Goal: Information Seeking & Learning: Learn about a topic

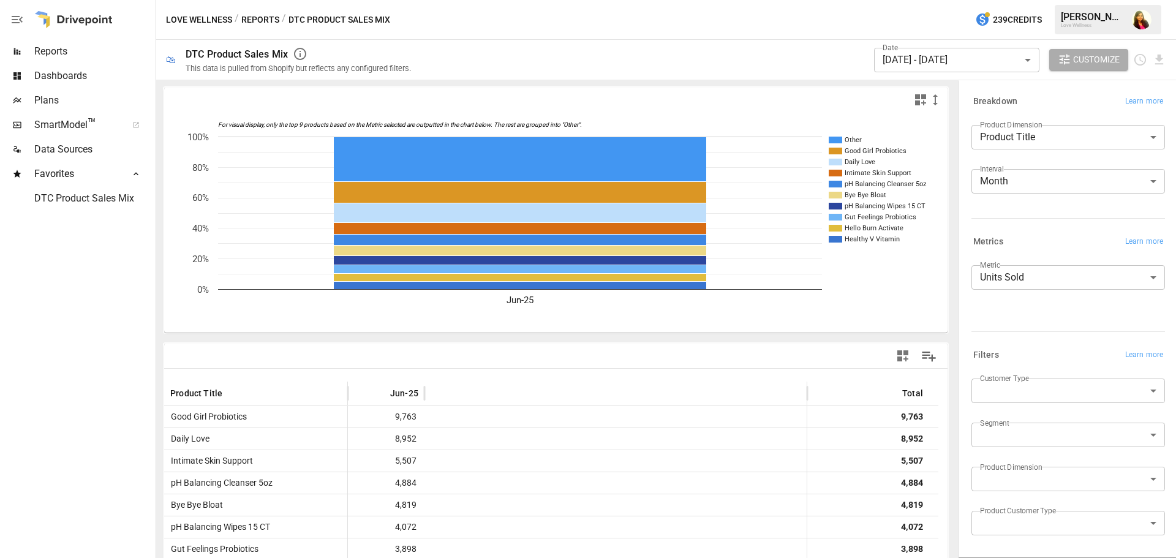
click at [1046, 0] on body "Reports Dashboards Plans SmartModel ™ Data Sources Favorites DTC Product Sales …" at bounding box center [588, 0] width 1176 height 0
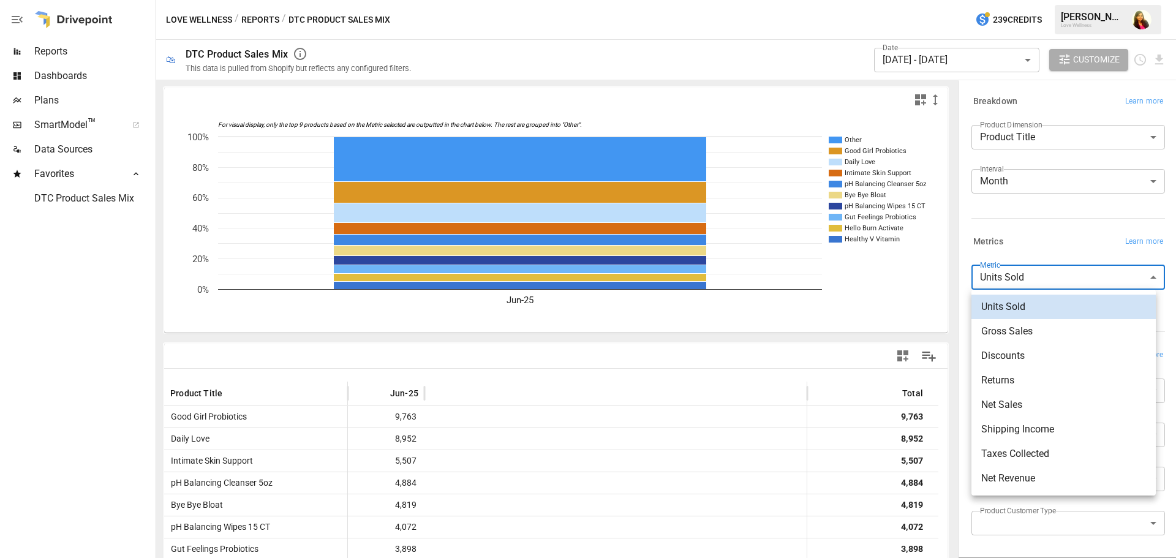
click at [1012, 332] on span "Gross Sales" at bounding box center [1063, 331] width 165 height 15
type input "**********"
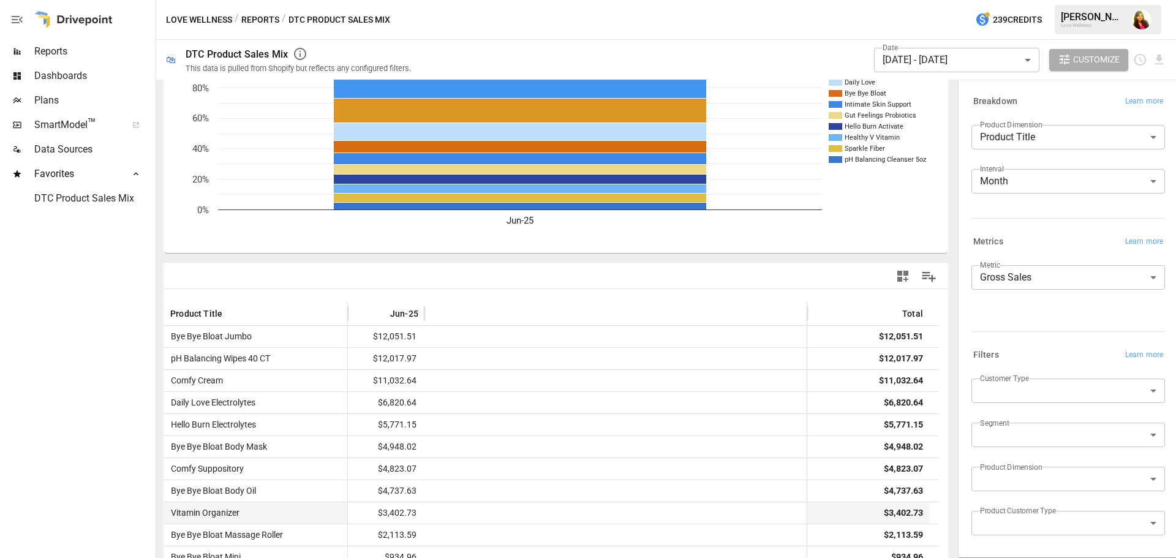
scroll to position [186, 0]
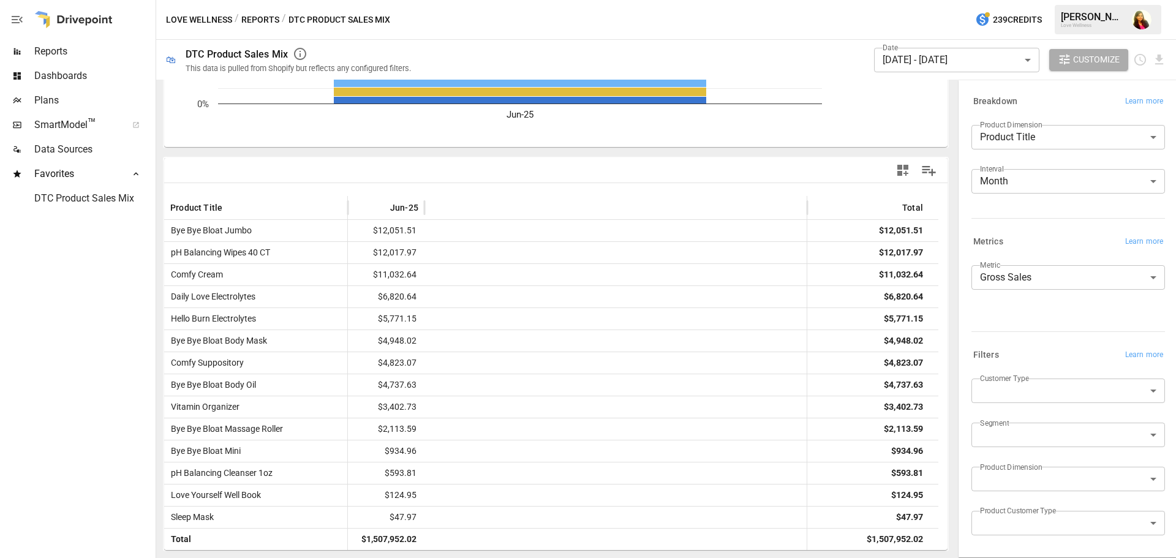
click at [980, 0] on body "Reports Dashboards Plans SmartModel ™ Data Sources Favorites DTC Product Sales …" at bounding box center [588, 0] width 1176 height 0
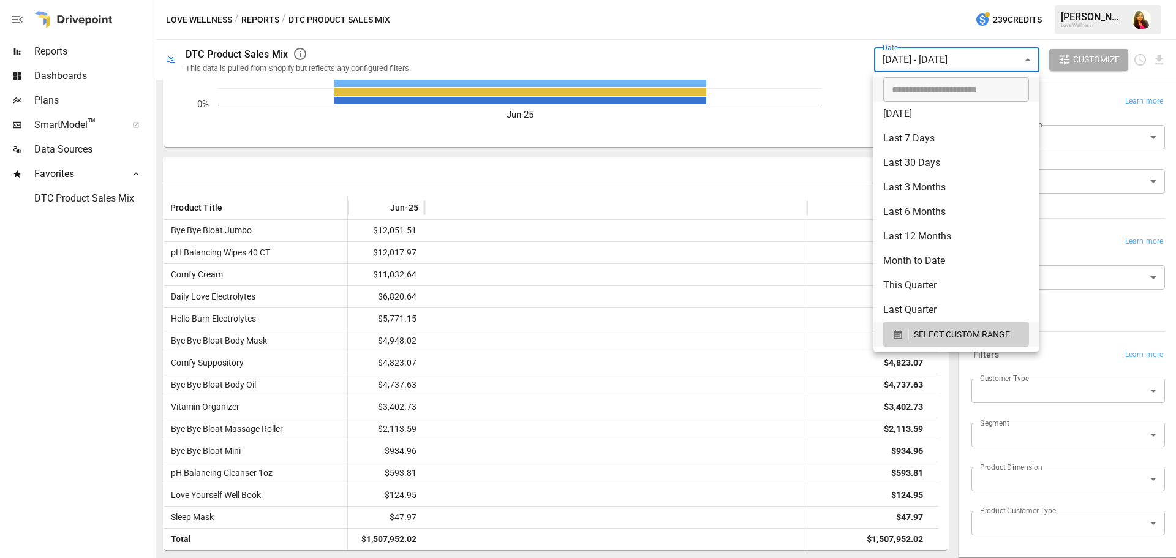
click at [896, 51] on div at bounding box center [588, 279] width 1176 height 558
click at [932, 0] on body "Reports Dashboards Plans SmartModel ™ Data Sources Favorites DTC Product Sales …" at bounding box center [588, 0] width 1176 height 0
click at [948, 333] on span "SELECT CUSTOM RANGE" at bounding box center [962, 334] width 96 height 15
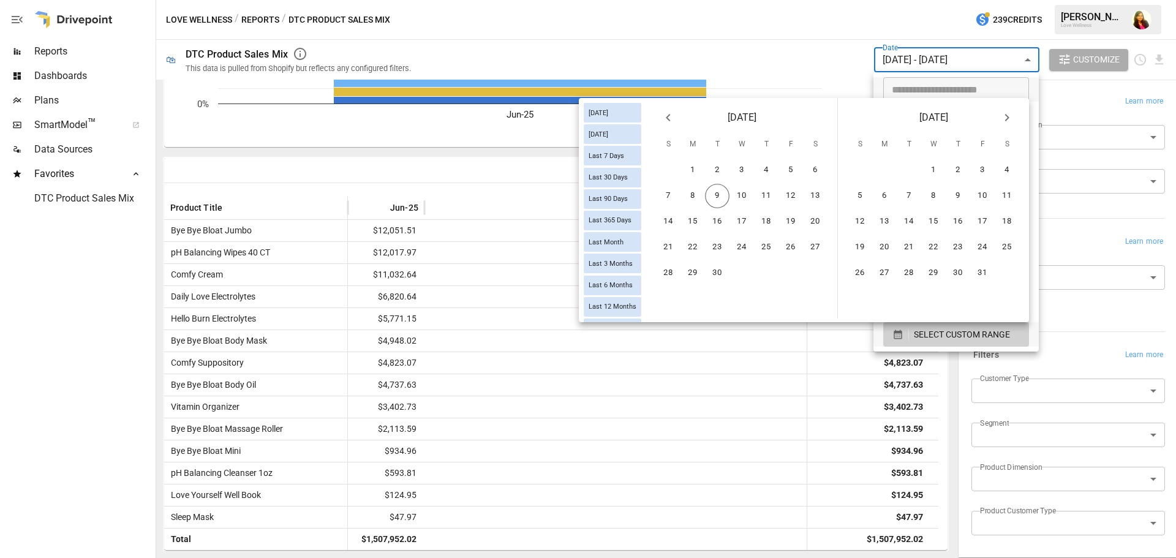
click at [660, 117] on button "Previous month" at bounding box center [668, 117] width 24 height 24
click at [669, 119] on icon "Previous month" at bounding box center [668, 117] width 15 height 15
click at [724, 164] on button "1" at bounding box center [717, 170] width 24 height 24
click at [761, 274] on button "31" at bounding box center [766, 273] width 24 height 24
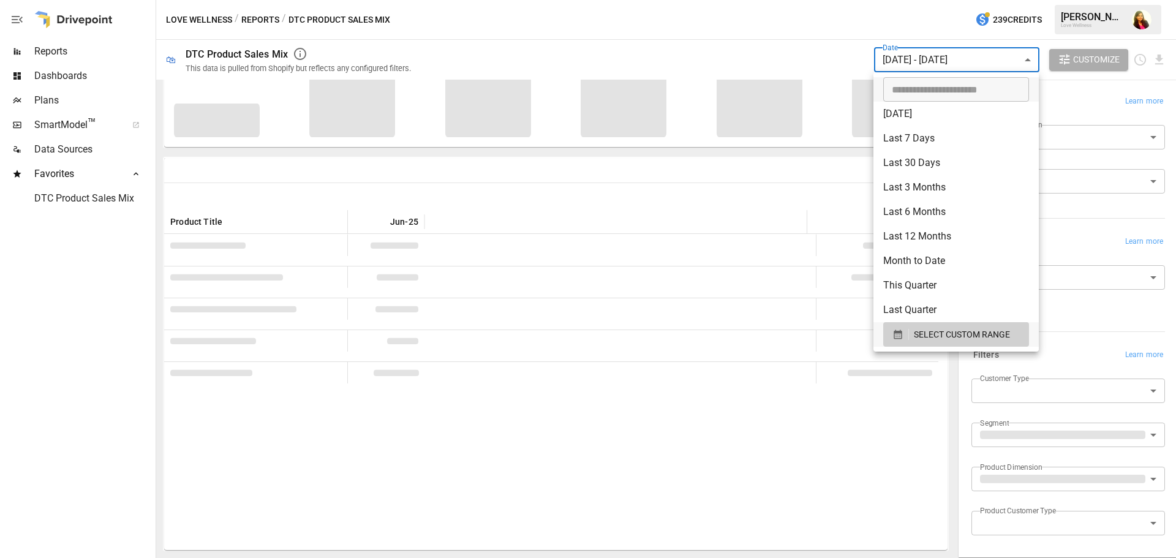
click at [588, 26] on div at bounding box center [588, 279] width 1176 height 558
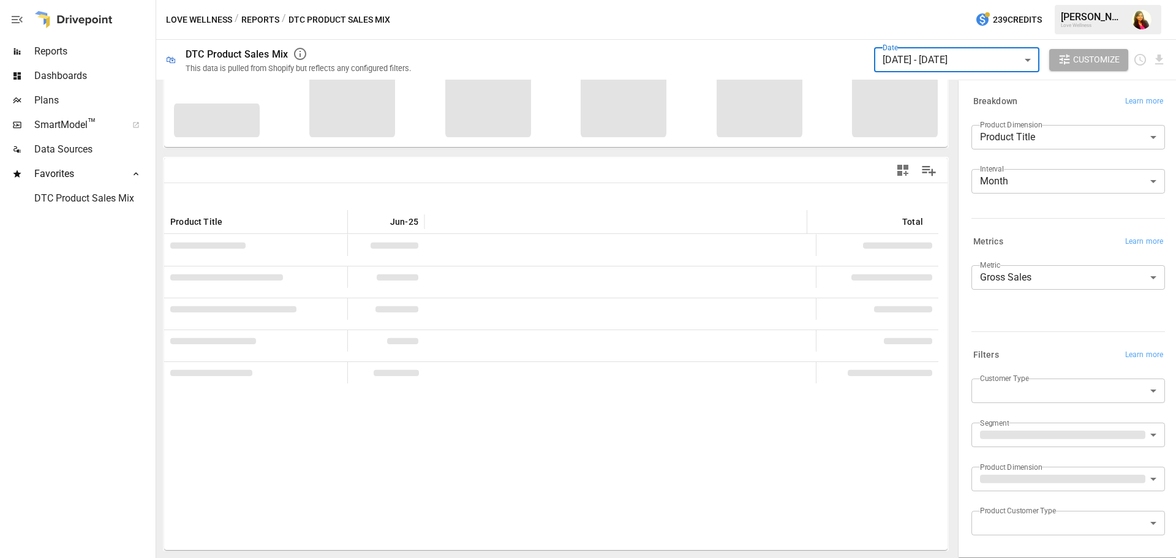
click at [68, 75] on span "Dashboards" at bounding box center [93, 76] width 119 height 15
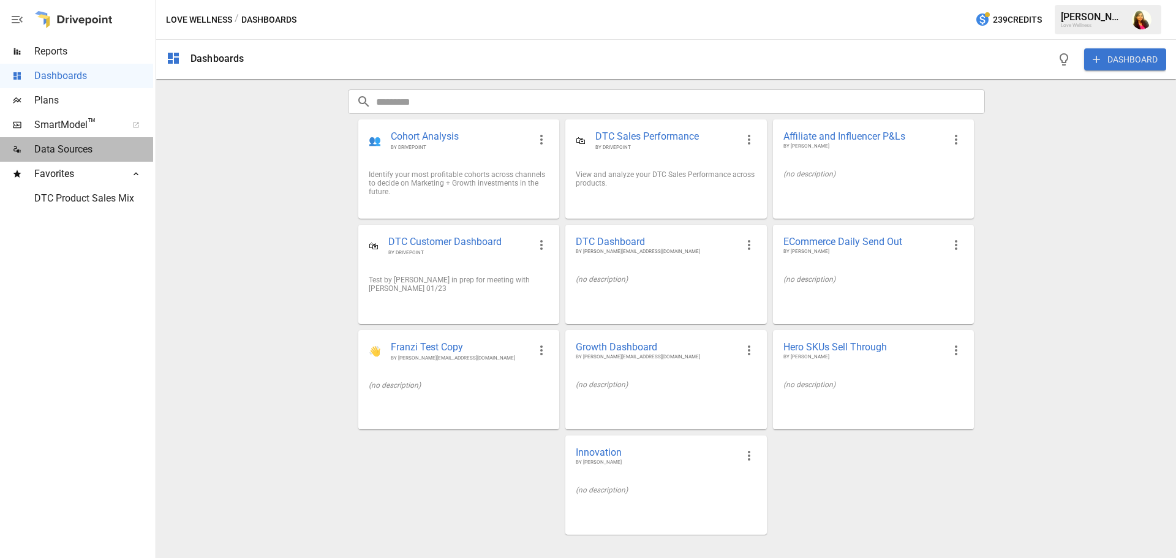
click at [69, 147] on span "Data Sources" at bounding box center [93, 149] width 119 height 15
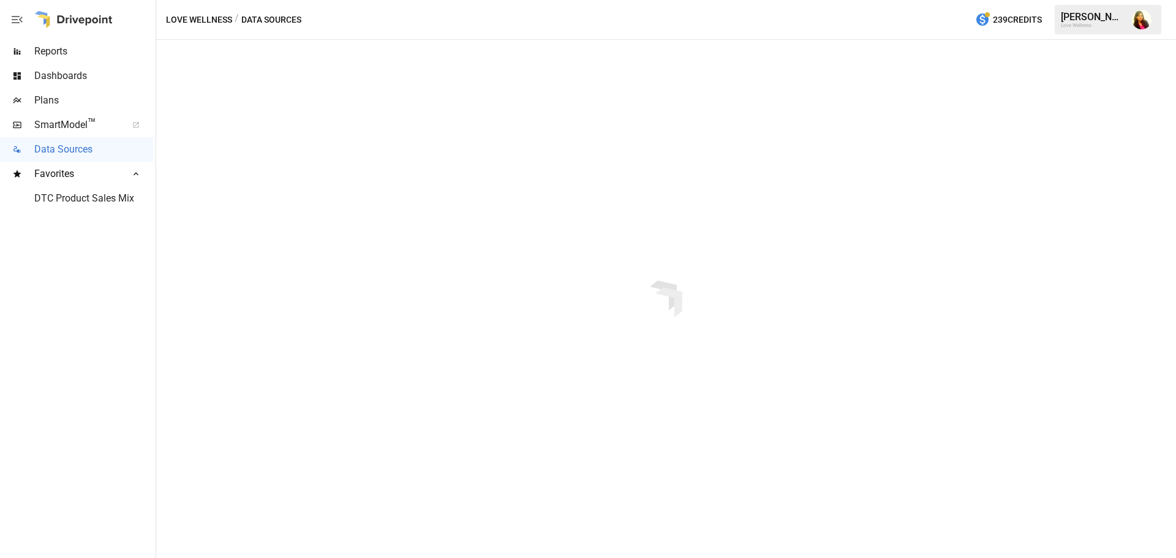
click at [55, 52] on span "Reports" at bounding box center [93, 51] width 119 height 15
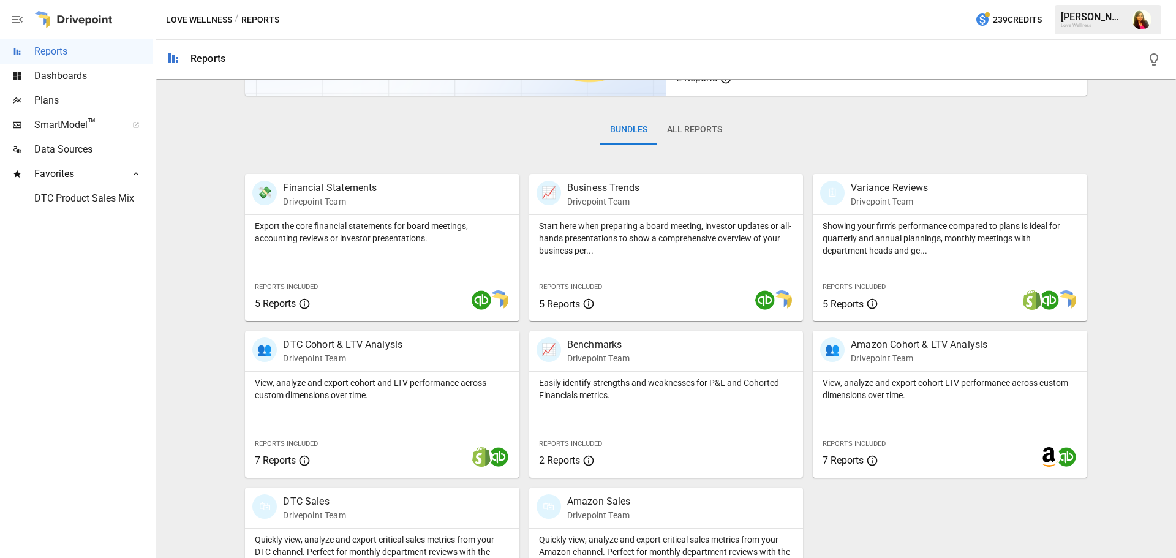
scroll to position [234, 0]
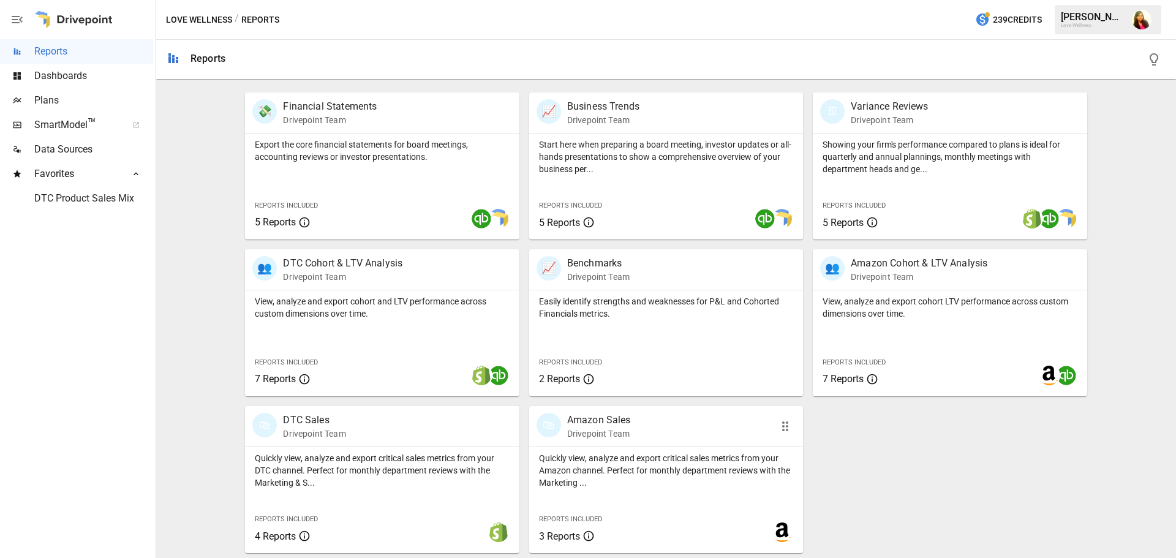
click at [658, 460] on p "Quickly view, analyze and export critical sales metrics from your Amazon channe…" at bounding box center [666, 470] width 254 height 37
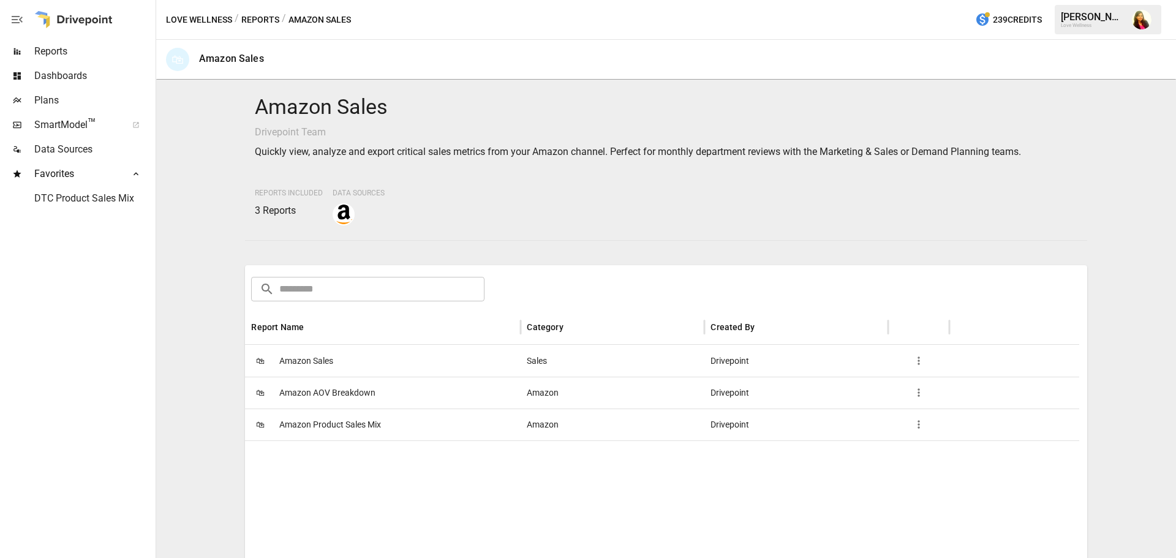
click at [317, 362] on span "Amazon Sales" at bounding box center [306, 360] width 54 height 31
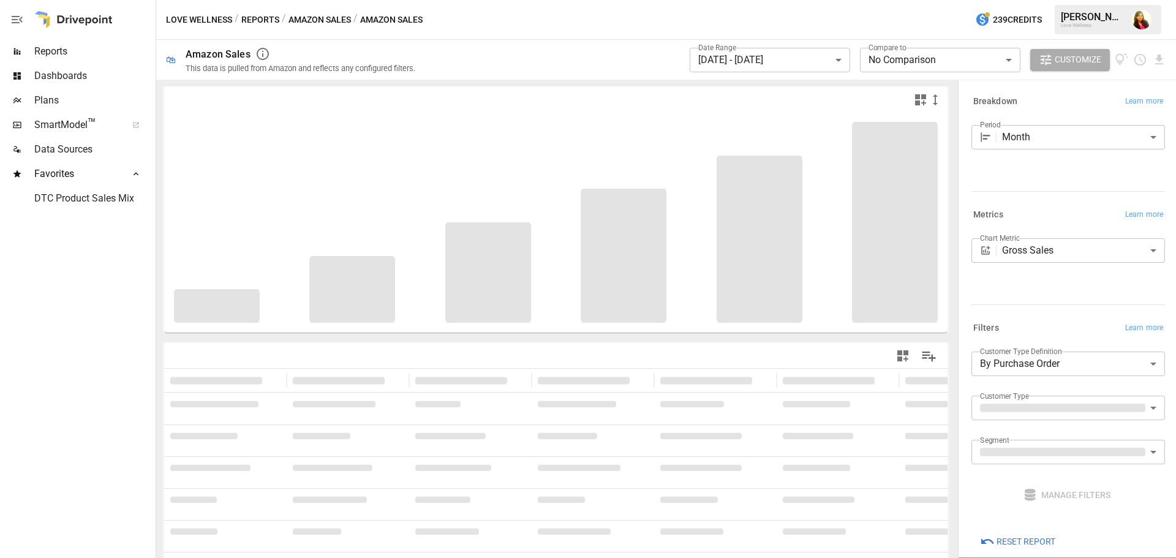
click at [1125, 0] on body "**********" at bounding box center [588, 0] width 1176 height 0
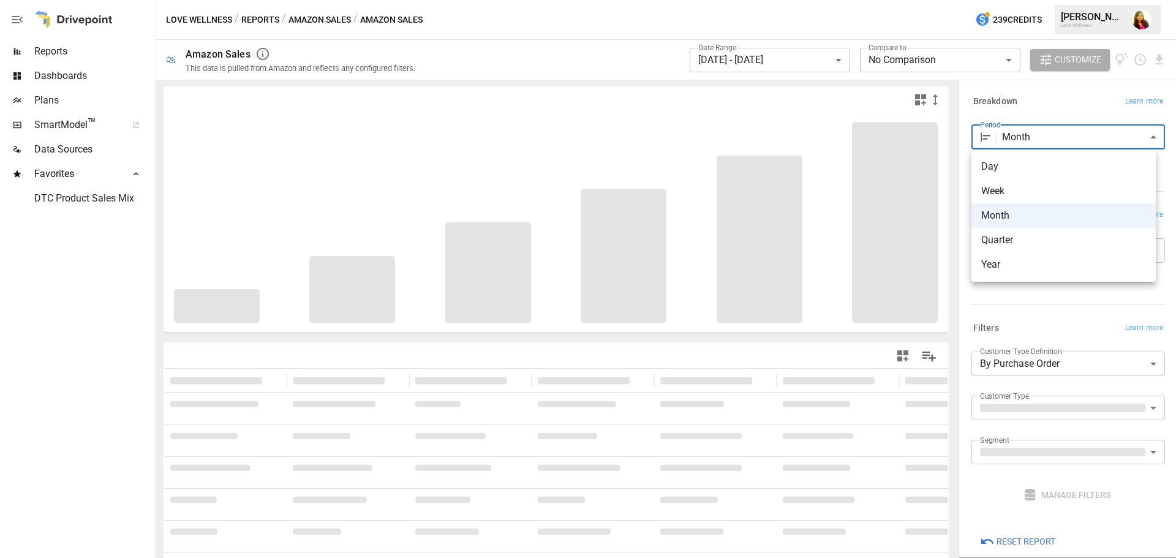
click at [1027, 217] on span "Month" at bounding box center [1063, 215] width 165 height 15
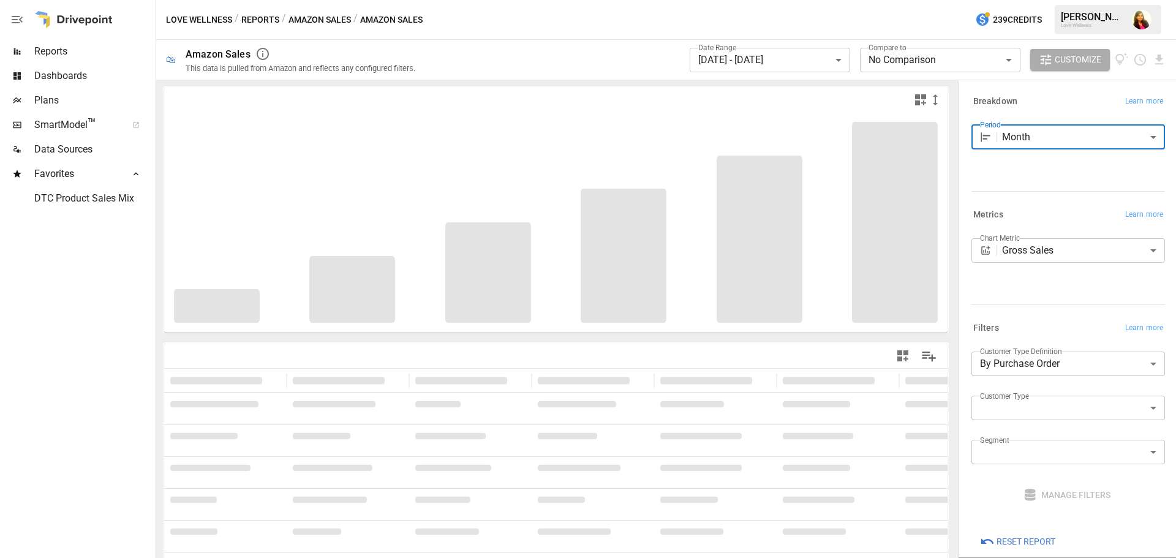
click at [803, 0] on body "**********" at bounding box center [588, 0] width 1176 height 0
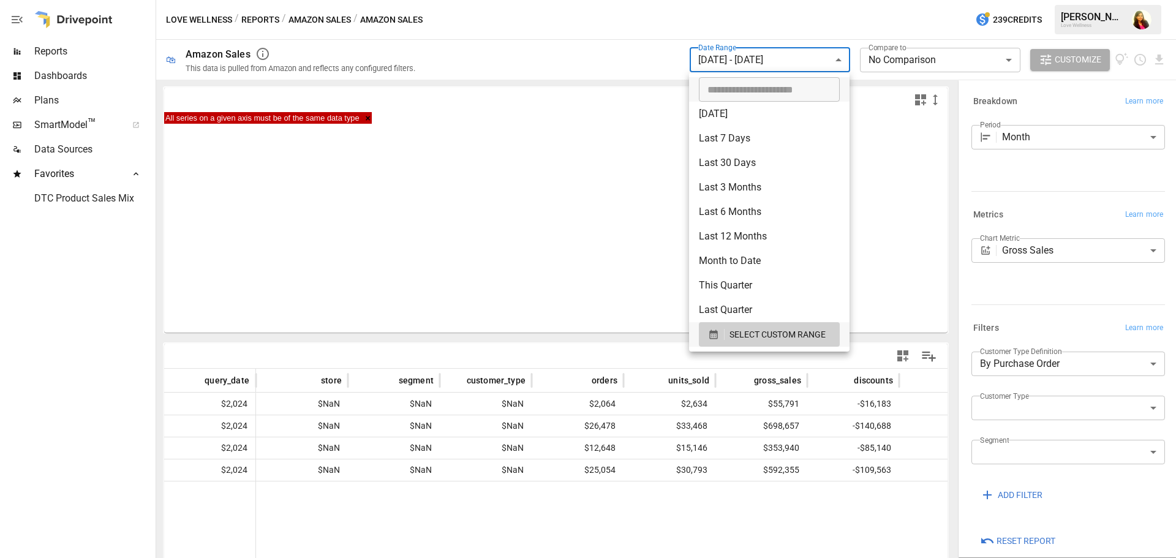
type input "**********"
click at [762, 91] on input "**********" at bounding box center [765, 89] width 132 height 24
click at [735, 58] on div at bounding box center [588, 279] width 1176 height 558
click at [780, 0] on body "**********" at bounding box center [588, 0] width 1176 height 0
click at [774, 331] on span "SELECT CUSTOM RANGE" at bounding box center [777, 334] width 96 height 15
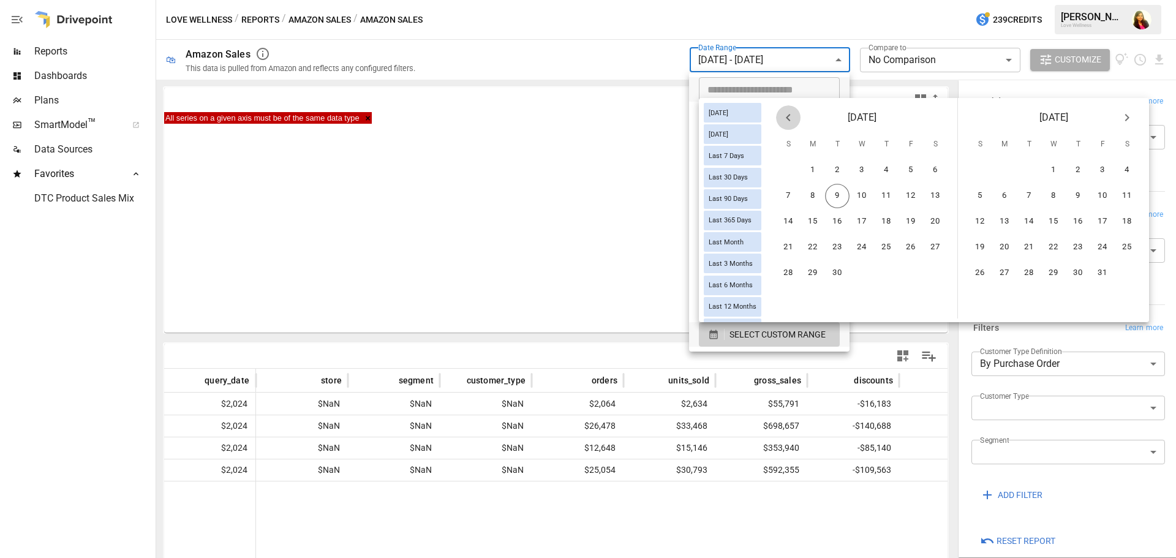
click at [793, 116] on icon "Previous month" at bounding box center [788, 117] width 15 height 15
click at [794, 116] on icon "Previous month" at bounding box center [788, 117] width 15 height 15
click at [836, 166] on button "1" at bounding box center [837, 170] width 24 height 24
drag, startPoint x: 890, startPoint y: 269, endPoint x: 1023, endPoint y: 332, distance: 147.3
click at [893, 271] on button "31" at bounding box center [886, 273] width 24 height 24
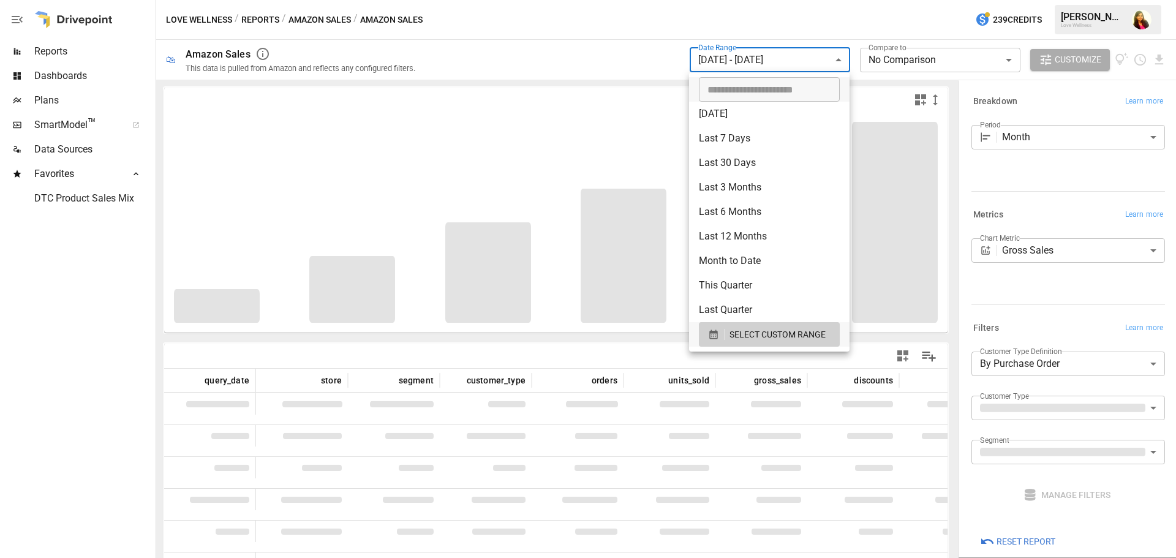
click at [643, 54] on div at bounding box center [588, 279] width 1176 height 558
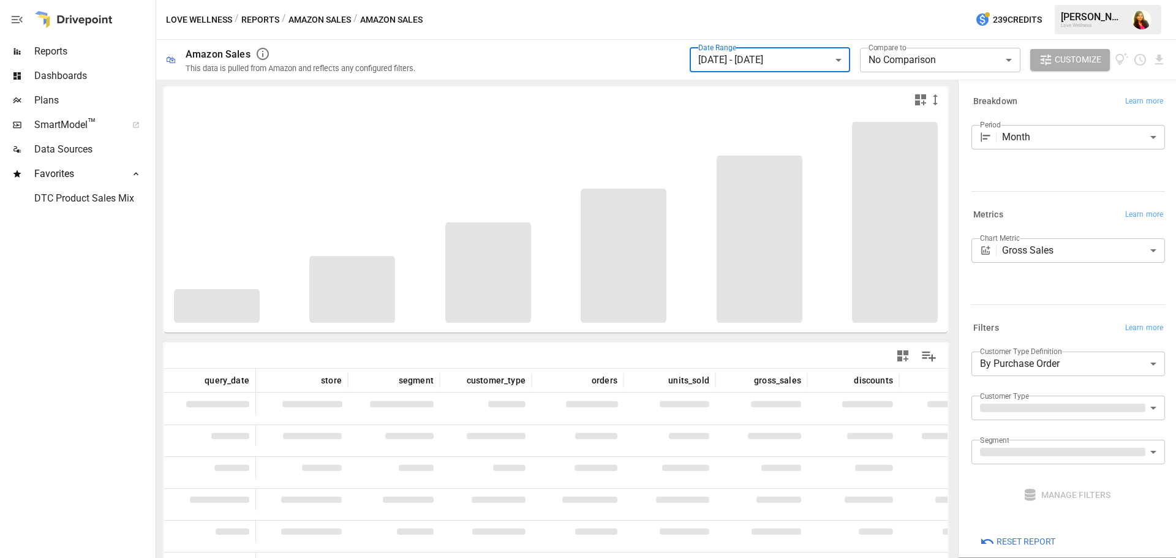
click at [1014, 0] on body "**********" at bounding box center [588, 0] width 1176 height 0
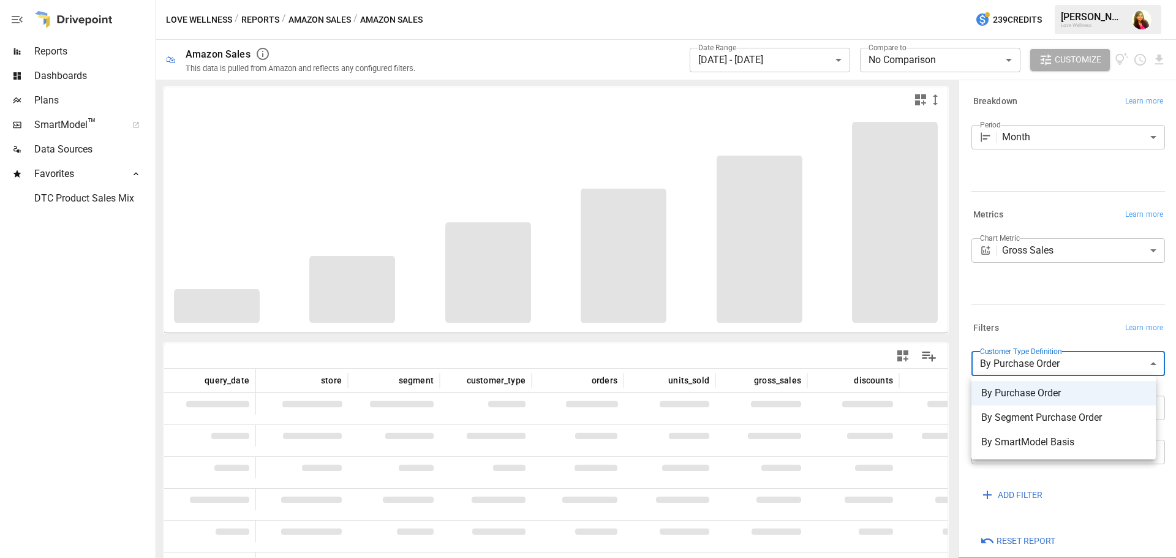
click at [1038, 197] on div at bounding box center [588, 279] width 1176 height 558
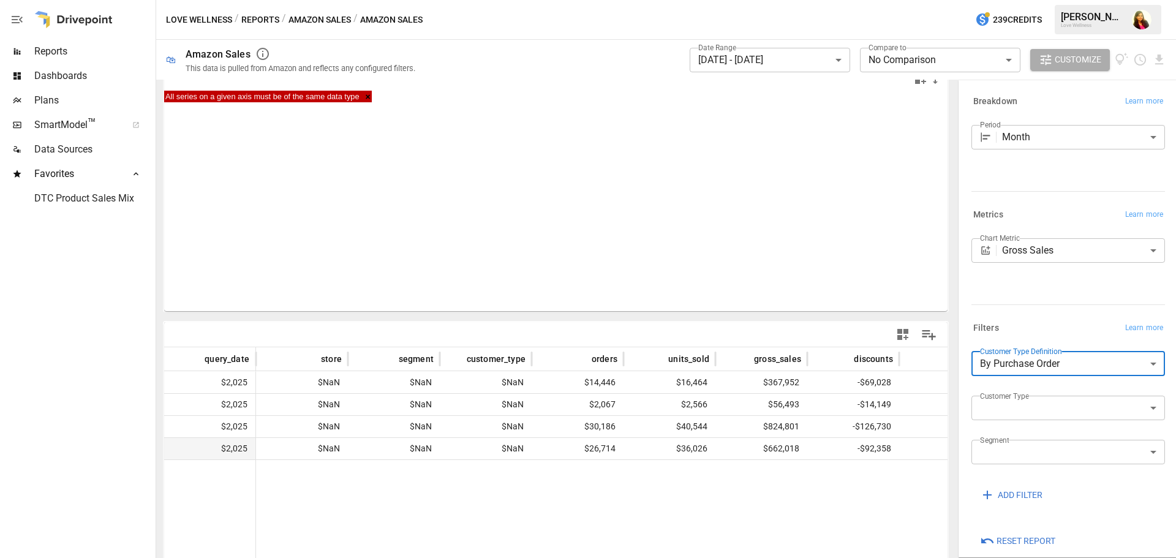
scroll to position [39, 0]
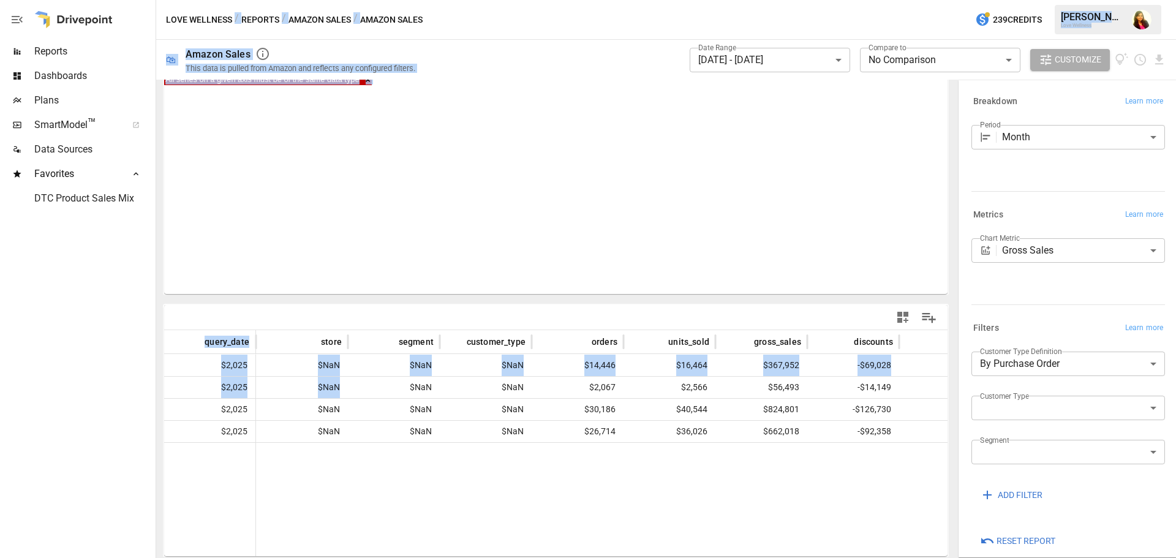
drag, startPoint x: 410, startPoint y: 387, endPoint x: 81, endPoint y: 389, distance: 328.8
click at [81, 389] on main "**********" at bounding box center [588, 279] width 1176 height 558
click at [1092, 0] on body "**********" at bounding box center [588, 0] width 1176 height 0
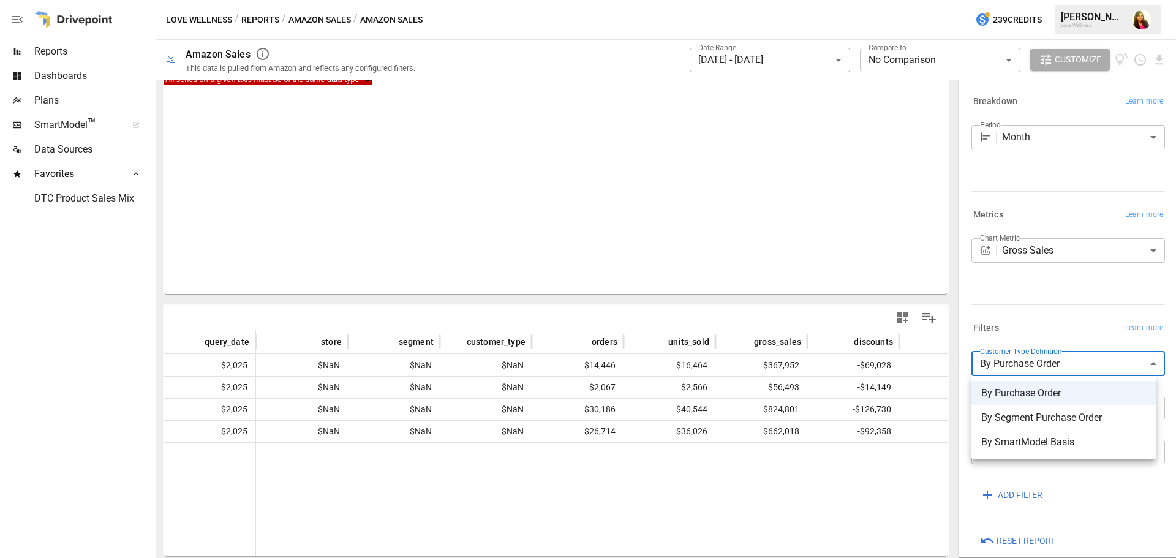
click at [1065, 295] on div at bounding box center [588, 279] width 1176 height 558
click at [1056, 0] on body "**********" at bounding box center [588, 0] width 1176 height 0
click at [1043, 441] on span "By SmartModel Basis" at bounding box center [1063, 442] width 165 height 15
type input "**********"
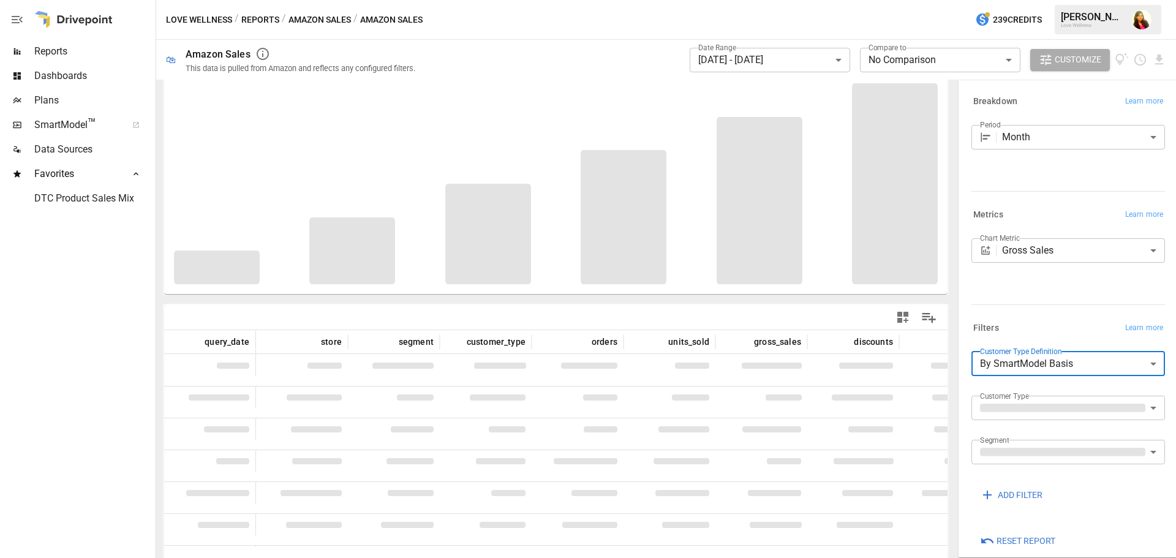
scroll to position [45, 0]
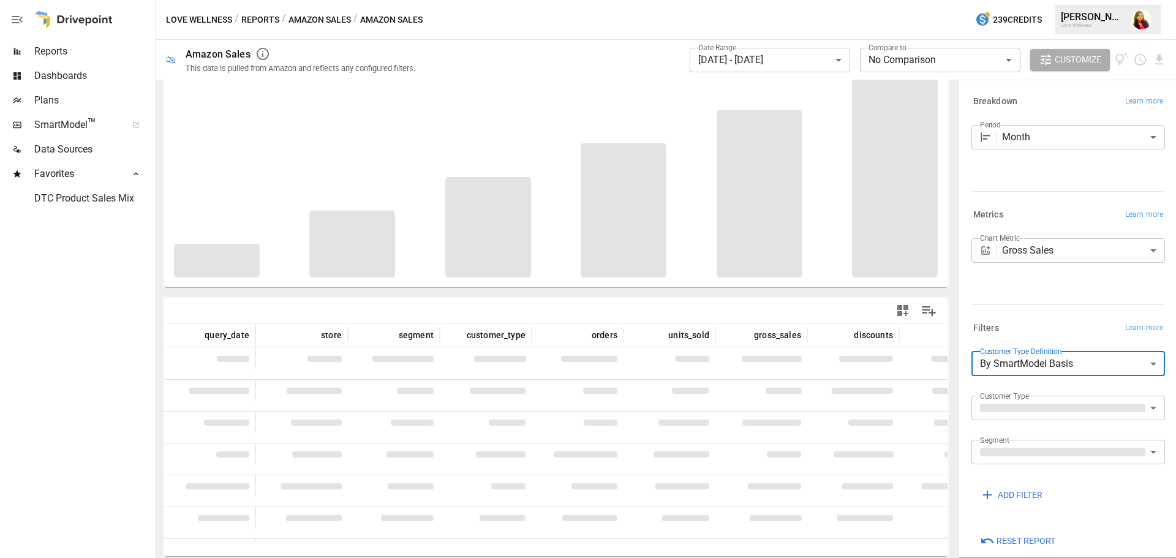
click at [1049, 0] on body "**********" at bounding box center [588, 0] width 1176 height 0
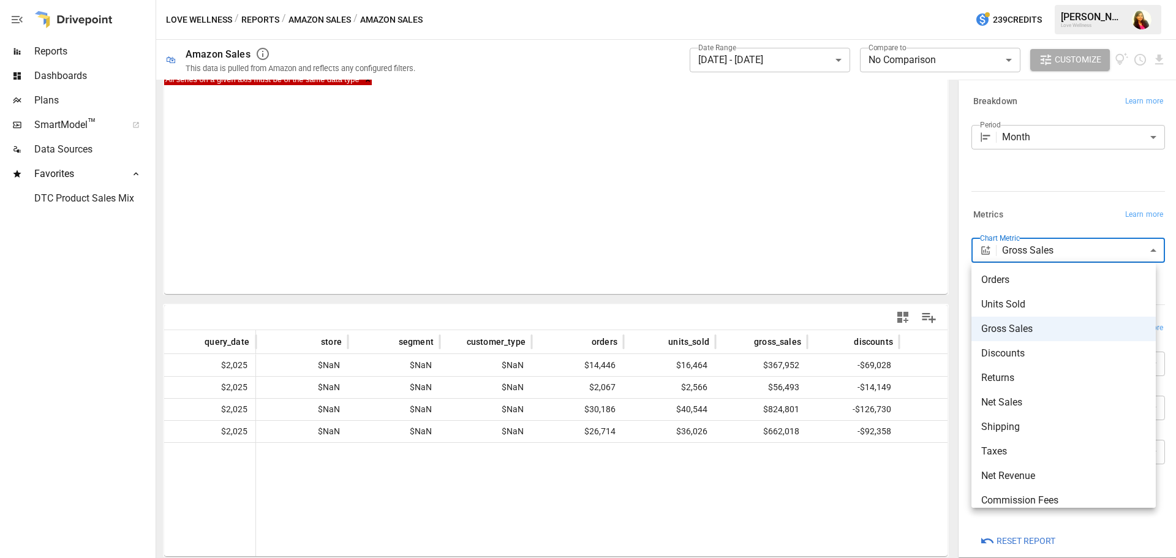
scroll to position [39, 0]
click at [1021, 331] on span "Gross Sales" at bounding box center [1063, 328] width 165 height 15
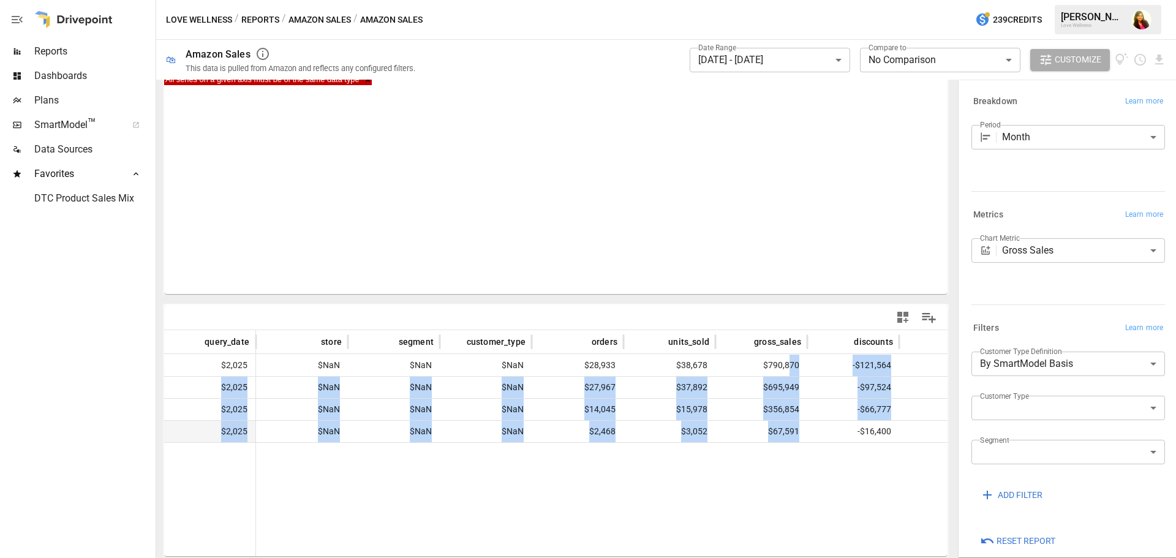
drag, startPoint x: 787, startPoint y: 365, endPoint x: 798, endPoint y: 433, distance: 69.5
click at [798, 433] on div "$2,025 $NaN $NaN $NaN $28,933 $38,678 $790,870 -$121,564 -$8,753 $14,444 $2,025…" at bounding box center [898, 398] width 1469 height 88
drag, startPoint x: 774, startPoint y: 362, endPoint x: 814, endPoint y: 463, distance: 108.8
click at [814, 463] on div "query_date store segment customer_type orders units_sold gross_sales discounts …" at bounding box center [555, 443] width 783 height 226
click at [800, 488] on div at bounding box center [945, 499] width 1378 height 114
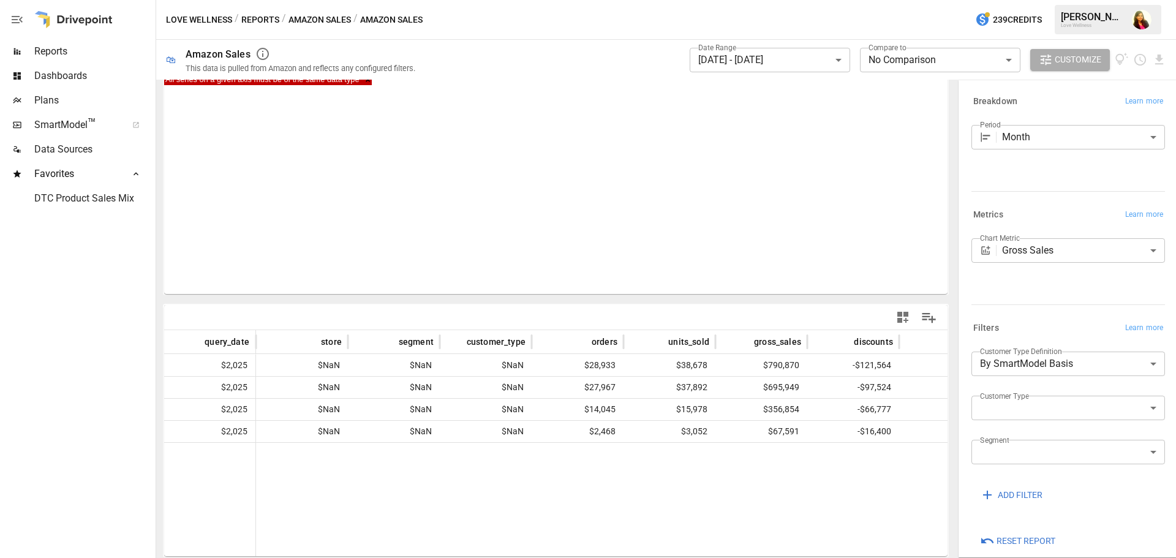
click at [263, 19] on button "Reports" at bounding box center [260, 19] width 38 height 15
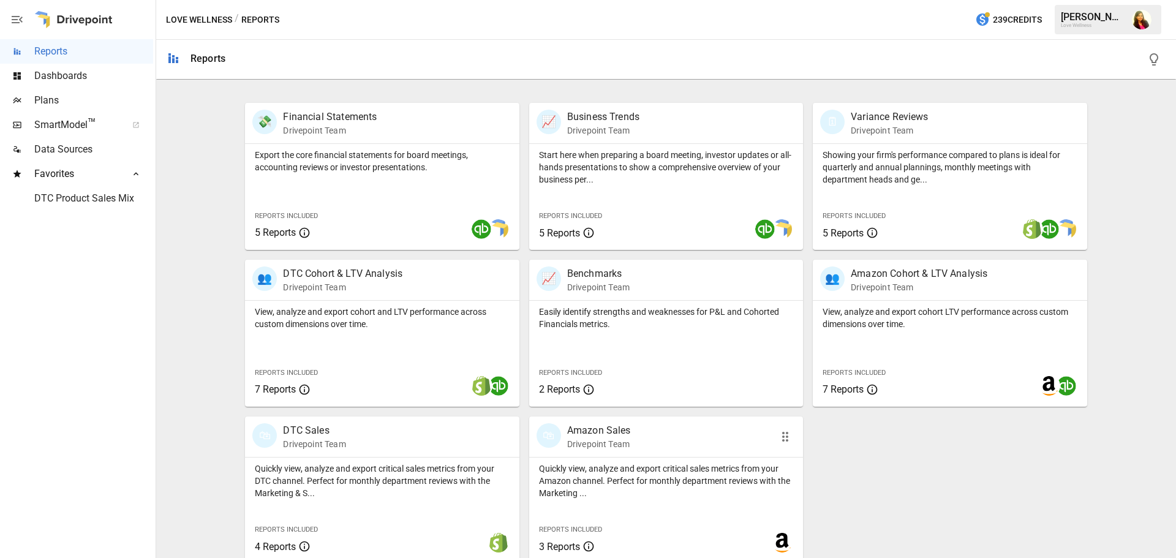
scroll to position [234, 0]
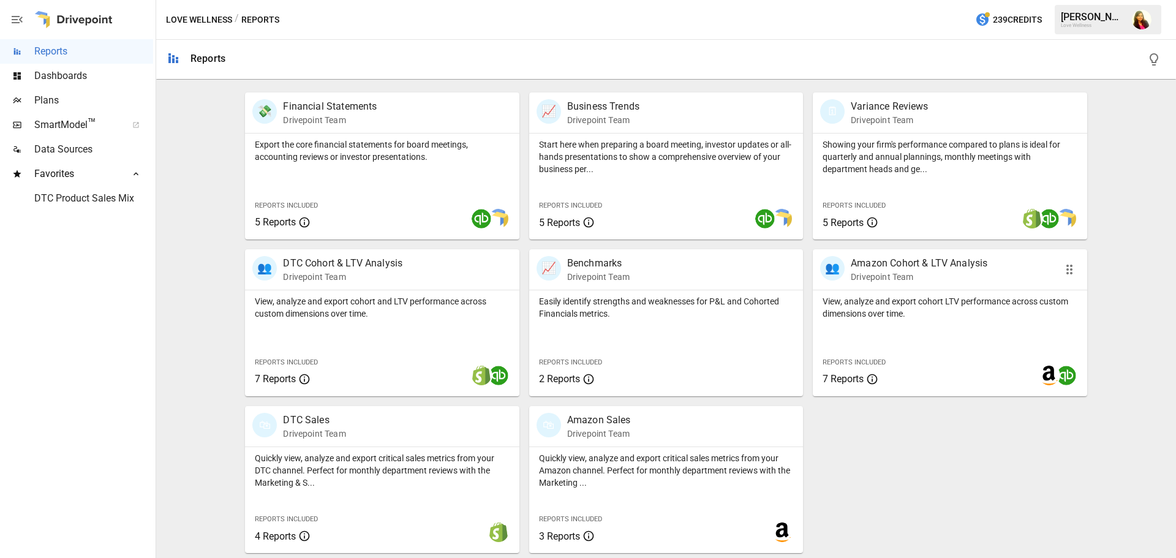
click at [938, 304] on p "View, analyze and export cohort LTV performance across custom dimensions over t…" at bounding box center [949, 307] width 254 height 24
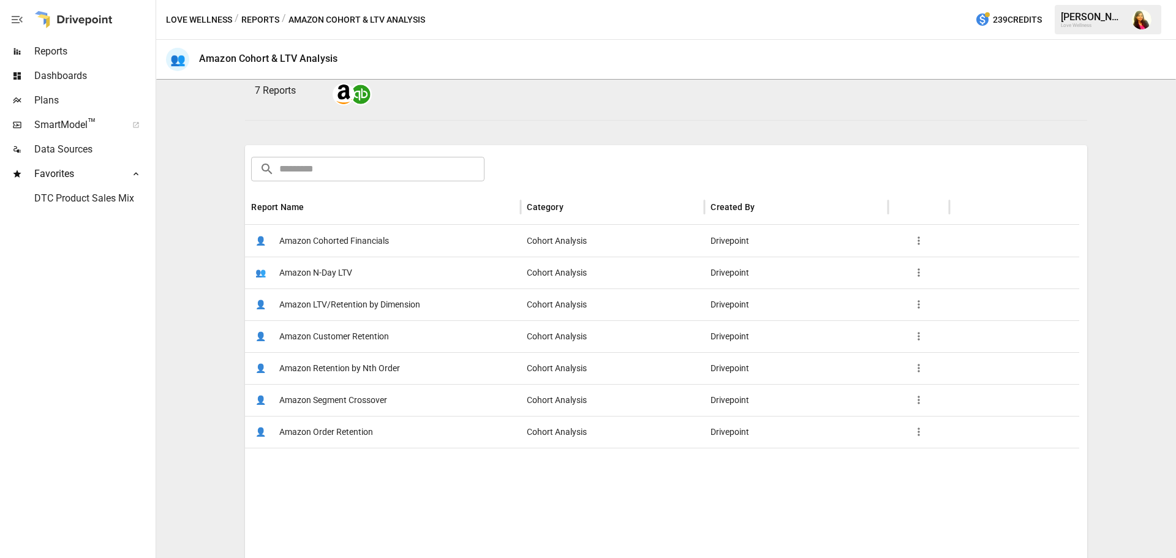
scroll to position [122, 0]
click at [60, 76] on span "Dashboards" at bounding box center [93, 76] width 119 height 15
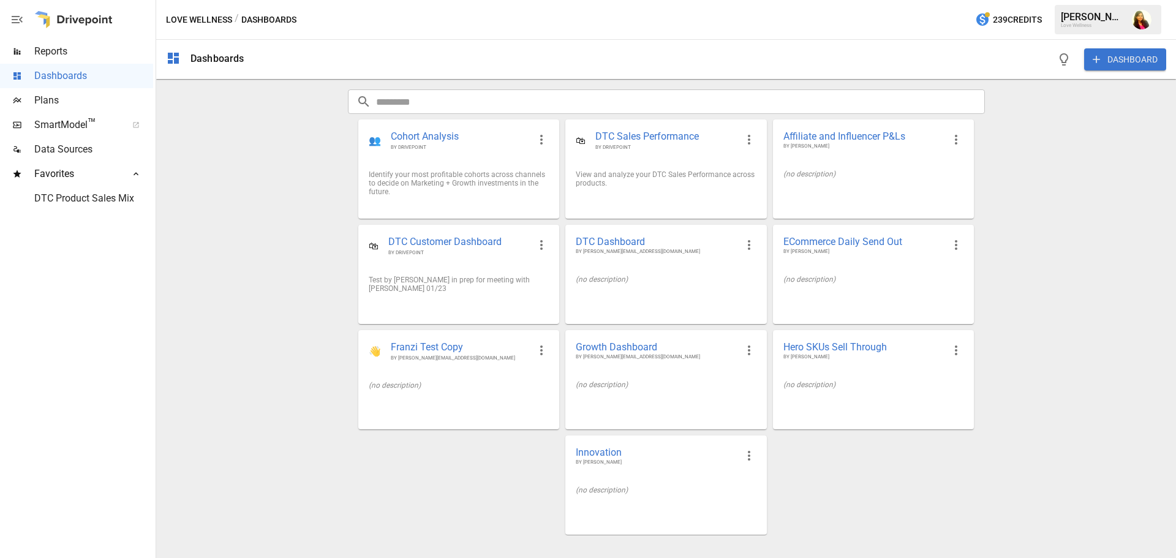
click at [53, 124] on span "SmartModel ™" at bounding box center [76, 125] width 84 height 15
click at [73, 199] on span "DTC Product Sales Mix" at bounding box center [93, 198] width 119 height 15
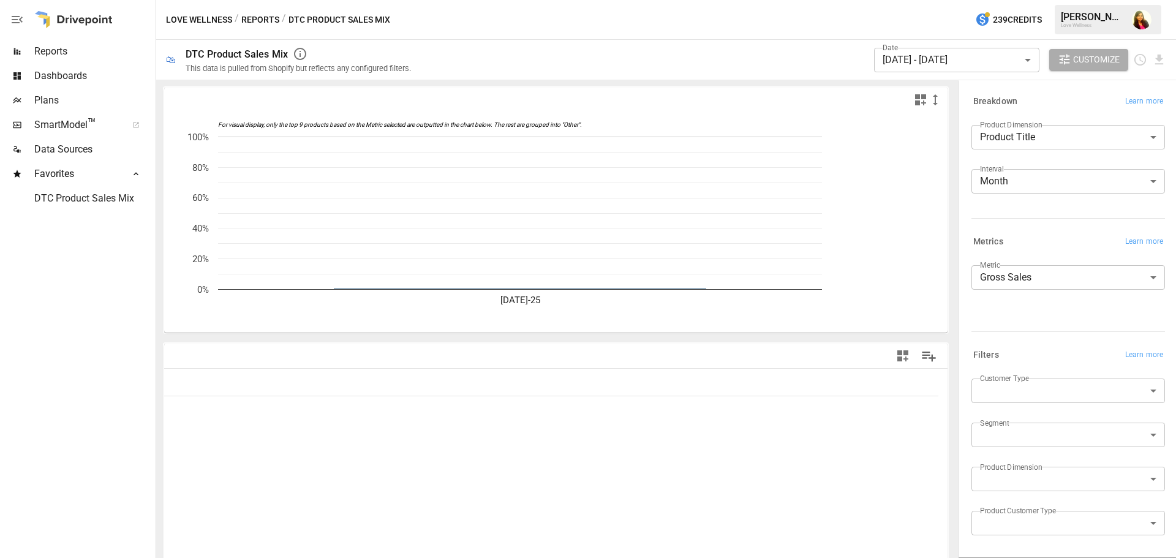
click at [64, 47] on span "Reports" at bounding box center [93, 51] width 119 height 15
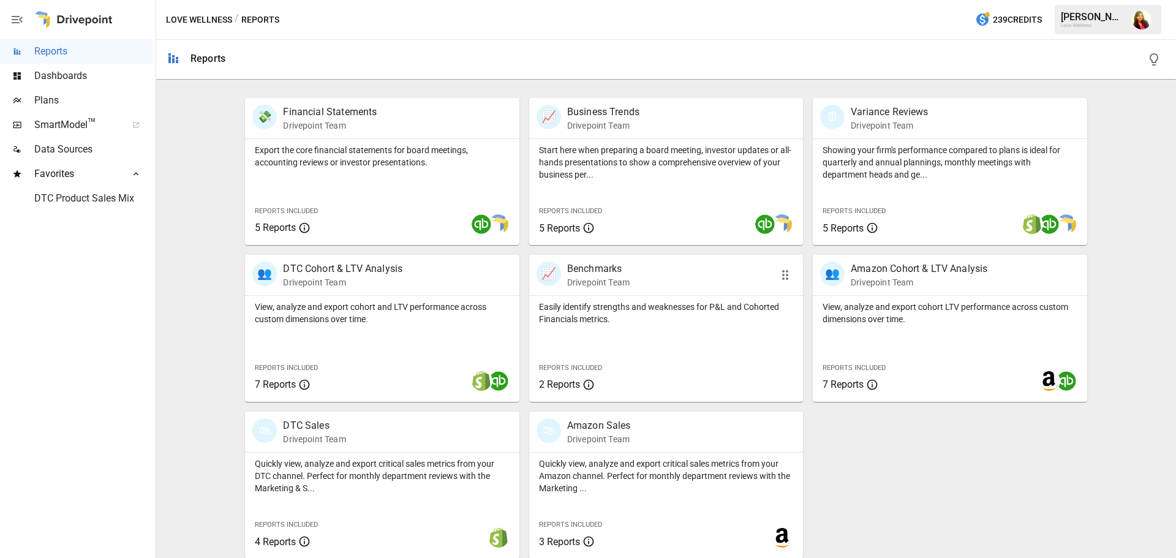
scroll to position [234, 0]
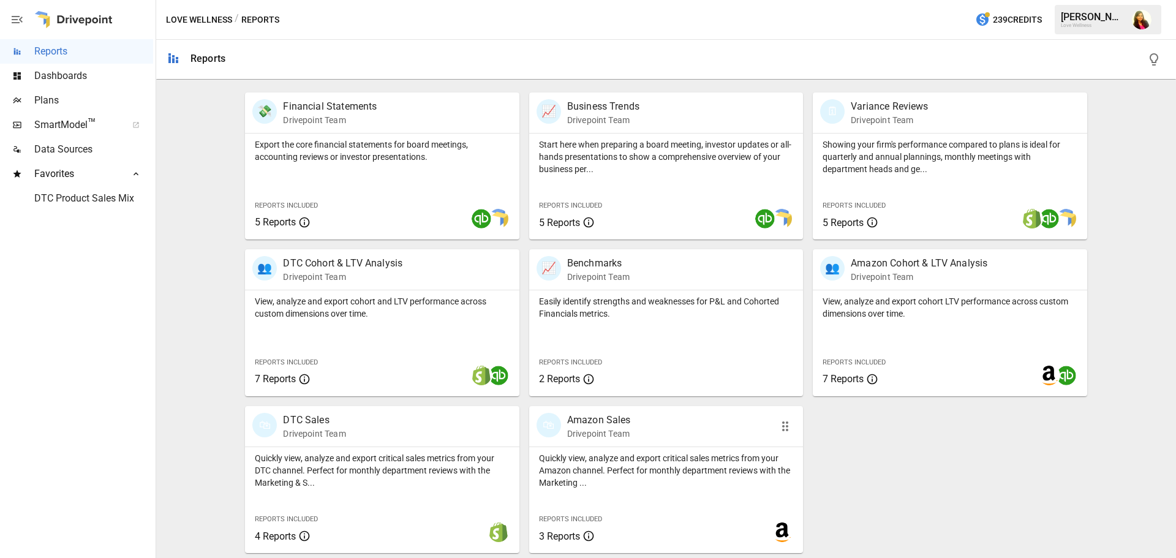
click at [635, 472] on p "Quickly view, analyze and export critical sales metrics from your Amazon channe…" at bounding box center [666, 470] width 254 height 37
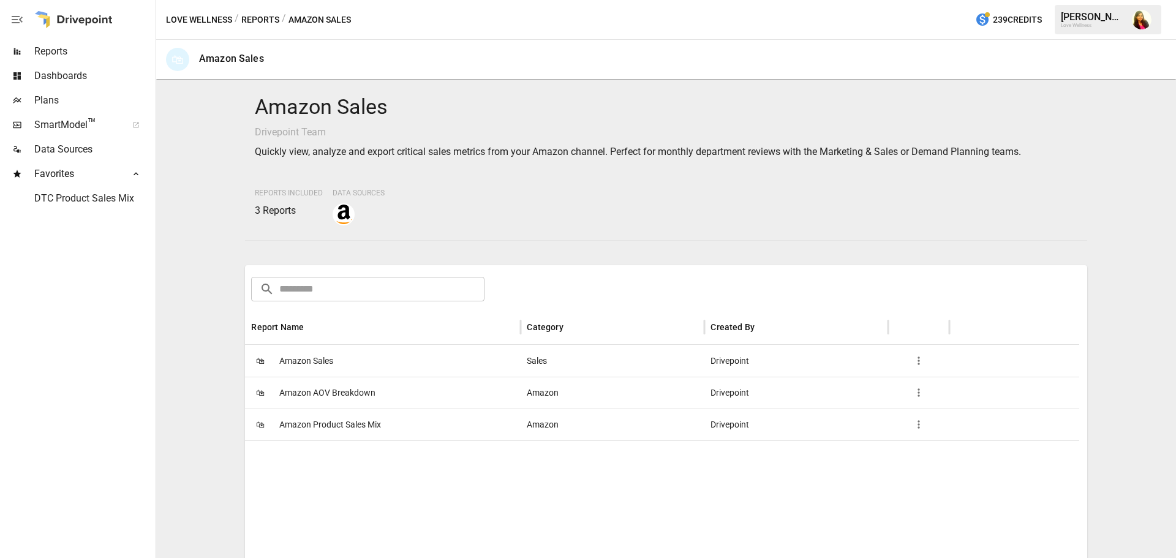
click at [310, 424] on span "Amazon Product Sales Mix" at bounding box center [330, 424] width 102 height 31
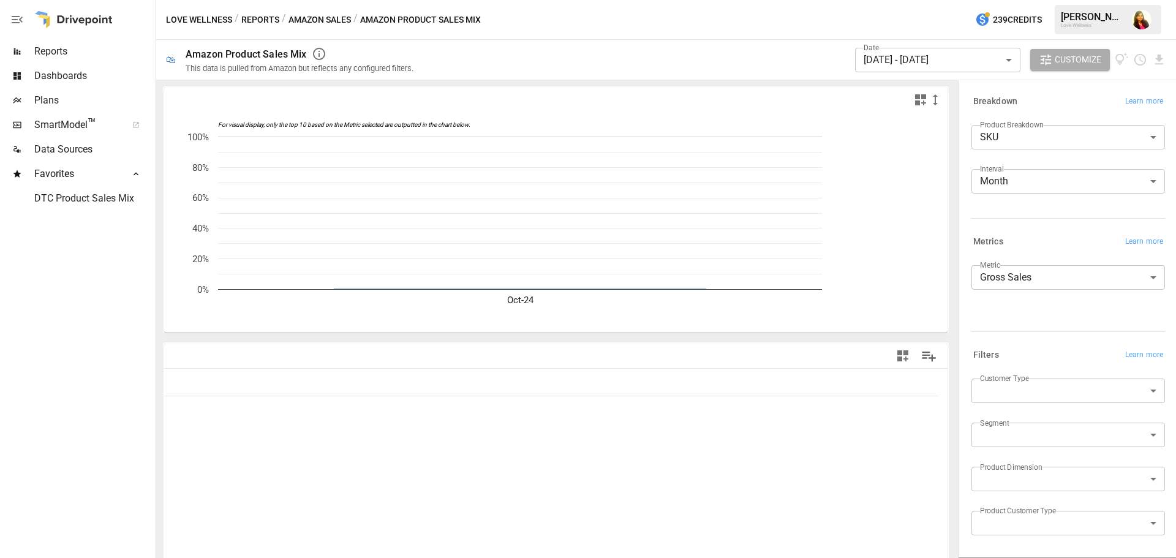
click at [1001, 79] on div "Date [DATE] - [DATE] ****** ​ Customize" at bounding box center [1010, 60] width 311 height 40
click at [988, 0] on body "**********" at bounding box center [588, 0] width 1176 height 0
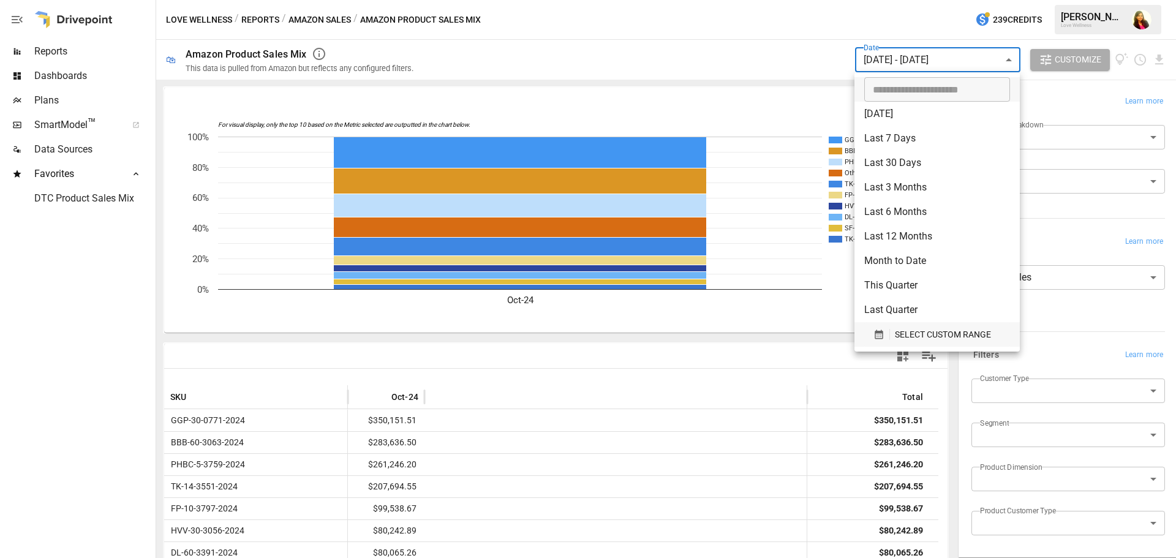
click at [924, 335] on span "SELECT CUSTOM RANGE" at bounding box center [943, 334] width 96 height 15
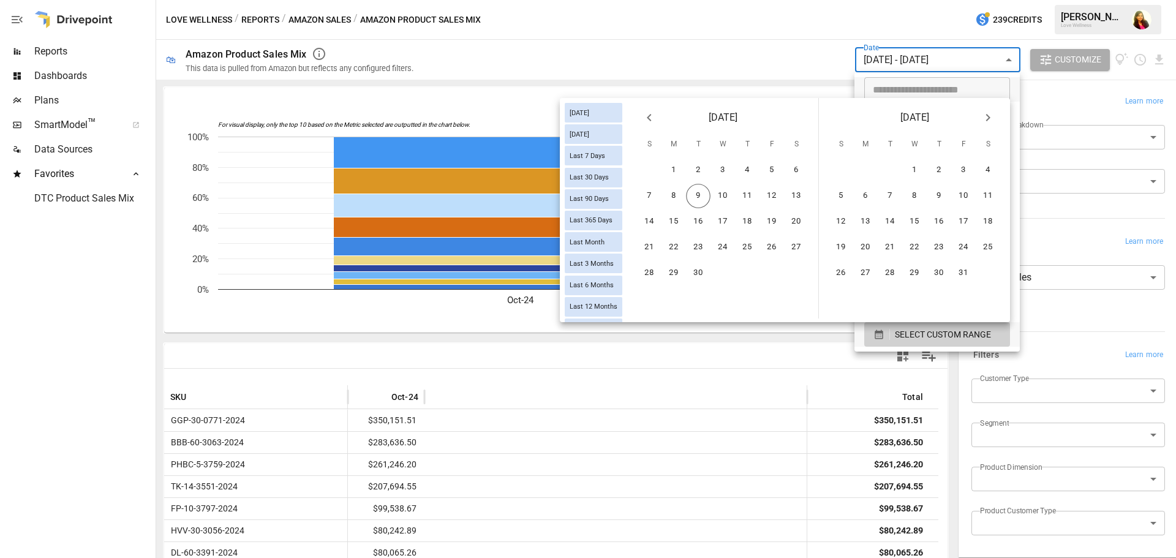
click at [651, 121] on icon "Previous month" at bounding box center [649, 117] width 15 height 15
click at [699, 170] on button "1" at bounding box center [698, 170] width 24 height 24
click at [743, 274] on button "31" at bounding box center [747, 273] width 24 height 24
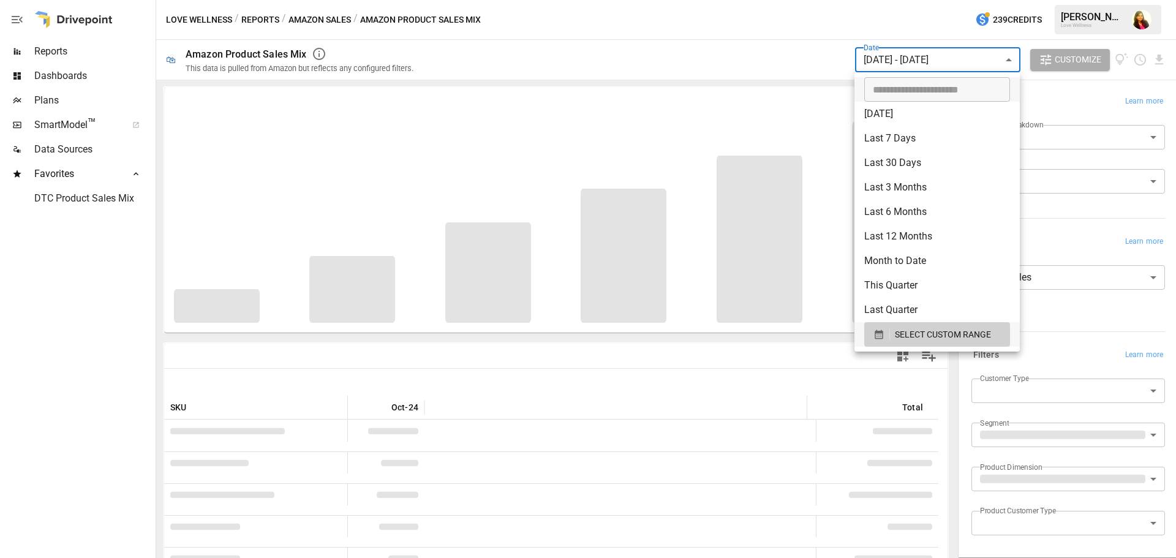
click at [741, 47] on div at bounding box center [588, 279] width 1176 height 558
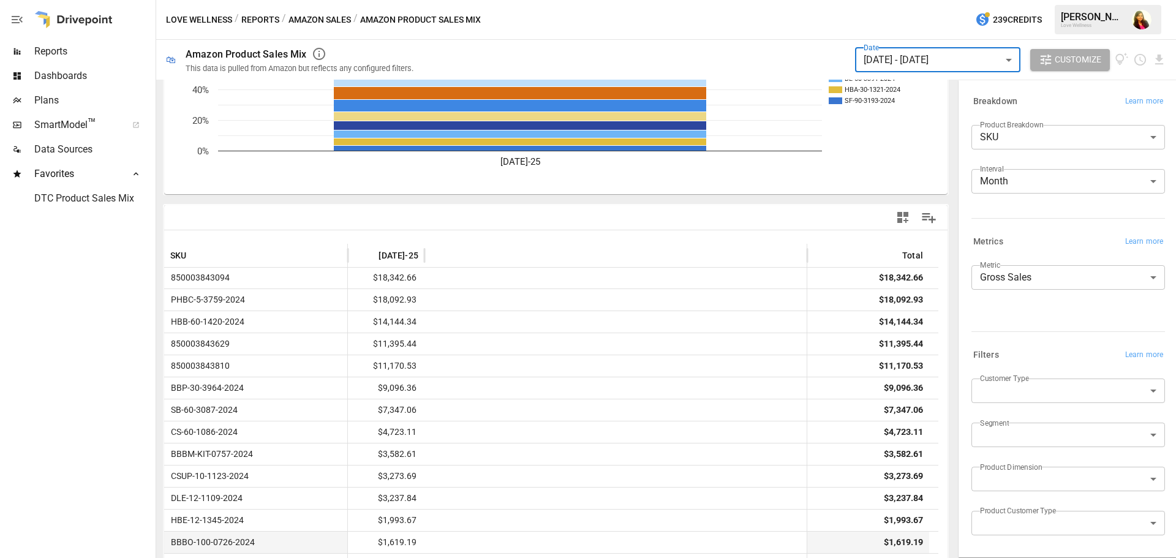
scroll to position [186, 0]
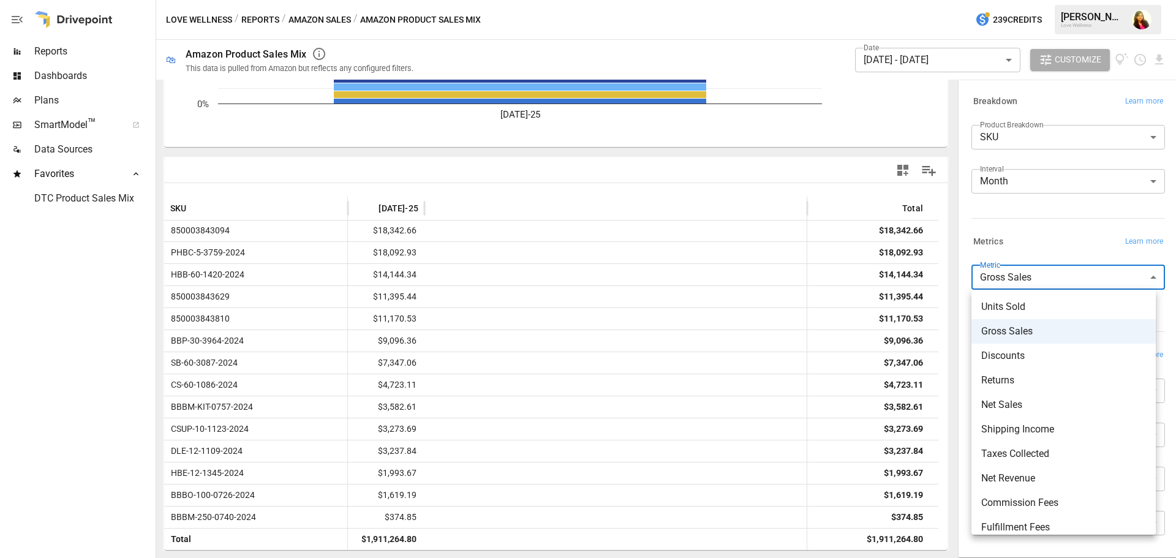
click at [1011, 0] on body "Reports Dashboards Plans SmartModel ™ Data Sources Favorites DTC Product Sales …" at bounding box center [588, 0] width 1176 height 0
click at [1015, 406] on span "Net Sales" at bounding box center [1063, 404] width 165 height 15
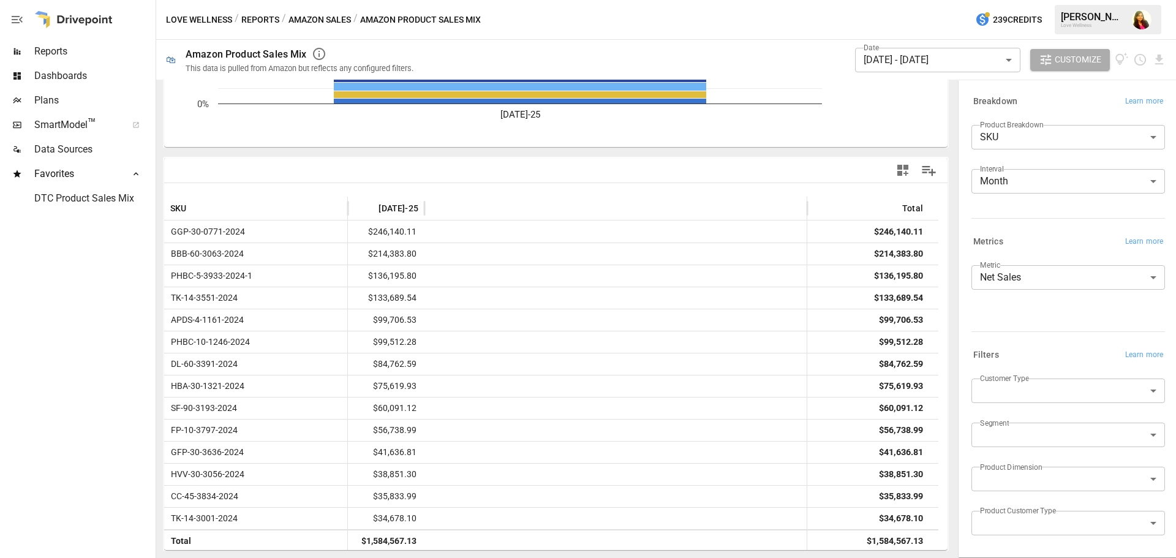
click at [1081, 0] on body "Reports Dashboards Plans SmartModel ™ Data Sources Favorites DTC Product Sales …" at bounding box center [588, 0] width 1176 height 0
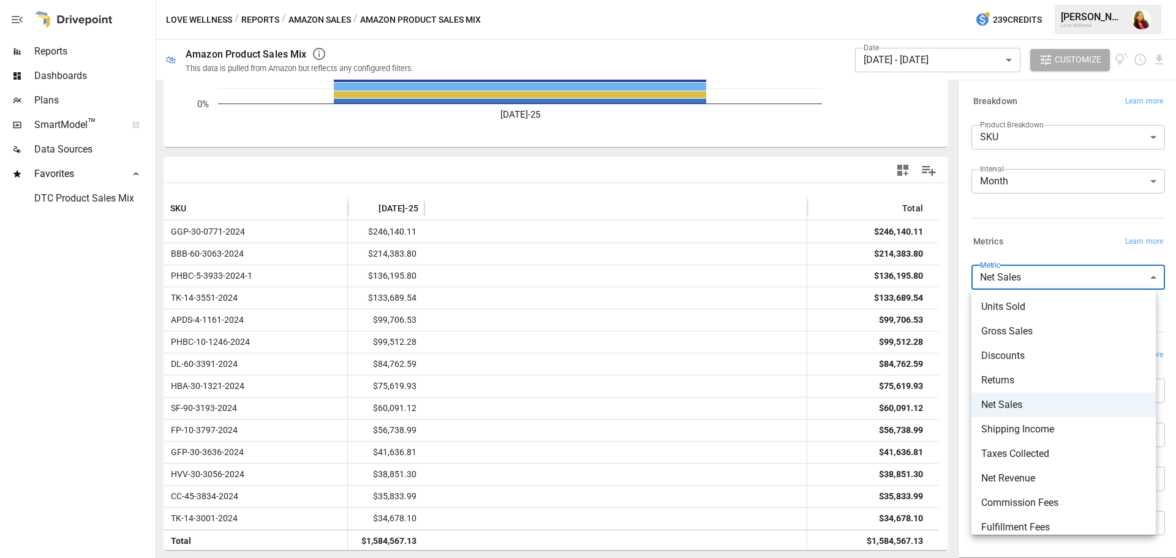
click at [1033, 475] on span "Net Revenue" at bounding box center [1063, 478] width 165 height 15
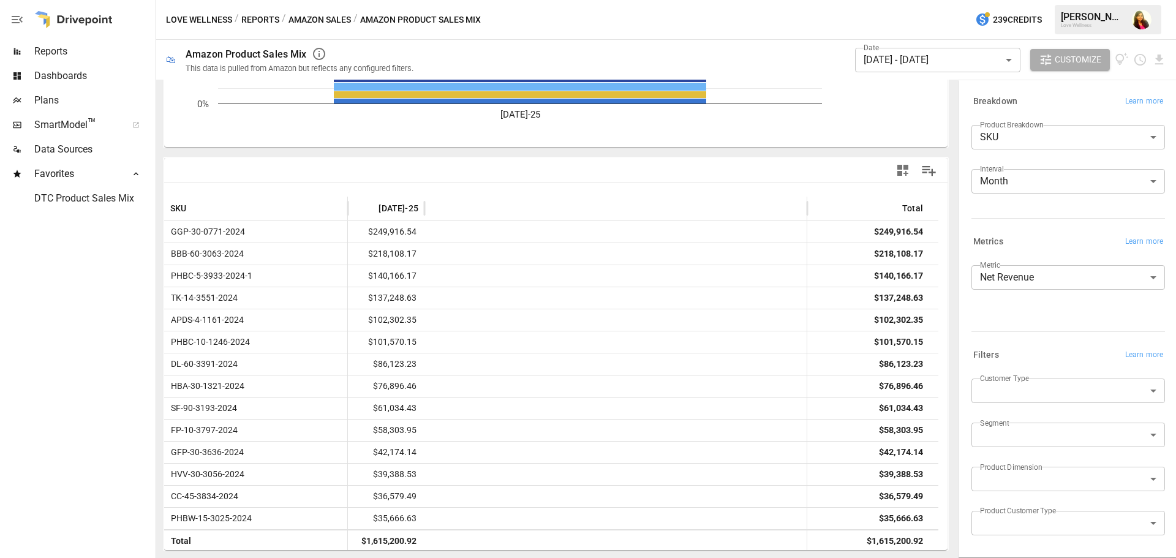
click at [1027, 0] on body "Reports Dashboards Plans SmartModel ™ Data Sources Favorites DTC Product Sales …" at bounding box center [588, 0] width 1176 height 0
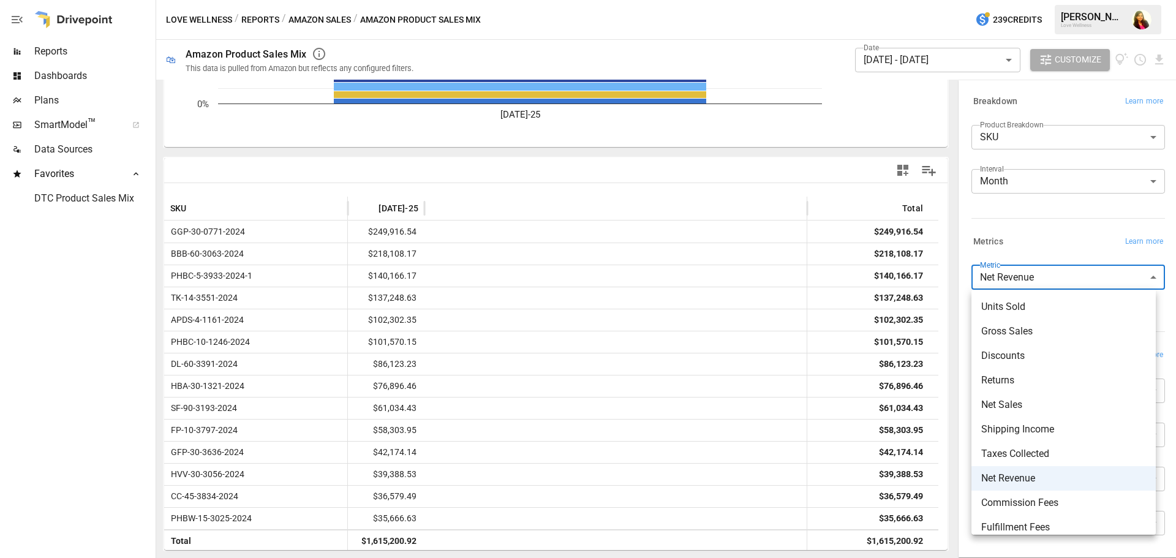
click at [1004, 331] on span "Gross Sales" at bounding box center [1063, 331] width 165 height 15
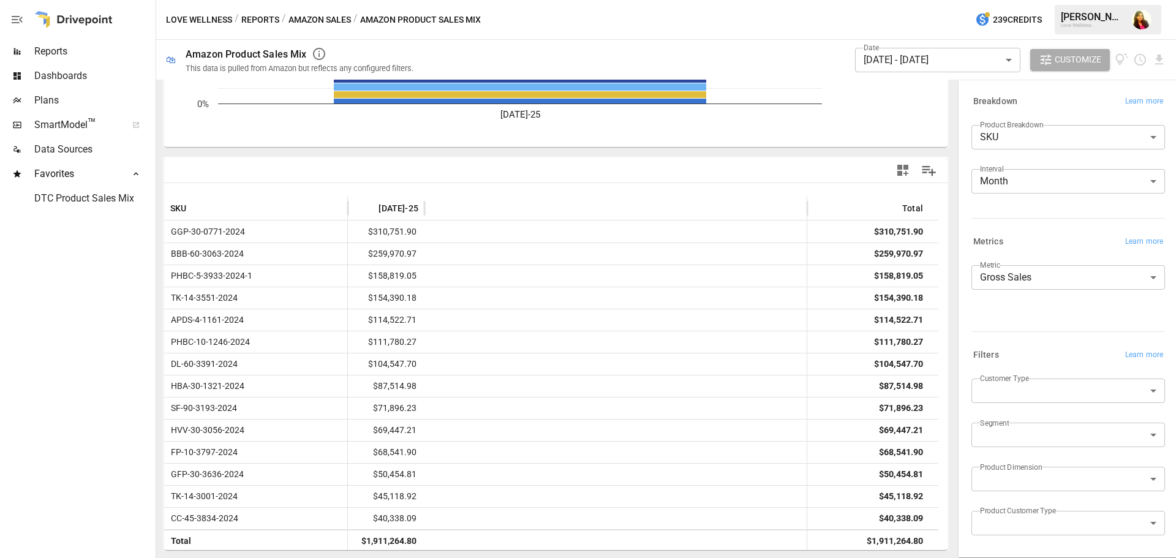
click at [1028, 0] on body "Reports Dashboards Plans SmartModel ™ Data Sources Favorites DTC Product Sales …" at bounding box center [588, 0] width 1176 height 0
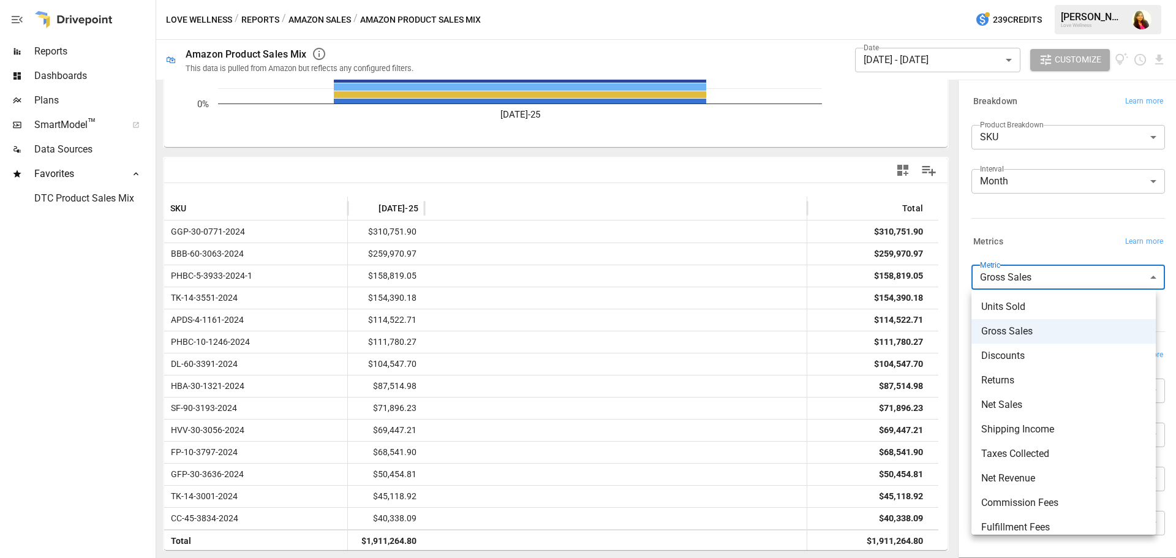
click at [1022, 405] on span "Net Sales" at bounding box center [1063, 404] width 165 height 15
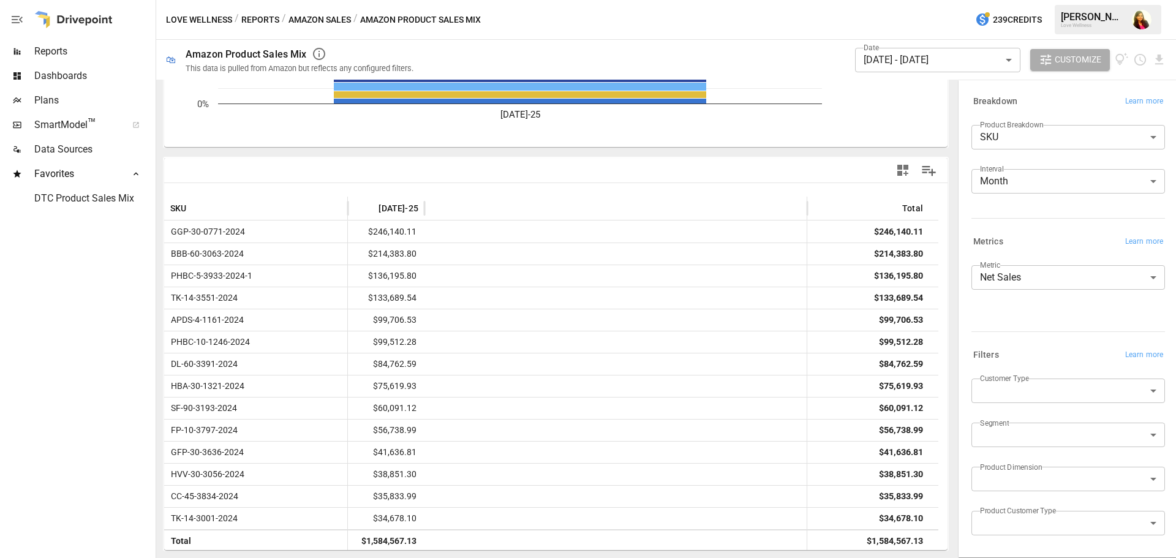
click at [1008, 0] on body "Reports Dashboards Plans SmartModel ™ Data Sources Favorites DTC Product Sales …" at bounding box center [588, 0] width 1176 height 0
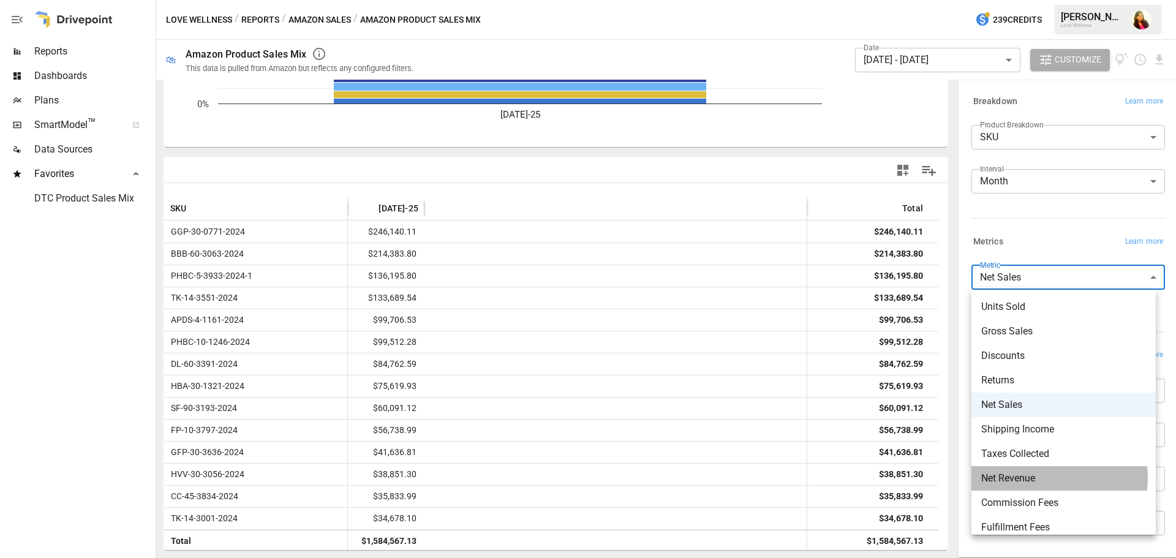
click at [1038, 477] on span "Net Revenue" at bounding box center [1063, 478] width 165 height 15
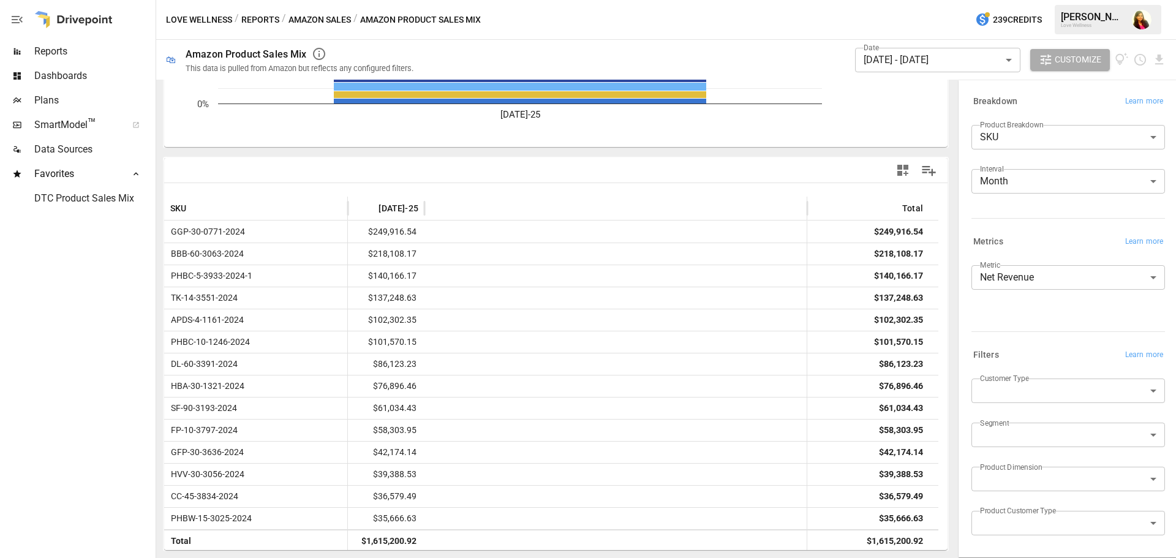
click at [1077, 0] on body "Reports Dashboards Plans SmartModel ™ Data Sources Favorites DTC Product Sales …" at bounding box center [588, 0] width 1176 height 0
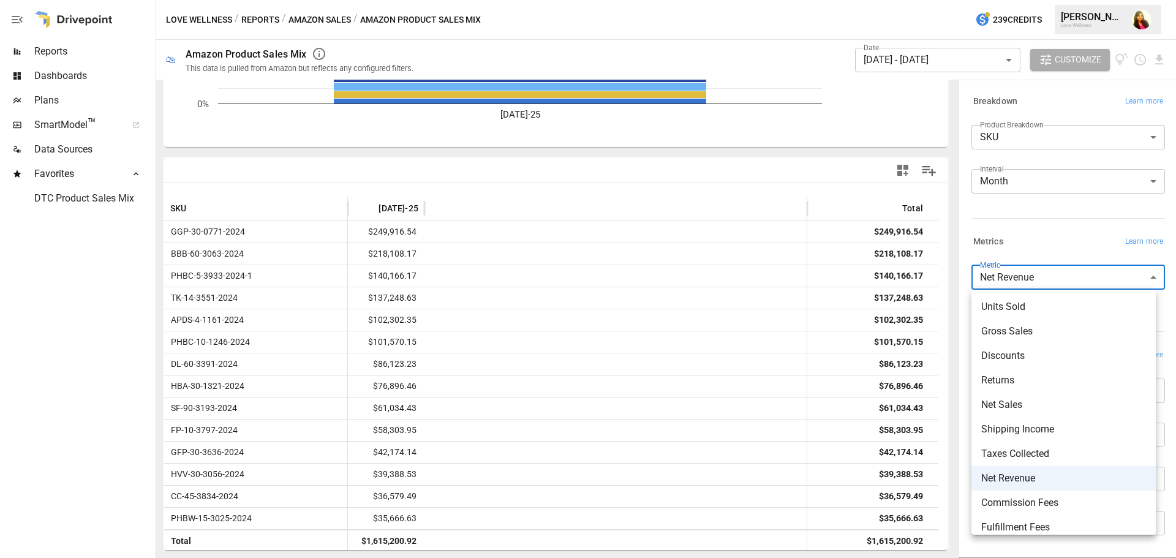
click at [1028, 327] on span "Gross Sales" at bounding box center [1063, 331] width 165 height 15
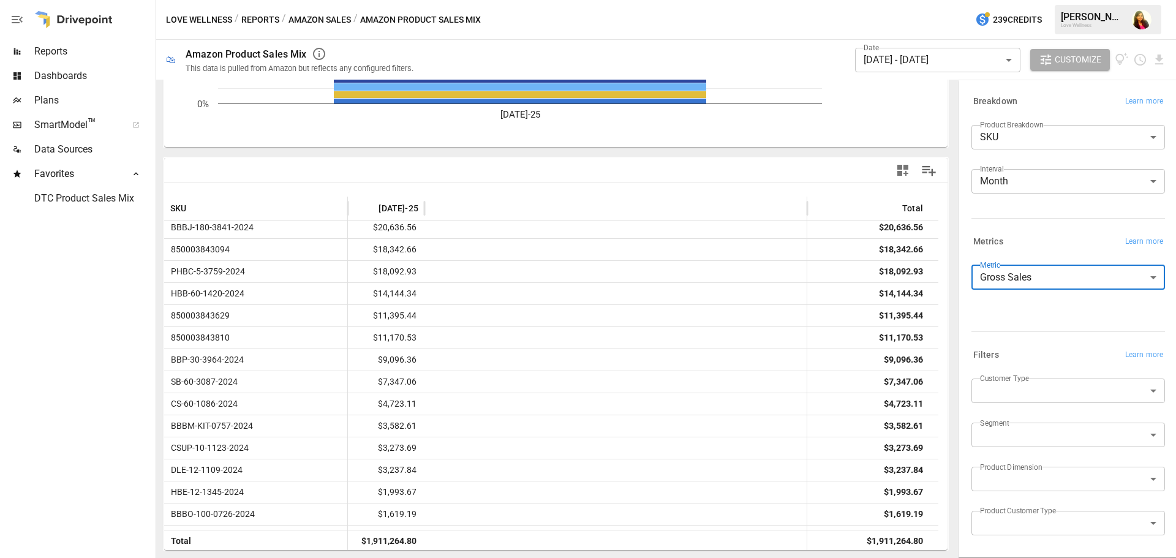
scroll to position [420, 0]
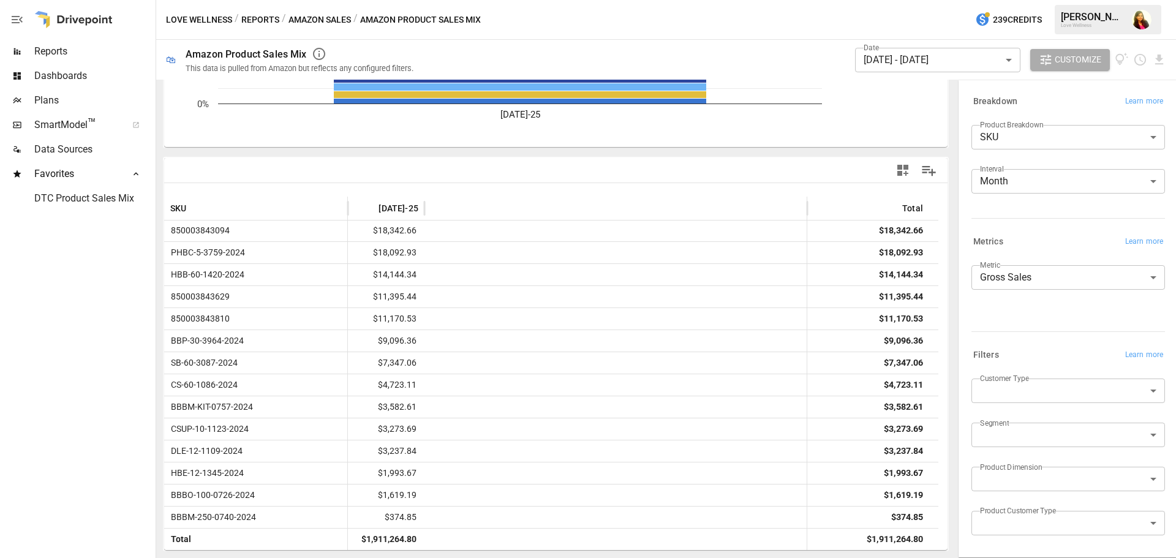
click at [1043, 0] on body "Reports Dashboards Plans SmartModel ™ Data Sources Favorites DTC Product Sales …" at bounding box center [588, 0] width 1176 height 0
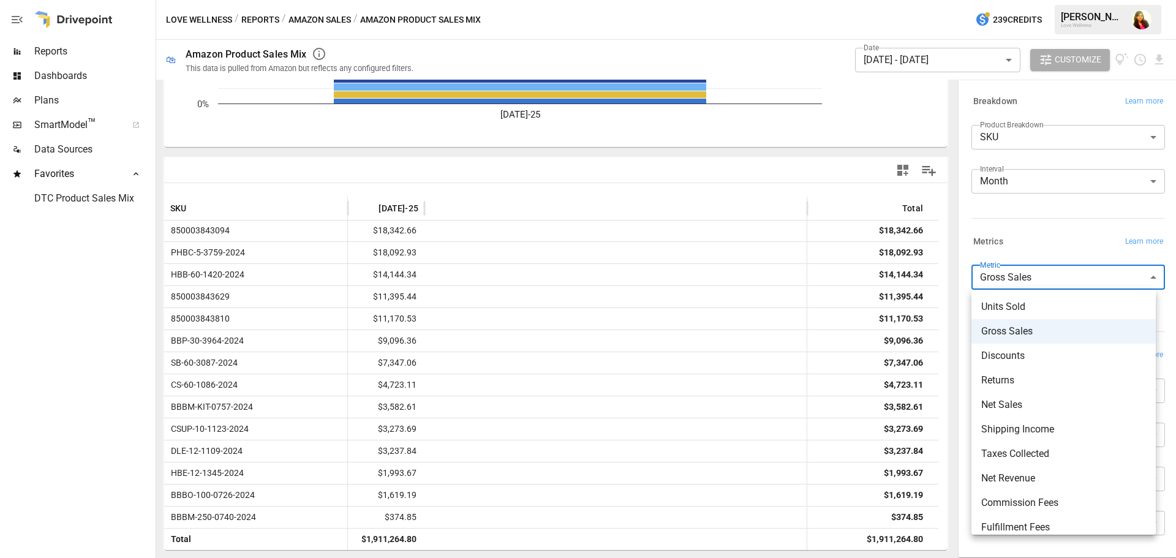
click at [1012, 397] on span "Net Sales" at bounding box center [1063, 404] width 165 height 15
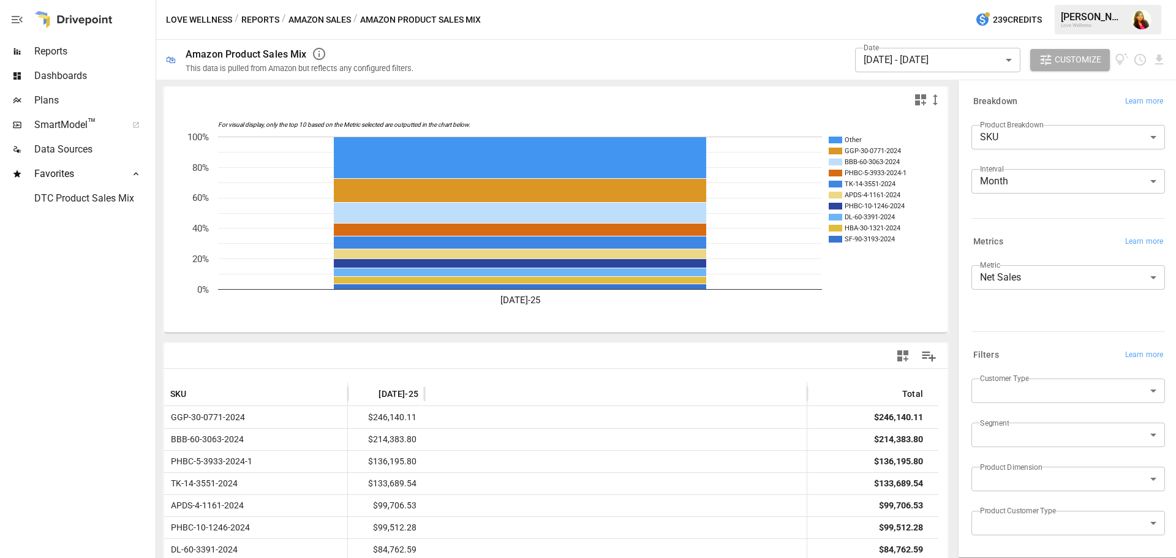
click at [1085, 0] on body "Reports Dashboards Plans SmartModel ™ Data Sources Favorites DTC Product Sales …" at bounding box center [588, 0] width 1176 height 0
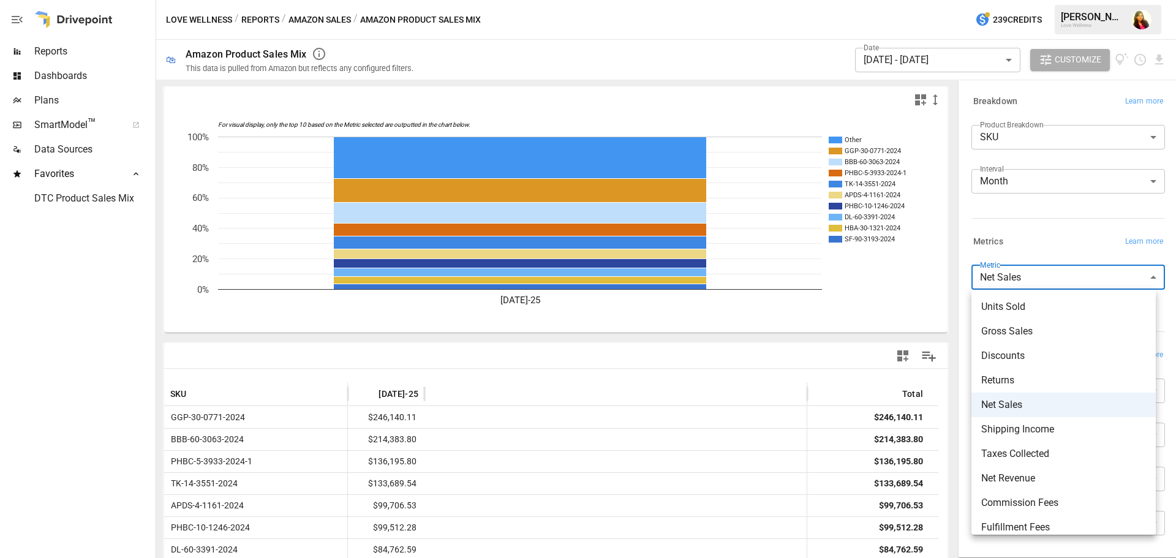
click at [1010, 383] on span "Returns" at bounding box center [1063, 380] width 165 height 15
type input "*******"
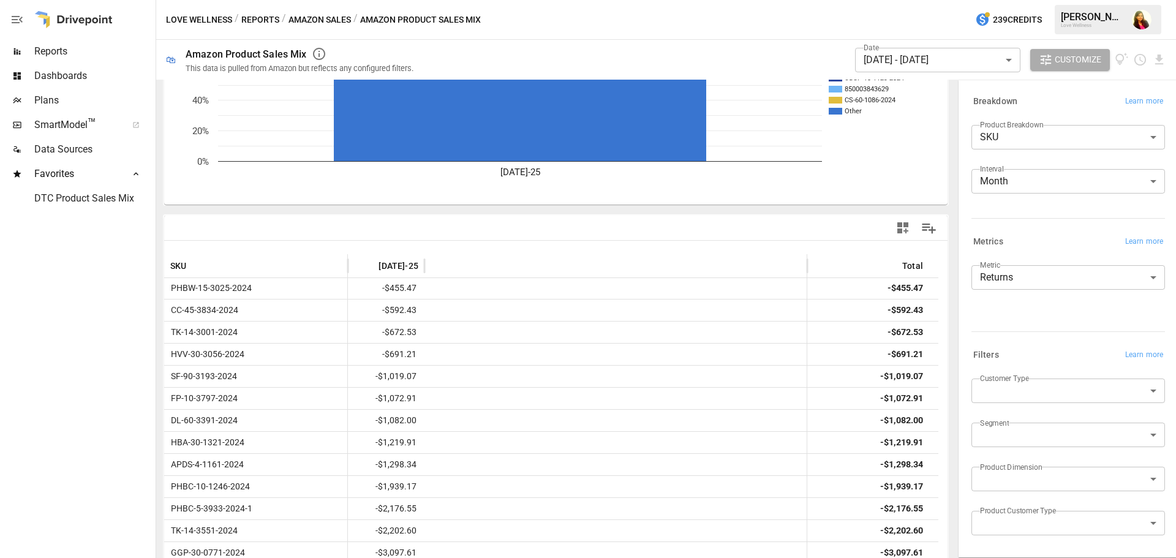
scroll to position [186, 0]
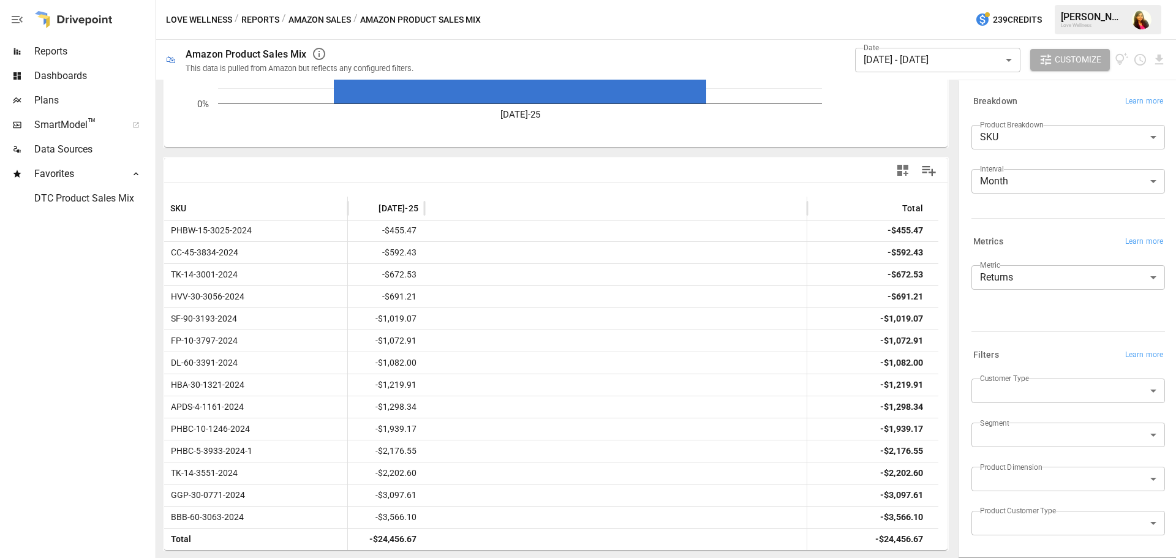
click at [1019, 0] on body "Reports Dashboards Plans SmartModel ™ Data Sources Favorites DTC Product Sales …" at bounding box center [588, 0] width 1176 height 0
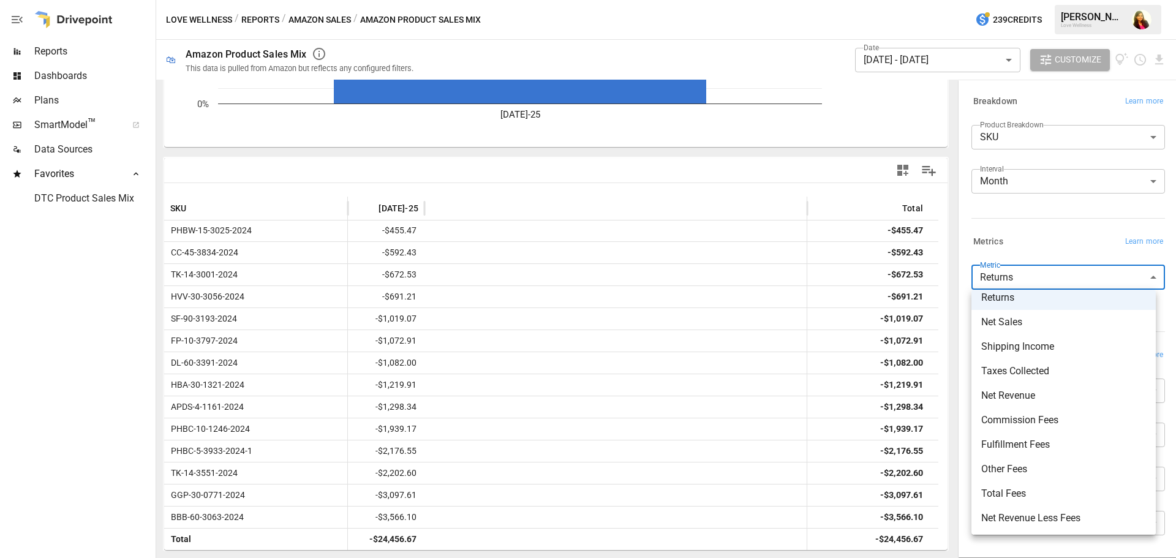
scroll to position [83, 0]
click at [48, 263] on div at bounding box center [588, 279] width 1176 height 558
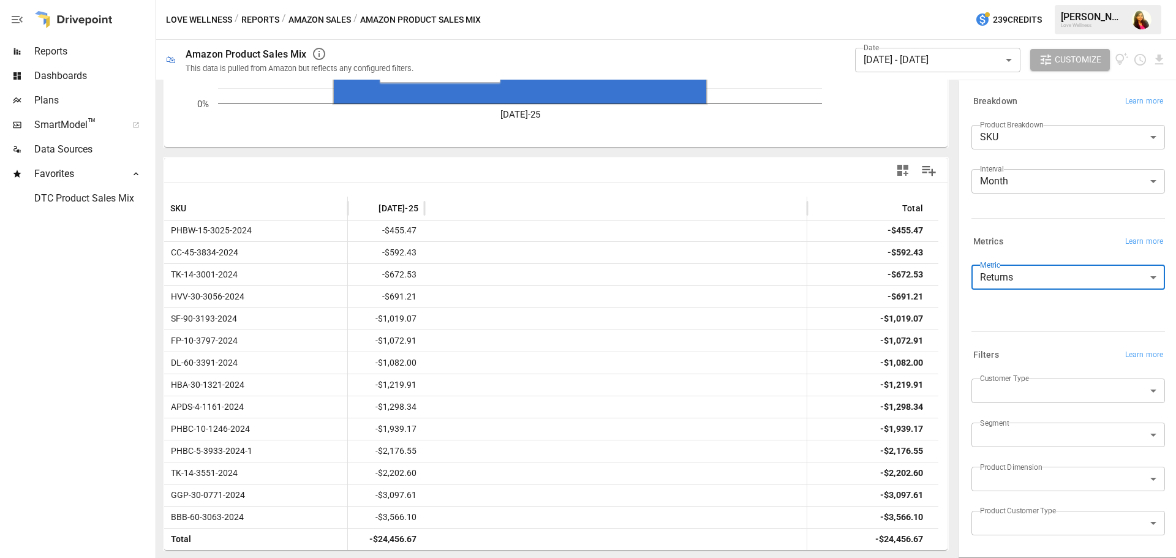
click at [334, 17] on button "Amazon Sales" at bounding box center [319, 19] width 62 height 15
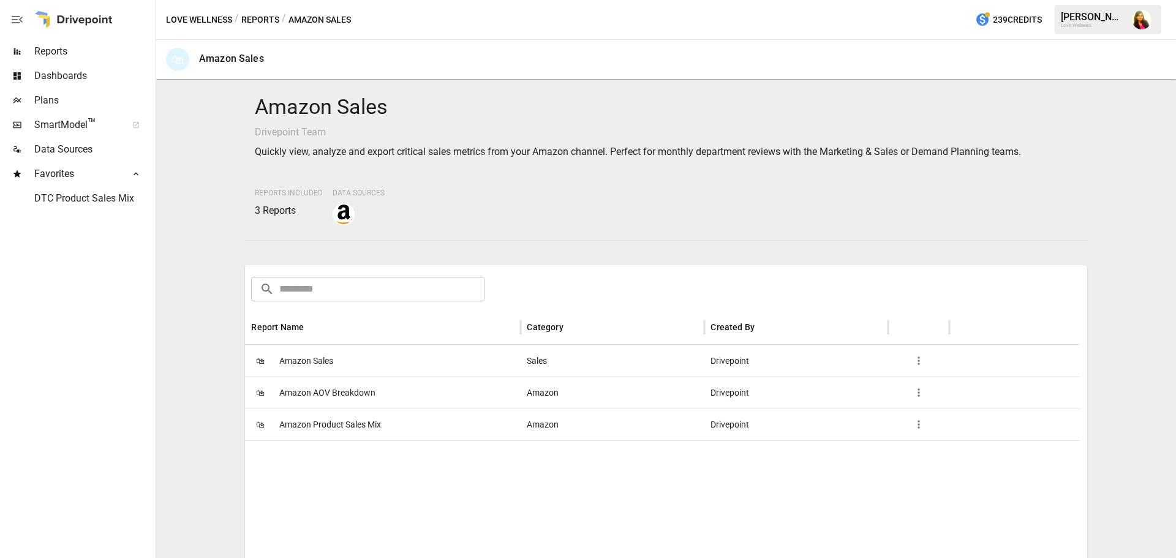
click at [319, 359] on span "Amazon Sales" at bounding box center [306, 360] width 54 height 31
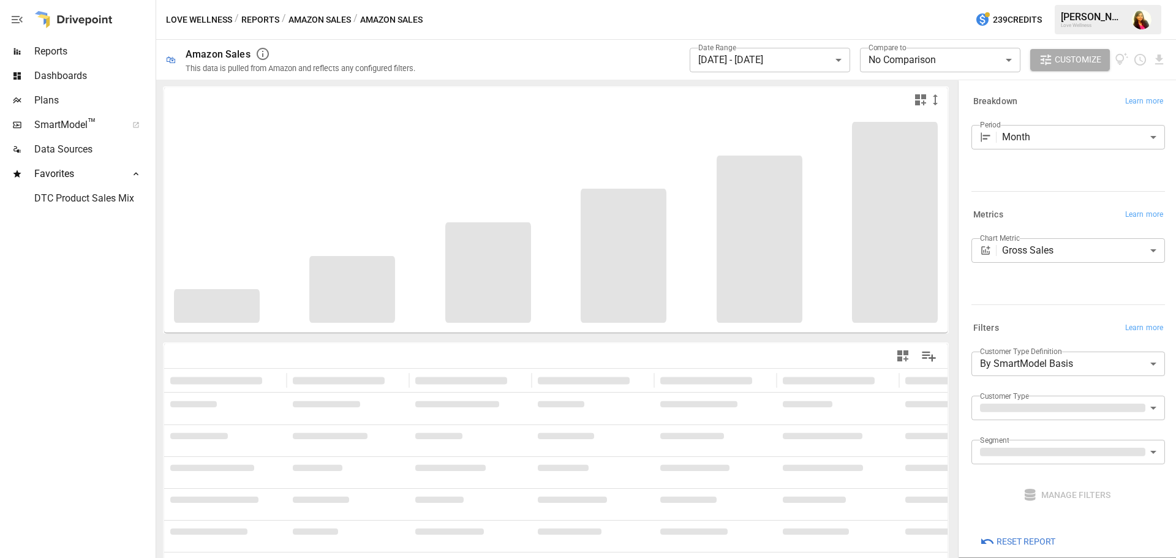
click at [1052, 0] on body "**********" at bounding box center [588, 0] width 1176 height 0
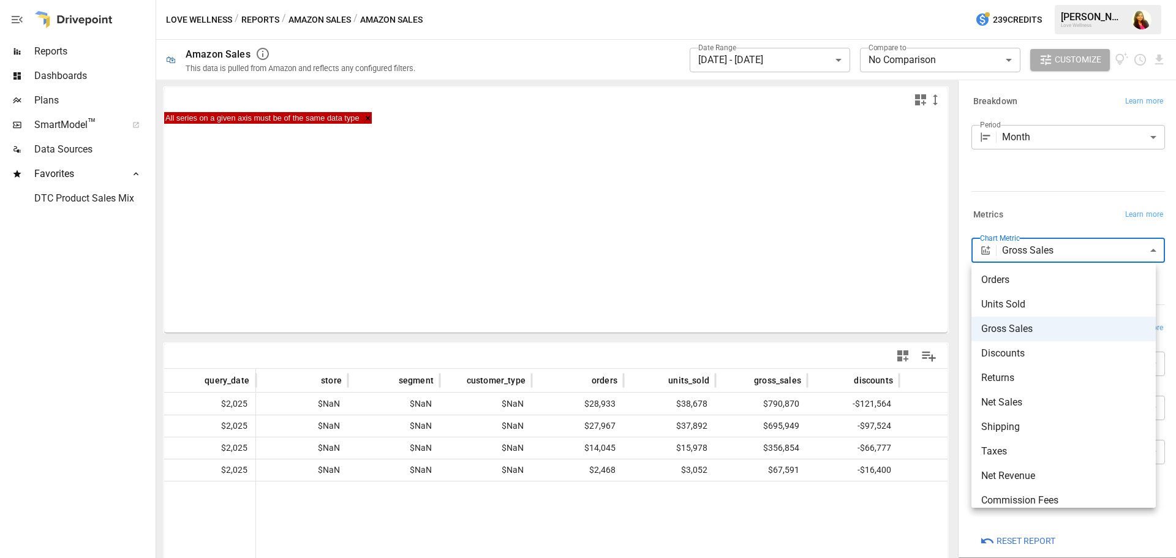
click at [1022, 379] on span "Returns" at bounding box center [1063, 377] width 165 height 15
type input "*******"
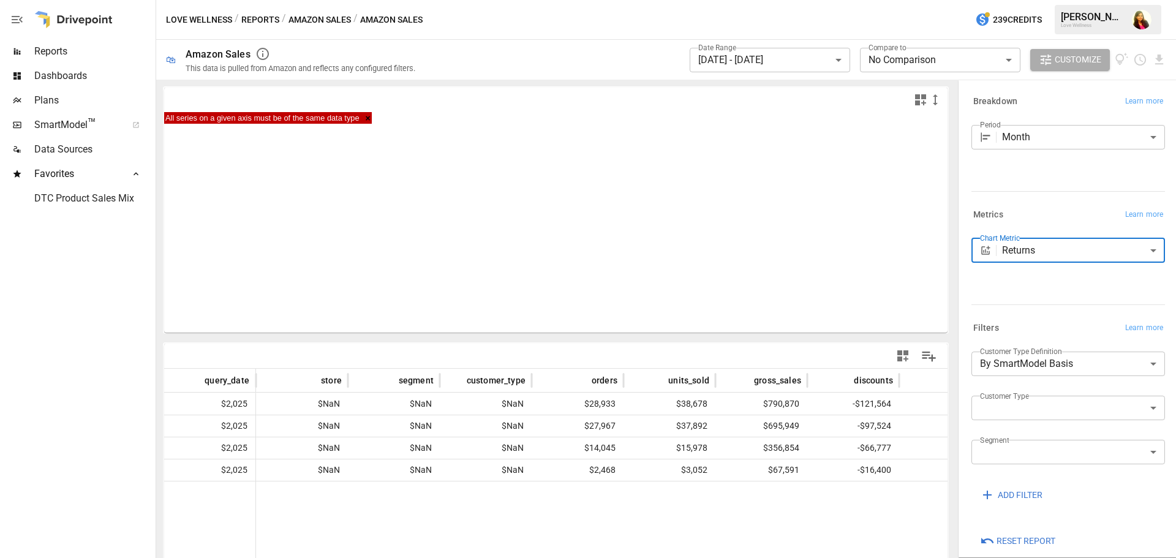
click at [52, 49] on span "Reports" at bounding box center [93, 51] width 119 height 15
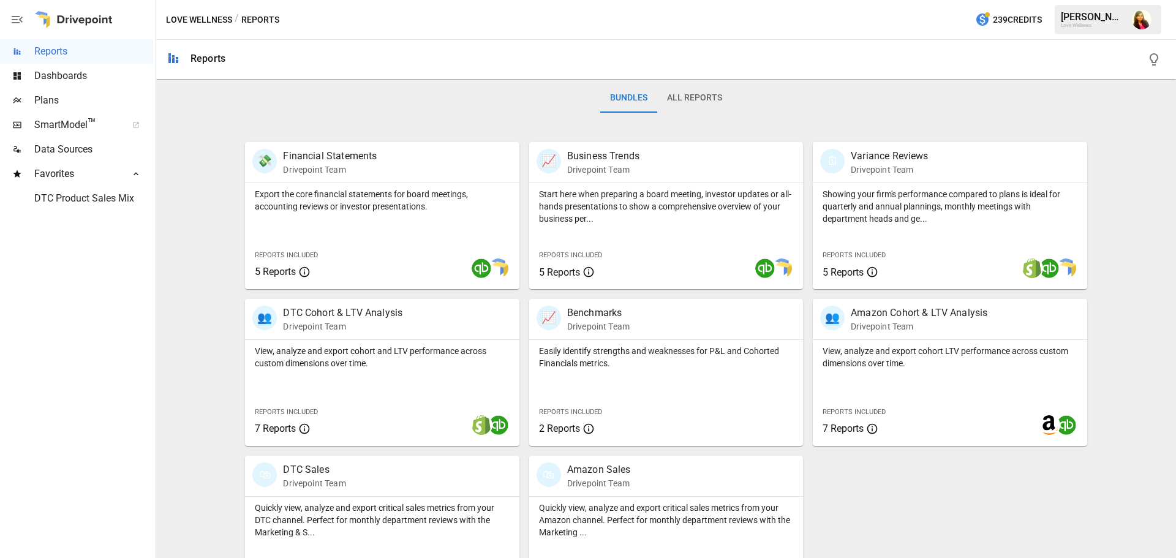
scroll to position [234, 0]
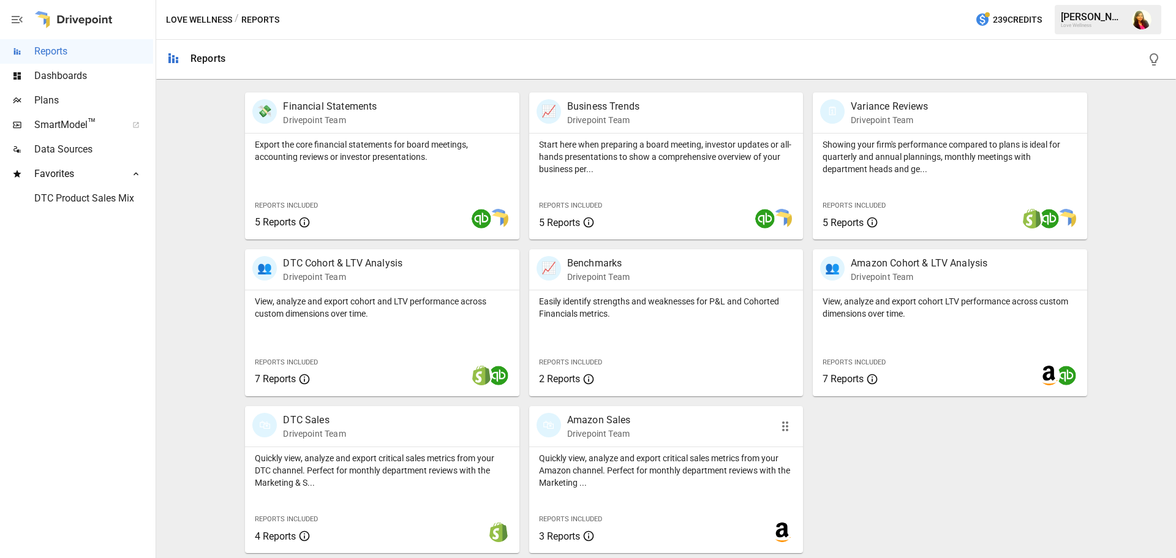
click at [656, 463] on p "Quickly view, analyze and export critical sales metrics from your Amazon channe…" at bounding box center [666, 470] width 254 height 37
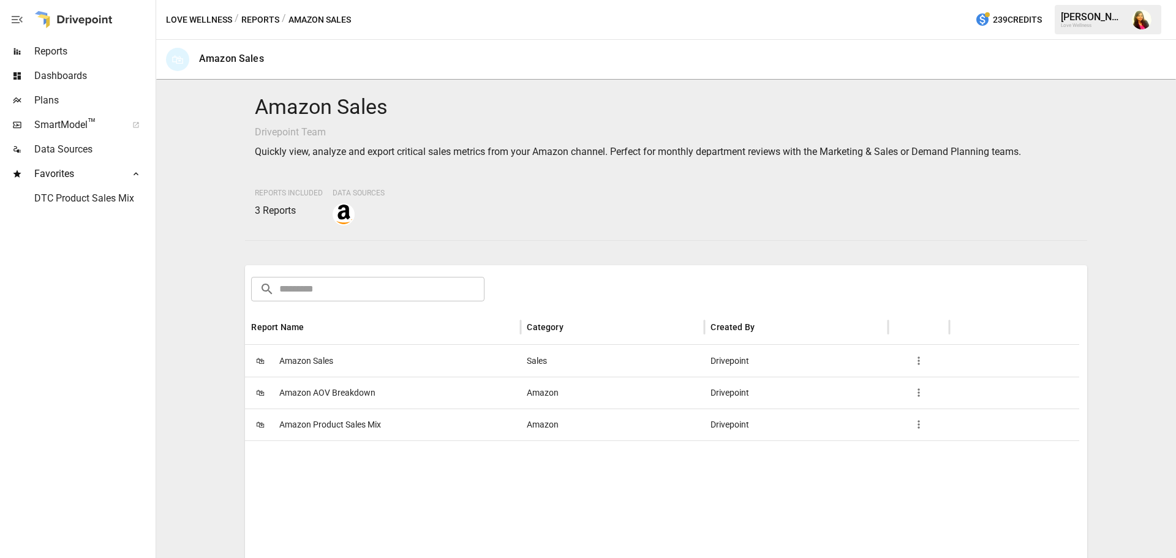
click at [342, 396] on span "Amazon AOV Breakdown" at bounding box center [327, 392] width 96 height 31
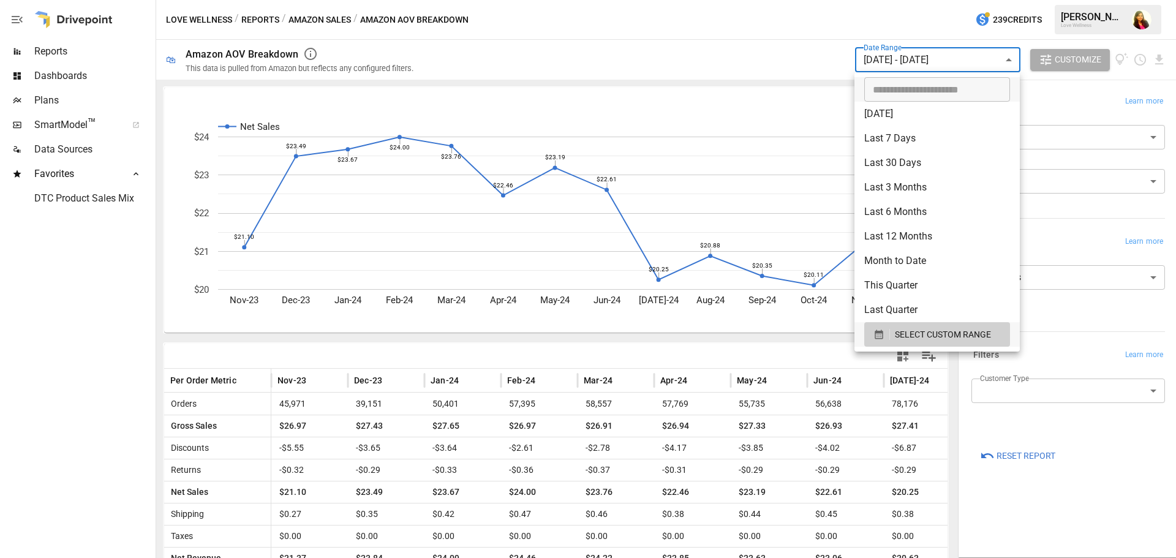
click at [980, 0] on body "Reports Dashboards Plans SmartModel ™ Data Sources Favorites DTC Product Sales …" at bounding box center [588, 0] width 1176 height 0
click at [925, 309] on li "Last Quarter" at bounding box center [936, 310] width 165 height 24
type input "**********"
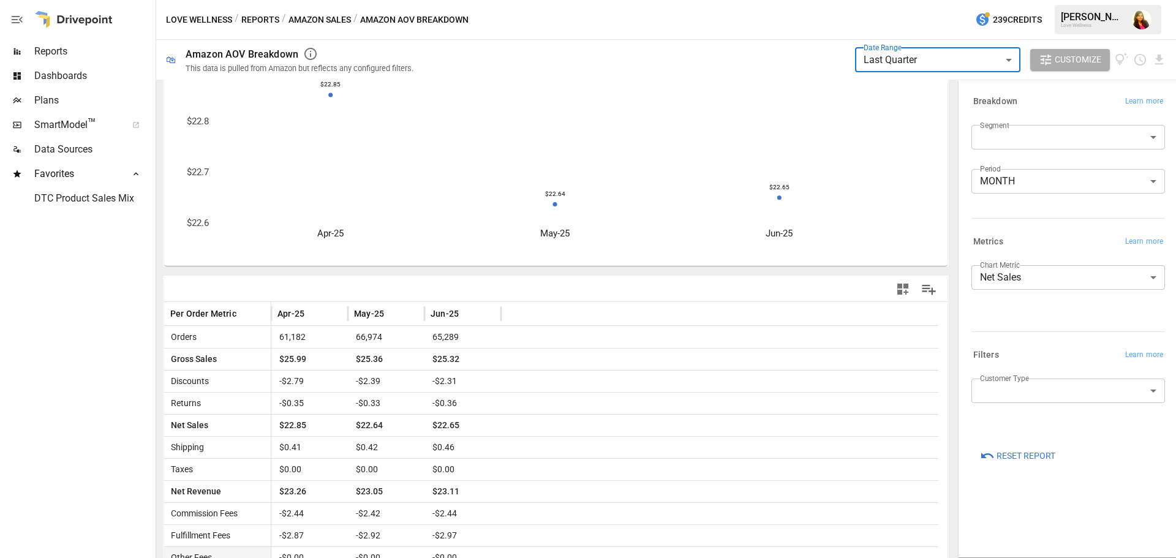
scroll to position [129, 0]
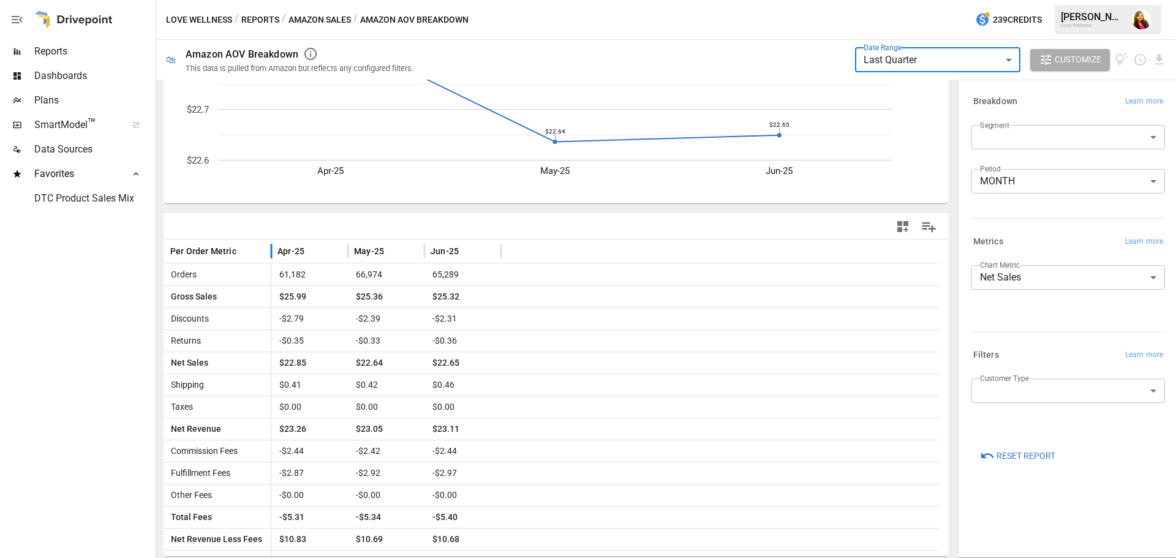
click at [215, 249] on span "Per Order Metric" at bounding box center [203, 251] width 66 height 12
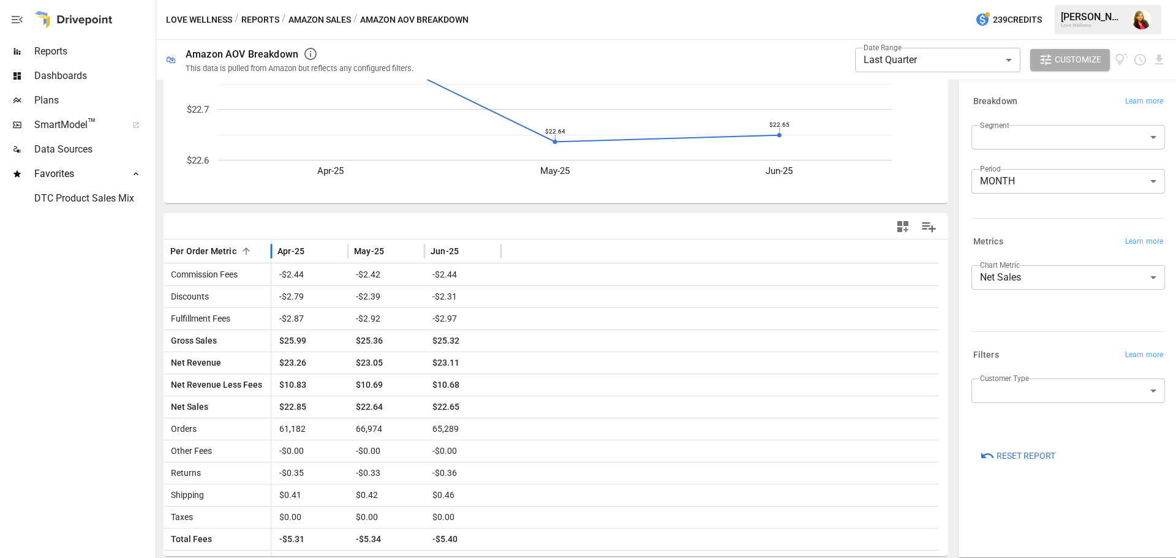
click at [215, 249] on span "Per Order Metric" at bounding box center [203, 251] width 66 height 12
click at [246, 249] on icon "Sort" at bounding box center [246, 251] width 11 height 11
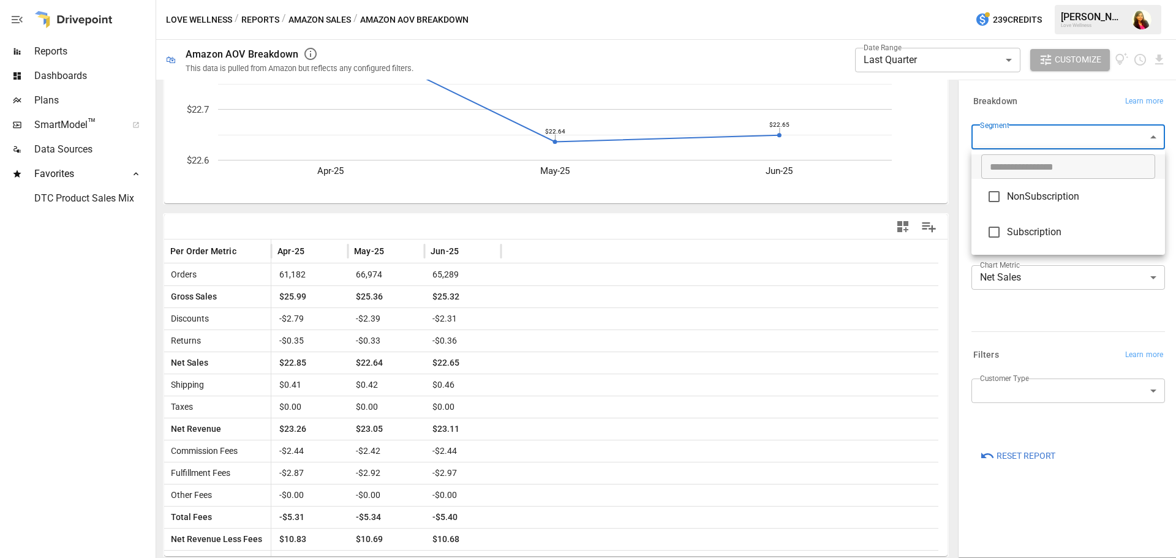
click at [1021, 0] on body "**********" at bounding box center [588, 0] width 1176 height 0
click at [1078, 90] on div at bounding box center [588, 279] width 1176 height 558
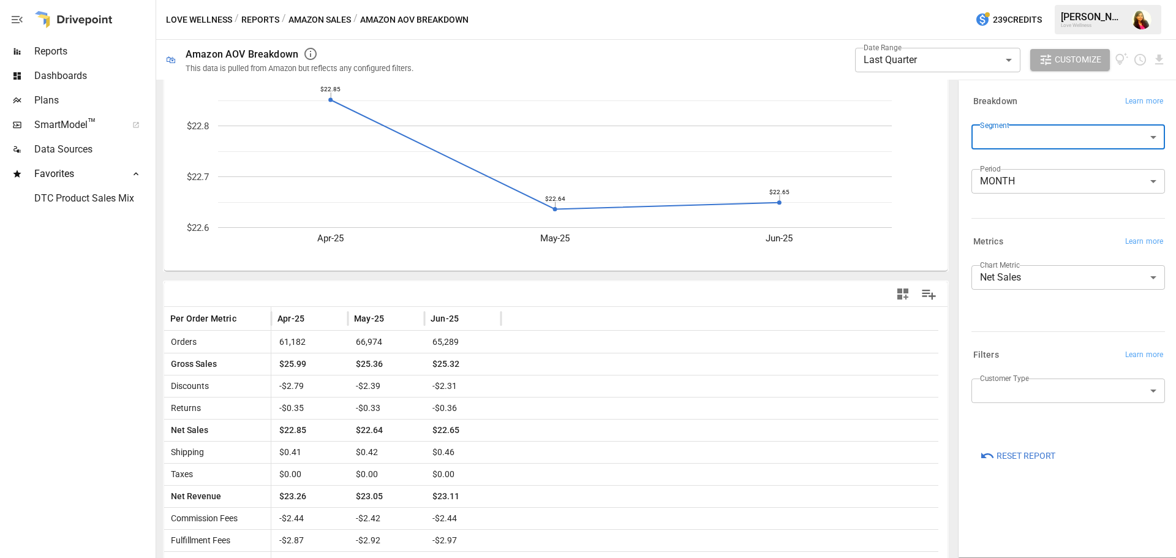
scroll to position [0, 0]
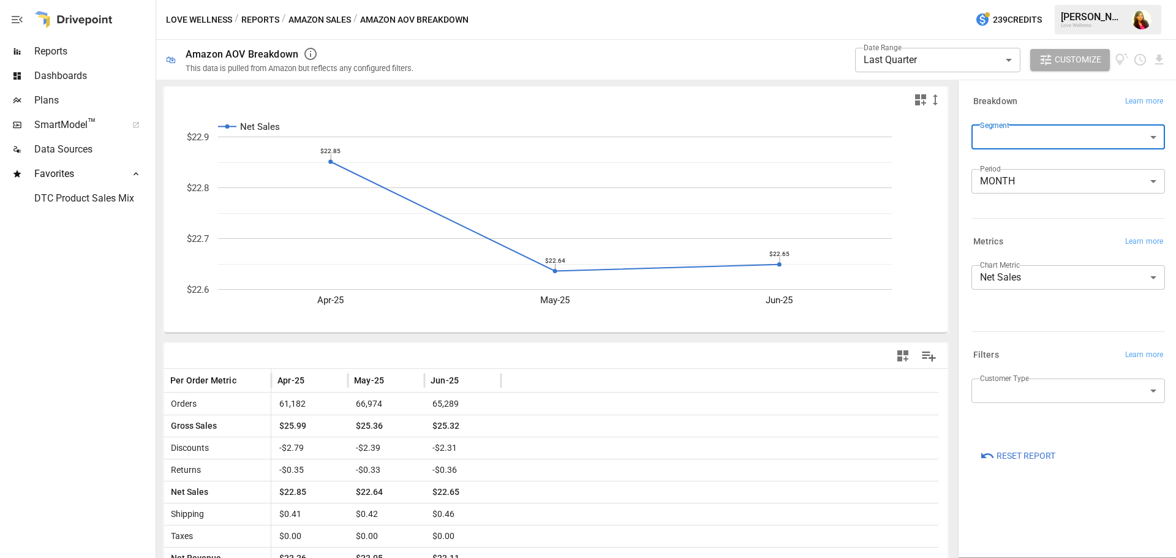
click at [318, 20] on button "Amazon Sales" at bounding box center [319, 19] width 62 height 15
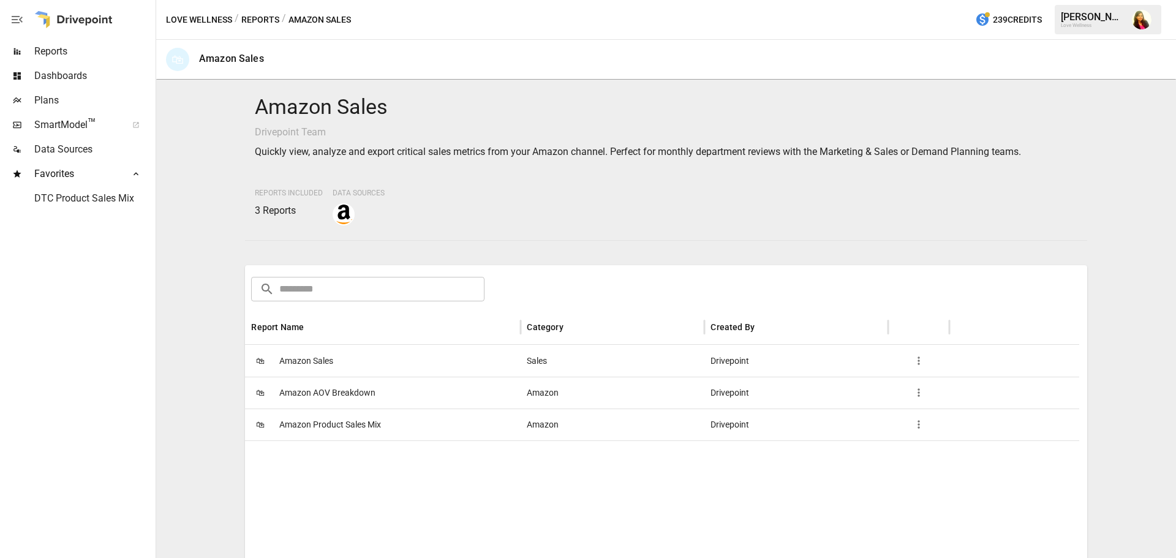
click at [306, 363] on span "Amazon Sales" at bounding box center [306, 360] width 54 height 31
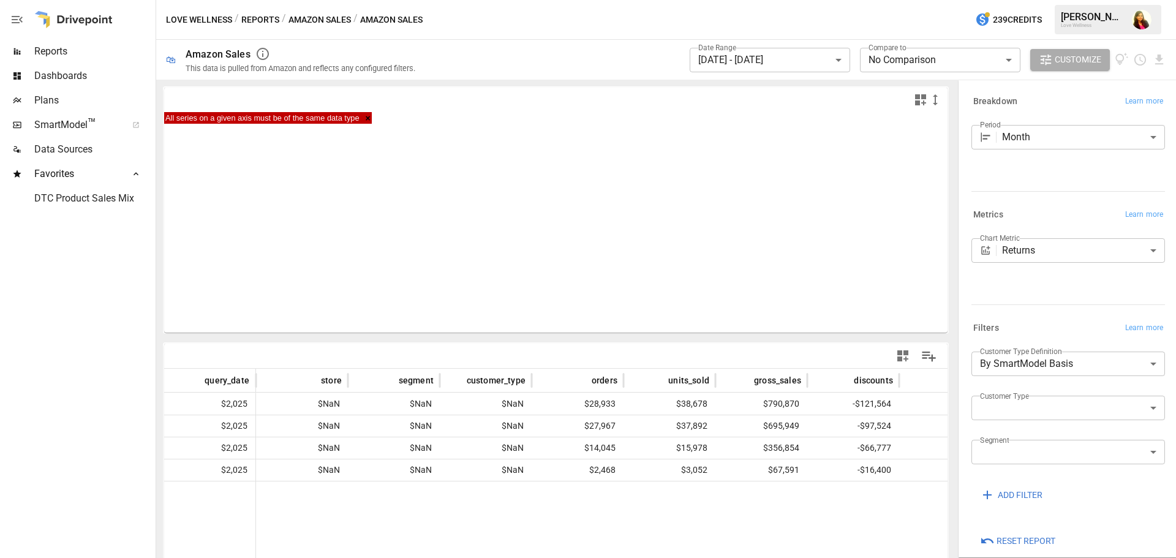
click at [1034, 0] on body "**********" at bounding box center [588, 0] width 1176 height 0
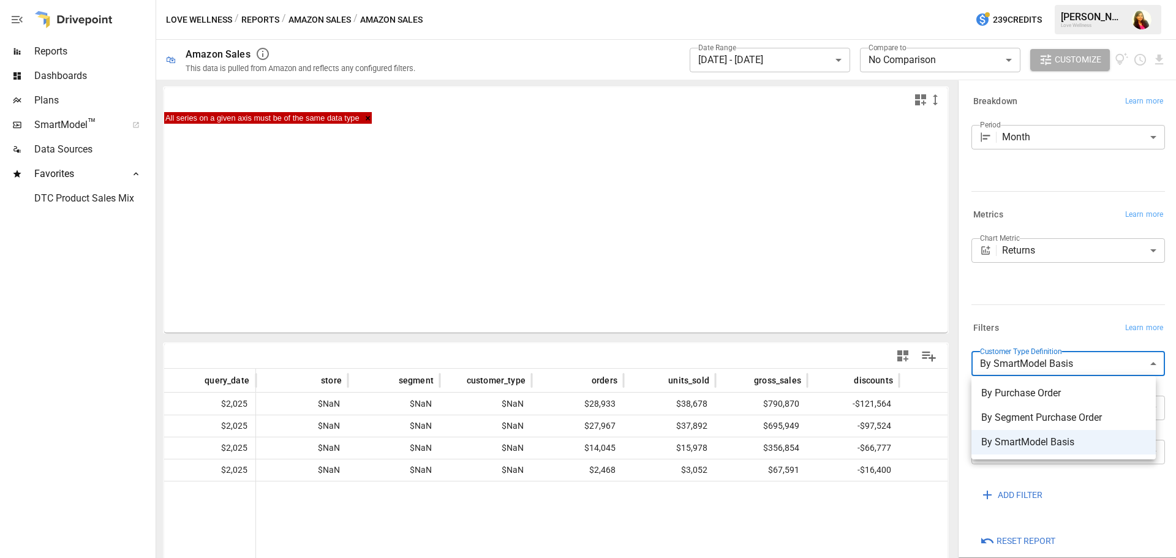
click at [1087, 320] on div at bounding box center [588, 279] width 1176 height 558
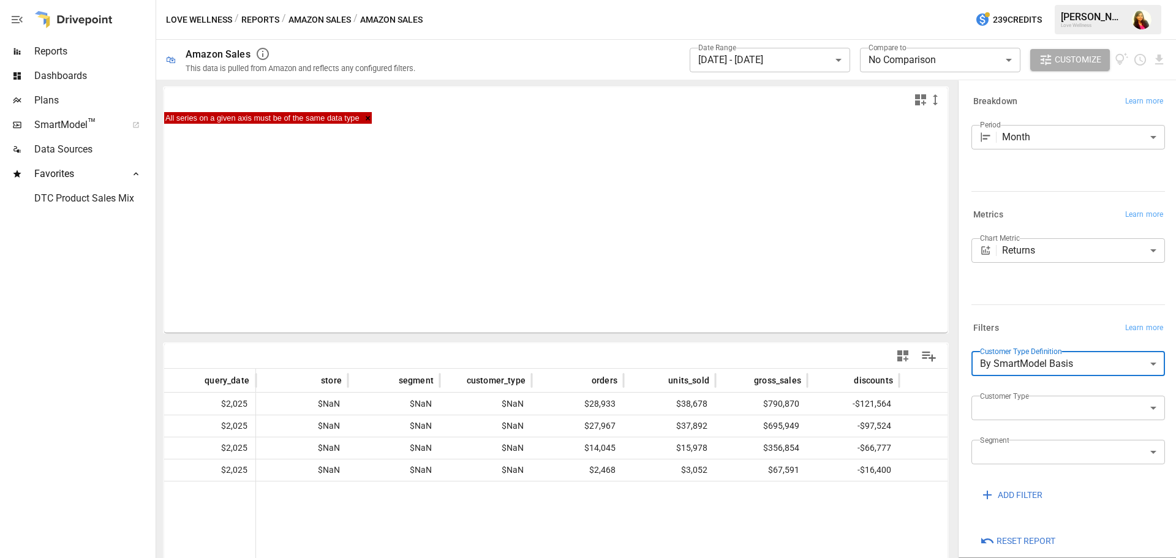
click at [1126, 0] on body "**********" at bounding box center [588, 0] width 1176 height 0
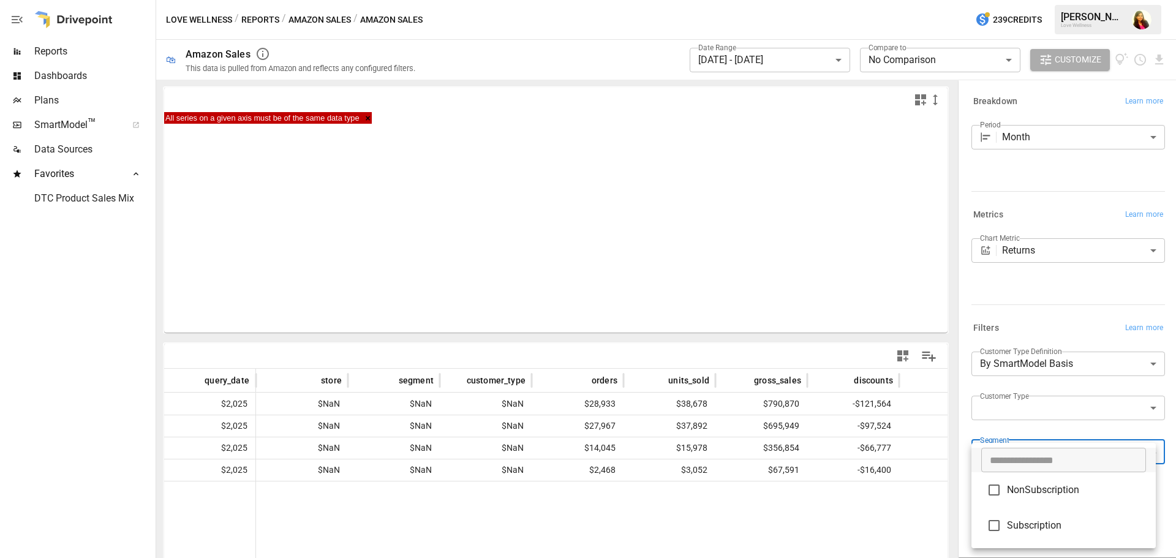
click at [1126, 418] on div at bounding box center [588, 279] width 1176 height 558
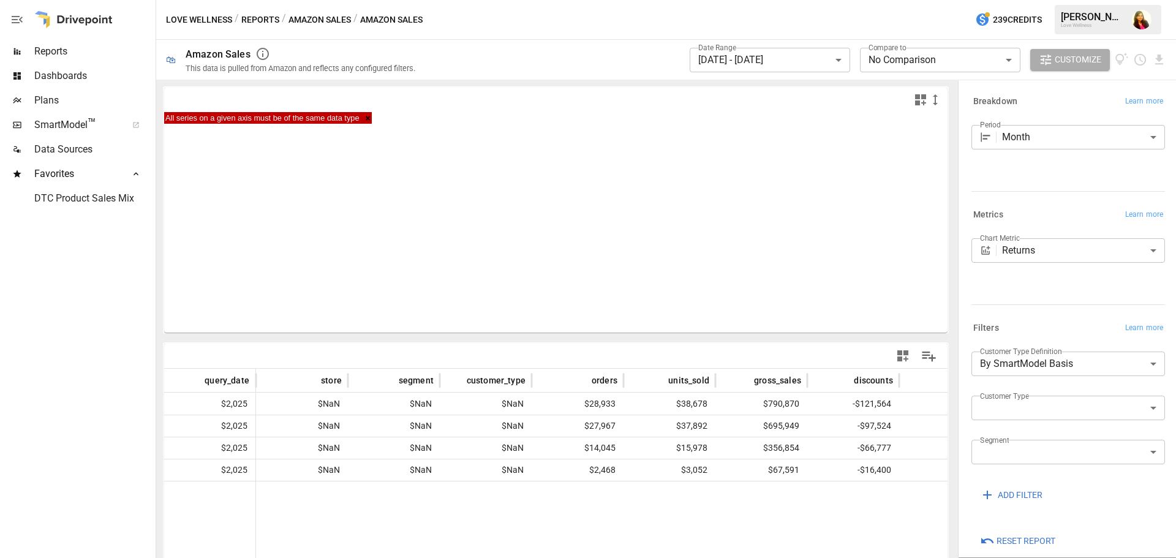
click at [1125, 0] on body "**********" at bounding box center [588, 0] width 1176 height 0
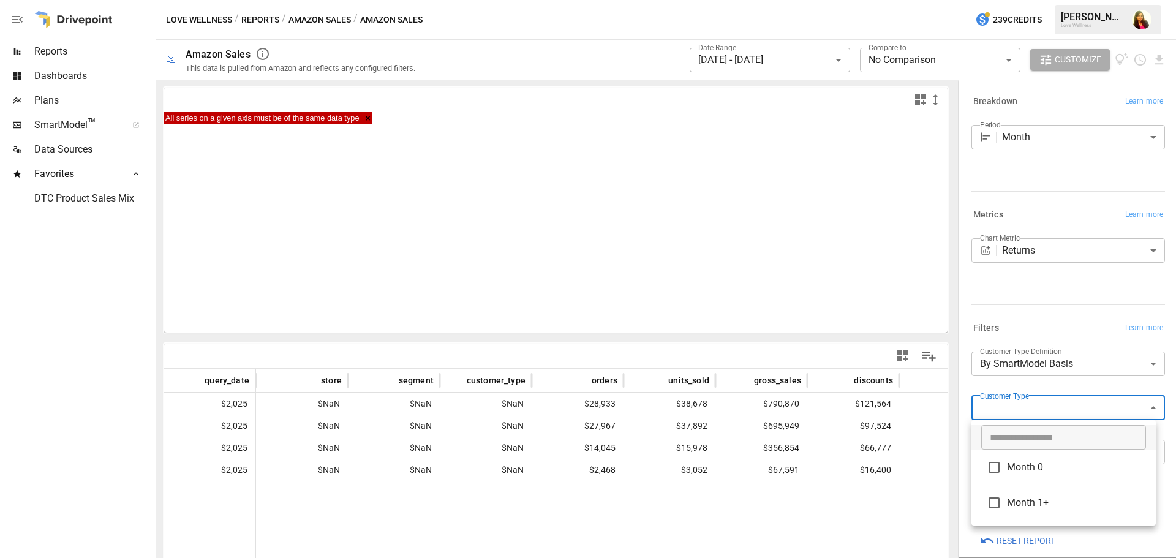
click at [1111, 378] on div at bounding box center [588, 279] width 1176 height 558
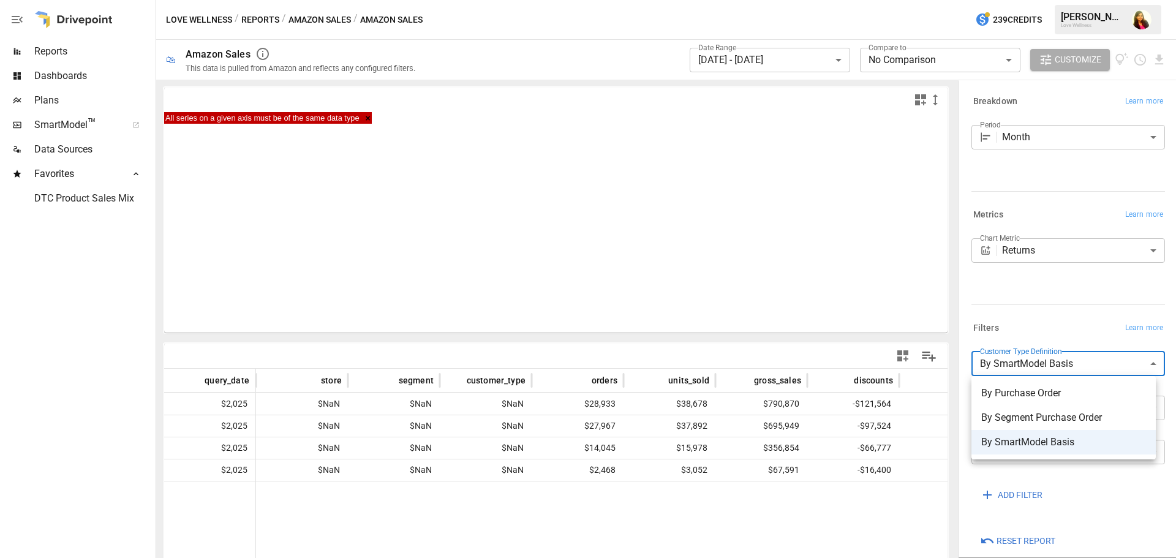
click at [1110, 0] on body "**********" at bounding box center [588, 0] width 1176 height 0
click at [269, 517] on div at bounding box center [588, 279] width 1176 height 558
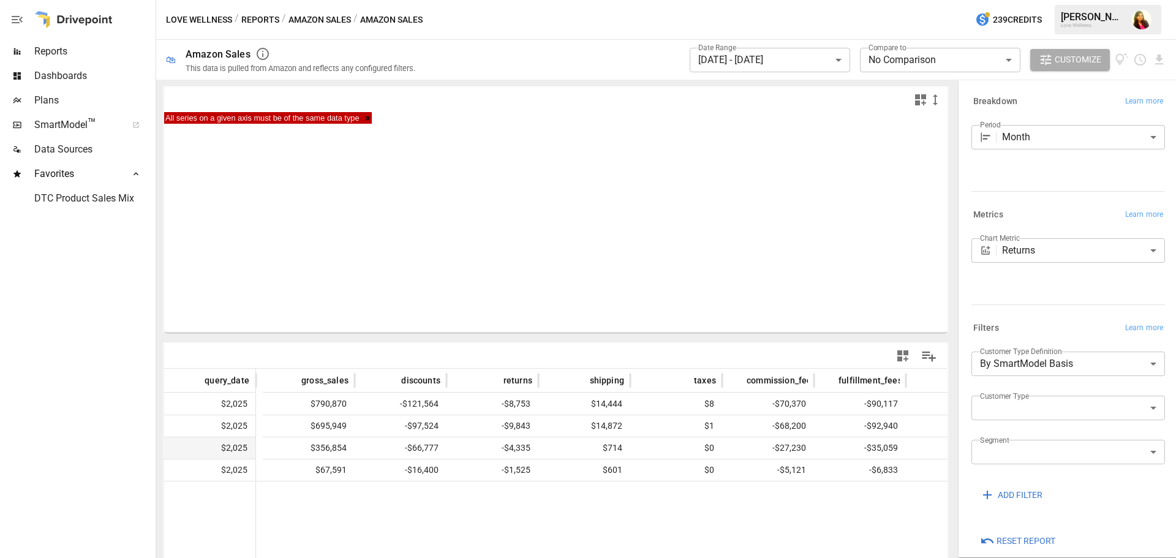
scroll to position [0, 696]
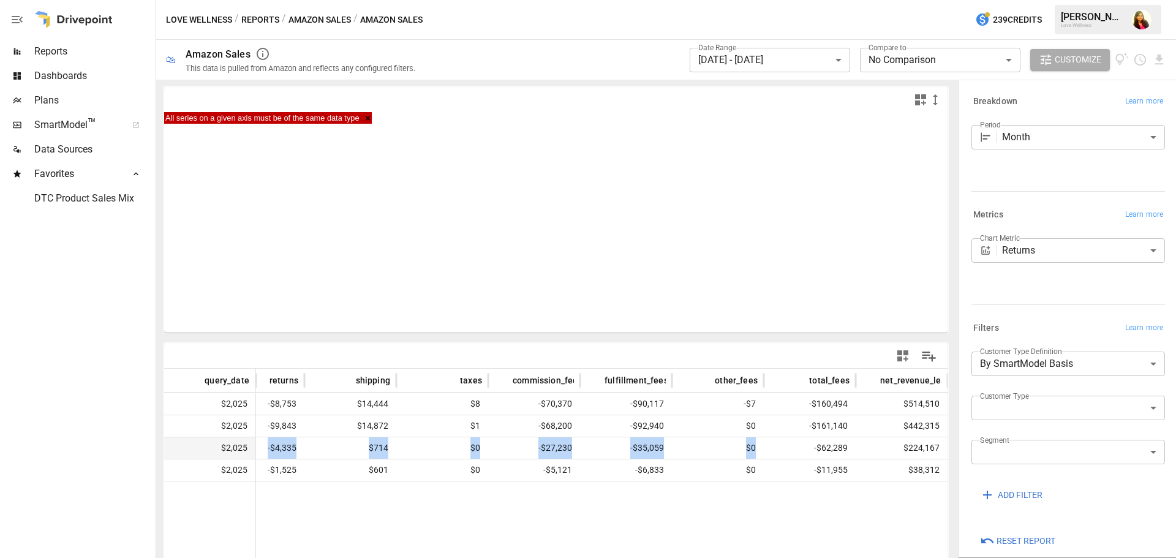
drag, startPoint x: 669, startPoint y: 454, endPoint x: 790, endPoint y: 440, distance: 121.4
click at [377, 528] on div at bounding box center [259, 538] width 1378 height 114
drag, startPoint x: 50, startPoint y: 53, endPoint x: 78, endPoint y: 63, distance: 30.4
click at [50, 53] on span "Reports" at bounding box center [93, 51] width 119 height 15
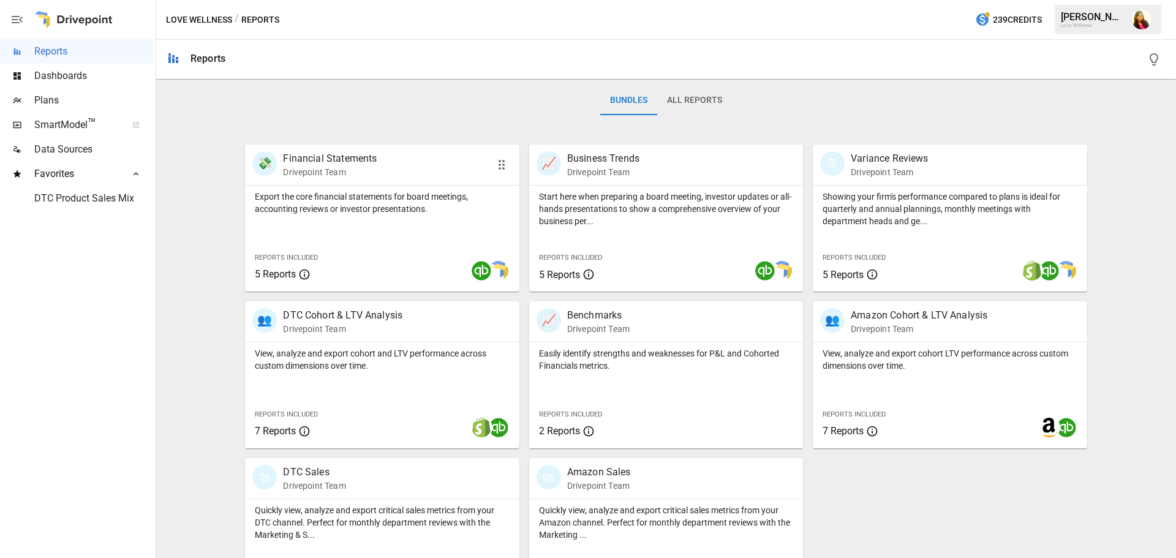
scroll to position [184, 0]
click at [61, 76] on span "Dashboards" at bounding box center [93, 76] width 119 height 15
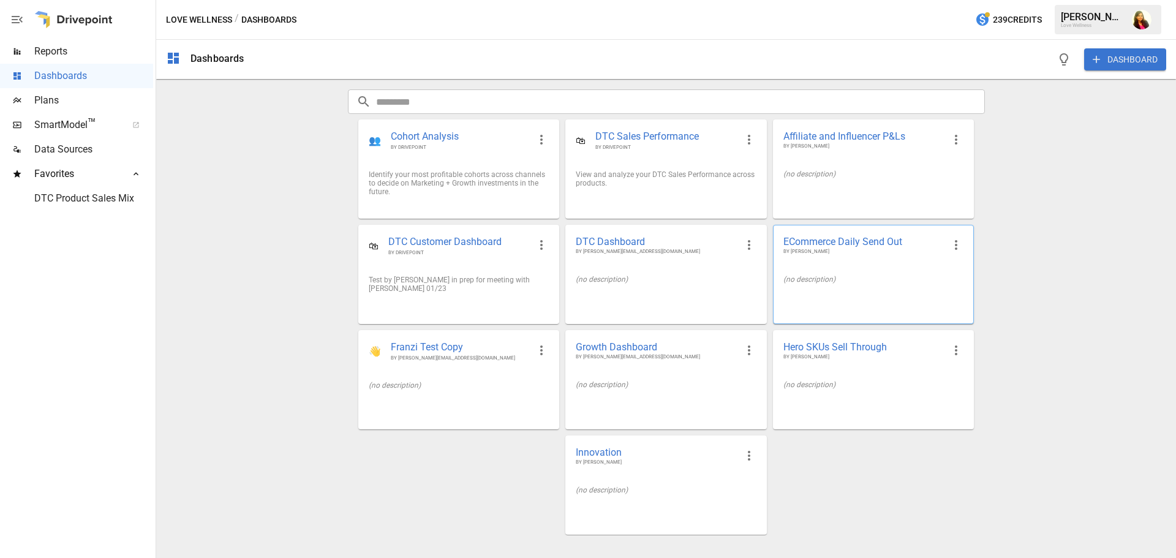
click at [937, 256] on div "ECommerce Daily Send Out BY [PERSON_NAME]" at bounding box center [873, 245] width 200 height 40
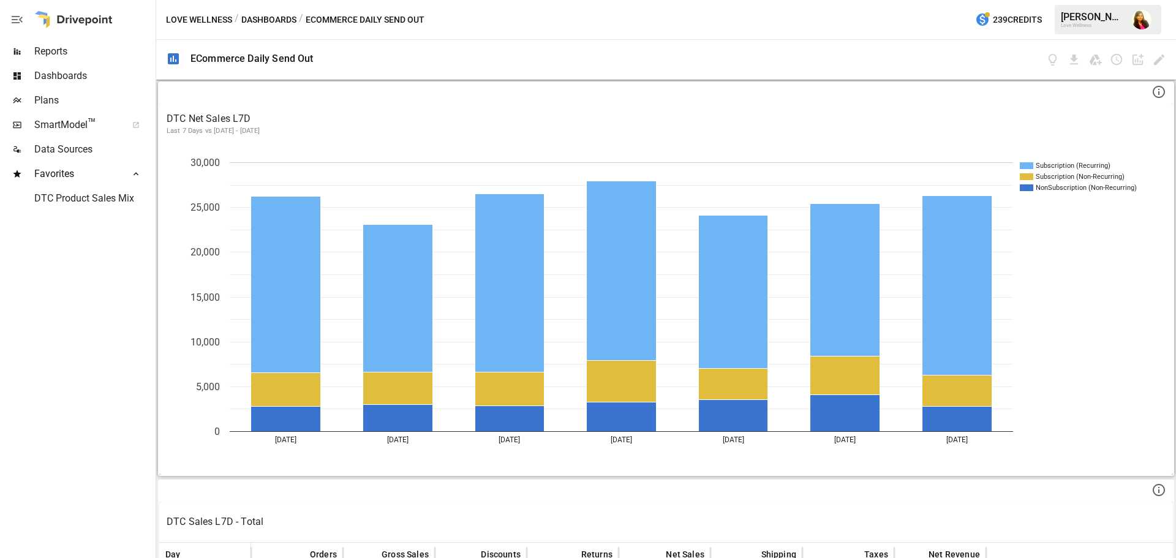
click at [212, 131] on p "Last 7 Days vs [DATE] - [DATE]" at bounding box center [666, 131] width 999 height 10
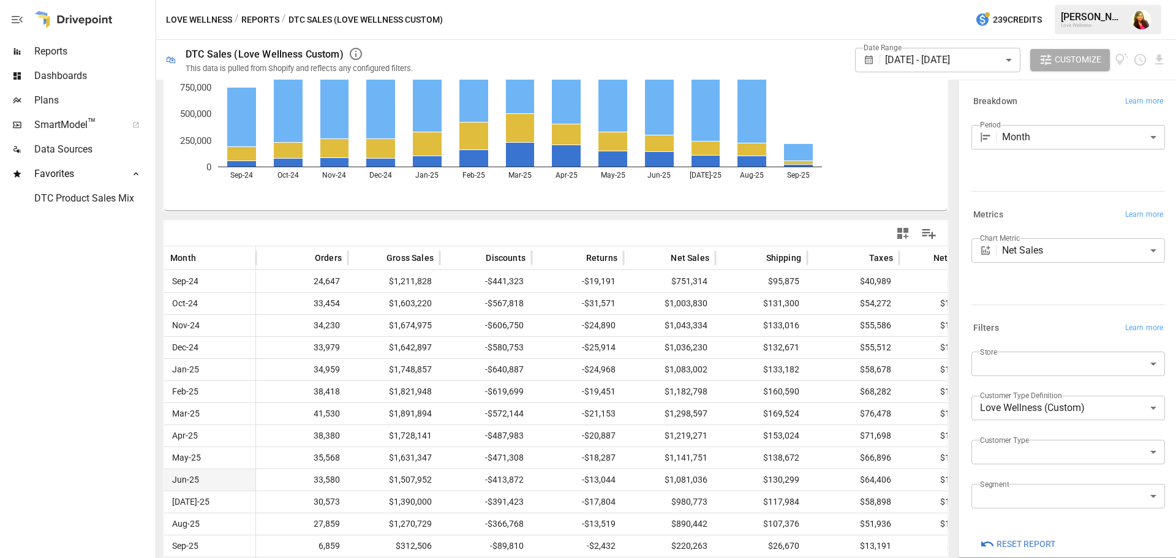
scroll to position [138, 0]
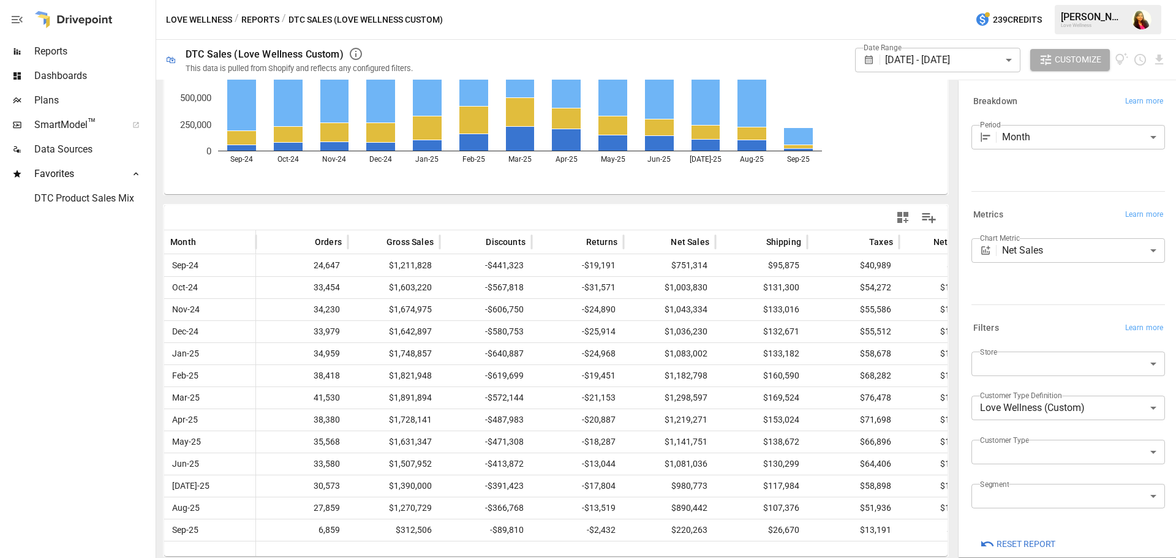
click at [266, 16] on button "Reports" at bounding box center [260, 19] width 38 height 15
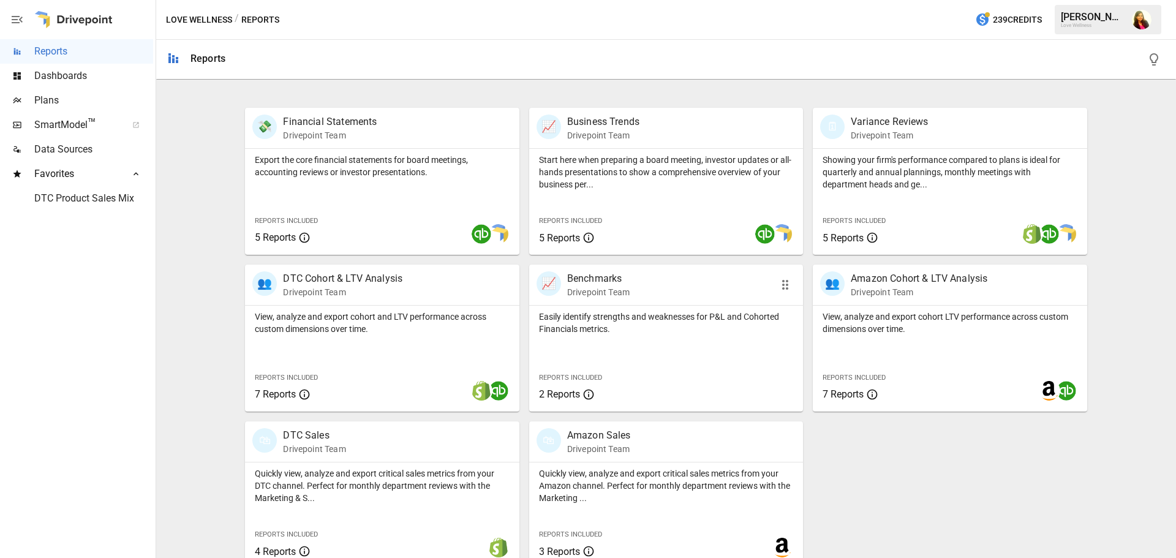
scroll to position [234, 0]
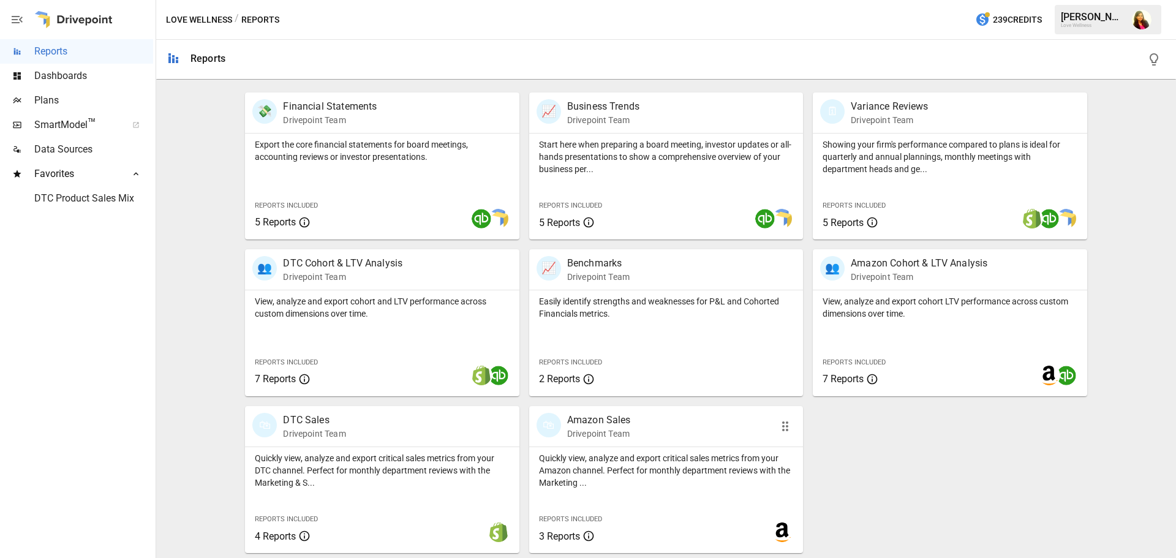
click at [606, 441] on div "🛍 Amazon Sales Drivepoint Team" at bounding box center [666, 426] width 274 height 40
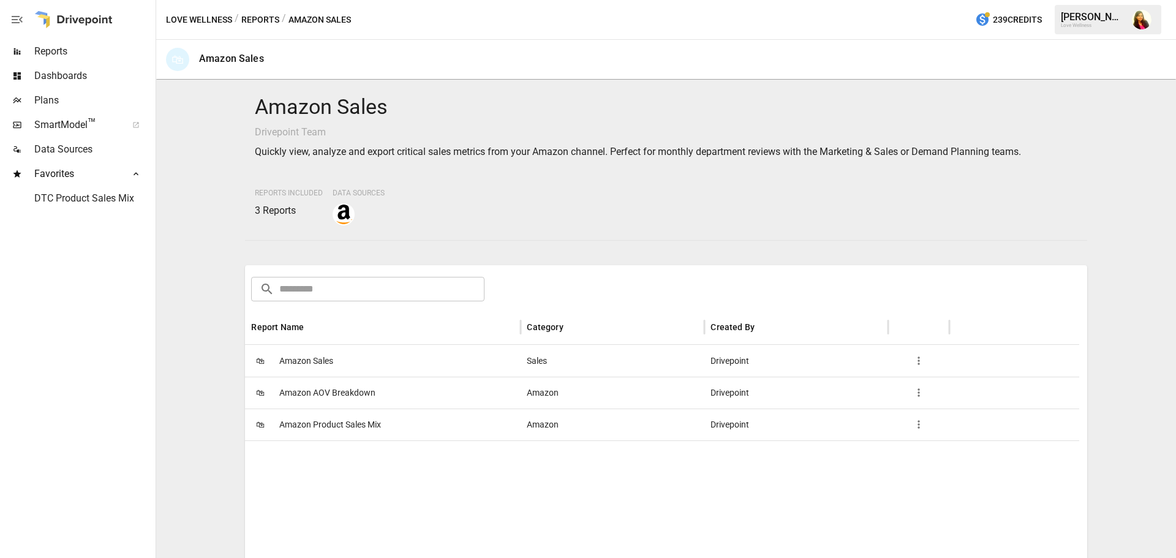
click at [305, 359] on span "Amazon Sales" at bounding box center [306, 360] width 54 height 31
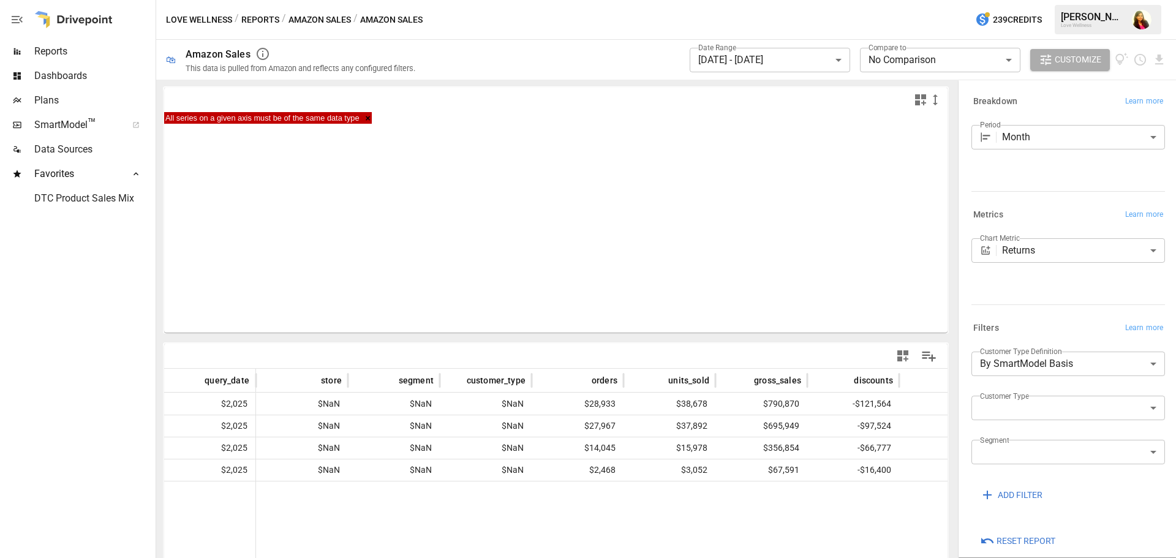
click at [253, 18] on button "Reports" at bounding box center [260, 19] width 38 height 15
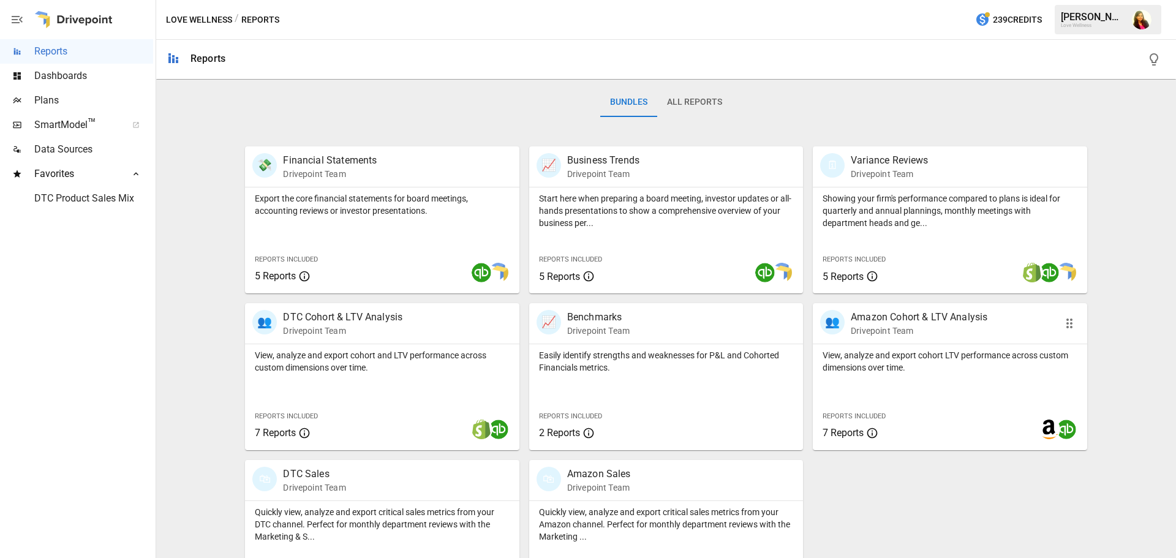
scroll to position [234, 0]
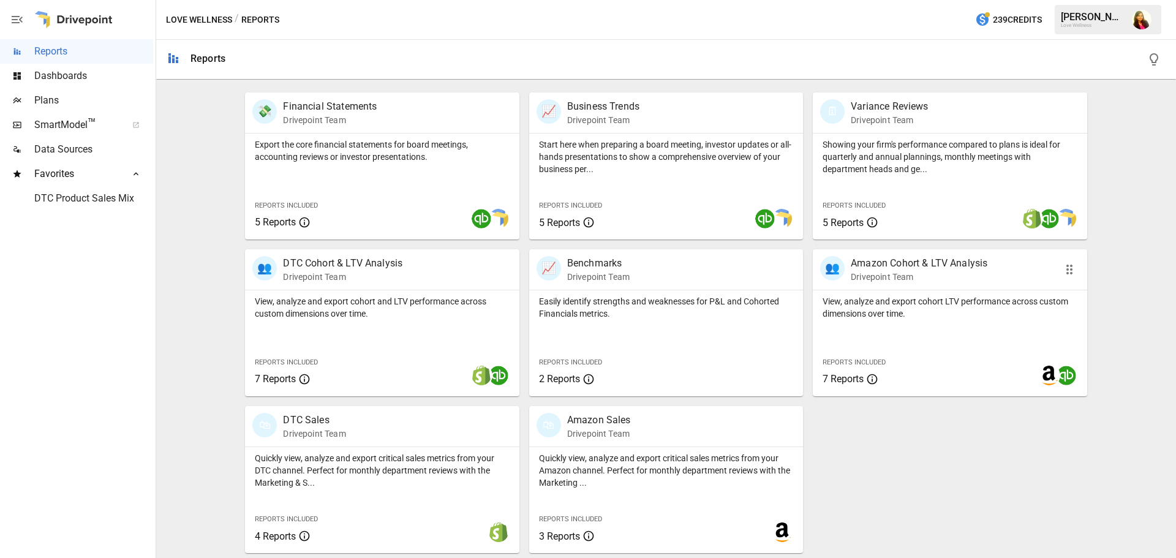
click at [925, 291] on div "View, analyze and export cohort LTV performance across custom dimensions over t…" at bounding box center [949, 304] width 274 height 29
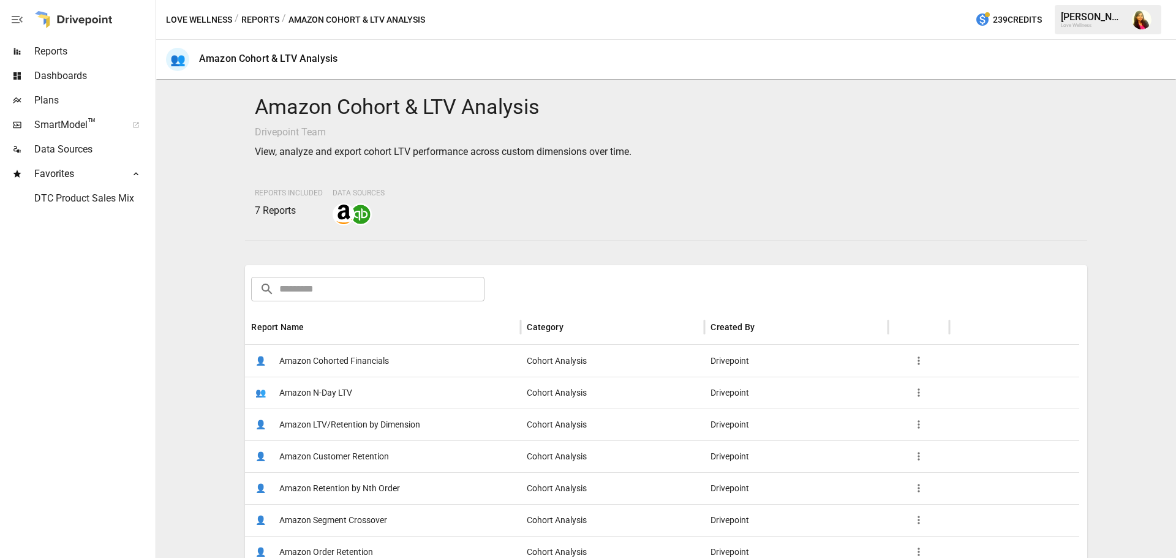
scroll to position [61, 0]
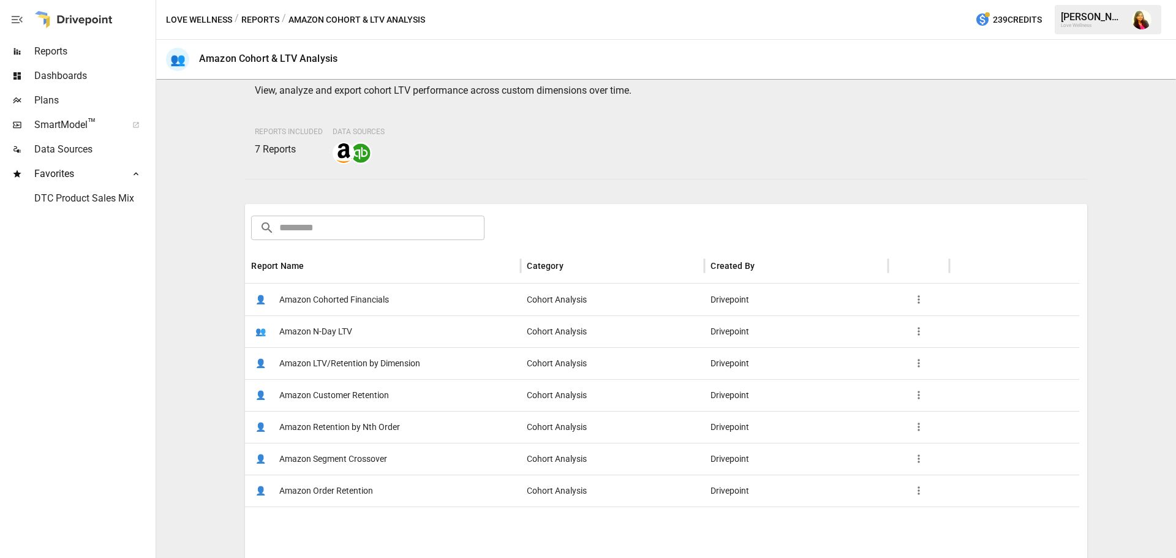
click at [351, 298] on span "Amazon Cohorted Financials" at bounding box center [334, 299] width 110 height 31
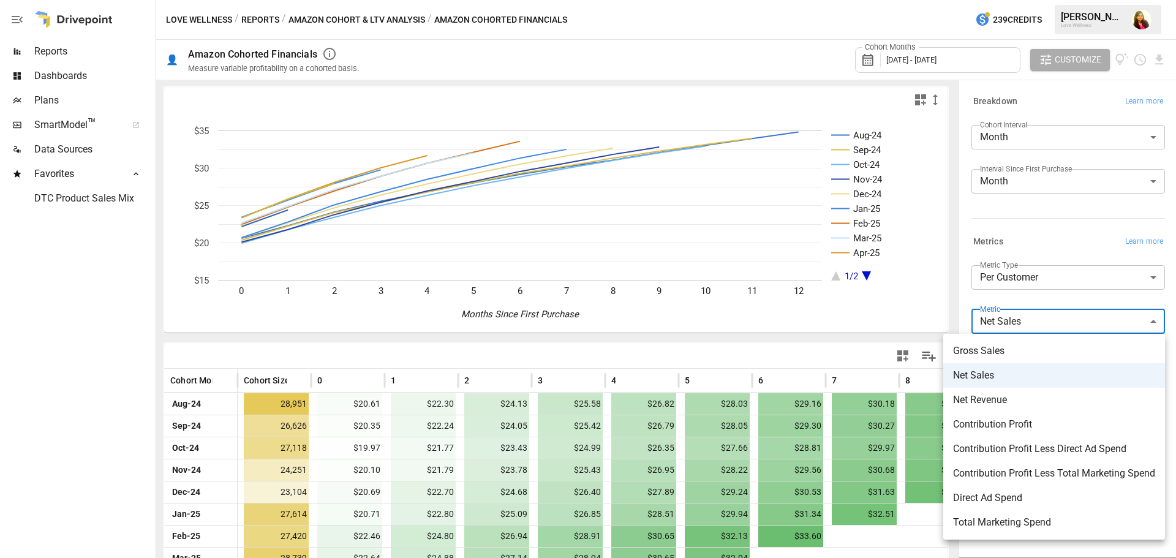
click at [1046, 0] on body "Reports Dashboards Plans SmartModel ™ Data Sources Favorites DTC Product Sales …" at bounding box center [588, 0] width 1176 height 0
click at [1021, 346] on span "Gross Sales" at bounding box center [1054, 350] width 202 height 15
type input "**********"
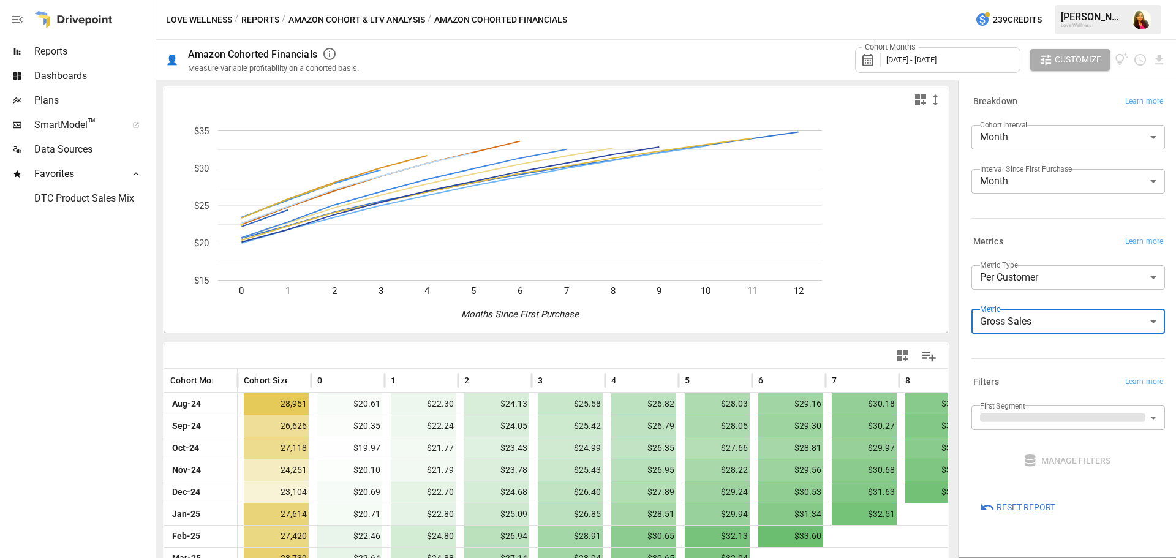
click at [936, 56] on span "[DATE] - [DATE]" at bounding box center [911, 59] width 50 height 9
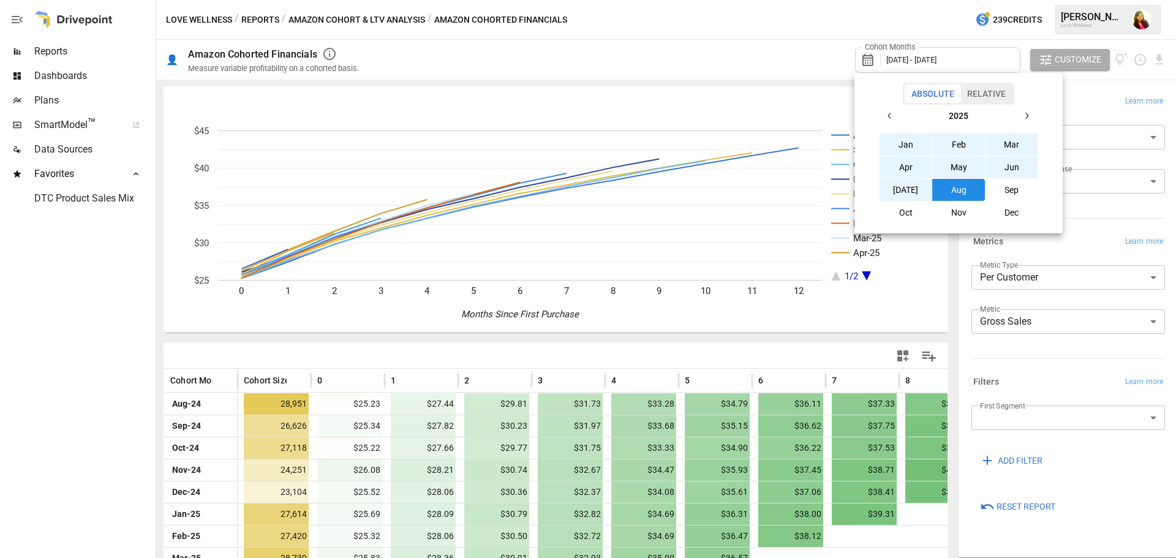
click at [966, 195] on button "Aug" at bounding box center [958, 190] width 53 height 22
click at [964, 194] on button "Aug" at bounding box center [958, 190] width 53 height 22
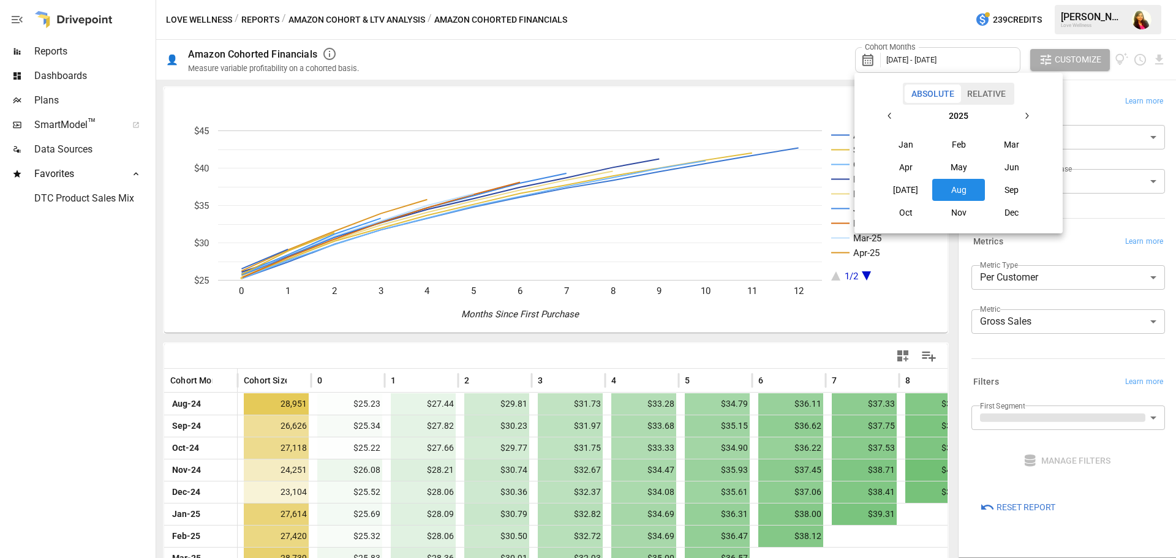
click at [964, 194] on button "Aug" at bounding box center [958, 190] width 53 height 22
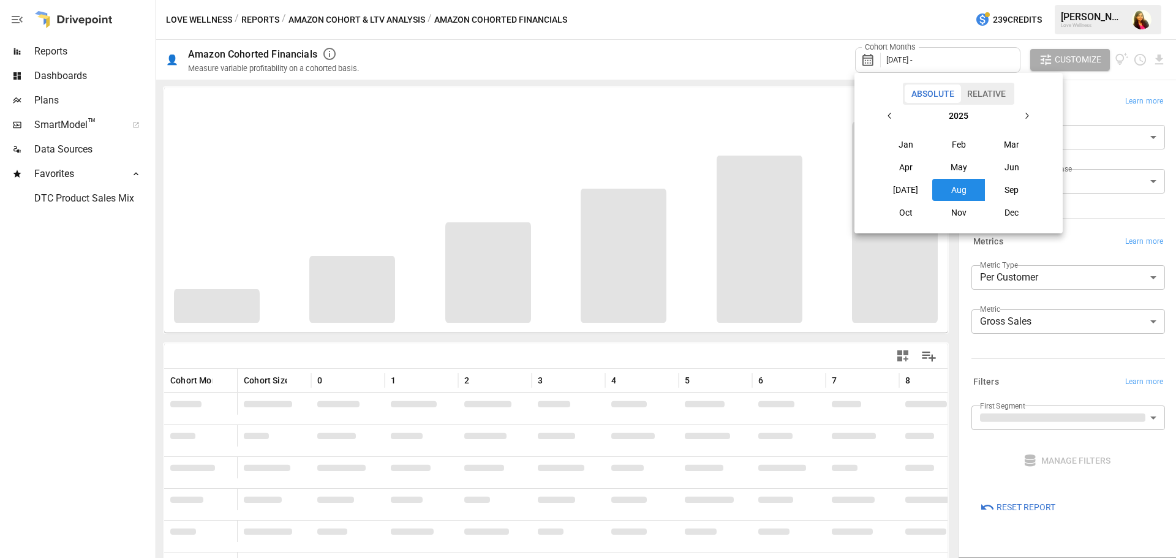
click at [964, 194] on button "Aug" at bounding box center [958, 190] width 53 height 22
click at [937, 21] on div at bounding box center [588, 279] width 1176 height 558
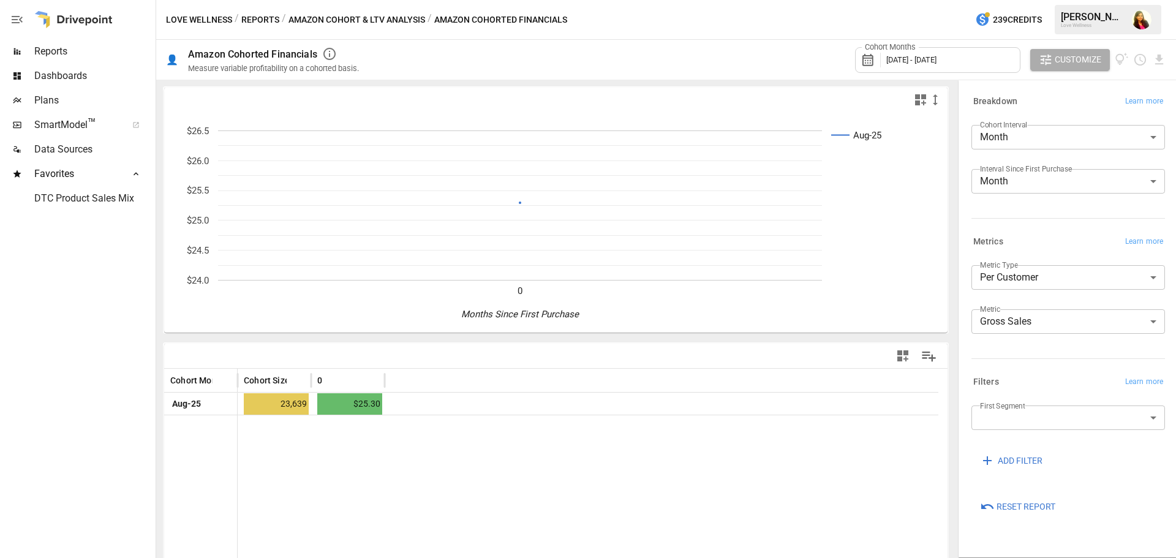
click at [269, 20] on button "Reports" at bounding box center [260, 19] width 38 height 15
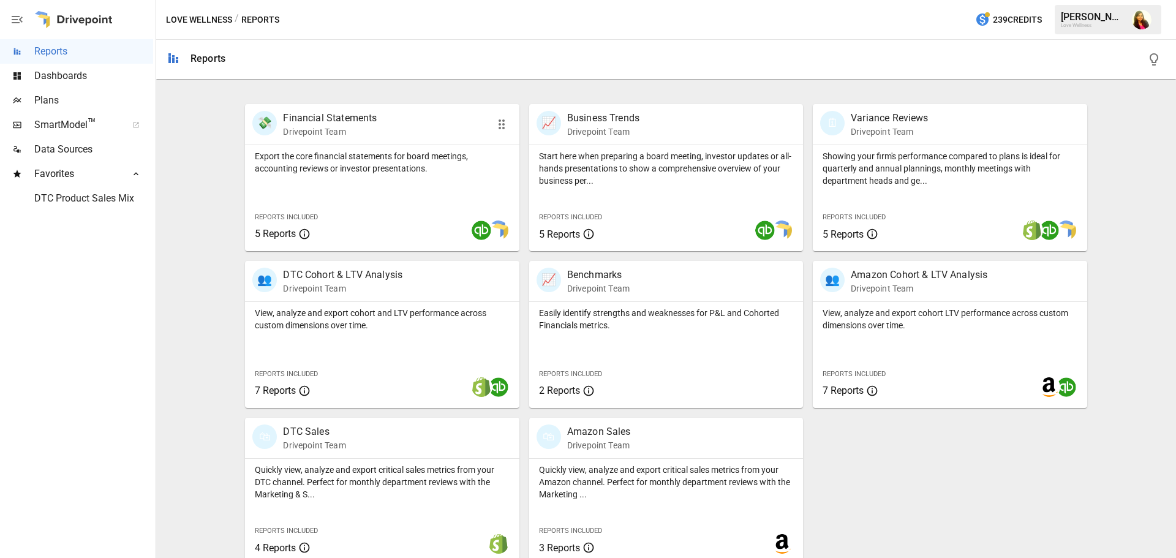
scroll to position [234, 0]
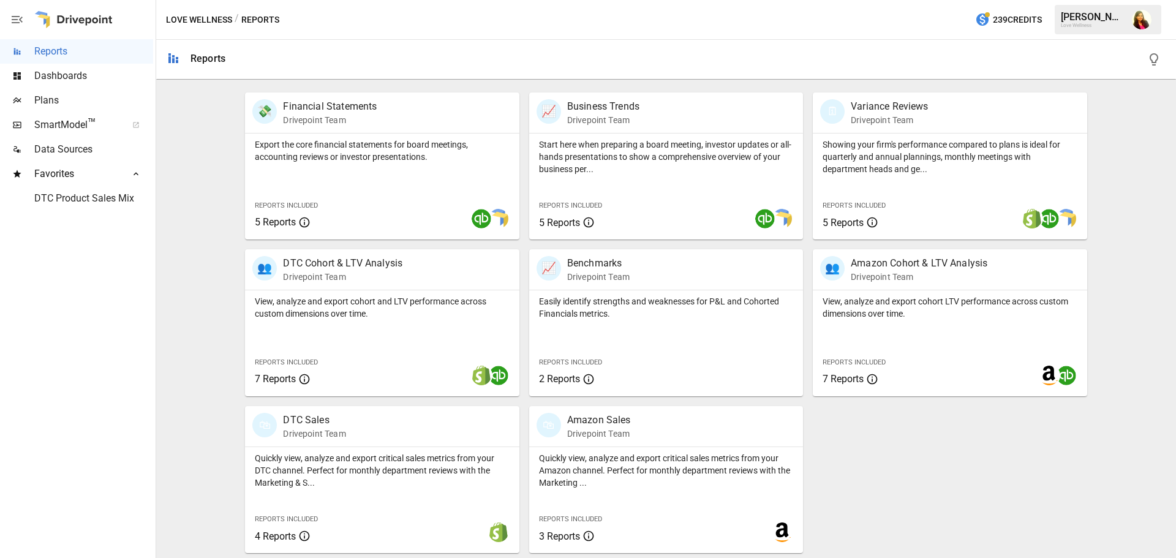
click at [80, 72] on span "Dashboards" at bounding box center [93, 76] width 119 height 15
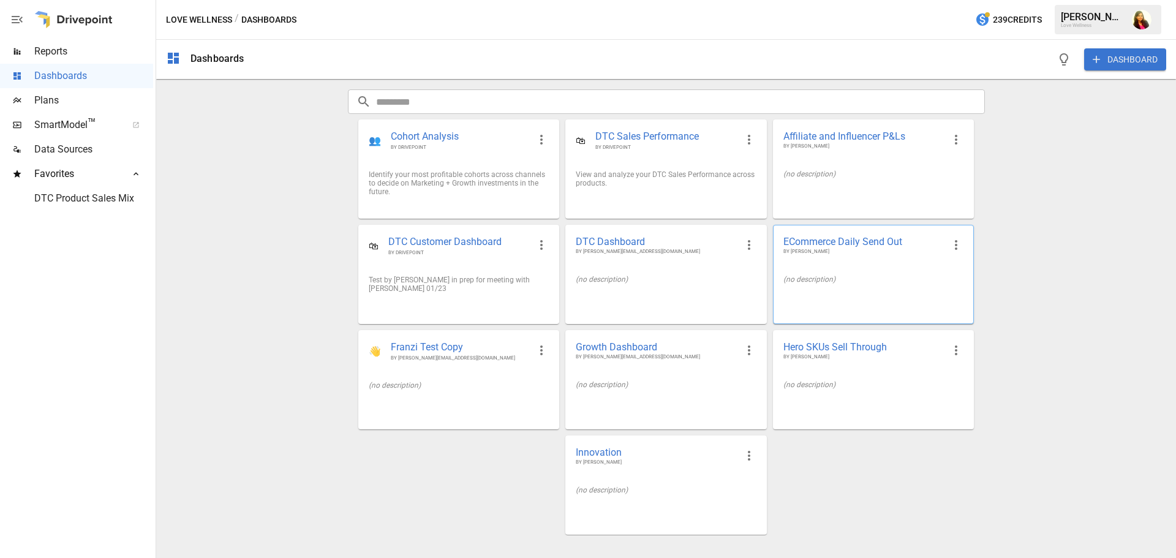
click at [874, 268] on div "(no description)" at bounding box center [873, 279] width 200 height 28
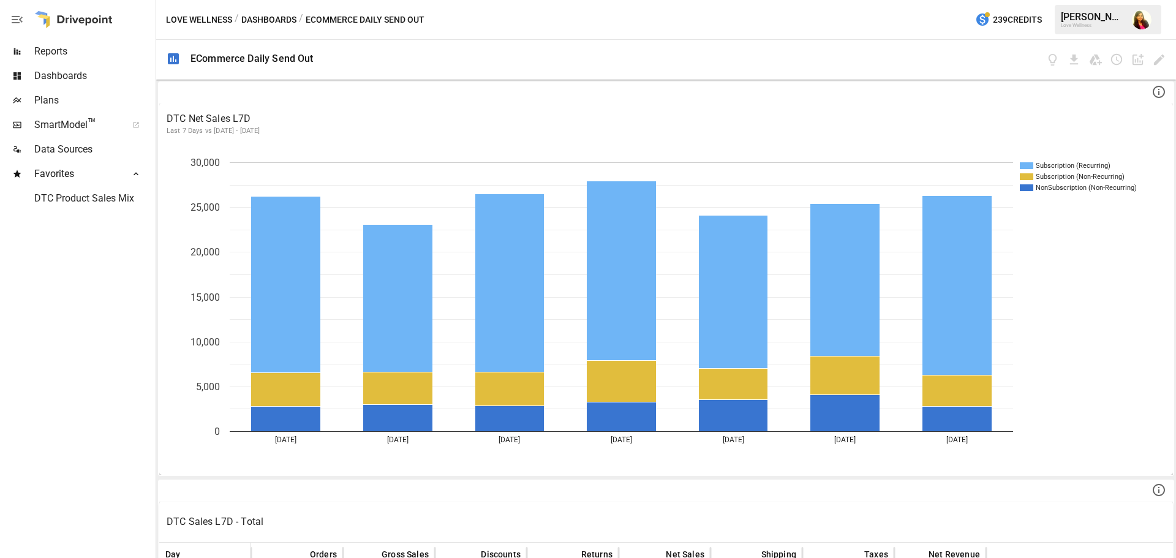
scroll to position [551, 0]
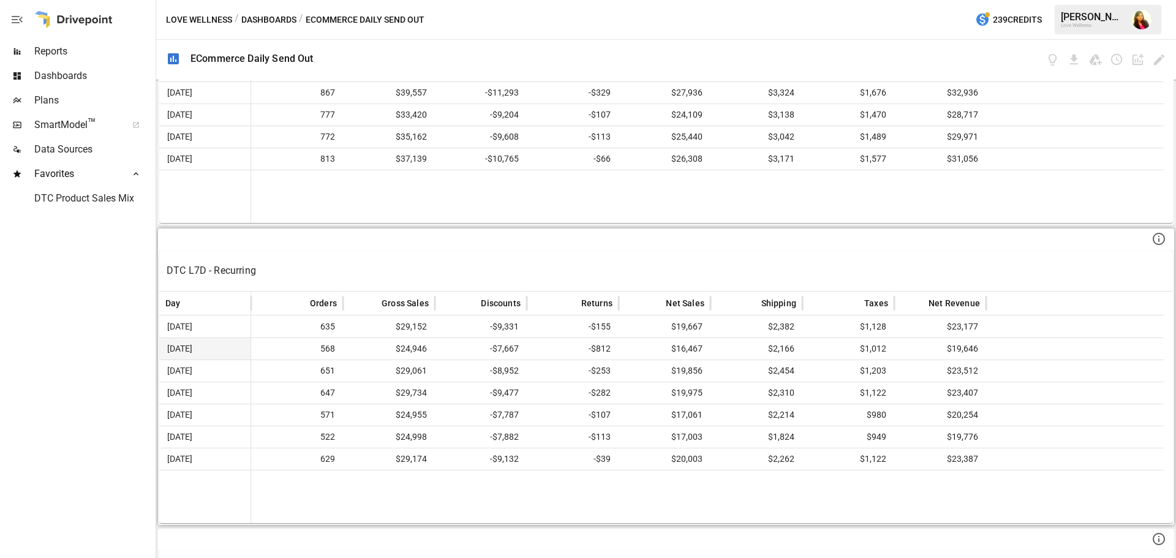
click at [219, 349] on div "[DATE]" at bounding box center [205, 348] width 92 height 22
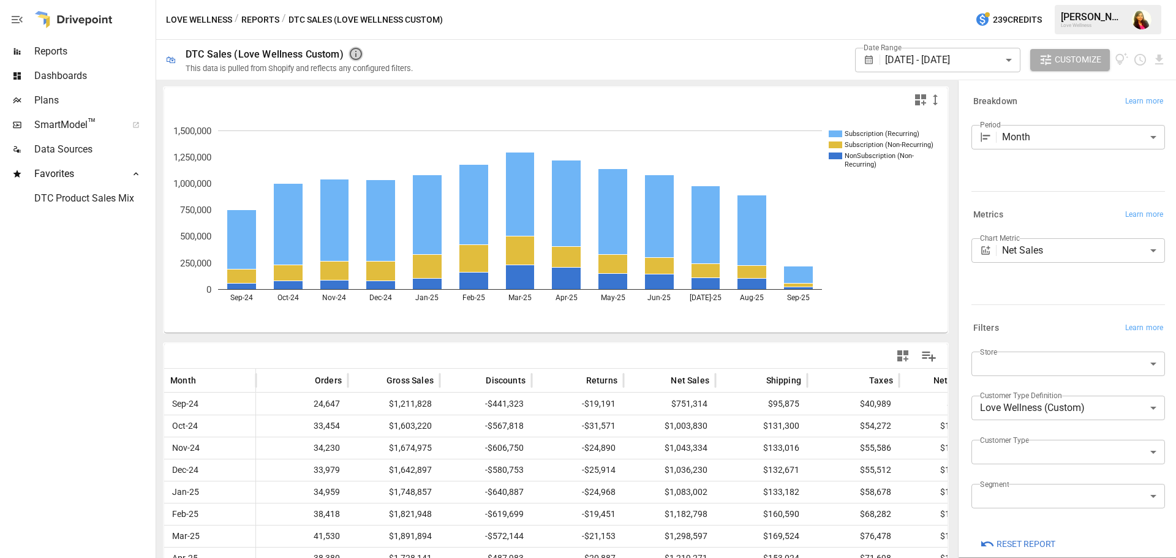
click at [351, 51] on icon "button" at bounding box center [355, 54] width 15 height 15
click at [269, 17] on button "Reports" at bounding box center [260, 19] width 38 height 15
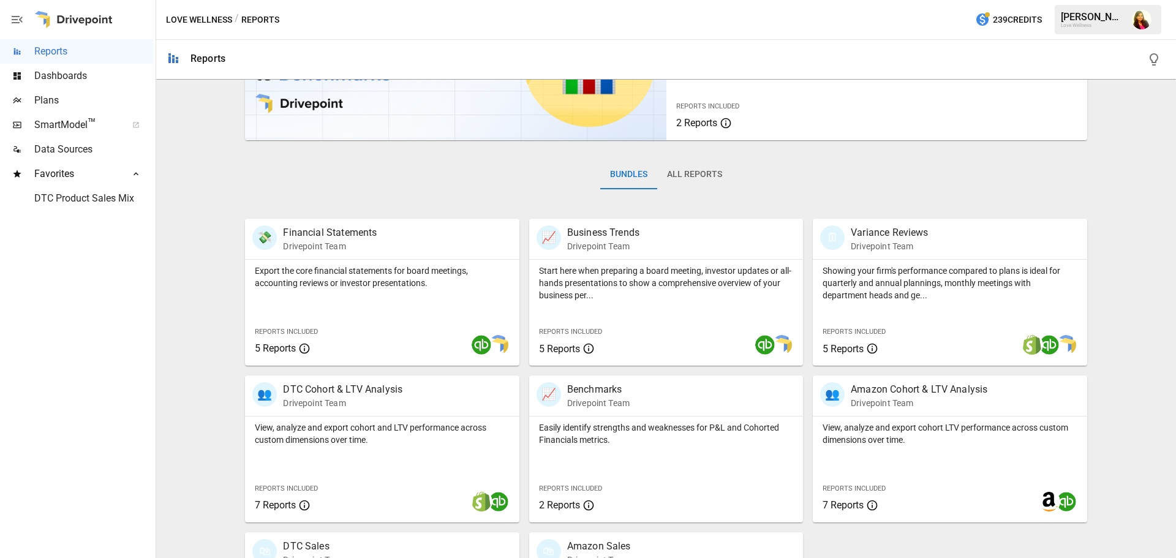
scroll to position [234, 0]
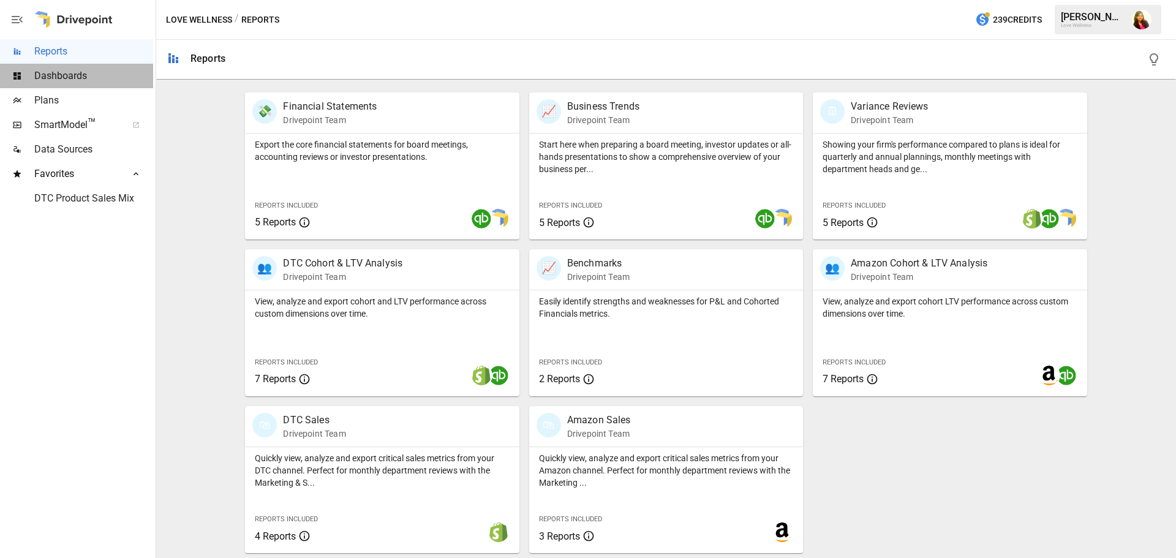
click at [63, 74] on span "Dashboards" at bounding box center [93, 76] width 119 height 15
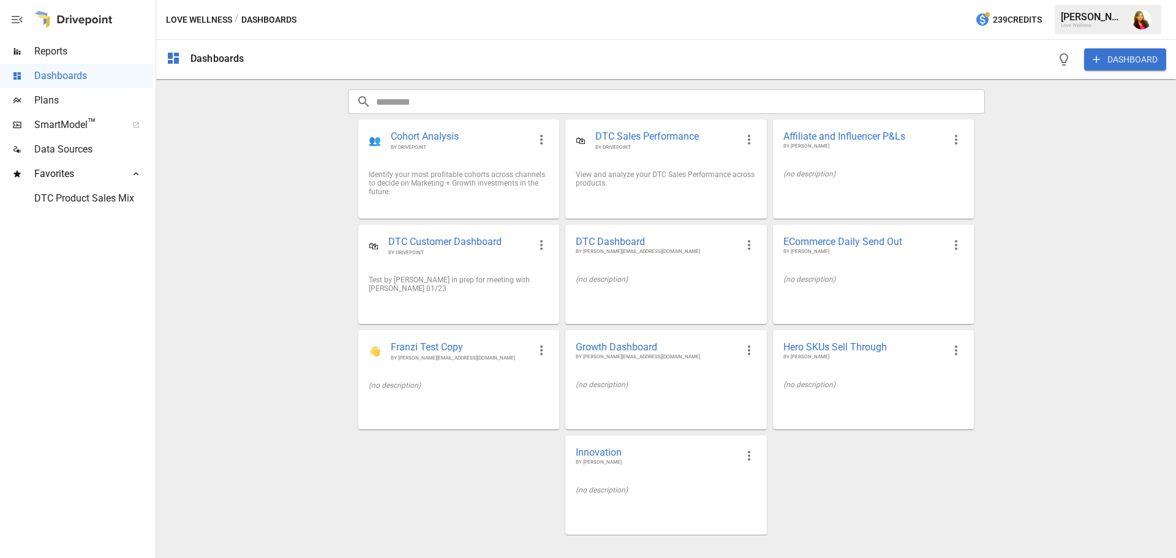
click at [455, 106] on input "text" at bounding box center [680, 101] width 609 height 24
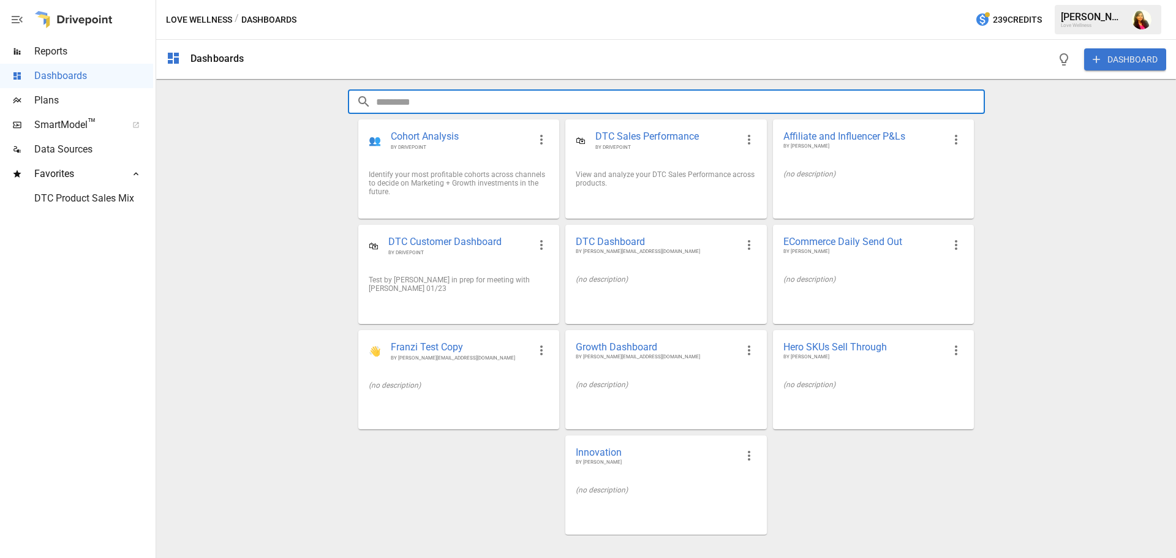
click at [53, 98] on span "Plans" at bounding box center [93, 100] width 119 height 15
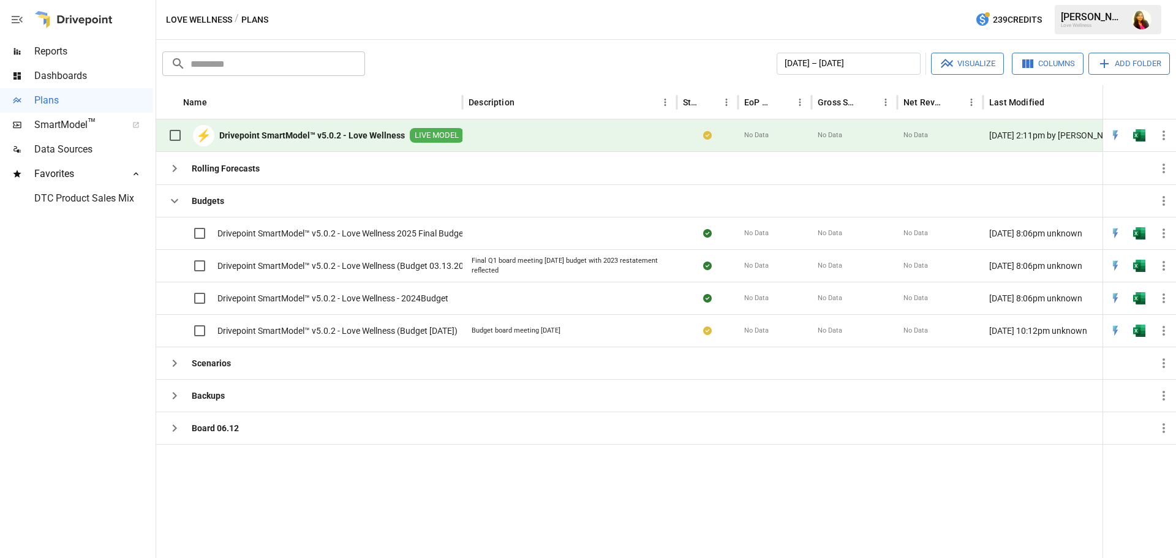
click at [296, 133] on b "Drivepoint SmartModel™ v5.0.2 - Love Wellness" at bounding box center [312, 135] width 186 height 12
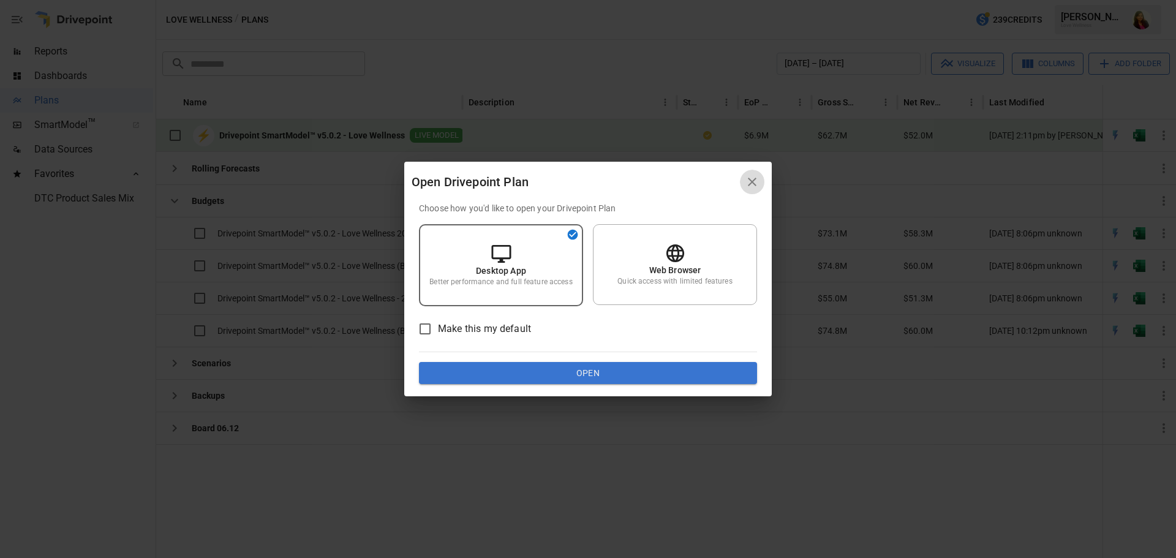
click at [757, 182] on icon "button" at bounding box center [752, 181] width 15 height 15
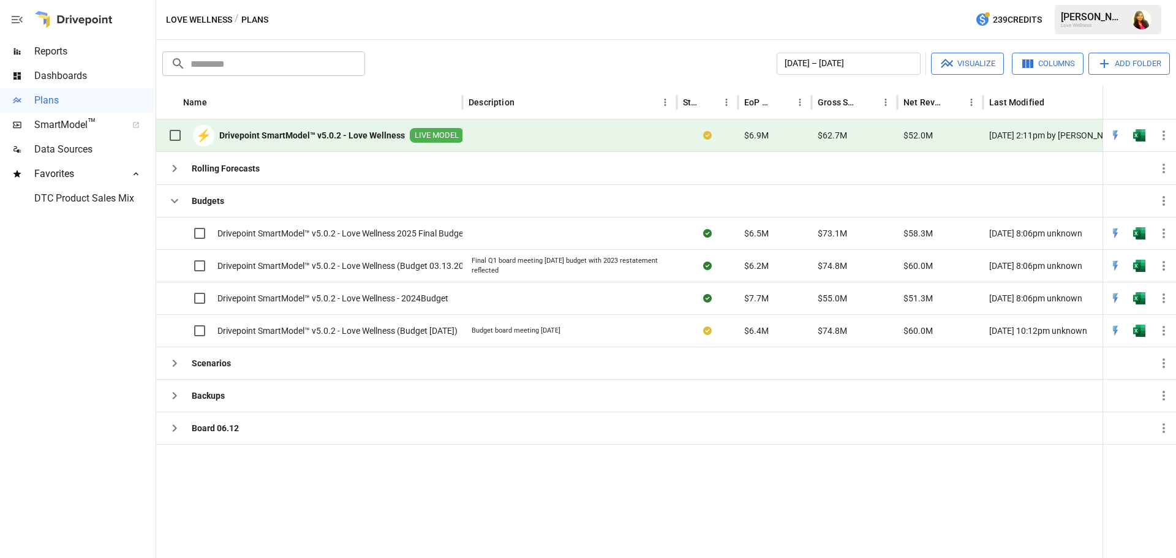
click at [281, 131] on b "Drivepoint SmartModel™ v5.0.2 - Love Wellness" at bounding box center [312, 135] width 186 height 12
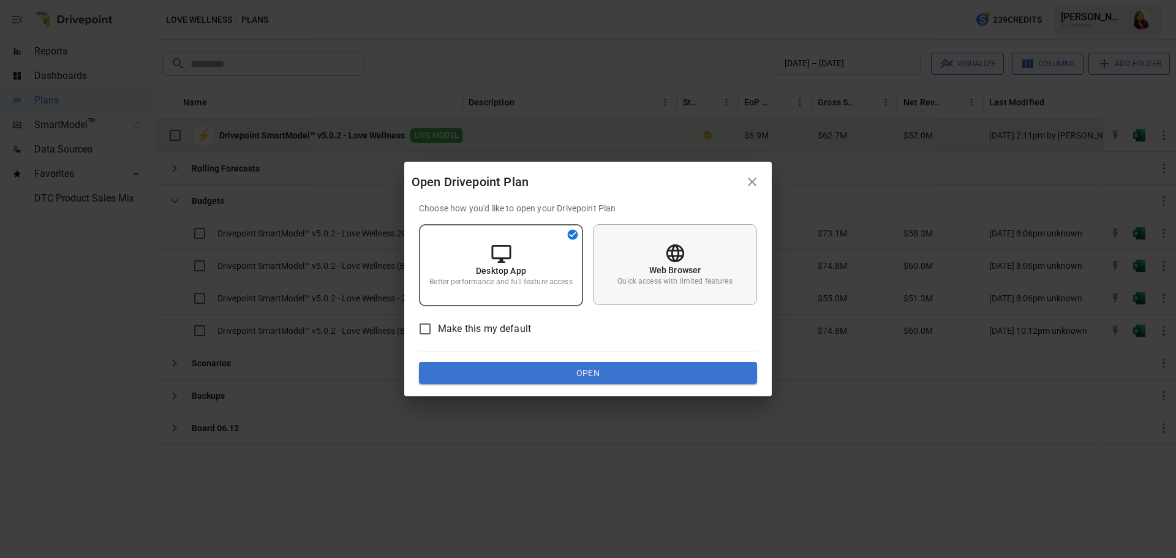
click at [688, 263] on div "Web Browser Quick access with limited features" at bounding box center [675, 264] width 164 height 81
click at [651, 373] on button "Open" at bounding box center [588, 373] width 338 height 22
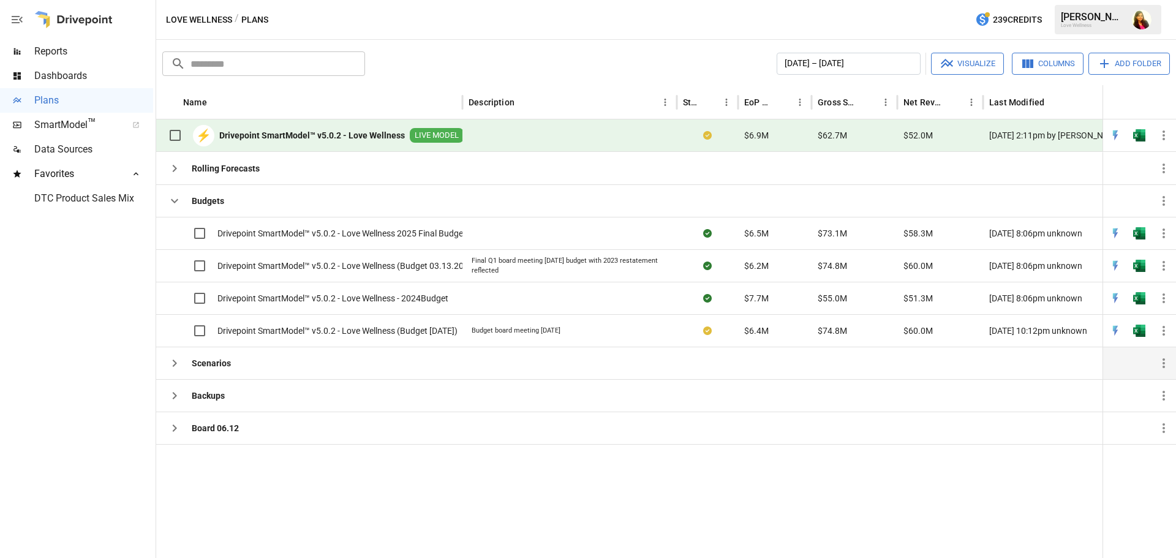
click at [192, 369] on div "Scenarios" at bounding box center [196, 363] width 69 height 24
click at [59, 120] on span "SmartModel ™" at bounding box center [76, 125] width 84 height 15
click at [81, 149] on span "Data Sources" at bounding box center [93, 149] width 119 height 15
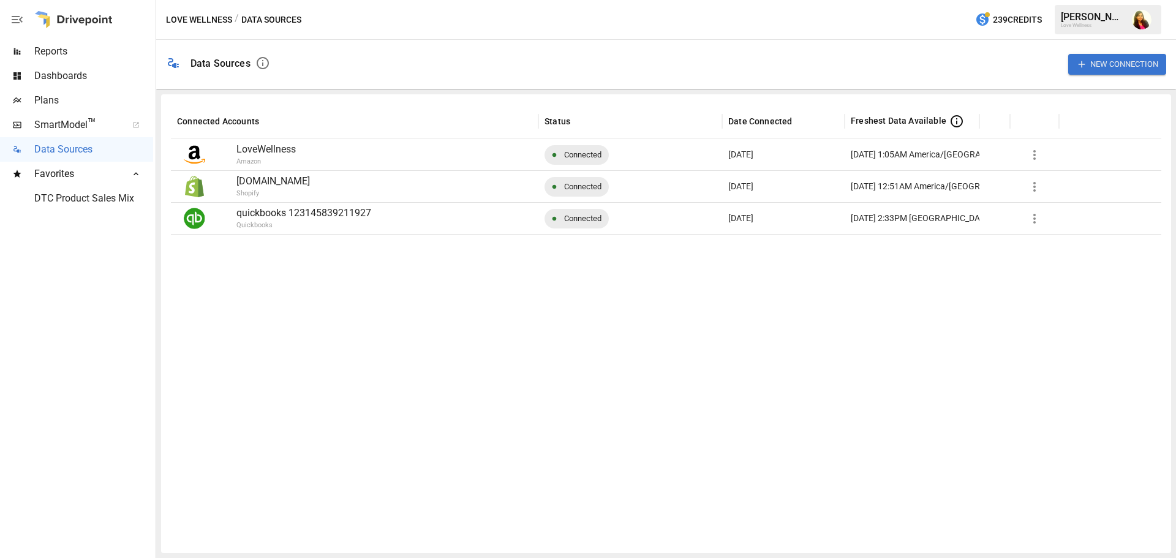
click at [263, 155] on p "LoveWellness" at bounding box center [384, 149] width 296 height 15
click at [45, 174] on span "Favorites" at bounding box center [76, 174] width 84 height 15
click at [64, 122] on span "SmartModel ™" at bounding box center [76, 125] width 84 height 15
click at [68, 52] on span "Reports" at bounding box center [93, 51] width 119 height 15
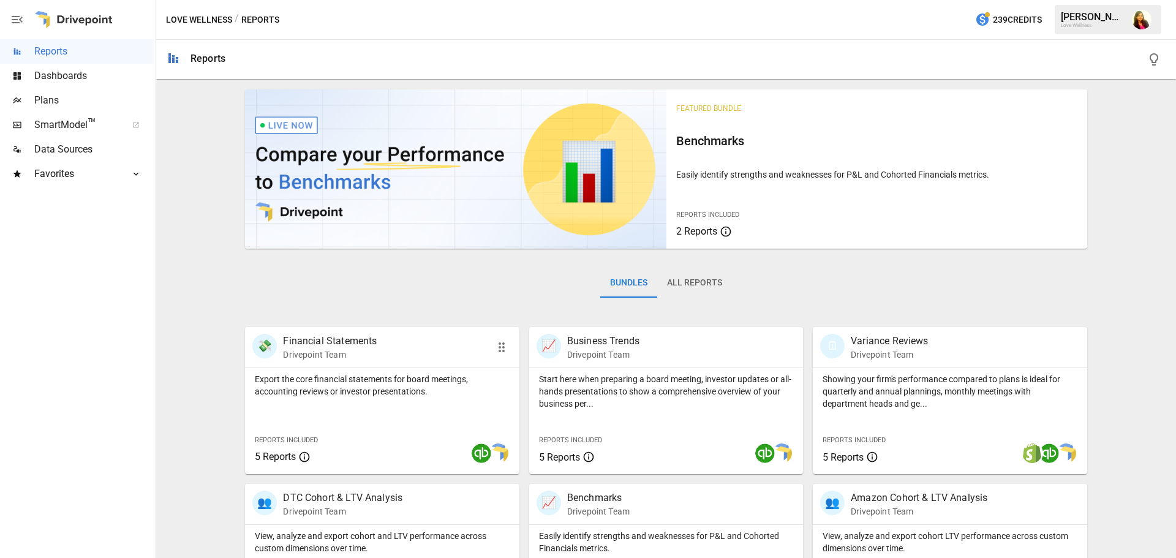
scroll to position [234, 0]
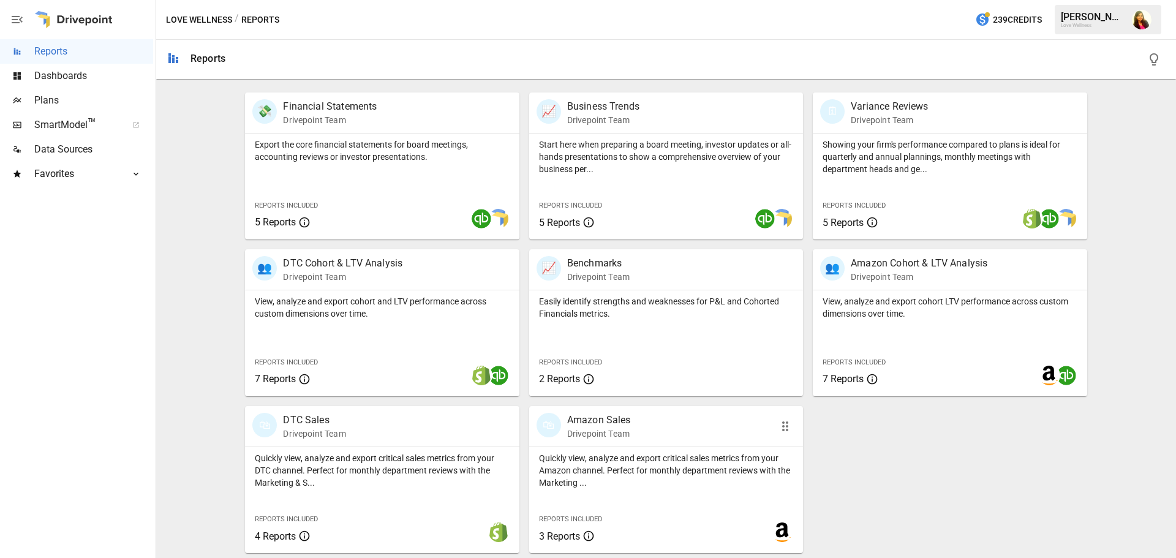
drag, startPoint x: 623, startPoint y: 473, endPoint x: 821, endPoint y: 442, distance: 200.1
click at [623, 473] on p "Quickly view, analyze and export critical sales metrics from your Amazon channe…" at bounding box center [666, 470] width 254 height 37
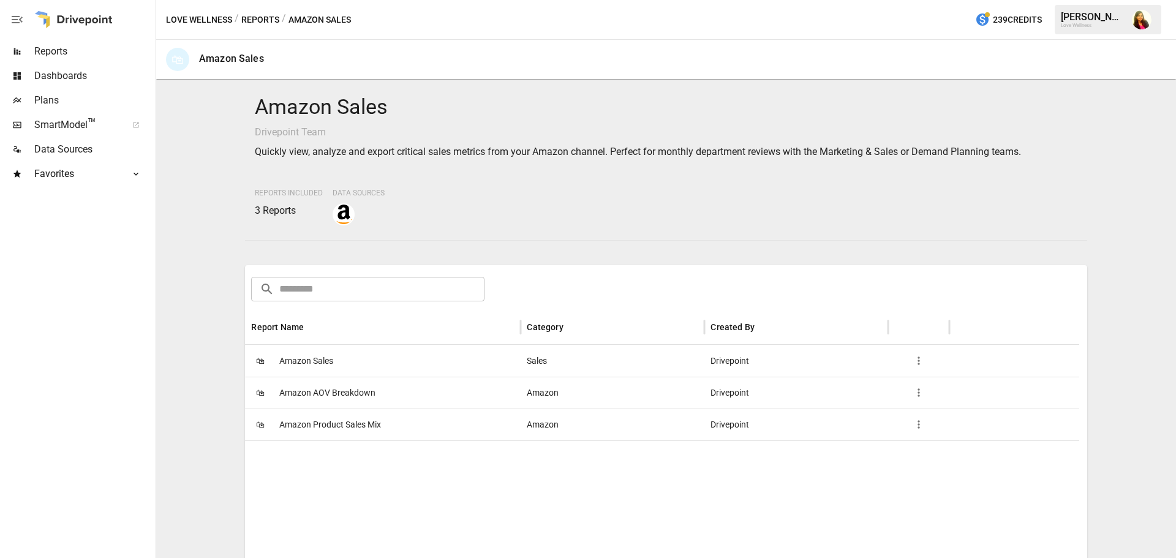
click at [320, 425] on span "Amazon Product Sales Mix" at bounding box center [330, 424] width 102 height 31
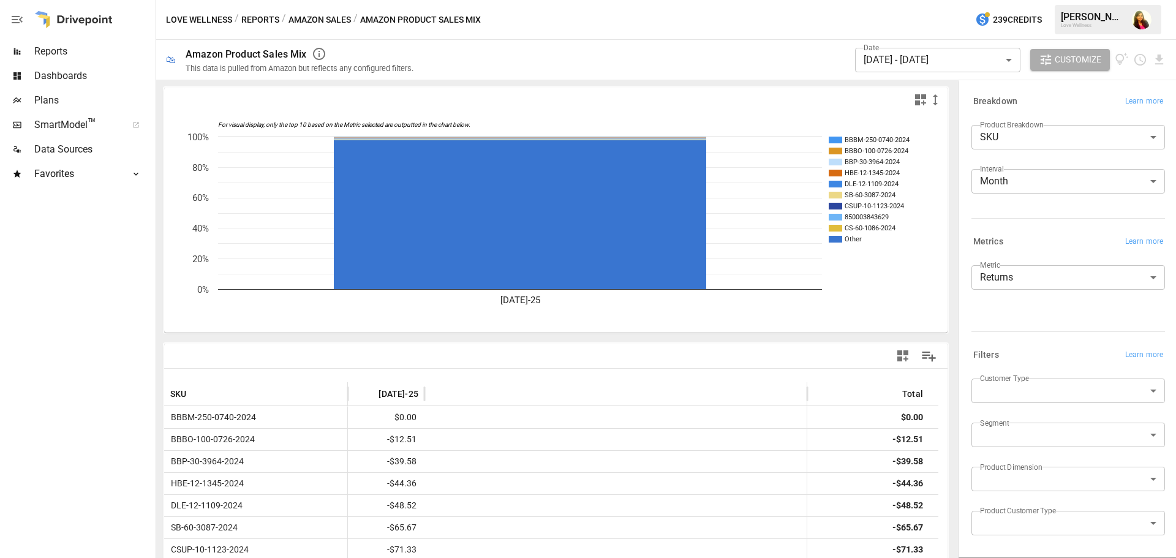
click at [323, 17] on button "Amazon Sales" at bounding box center [319, 19] width 62 height 15
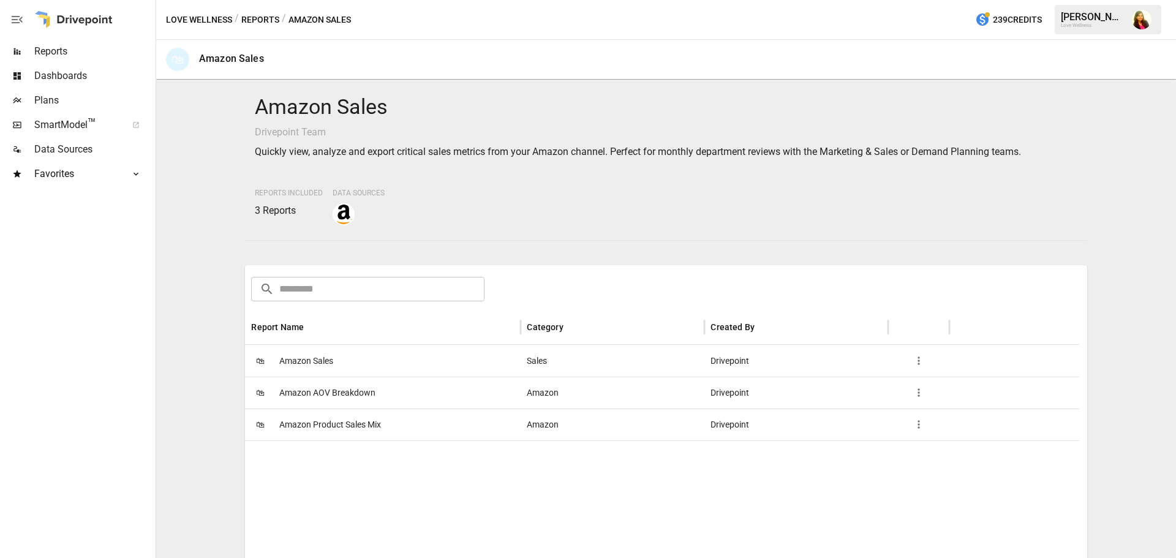
click at [334, 427] on span "Amazon Product Sales Mix" at bounding box center [330, 424] width 102 height 31
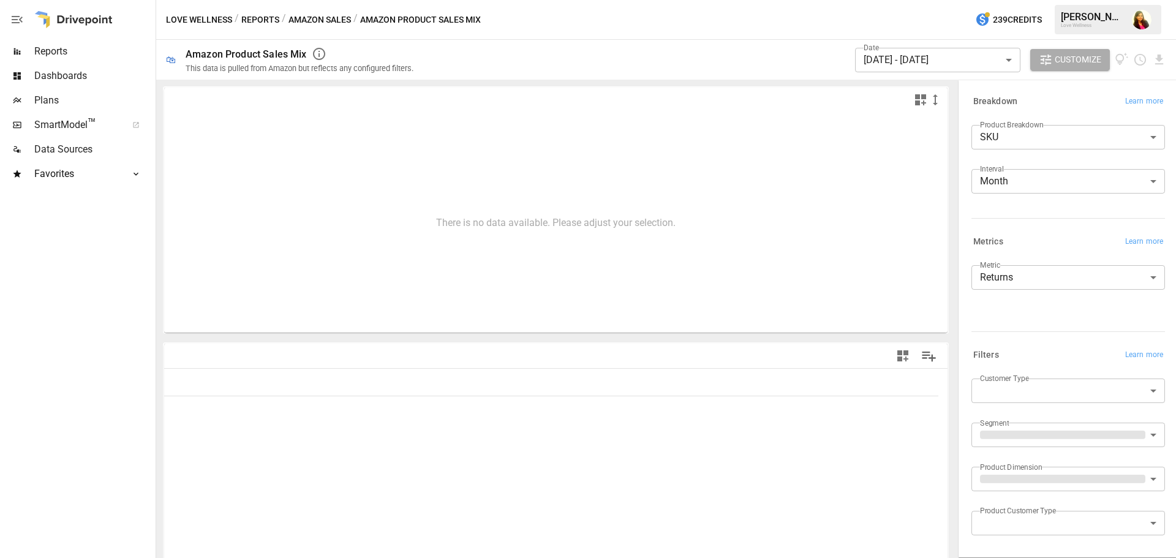
click at [332, 27] on button "Amazon Sales" at bounding box center [319, 19] width 62 height 15
click at [335, 17] on div "/ Amazon Sales" at bounding box center [316, 19] width 69 height 15
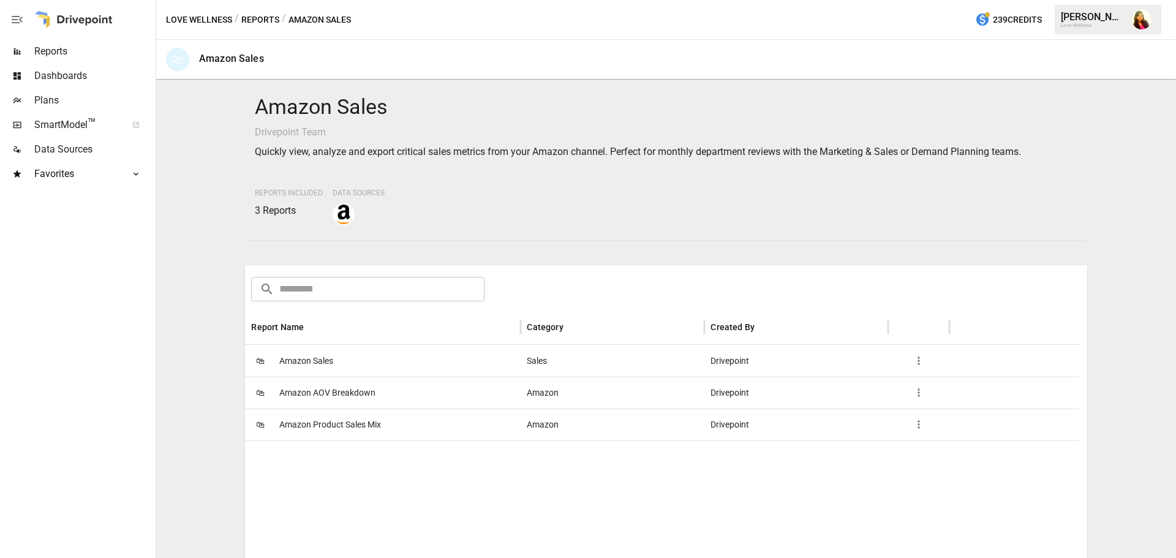
click at [304, 361] on span "Amazon Sales" at bounding box center [306, 360] width 54 height 31
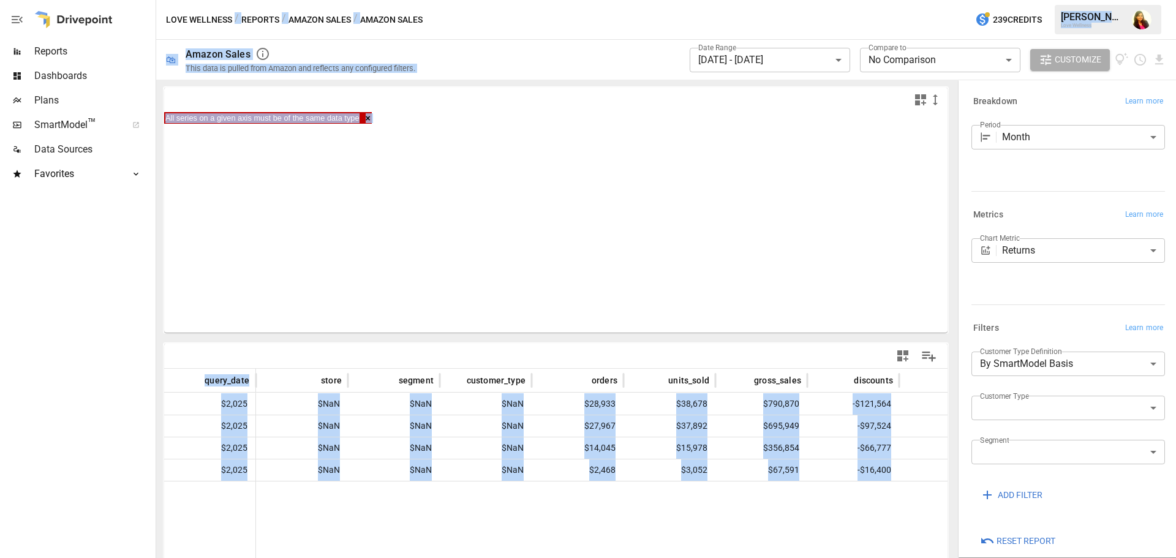
drag, startPoint x: 638, startPoint y: 488, endPoint x: 12, endPoint y: 404, distance: 631.3
click at [12, 404] on main "**********" at bounding box center [588, 279] width 1176 height 558
click at [249, 535] on div at bounding box center [210, 538] width 92 height 114
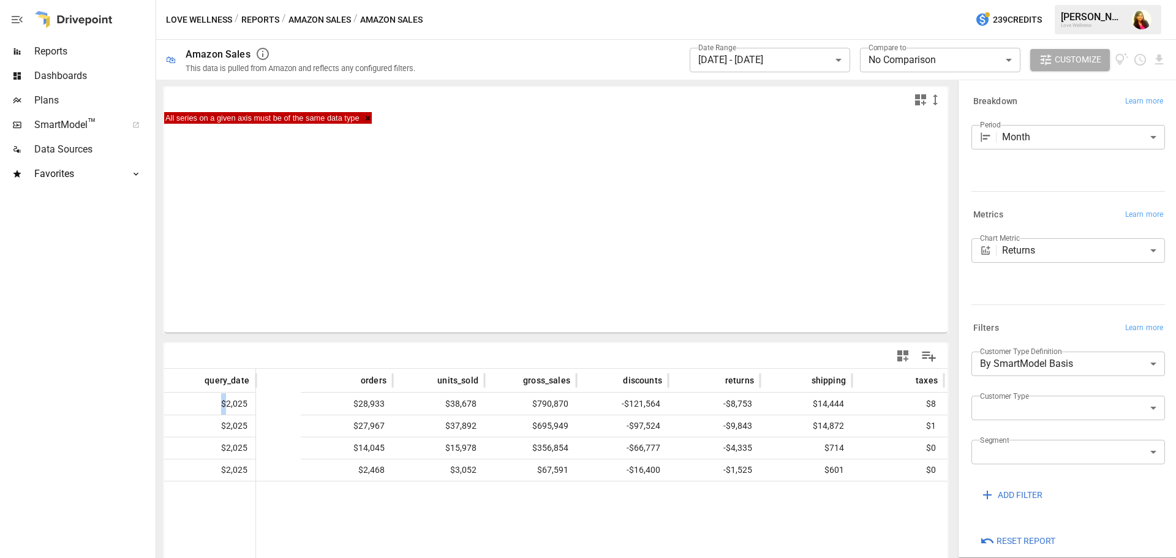
scroll to position [0, 438]
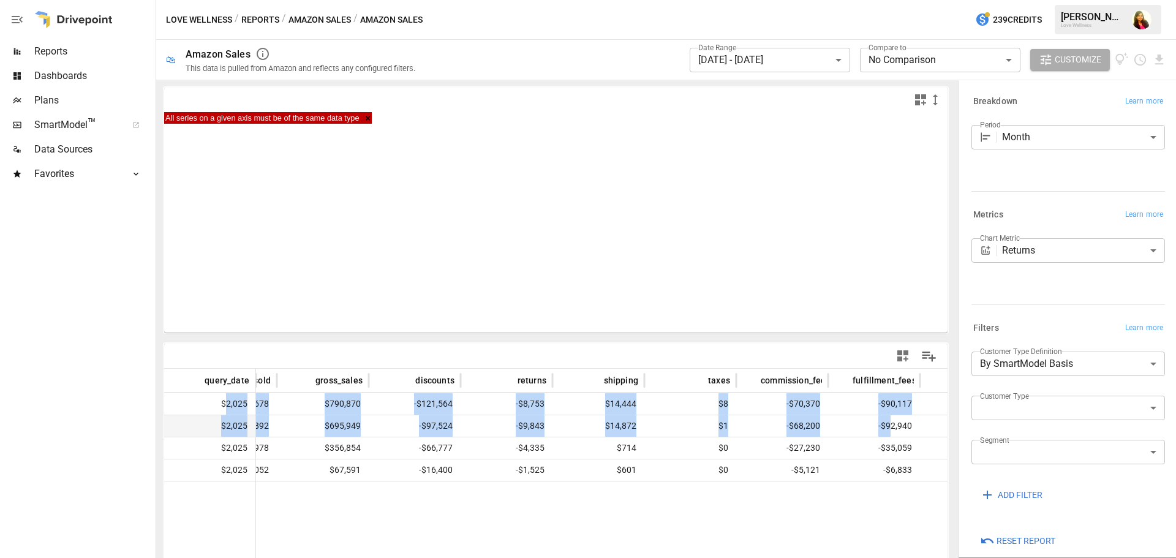
drag, startPoint x: 227, startPoint y: 401, endPoint x: 890, endPoint y: 416, distance: 663.9
click at [890, 416] on div "$2,025 $28,933 $38,678 $790,870 -$121,564 -$8,753 $14,444 $8 -$70,370 -$90,117 …" at bounding box center [460, 436] width 1469 height 88
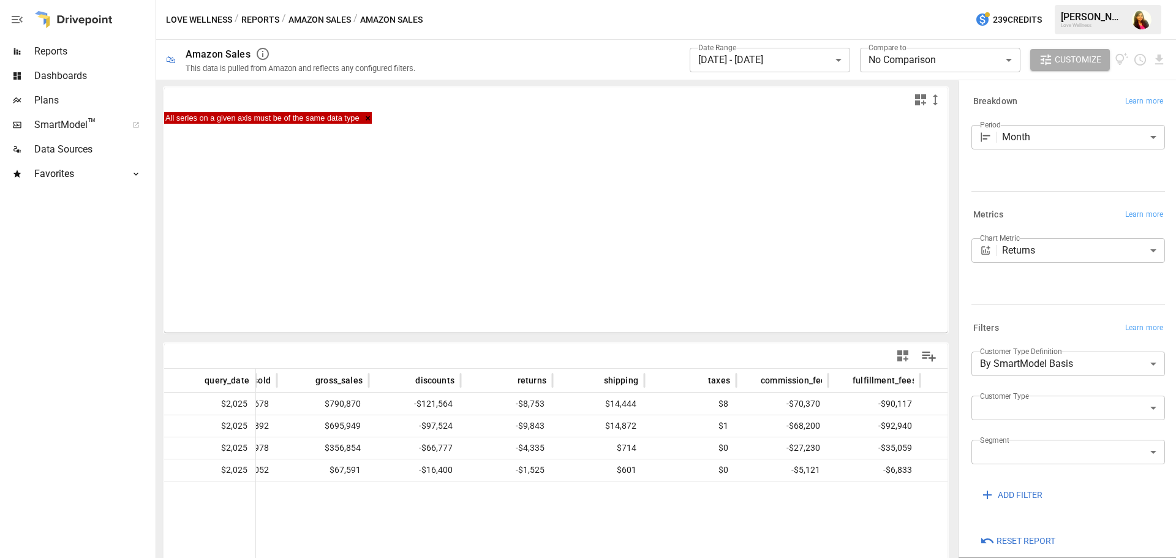
click at [626, 523] on div at bounding box center [507, 538] width 1378 height 114
click at [68, 98] on span "Plans" at bounding box center [93, 100] width 119 height 15
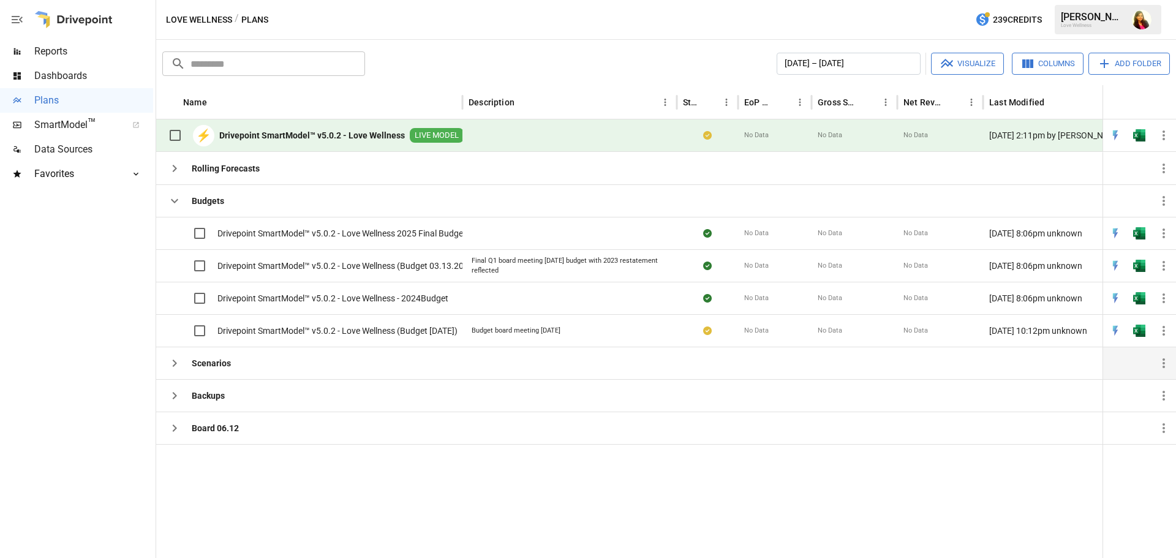
click at [174, 361] on icon "button" at bounding box center [175, 362] width 4 height 7
click at [176, 397] on icon "button" at bounding box center [174, 395] width 15 height 15
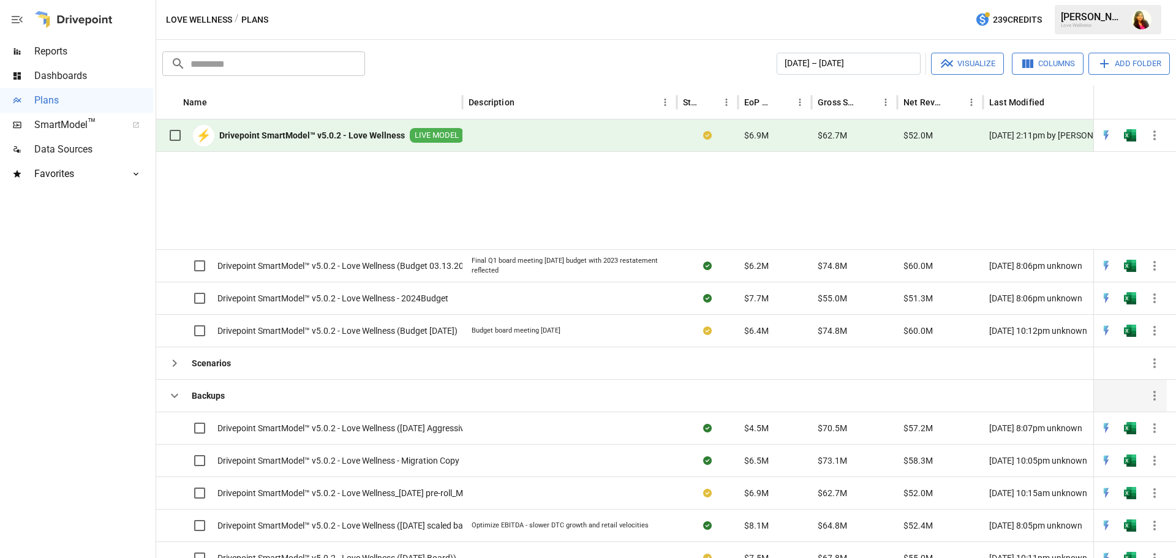
scroll to position [103, 0]
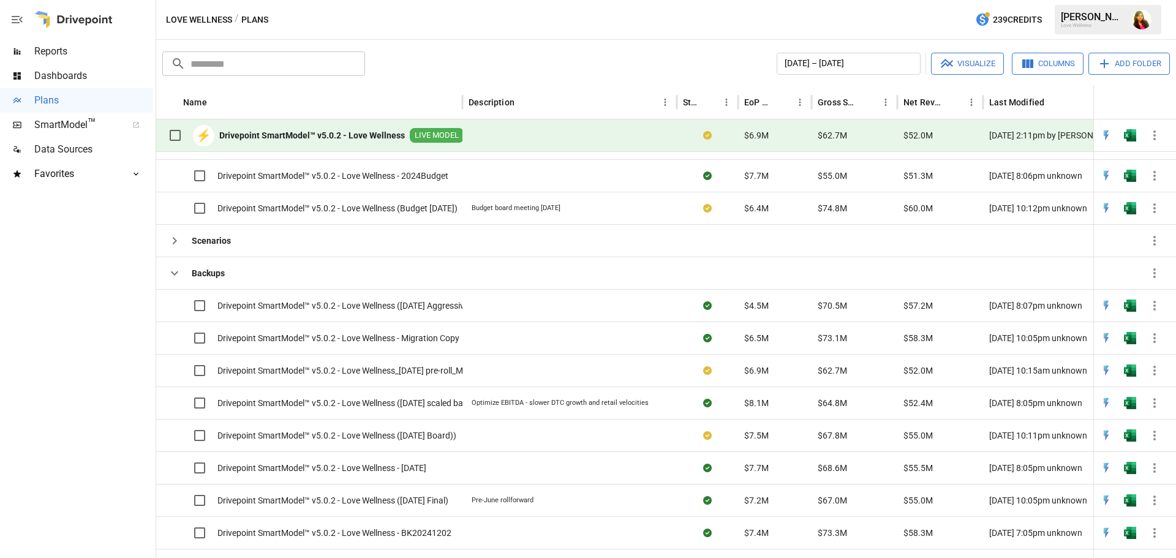
click at [61, 69] on span "Dashboards" at bounding box center [93, 76] width 119 height 15
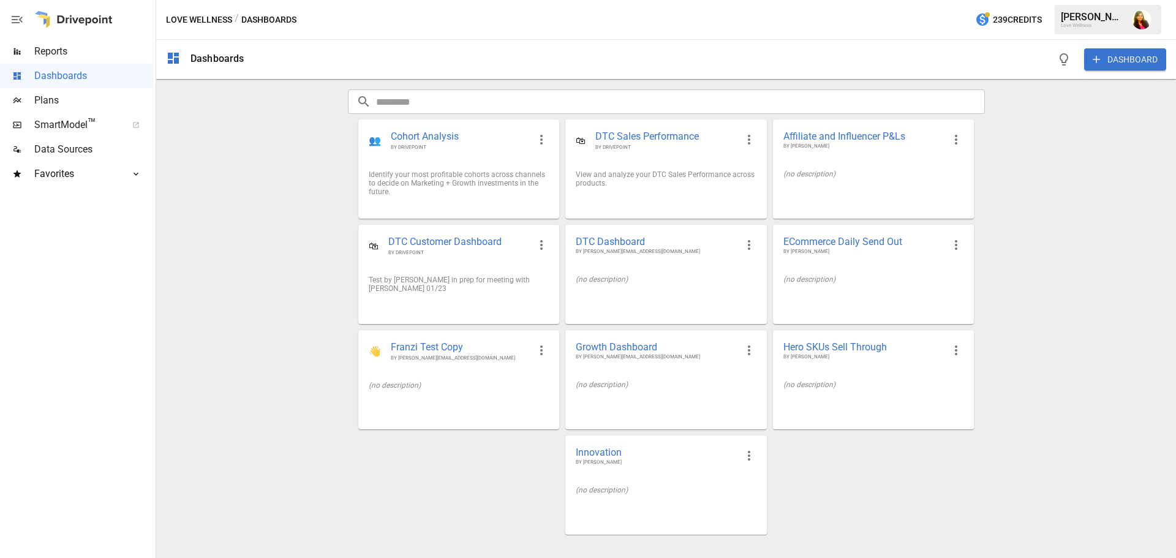
drag, startPoint x: 517, startPoint y: 560, endPoint x: 540, endPoint y: 539, distance: 30.4
click at [539, 556] on div "Dashboards DASHBOARD ​ ​ 👥 Cohort Analysis BY DRIVEPOINT Identify your most pro…" at bounding box center [665, 299] width 1019 height 518
click at [59, 53] on span "Reports" at bounding box center [93, 51] width 119 height 15
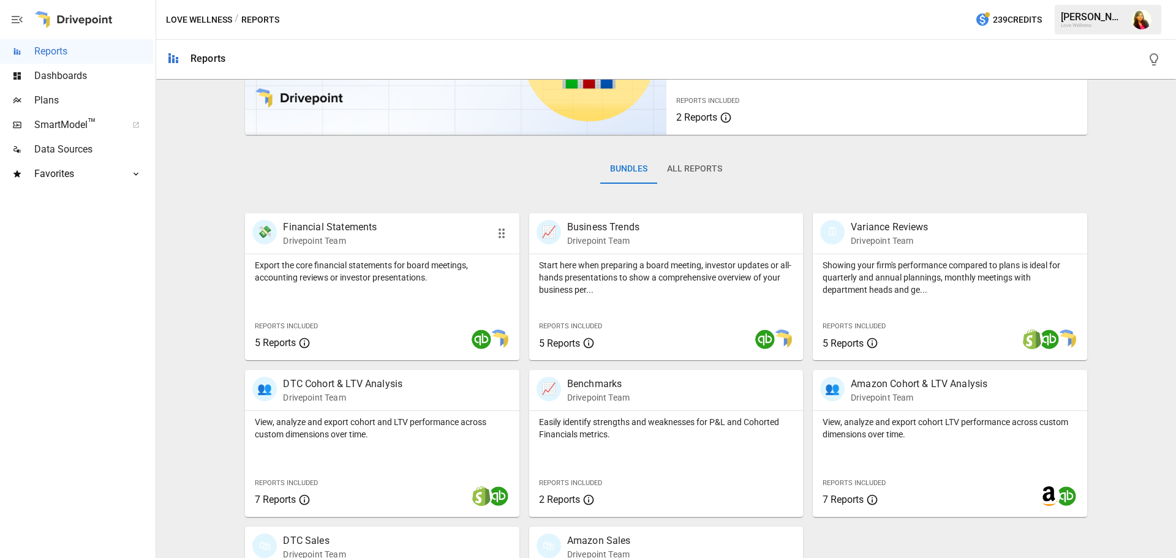
scroll to position [234, 0]
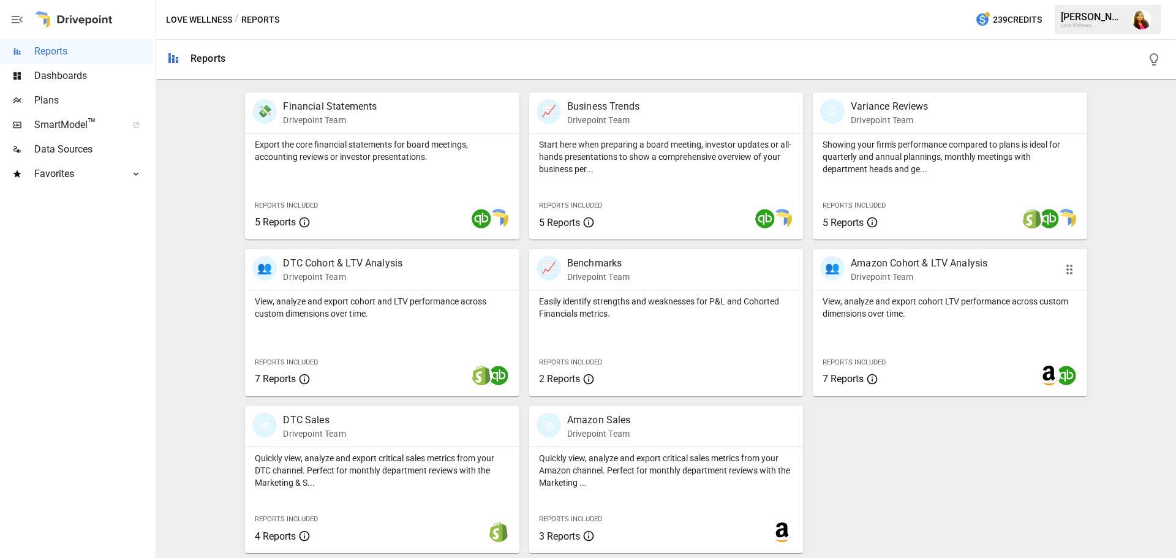
click at [951, 284] on div "👥 Amazon Cohort & LTV Analysis Drivepoint Team" at bounding box center [949, 269] width 274 height 40
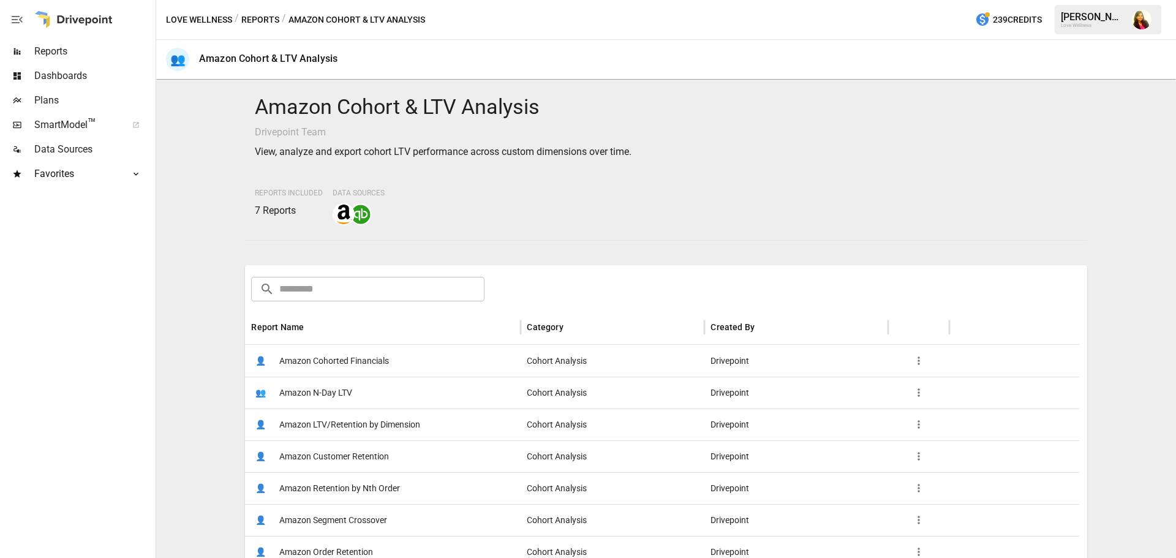
click at [348, 359] on span "Amazon Cohorted Financials" at bounding box center [334, 360] width 110 height 31
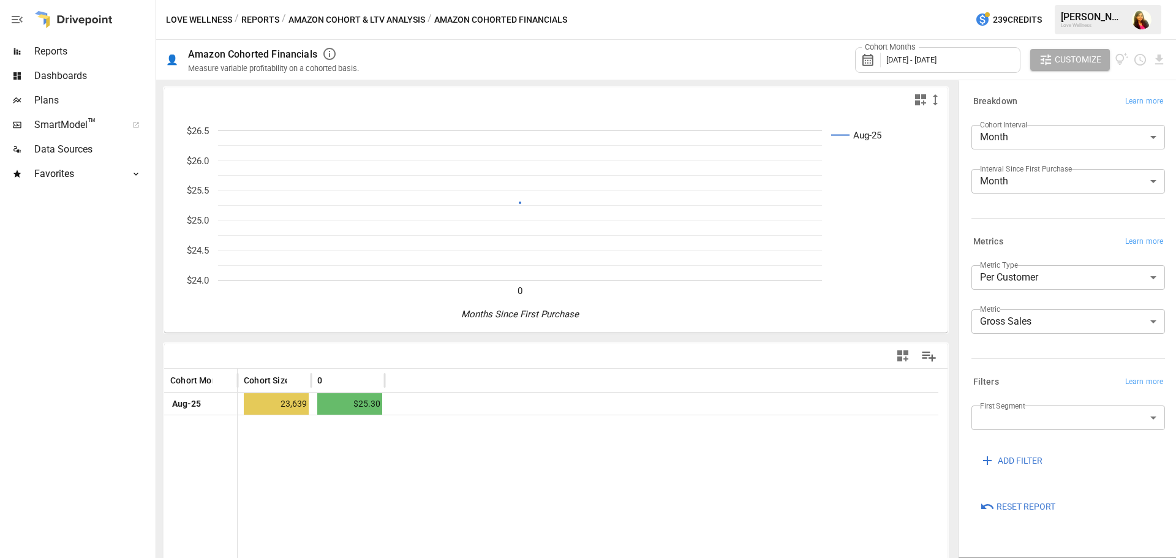
drag, startPoint x: 363, startPoint y: 18, endPoint x: 219, endPoint y: 24, distance: 144.0
click at [363, 18] on button "Amazon Cohort & LTV Analysis" at bounding box center [356, 19] width 137 height 15
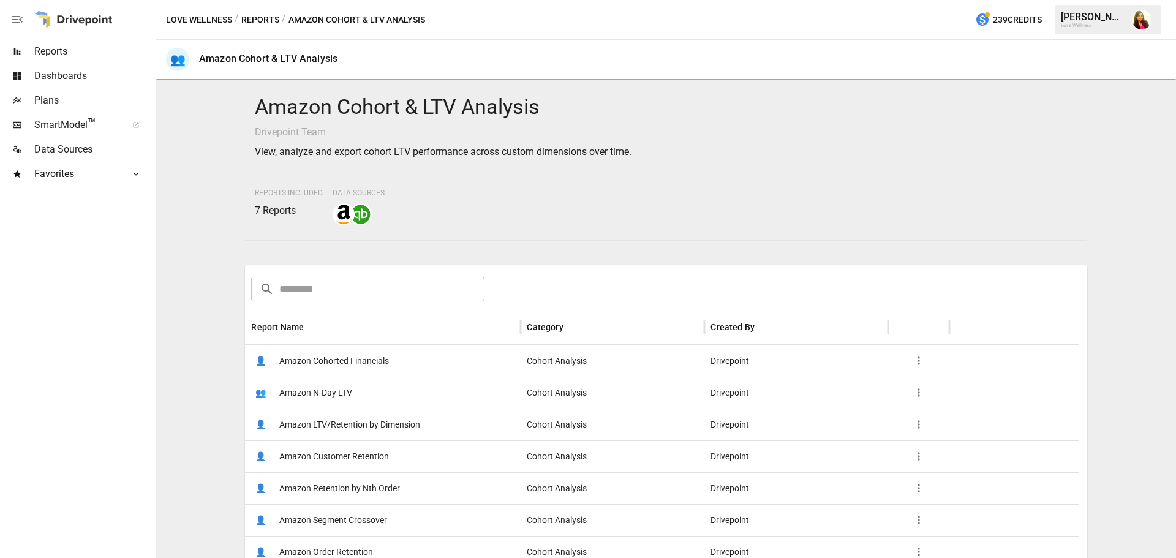
click at [261, 18] on button "Reports" at bounding box center [260, 19] width 38 height 15
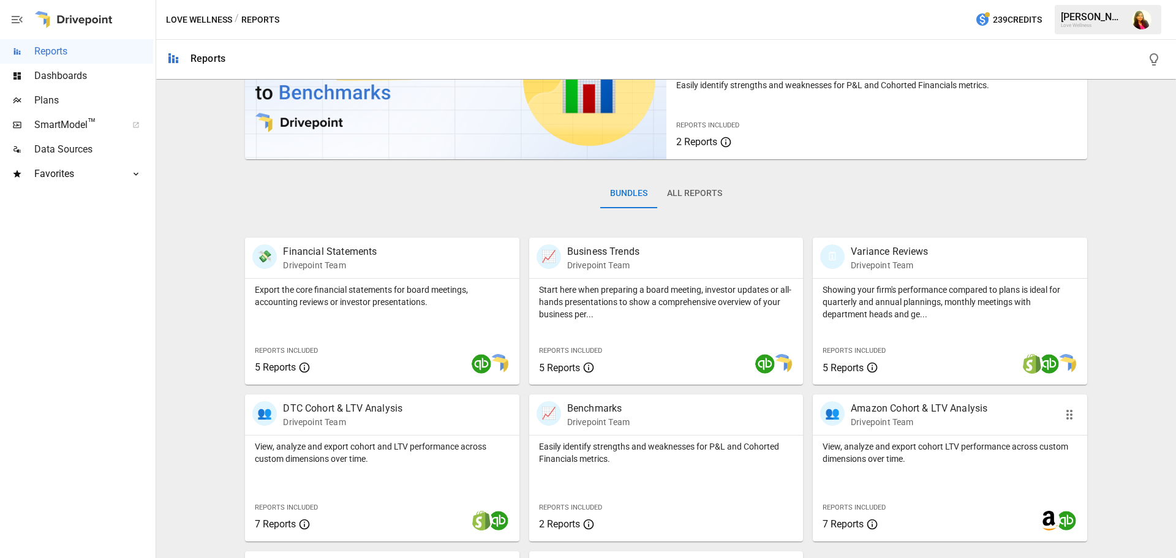
scroll to position [234, 0]
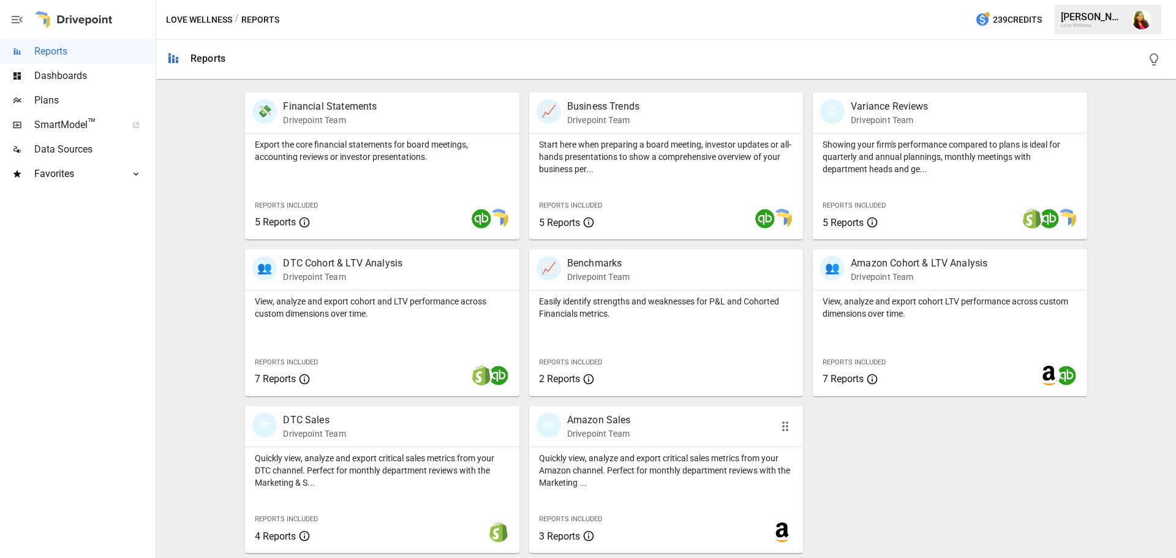
click at [641, 480] on p "Quickly view, analyze and export critical sales metrics from your Amazon channe…" at bounding box center [666, 470] width 254 height 37
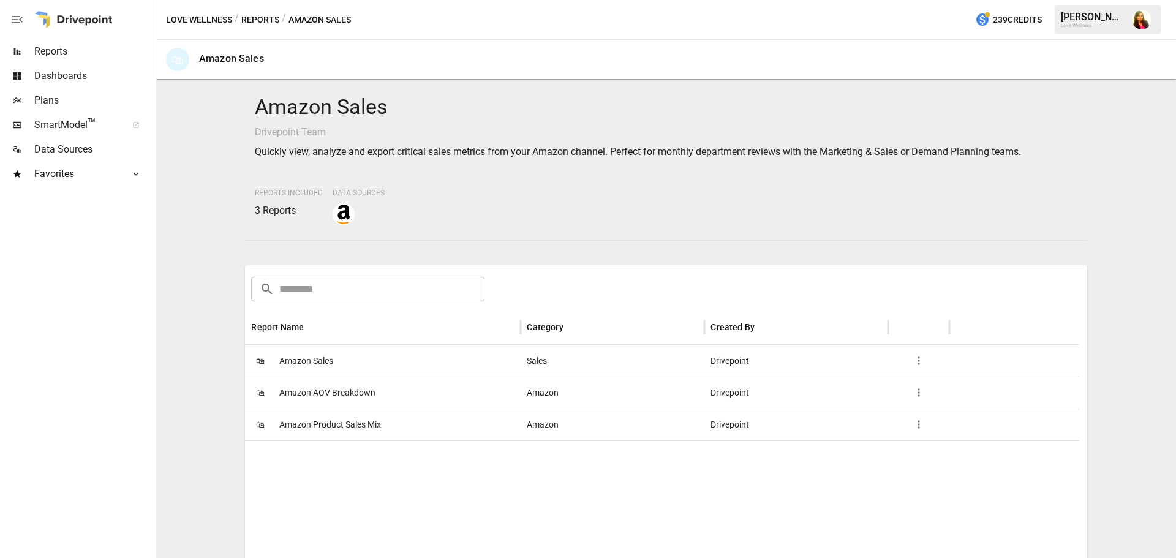
drag, startPoint x: 303, startPoint y: 363, endPoint x: 326, endPoint y: 419, distance: 60.7
drag, startPoint x: 326, startPoint y: 419, endPoint x: 296, endPoint y: 363, distance: 63.5
click at [296, 363] on span "Amazon Sales" at bounding box center [306, 360] width 54 height 31
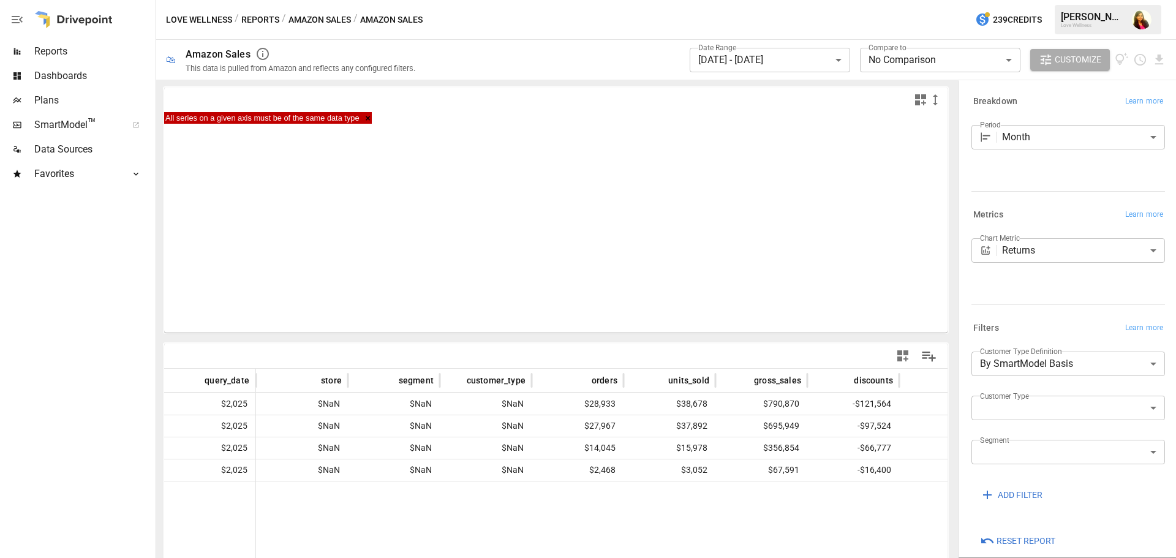
click at [1007, 0] on body "**********" at bounding box center [588, 0] width 1176 height 0
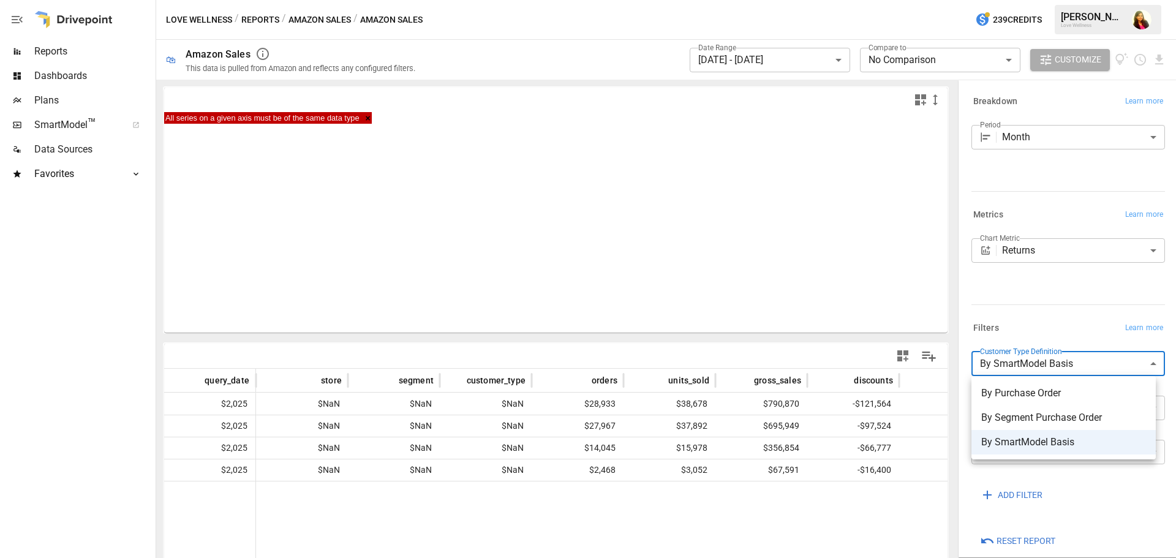
click at [1052, 417] on span "By Segment Purchase Order" at bounding box center [1063, 417] width 165 height 15
type input "**********"
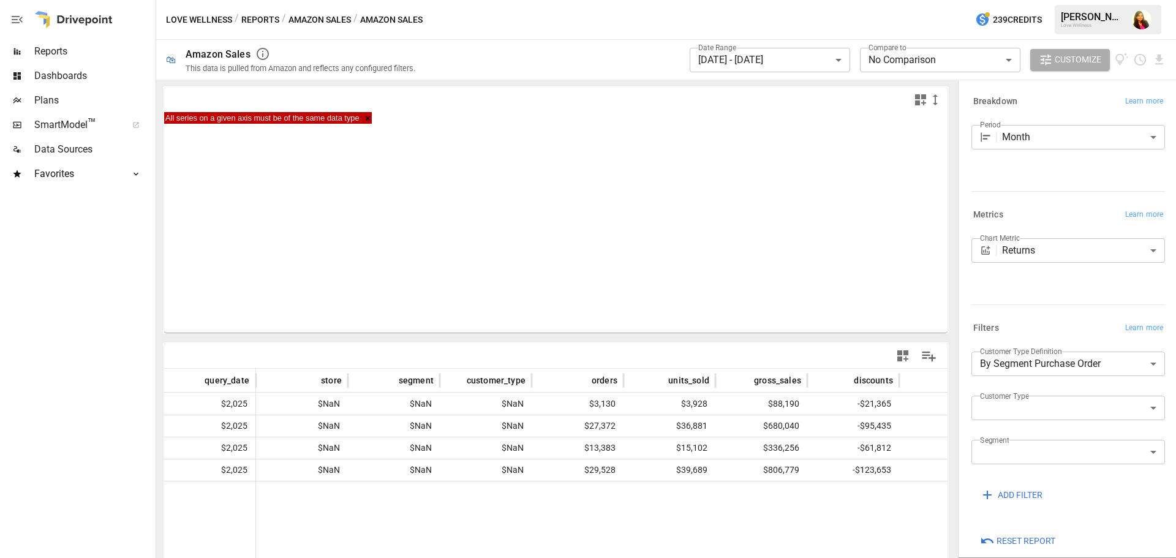
click at [818, 0] on body "**********" at bounding box center [588, 0] width 1176 height 0
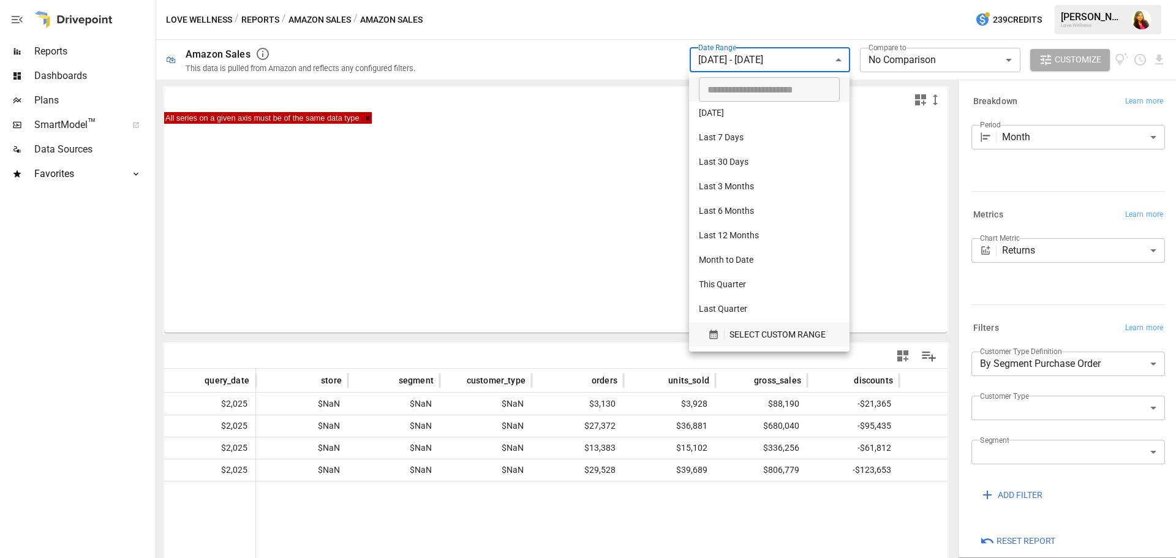
click at [729, 330] on span "SELECT CUSTOM RANGE" at bounding box center [777, 334] width 96 height 15
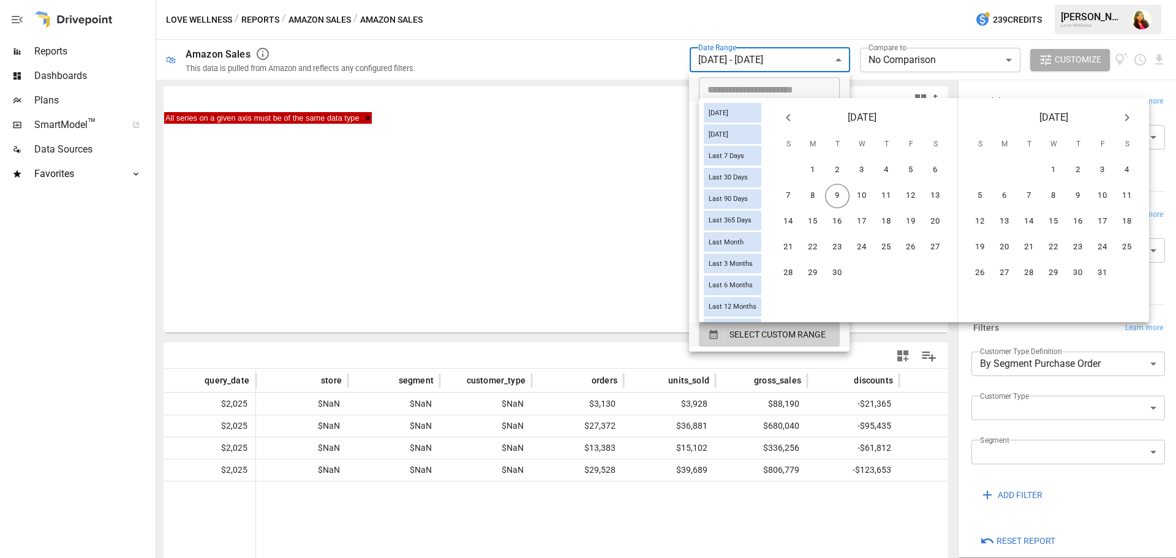
click at [795, 124] on icon "Previous month" at bounding box center [788, 117] width 15 height 15
click at [795, 123] on icon "Previous month" at bounding box center [788, 117] width 15 height 15
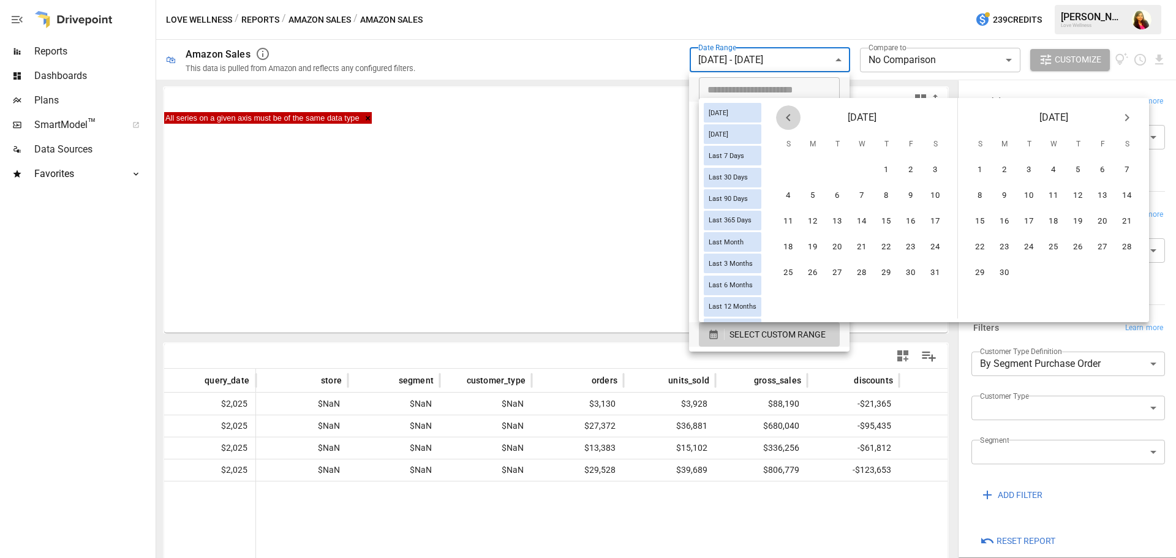
click at [795, 123] on icon "Previous month" at bounding box center [788, 117] width 15 height 15
click at [795, 119] on icon "Previous month" at bounding box center [788, 117] width 15 height 15
drag, startPoint x: 944, startPoint y: 161, endPoint x: 899, endPoint y: 241, distance: 91.5
click at [944, 162] on button "1" at bounding box center [935, 170] width 24 height 24
drag, startPoint x: 926, startPoint y: 268, endPoint x: 985, endPoint y: 194, distance: 94.6
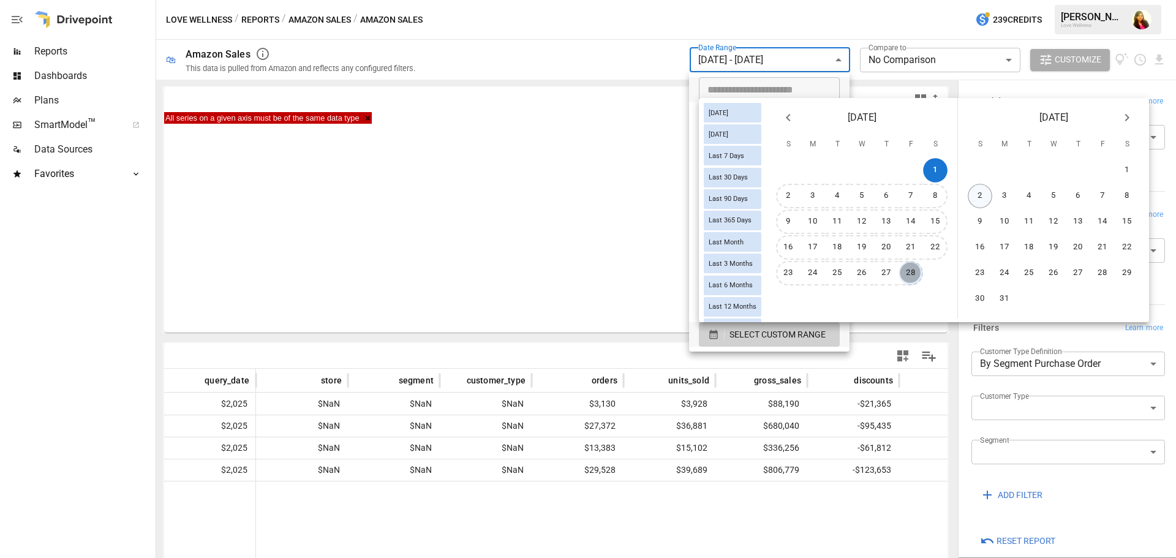
click at [923, 268] on button "28" at bounding box center [910, 273] width 24 height 24
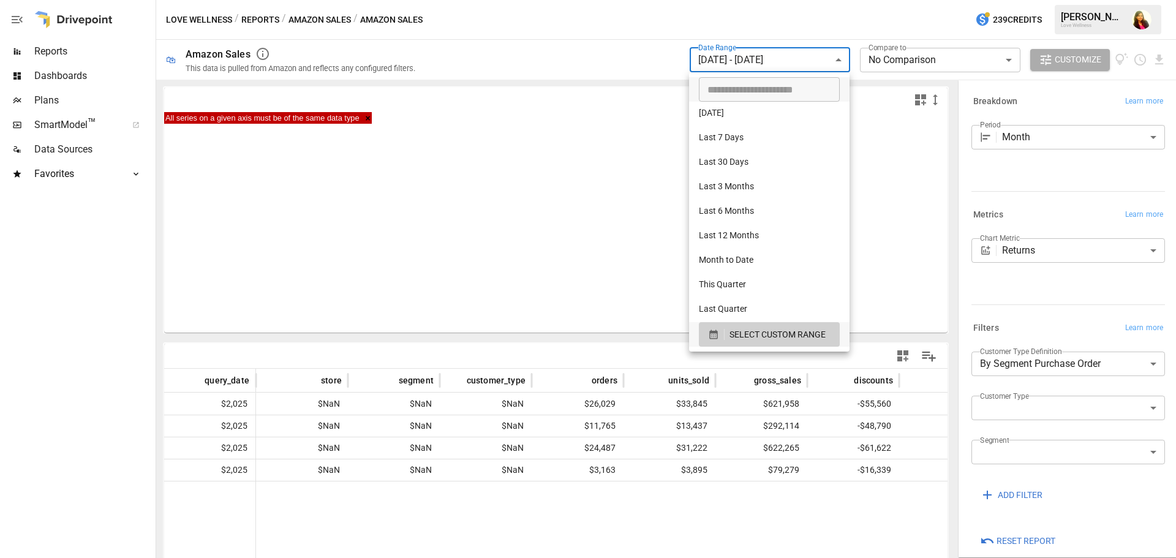
click at [906, 304] on div at bounding box center [588, 279] width 1176 height 558
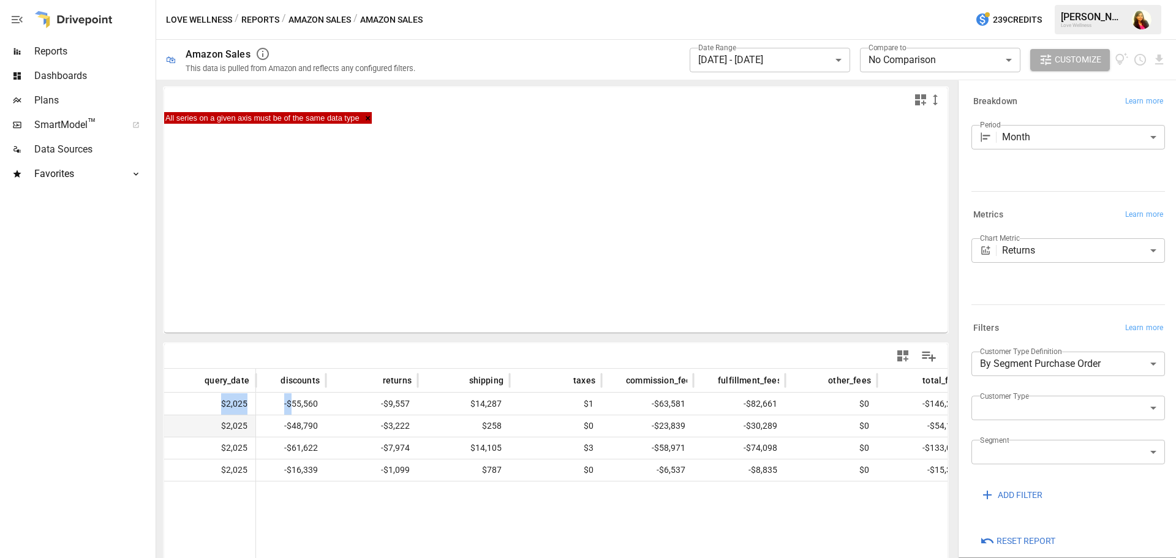
scroll to position [0, 696]
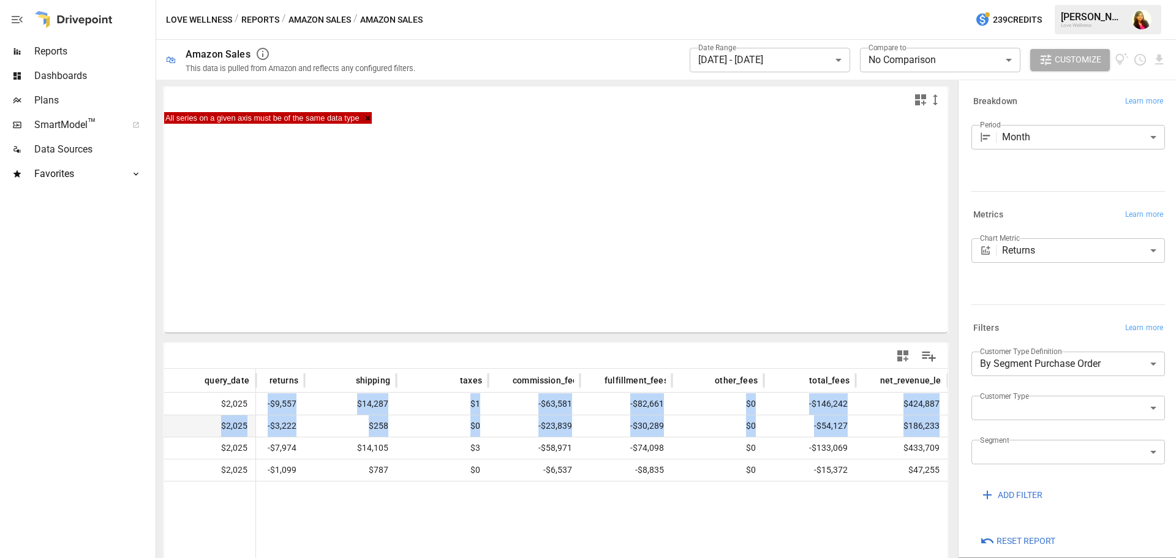
drag, startPoint x: 865, startPoint y: 408, endPoint x: 934, endPoint y: 415, distance: 70.2
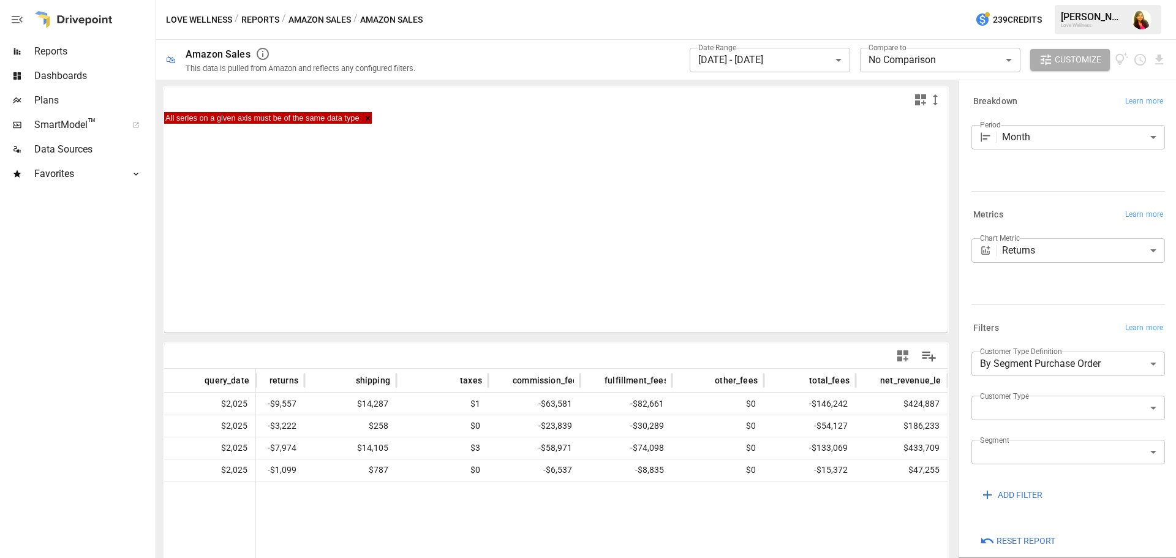
drag, startPoint x: 887, startPoint y: 497, endPoint x: 934, endPoint y: 499, distance: 47.2
click at [934, 499] on div at bounding box center [259, 538] width 1378 height 114
drag, startPoint x: 887, startPoint y: 397, endPoint x: 937, endPoint y: 405, distance: 50.8
click at [937, 405] on div "$424,887" at bounding box center [901, 403] width 92 height 22
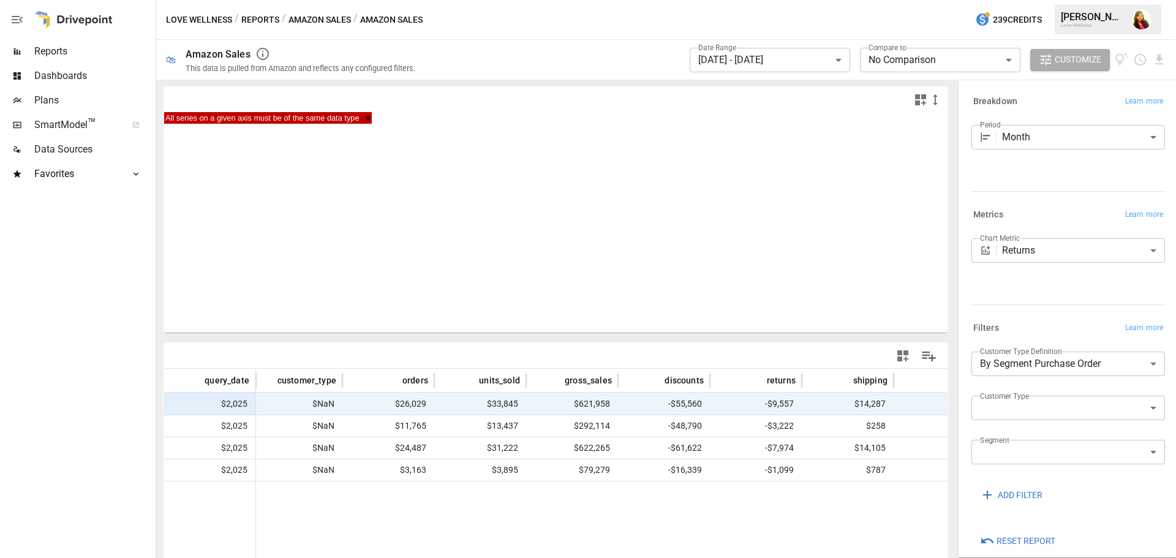
scroll to position [0, 0]
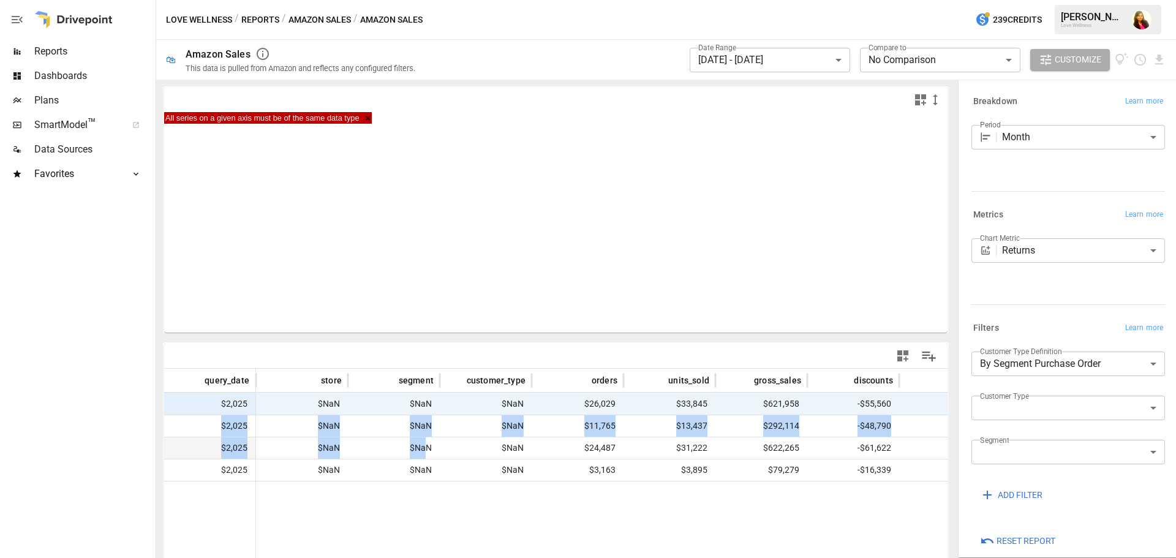
drag, startPoint x: 720, startPoint y: 405, endPoint x: 427, endPoint y: 455, distance: 297.4
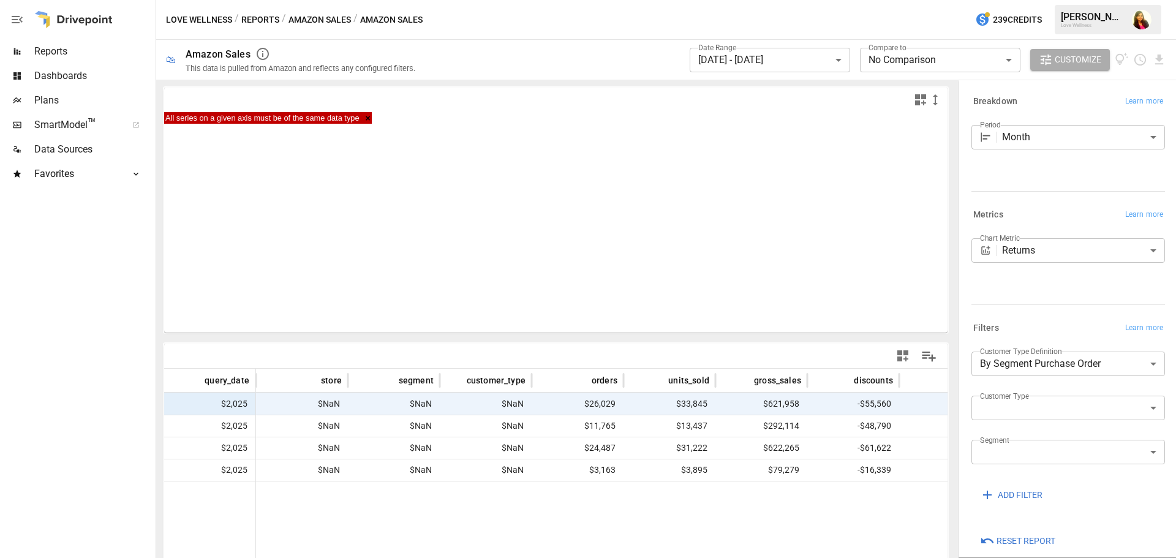
drag, startPoint x: 433, startPoint y: 20, endPoint x: 388, endPoint y: 22, distance: 44.8
click at [388, 22] on div "Love Wellness / Reports / Amazon Sales / Amazon Sales 239 Credits Pooja K. Love…" at bounding box center [665, 19] width 1019 height 39
click at [808, 0] on body "**********" at bounding box center [588, 0] width 1176 height 0
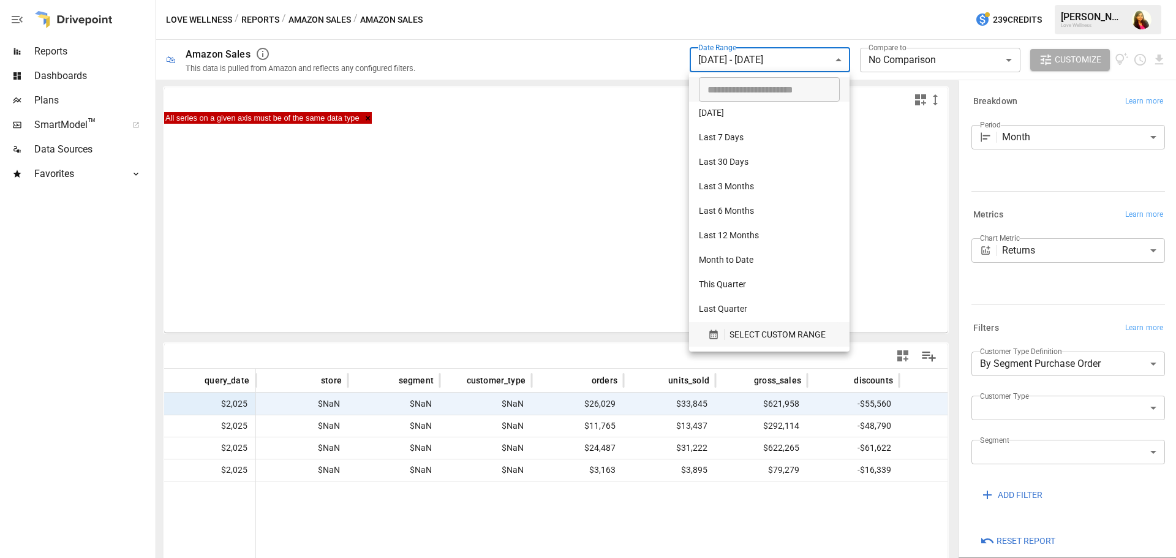
click at [752, 336] on span "SELECT CUSTOM RANGE" at bounding box center [777, 334] width 96 height 15
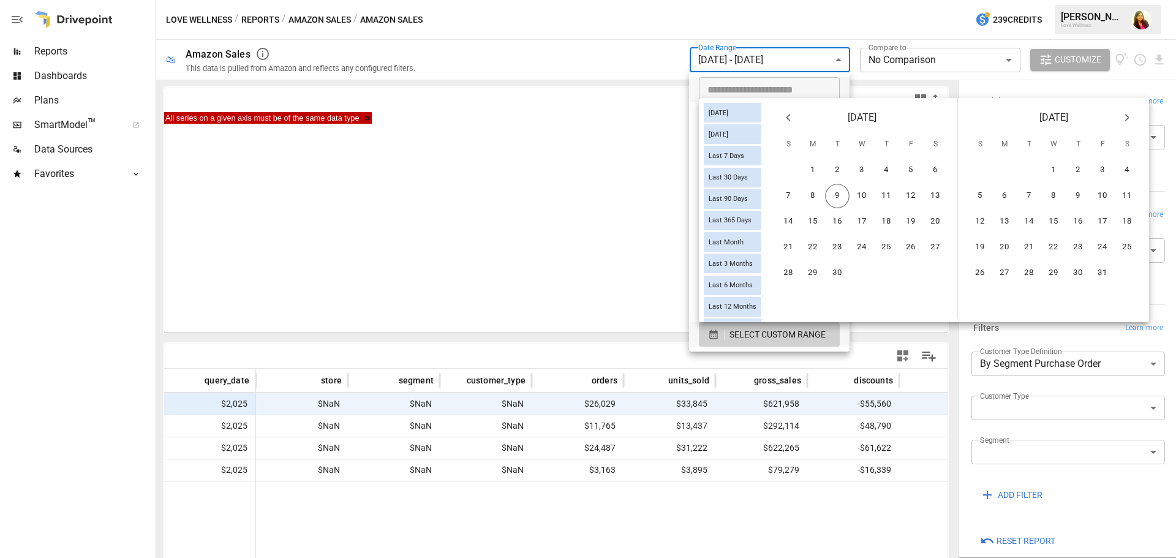
click at [792, 113] on icon "Previous month" at bounding box center [788, 117] width 15 height 15
click at [798, 167] on button "1" at bounding box center [788, 170] width 24 height 24
click at [825, 269] on button "30" at bounding box center [812, 273] width 24 height 24
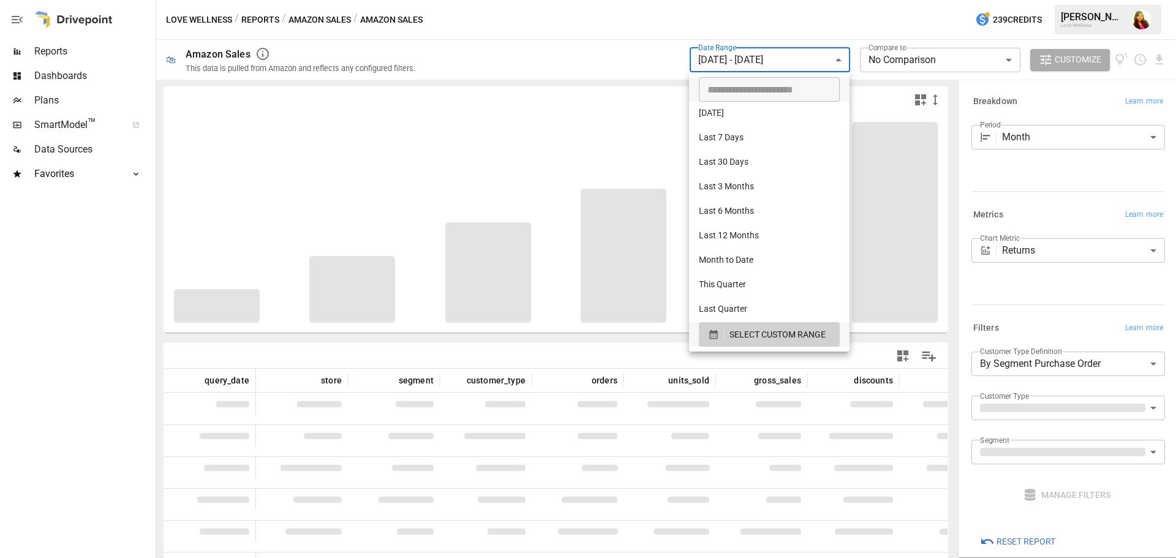
click at [916, 233] on div at bounding box center [588, 279] width 1176 height 558
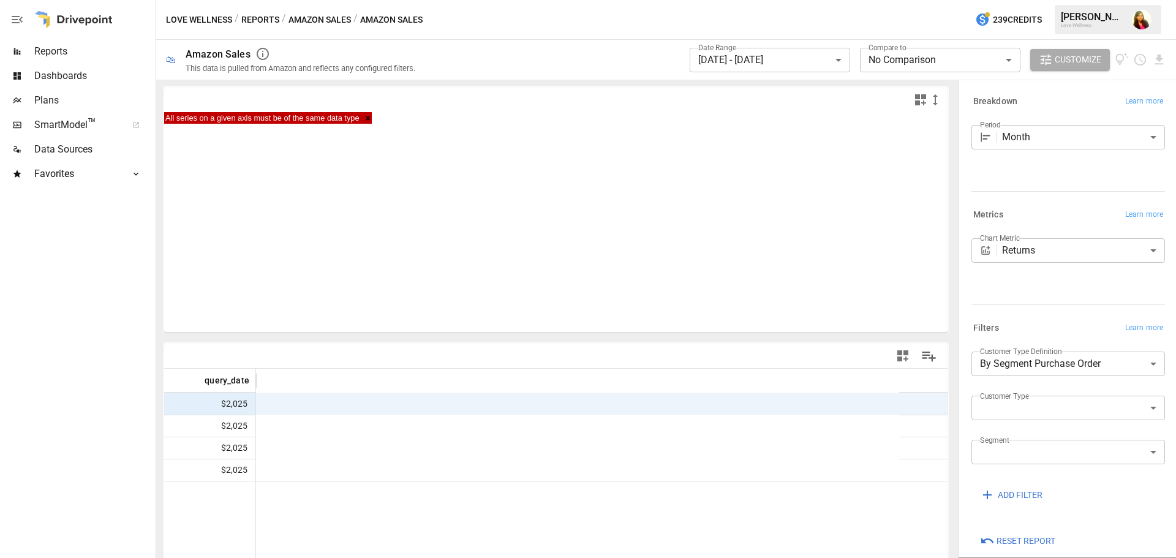
scroll to position [0, 696]
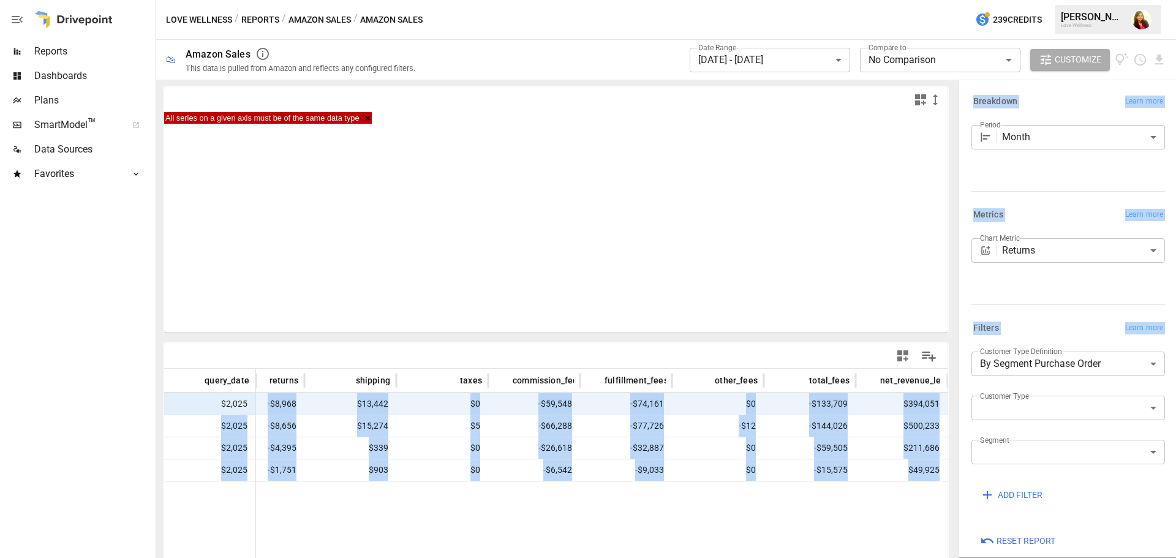
drag, startPoint x: 620, startPoint y: 407, endPoint x: 1031, endPoint y: 430, distance: 411.5
click at [396, 503] on div at bounding box center [259, 538] width 1378 height 114
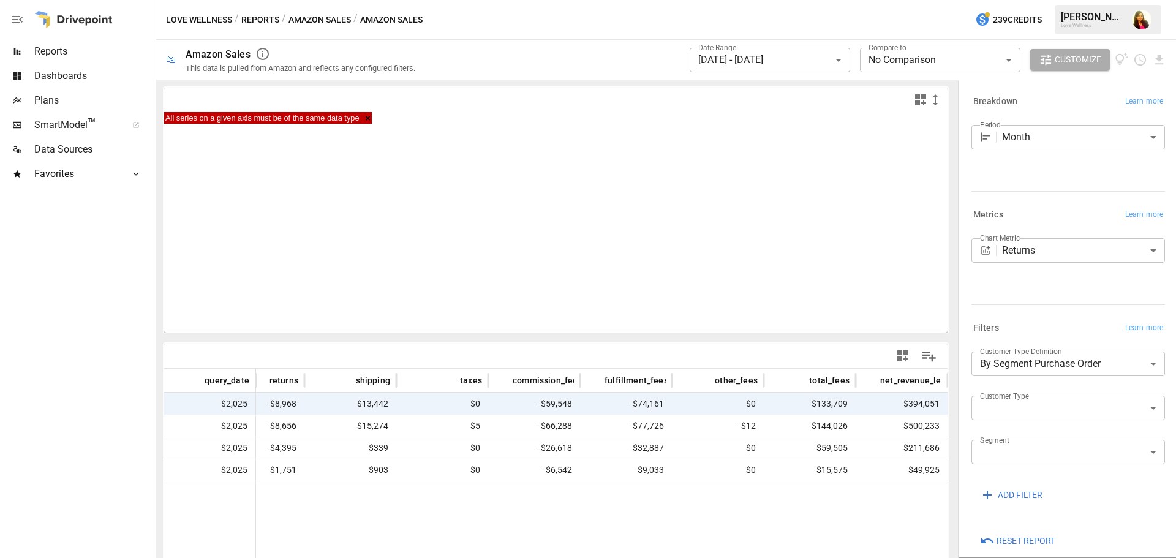
click at [179, 361] on div at bounding box center [555, 355] width 783 height 24
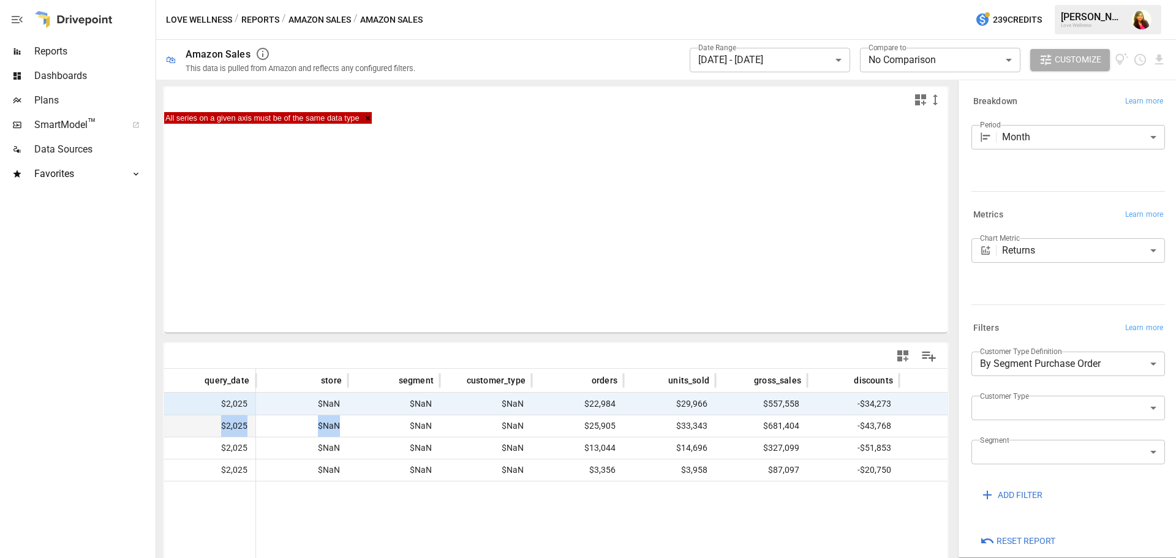
drag, startPoint x: 685, startPoint y: 404, endPoint x: 404, endPoint y: 415, distance: 280.6
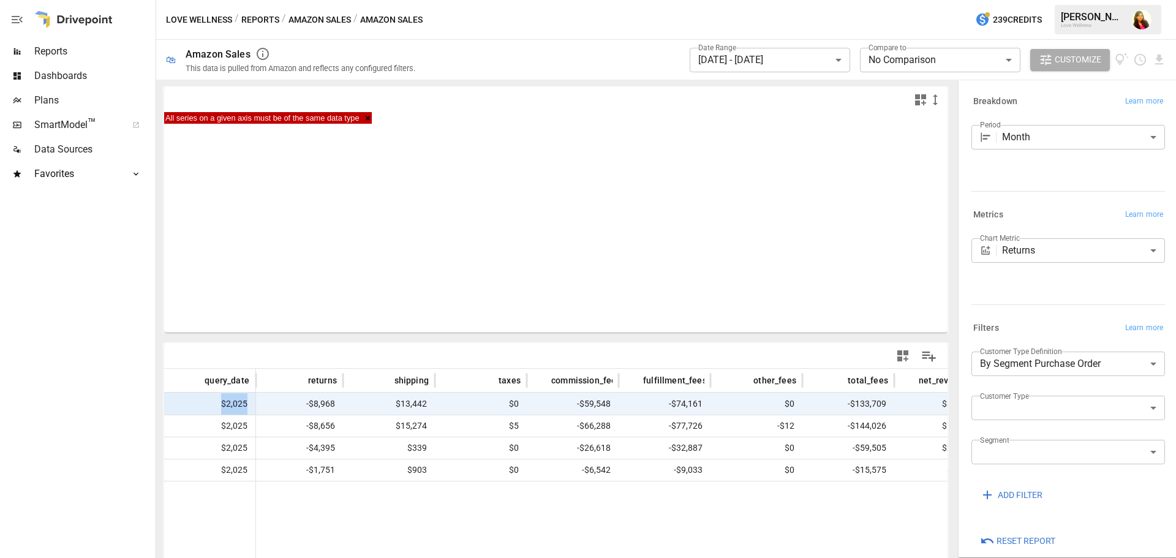
scroll to position [0, 696]
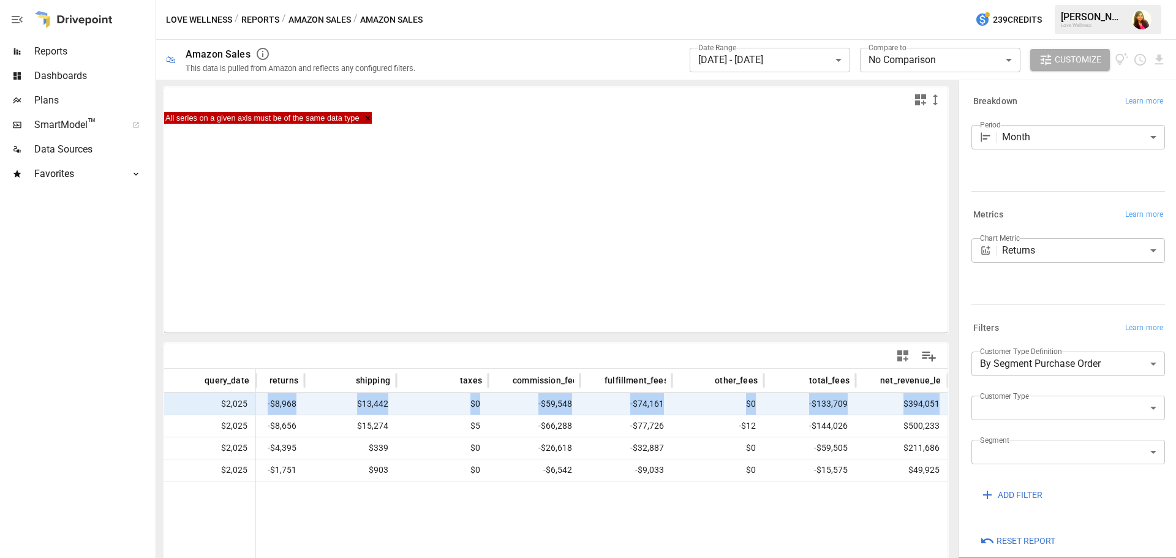
drag, startPoint x: 628, startPoint y: 403, endPoint x: 932, endPoint y: 405, distance: 303.7
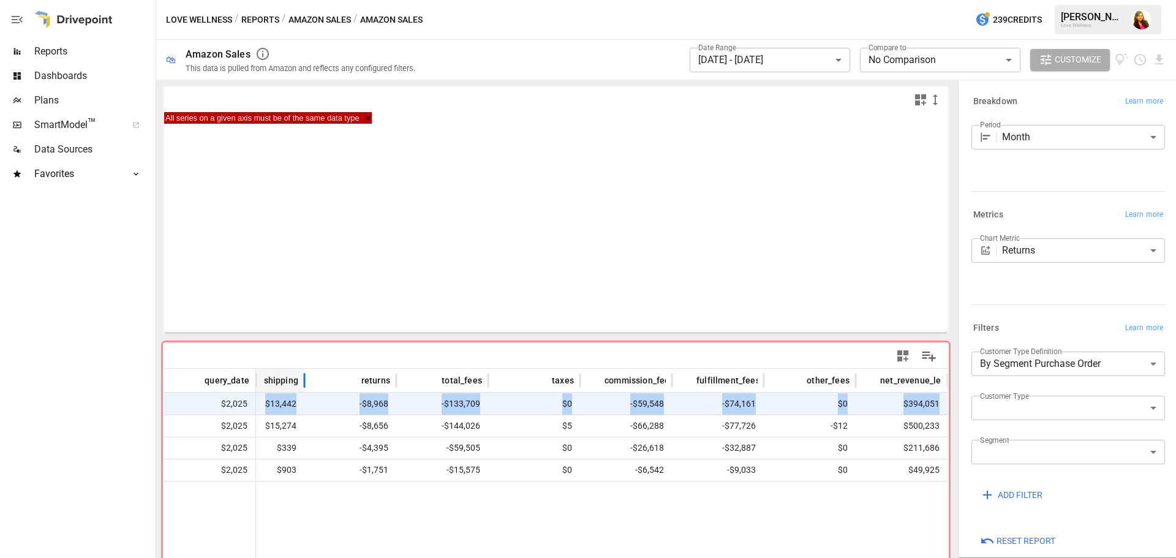
scroll to position [0, 664]
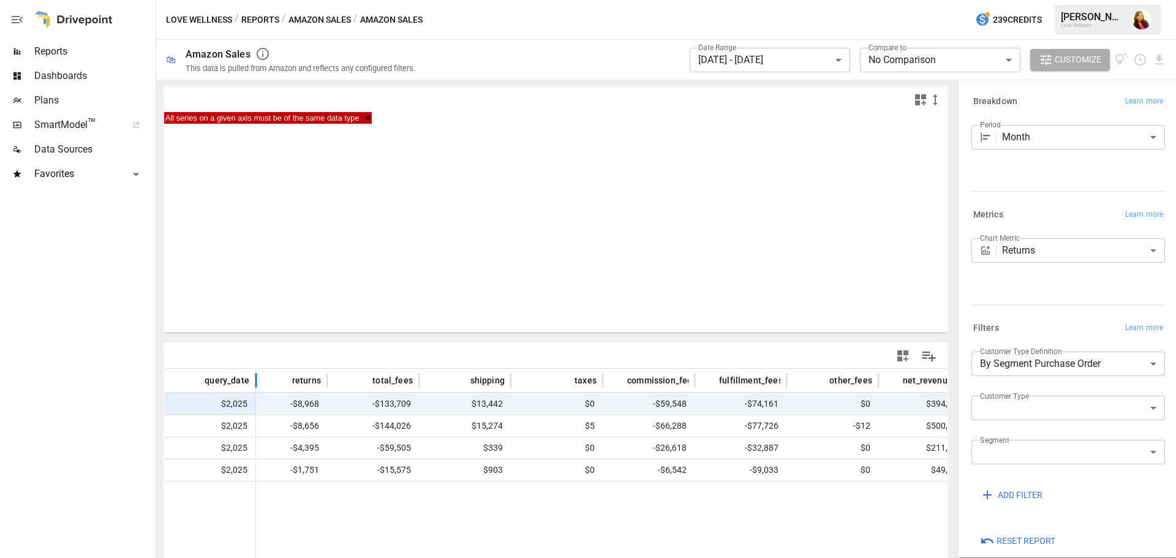
drag, startPoint x: 176, startPoint y: 380, endPoint x: 443, endPoint y: 396, distance: 268.0
click at [443, 396] on div "query_date discounts returns total_fees shipping taxes commission_fees fulfillm…" at bounding box center [555, 482] width 783 height 226
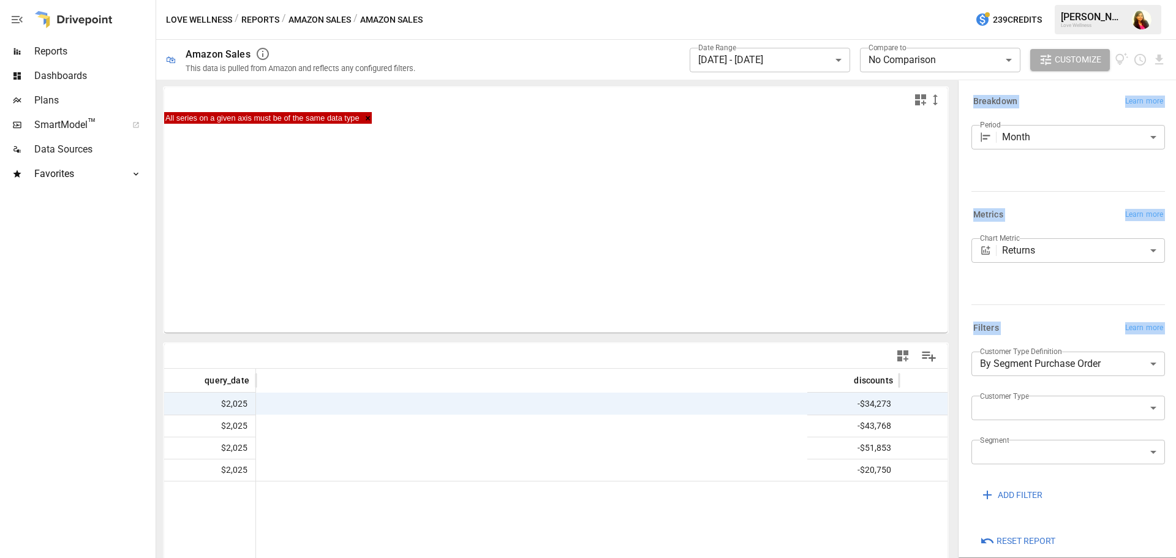
drag, startPoint x: 530, startPoint y: 508, endPoint x: -41, endPoint y: 472, distance: 572.4
click at [0, 0] on html "**********" at bounding box center [588, 0] width 1176 height 0
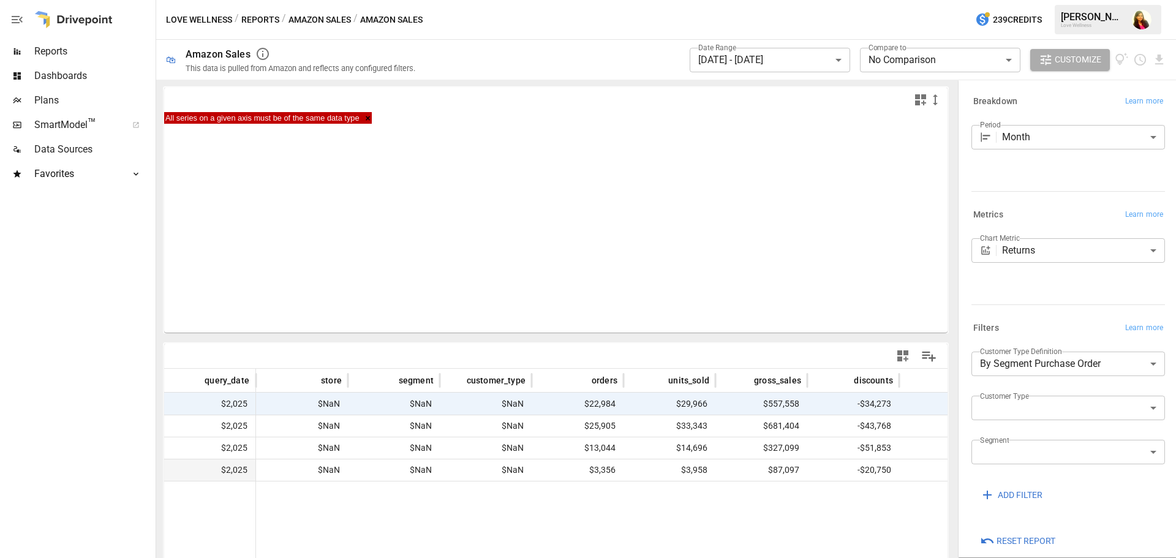
click at [784, 470] on span "$87,097" at bounding box center [761, 469] width 80 height 21
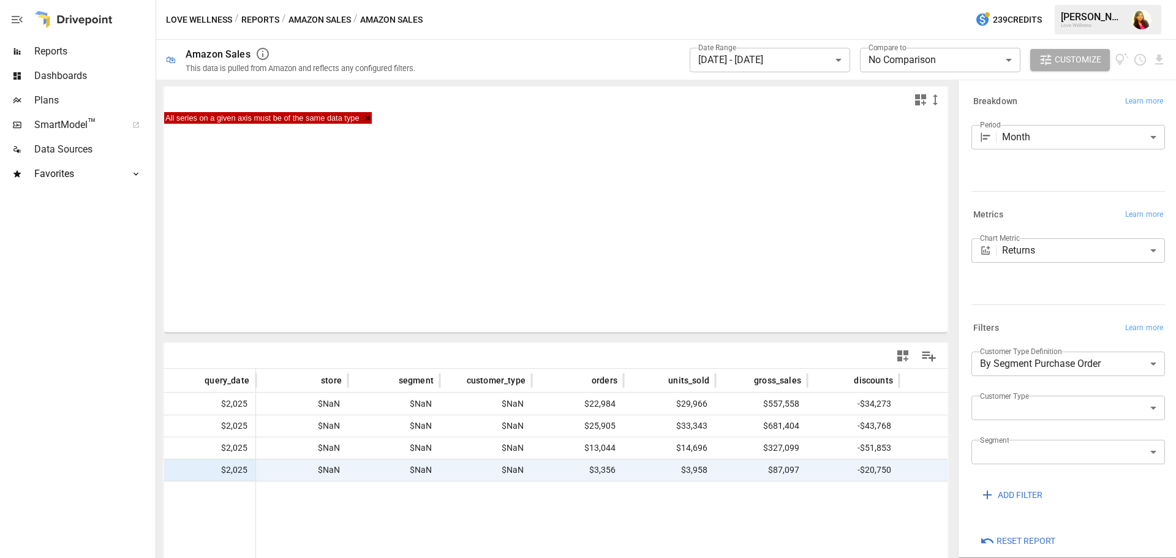
click at [784, 470] on span "$87,097" at bounding box center [761, 469] width 80 height 21
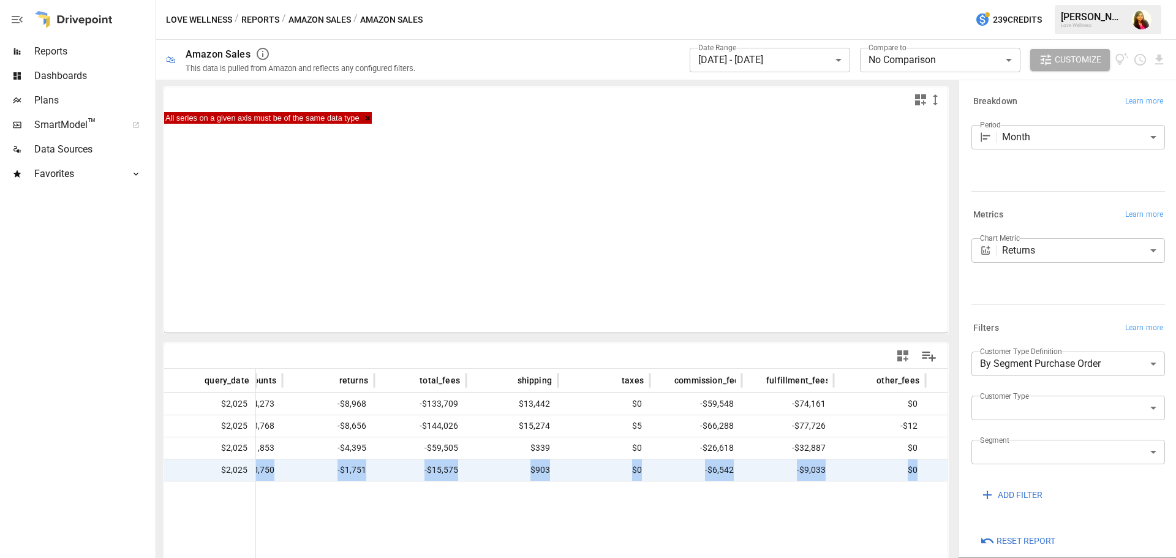
scroll to position [0, 696]
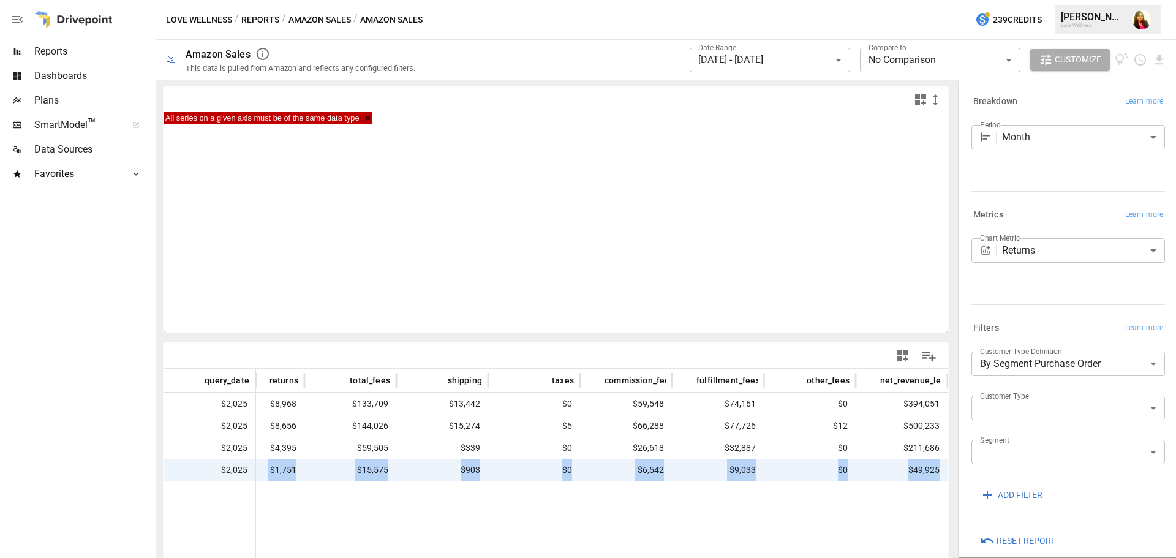
drag, startPoint x: 813, startPoint y: 475, endPoint x: 939, endPoint y: 486, distance: 126.6
click at [907, 429] on span "$500,233" at bounding box center [901, 425] width 80 height 21
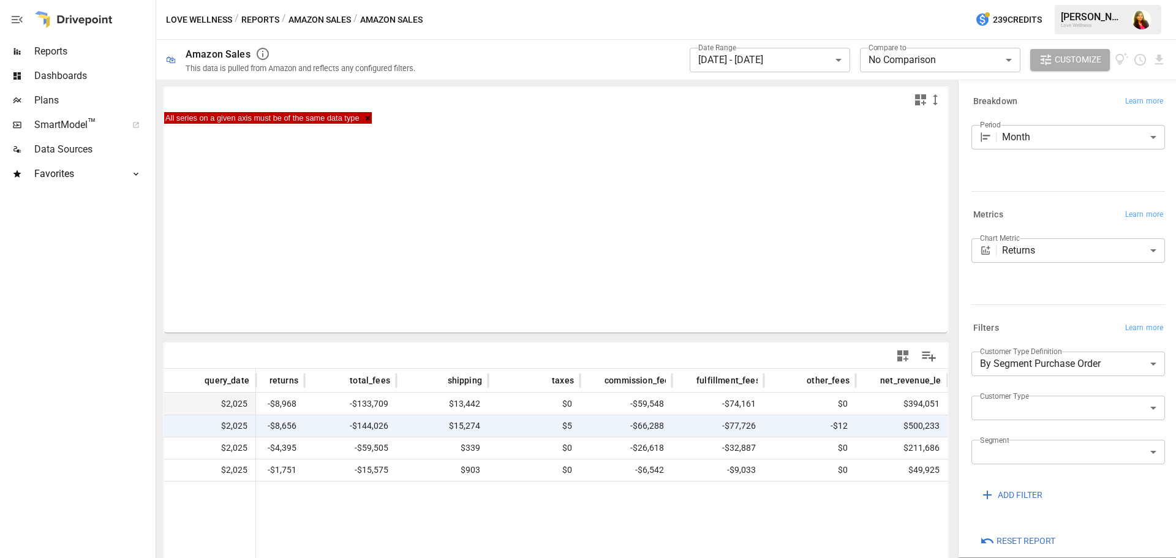
click at [914, 405] on span "$394,051" at bounding box center [901, 403] width 80 height 21
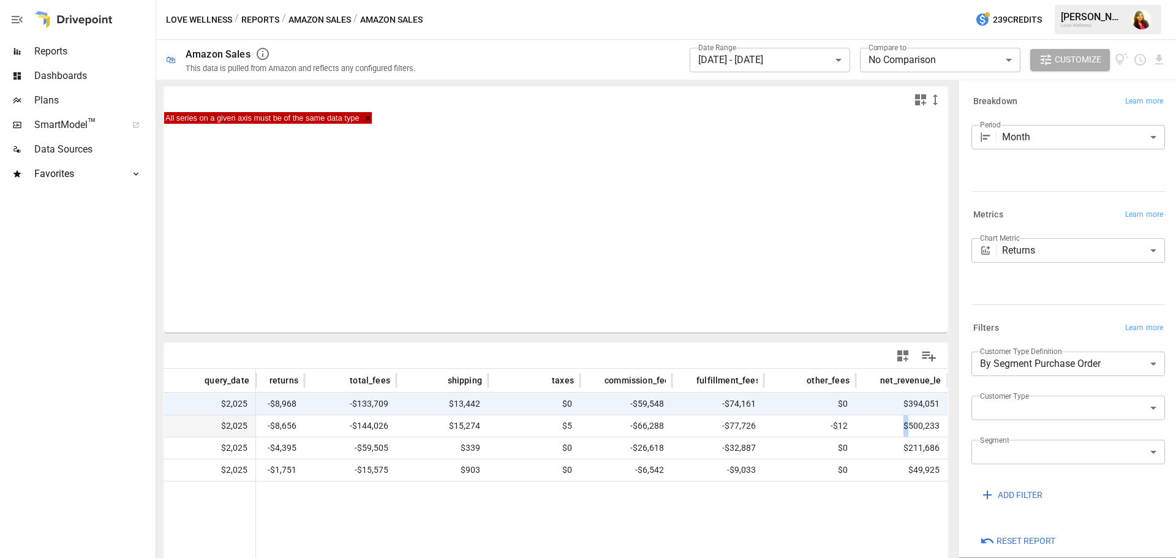
drag, startPoint x: 901, startPoint y: 426, endPoint x: 866, endPoint y: 436, distance: 36.4
click at [866, 436] on span "$500,233" at bounding box center [901, 425] width 80 height 21
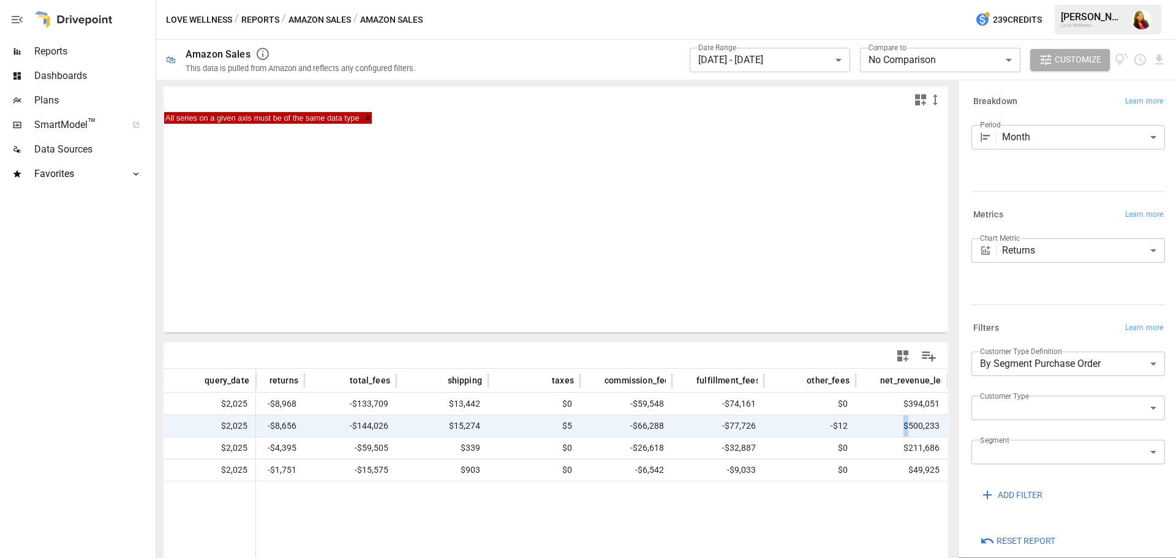
click at [246, 21] on button "Reports" at bounding box center [260, 19] width 38 height 15
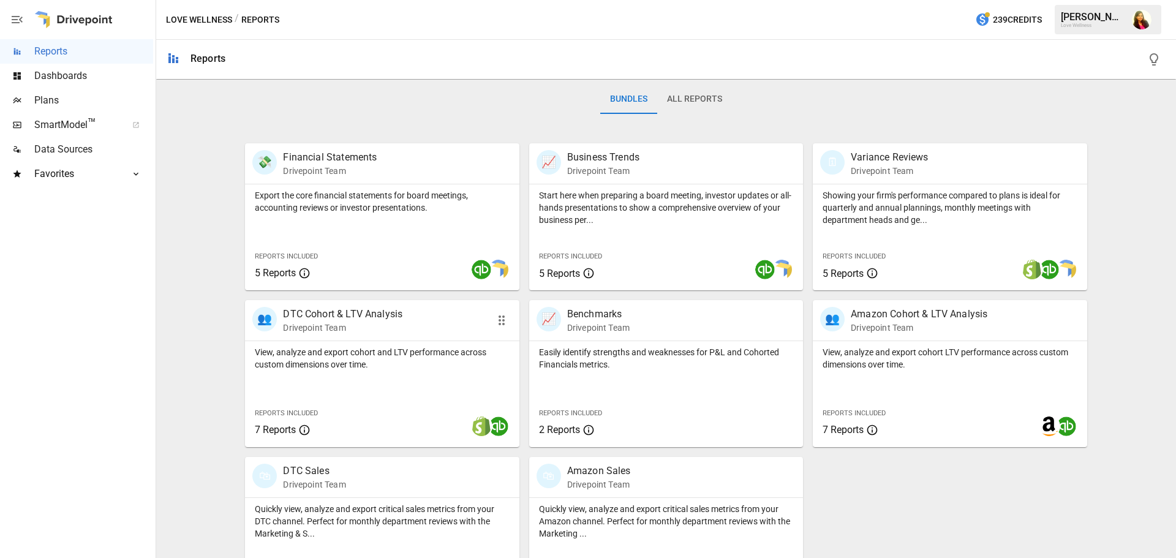
scroll to position [234, 0]
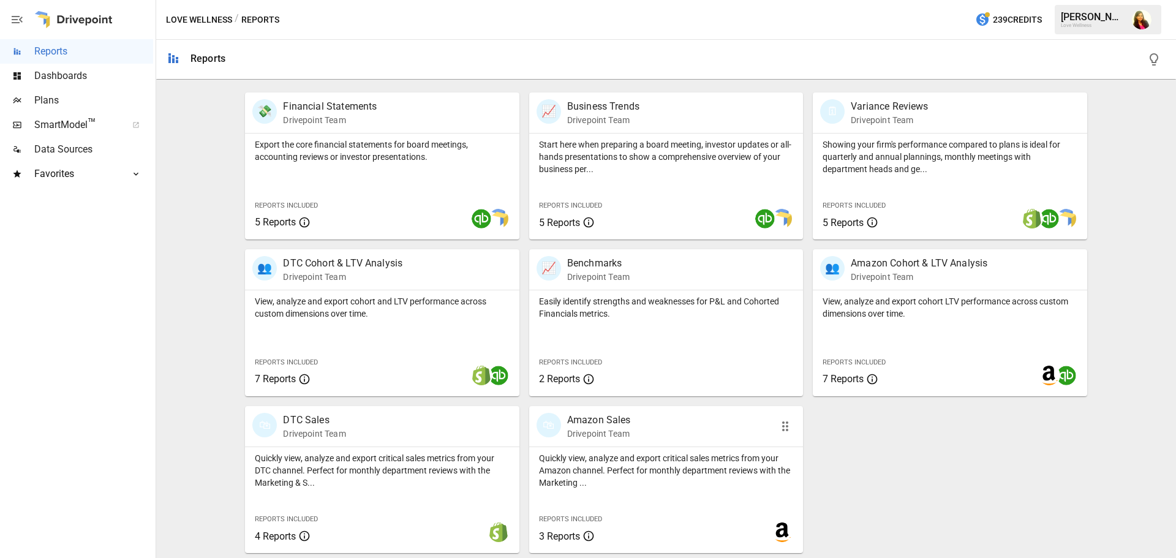
click at [592, 463] on p "Quickly view, analyze and export critical sales metrics from your Amazon channe…" at bounding box center [666, 470] width 254 height 37
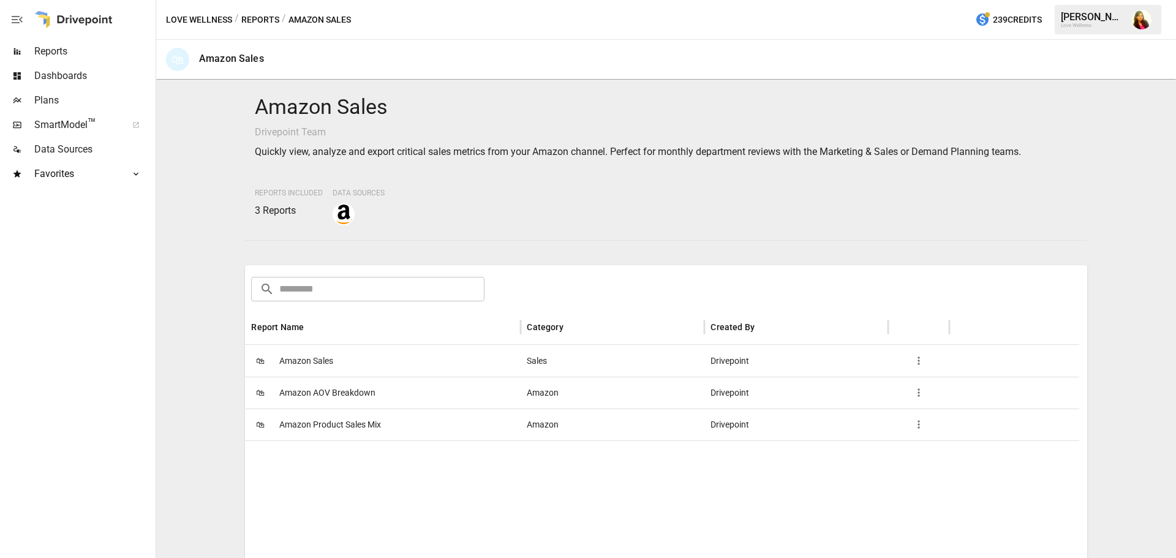
click at [321, 422] on span "Amazon Product Sales Mix" at bounding box center [330, 424] width 102 height 31
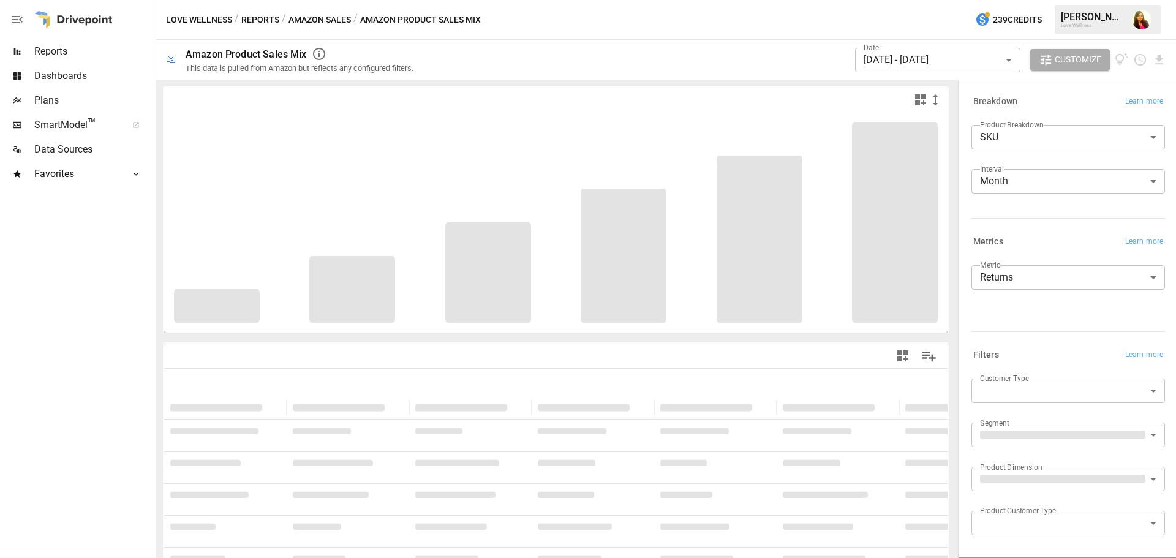
click at [230, 22] on button "Love Wellness" at bounding box center [199, 19] width 66 height 15
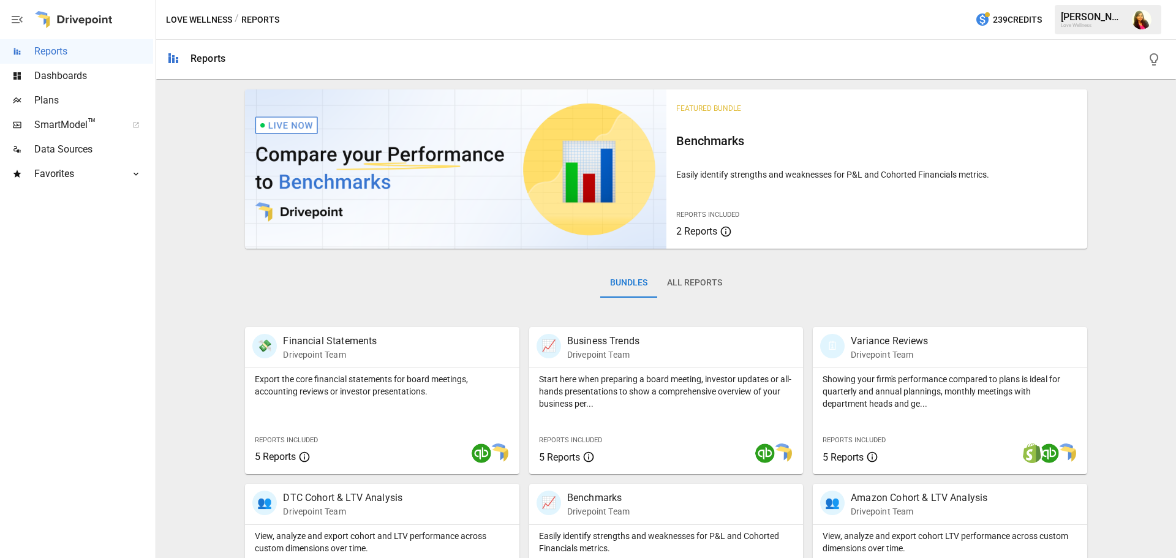
click at [266, 21] on div "/ Reports" at bounding box center [256, 19] width 45 height 15
click at [65, 71] on span "Dashboards" at bounding box center [93, 76] width 119 height 15
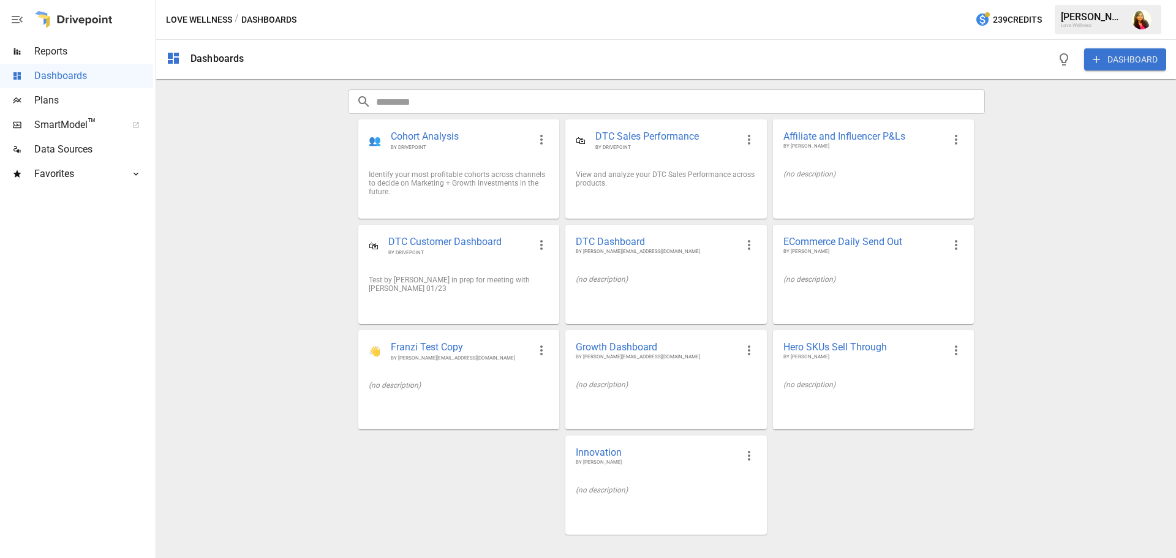
click at [61, 50] on span "Reports" at bounding box center [93, 51] width 119 height 15
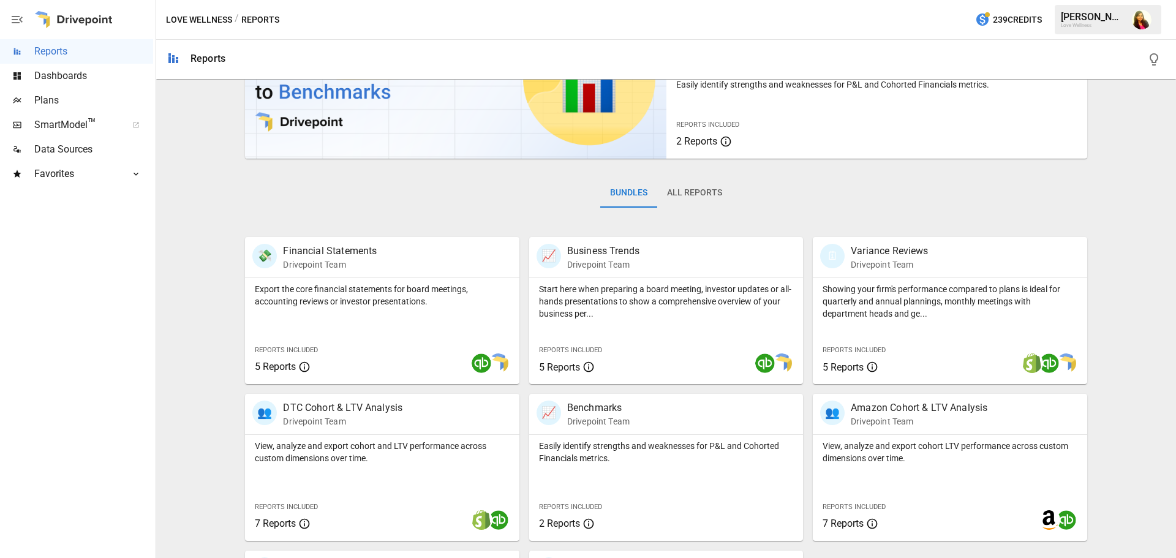
scroll to position [234, 0]
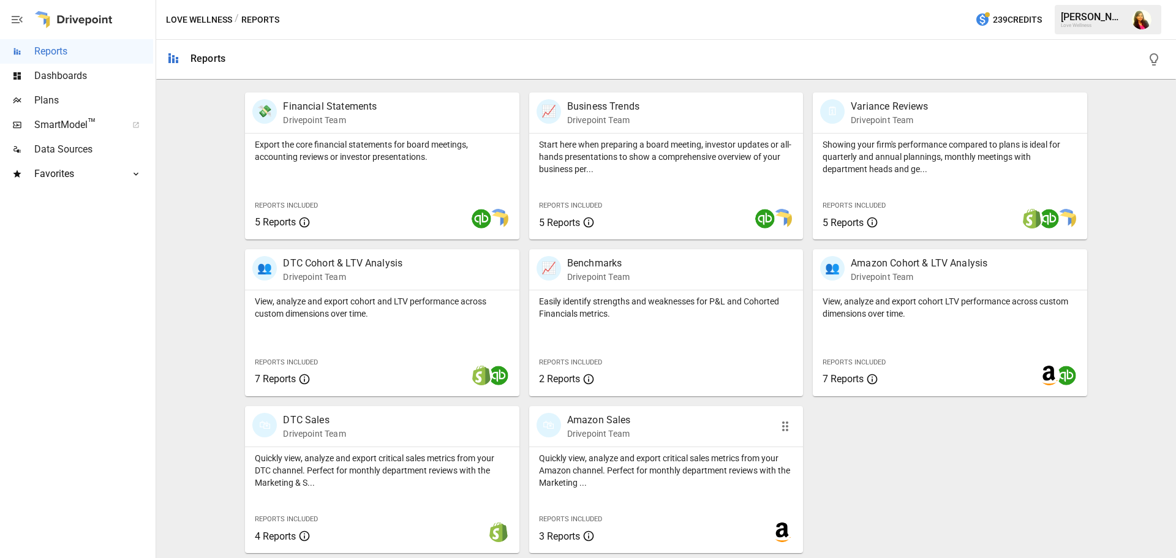
click at [656, 495] on div "Quickly view, analyze and export critical sales metrics from your Amazon channe…" at bounding box center [666, 500] width 274 height 106
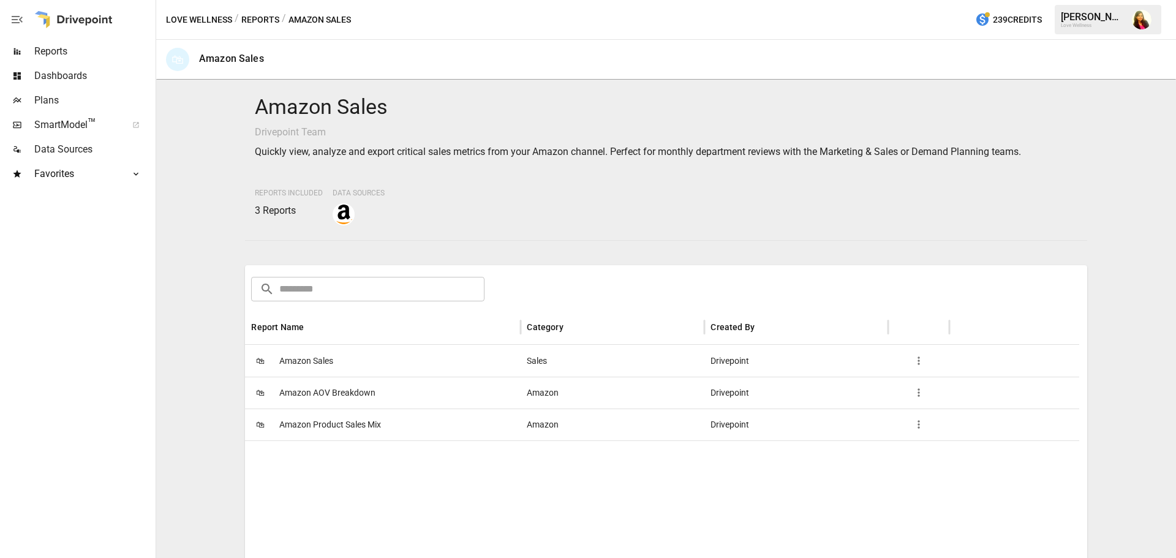
drag, startPoint x: 317, startPoint y: 361, endPoint x: 364, endPoint y: 478, distance: 125.3
click at [337, 424] on span "Amazon Product Sales Mix" at bounding box center [330, 424] width 102 height 31
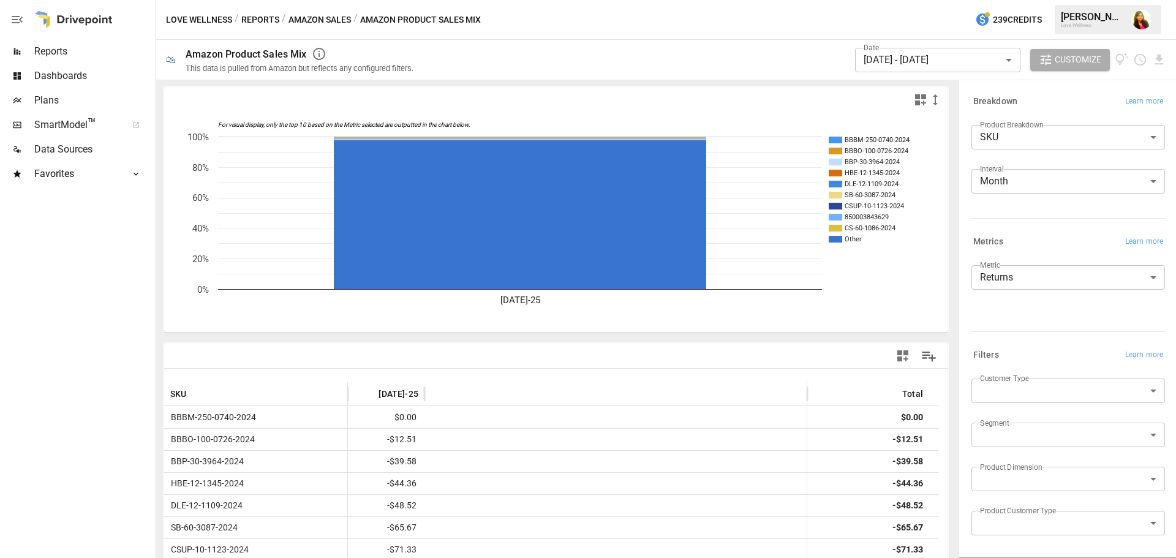
click at [1018, 0] on body "Reports Dashboards Plans SmartModel ™ Data Sources Favorites DTC Product Sales …" at bounding box center [588, 0] width 1176 height 0
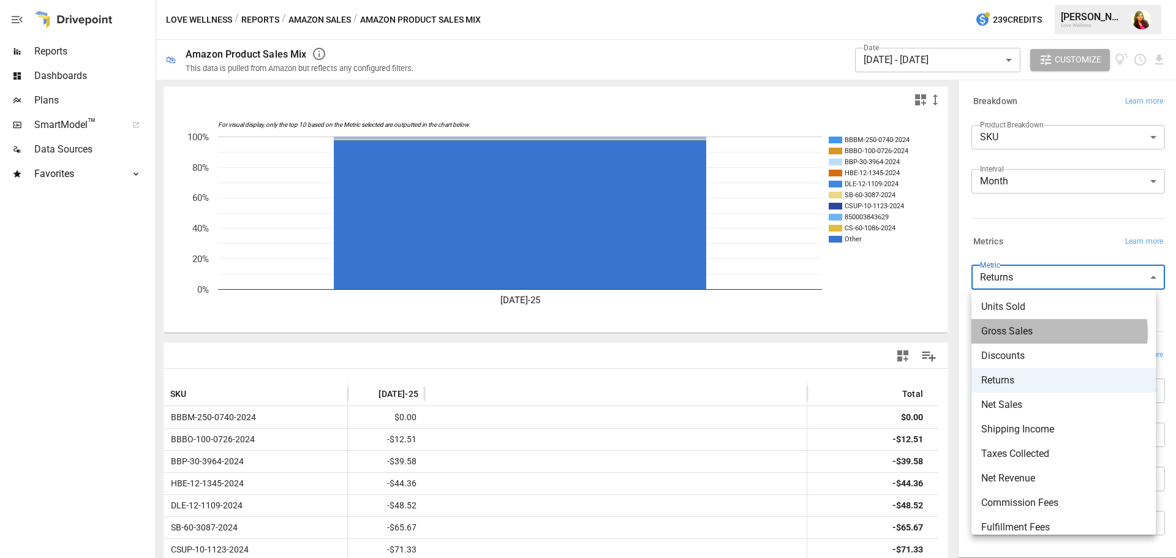
click at [1032, 332] on span "Gross Sales" at bounding box center [1063, 331] width 165 height 15
type input "**********"
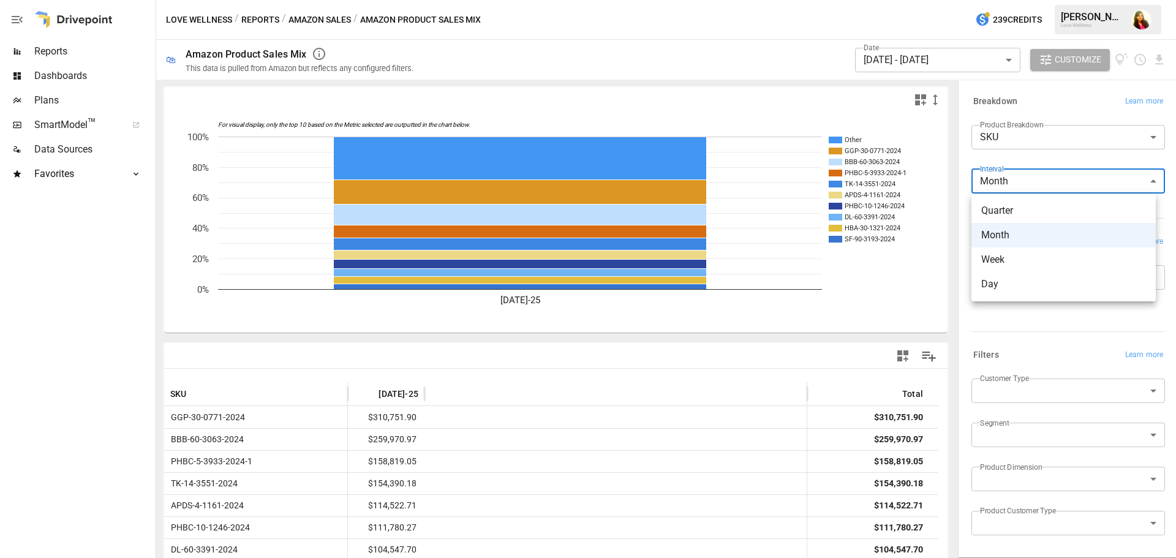
click at [1022, 0] on body "Reports Dashboards Plans SmartModel ™ Data Sources Favorites DTC Product Sales …" at bounding box center [588, 0] width 1176 height 0
click at [994, 259] on span "Week" at bounding box center [1063, 259] width 165 height 15
type input "****"
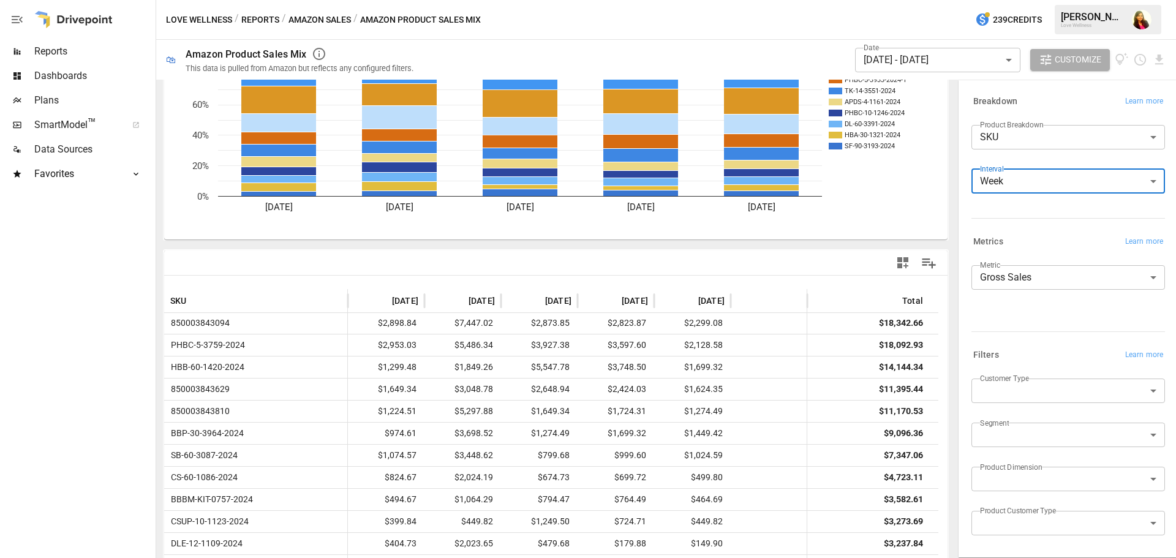
scroll to position [186, 0]
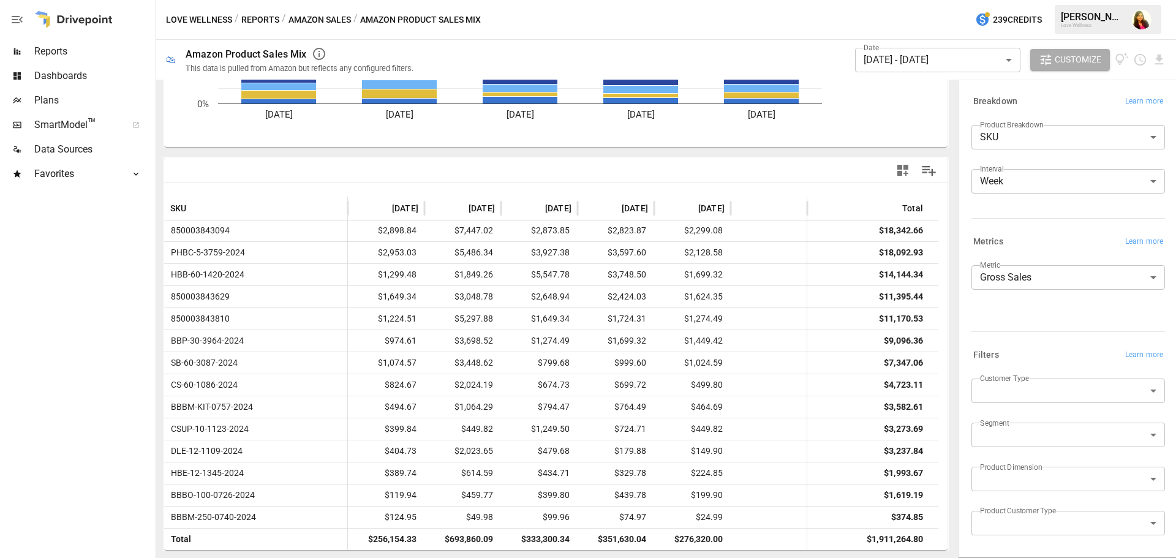
click at [1062, 0] on body "Reports Dashboards Plans SmartModel ™ Data Sources Favorites DTC Product Sales …" at bounding box center [588, 0] width 1176 height 0
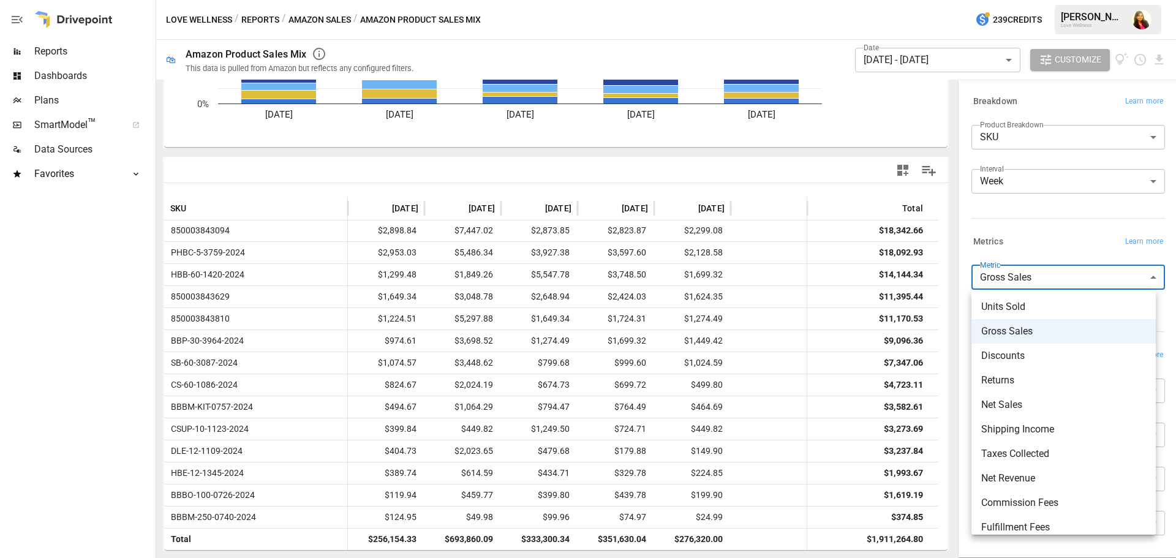
click at [1068, 177] on div at bounding box center [588, 279] width 1176 height 558
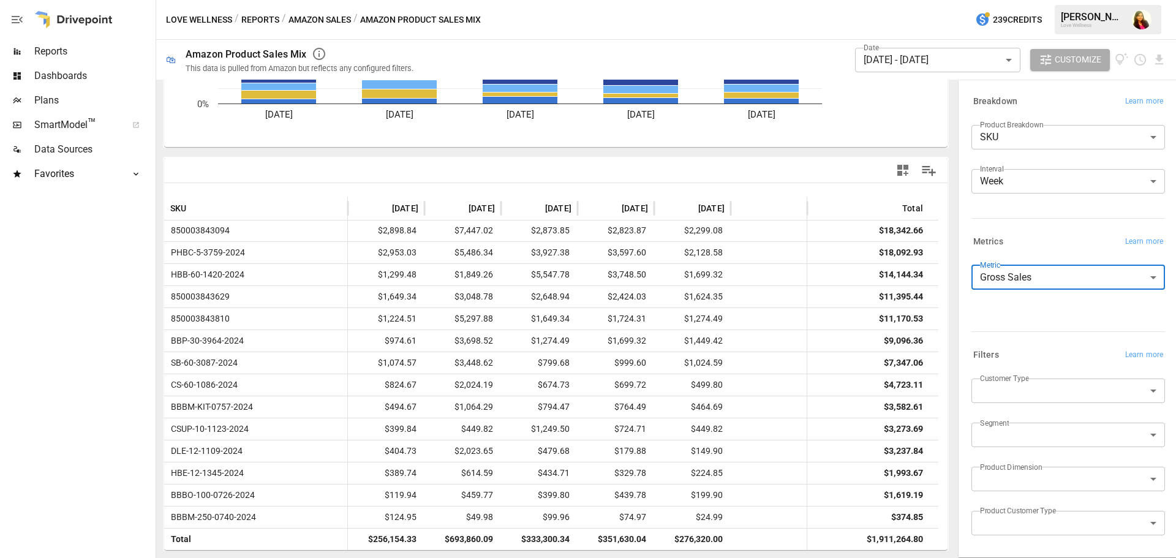
click at [1067, 0] on body "Reports Dashboards Plans SmartModel ™ Data Sources Favorites DTC Product Sales …" at bounding box center [588, 0] width 1176 height 0
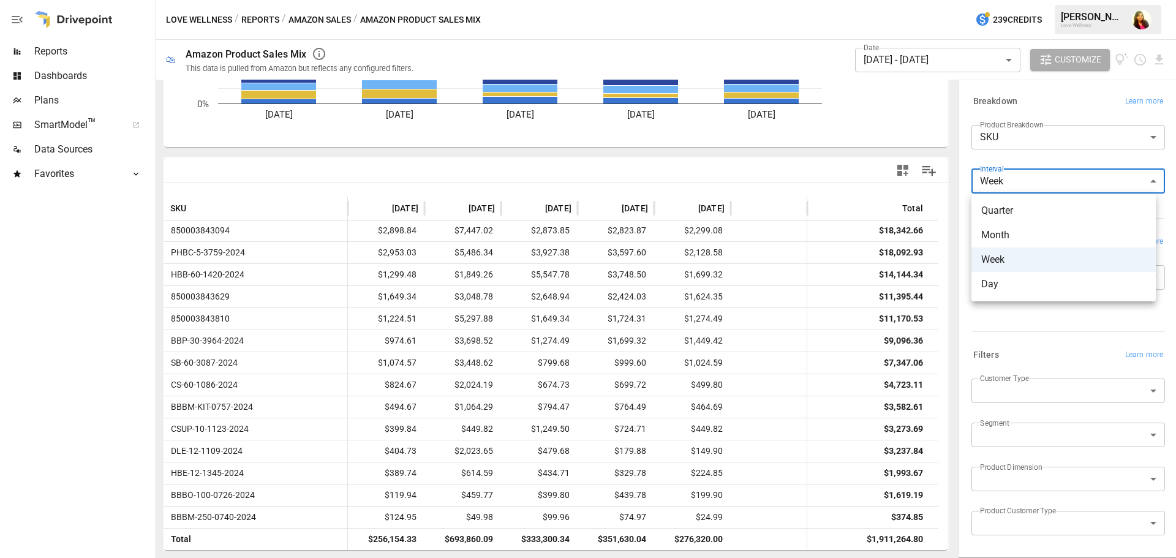
click at [1049, 152] on div at bounding box center [588, 279] width 1176 height 558
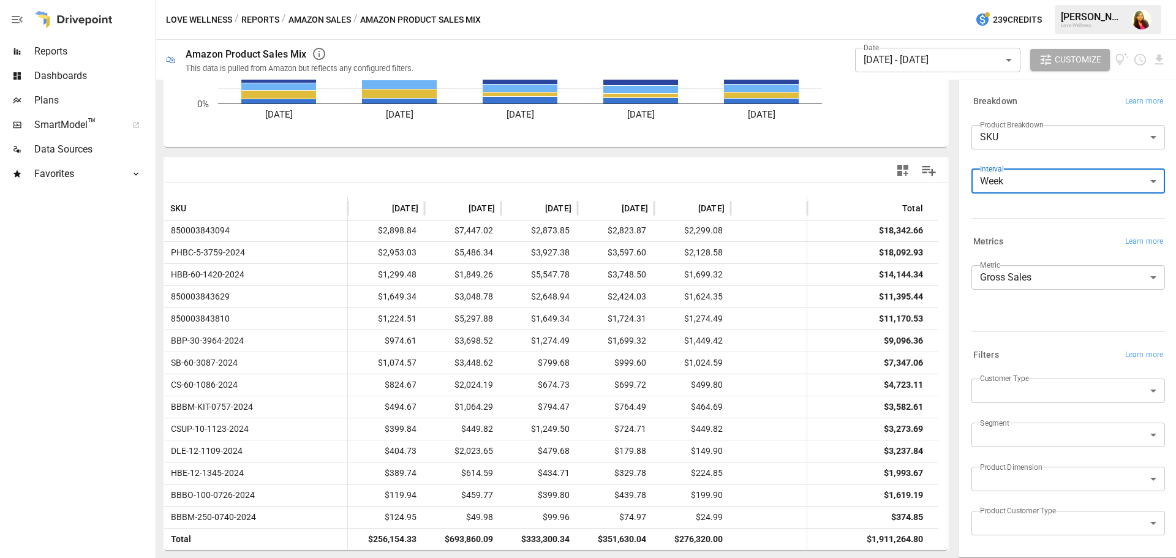
click at [1047, 0] on body "Reports Dashboards Plans SmartModel ™ Data Sources Favorites DTC Product Sales …" at bounding box center [588, 0] width 1176 height 0
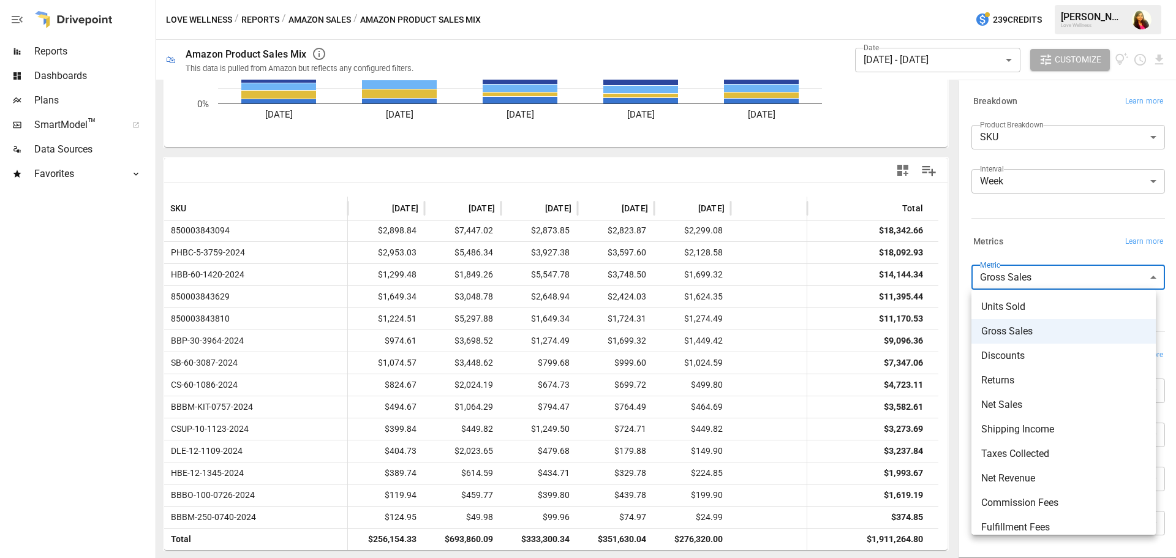
drag, startPoint x: 1035, startPoint y: 410, endPoint x: 1057, endPoint y: 391, distance: 29.2
click at [1035, 409] on span "Net Sales" at bounding box center [1063, 404] width 165 height 15
type input "*********"
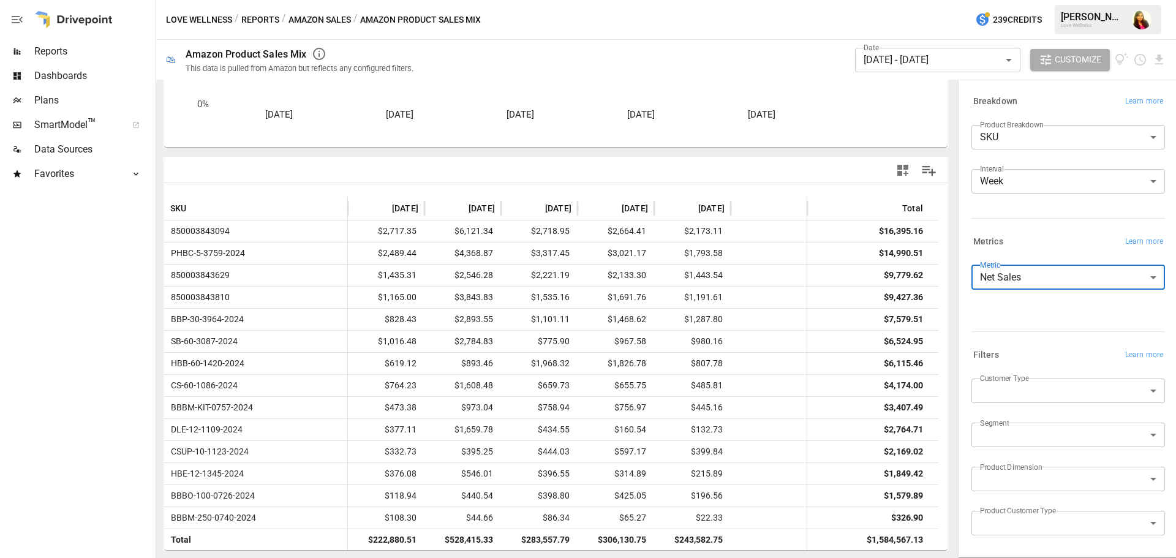
scroll to position [420, 0]
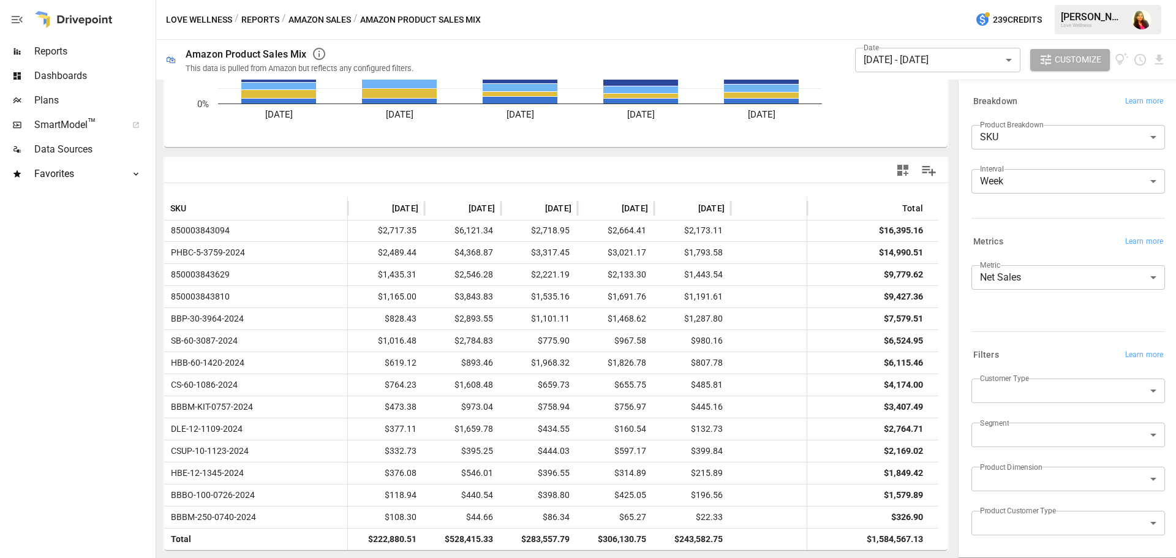
click at [52, 100] on span "Plans" at bounding box center [93, 100] width 119 height 15
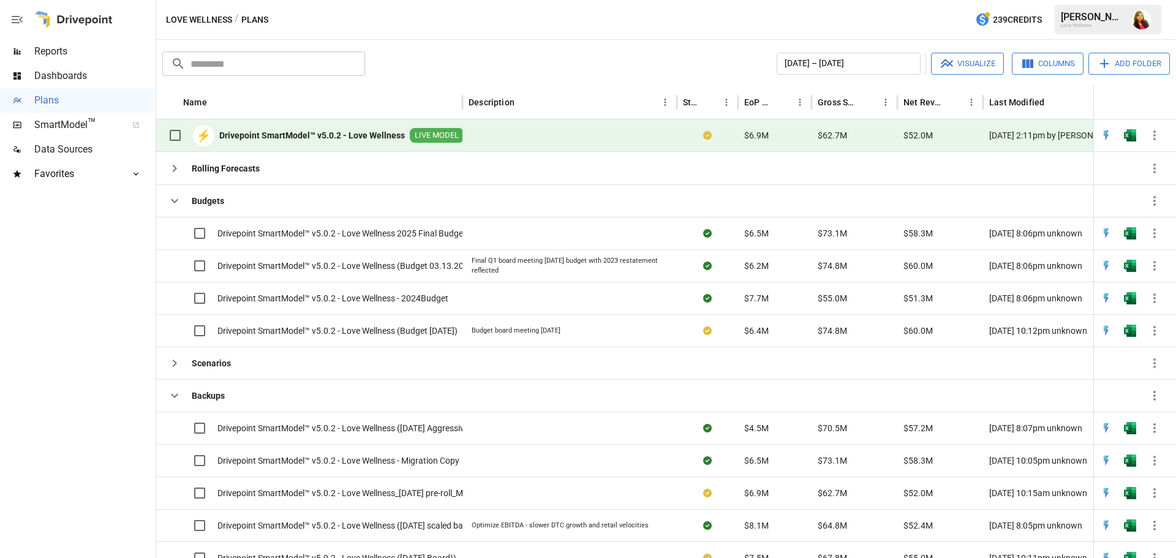
click at [83, 85] on div "Dashboards" at bounding box center [76, 76] width 153 height 24
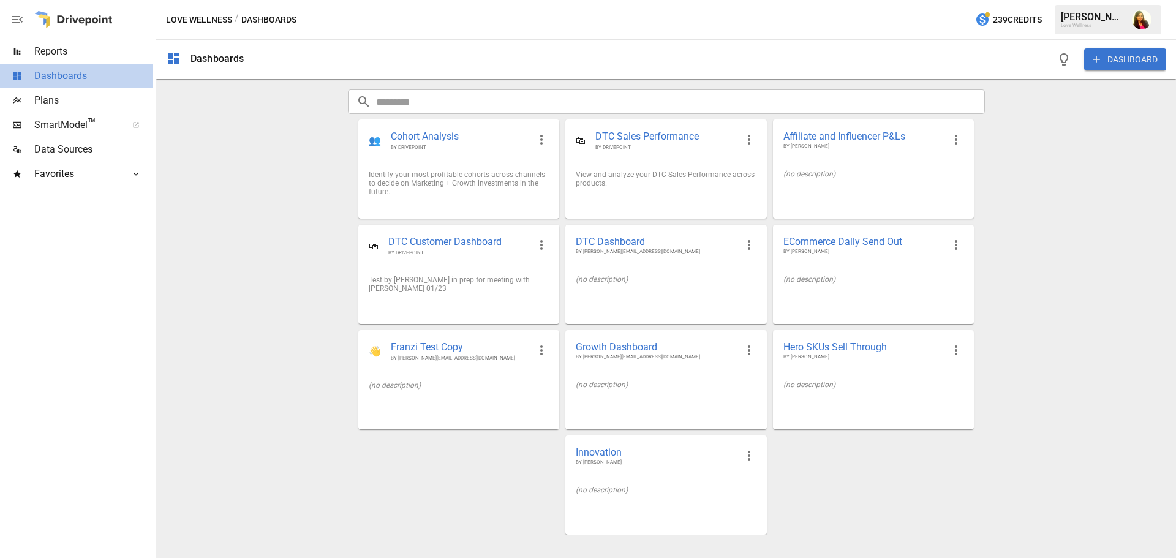
click at [70, 67] on div "Dashboards" at bounding box center [76, 76] width 153 height 24
click at [69, 58] on span "Reports" at bounding box center [93, 51] width 119 height 15
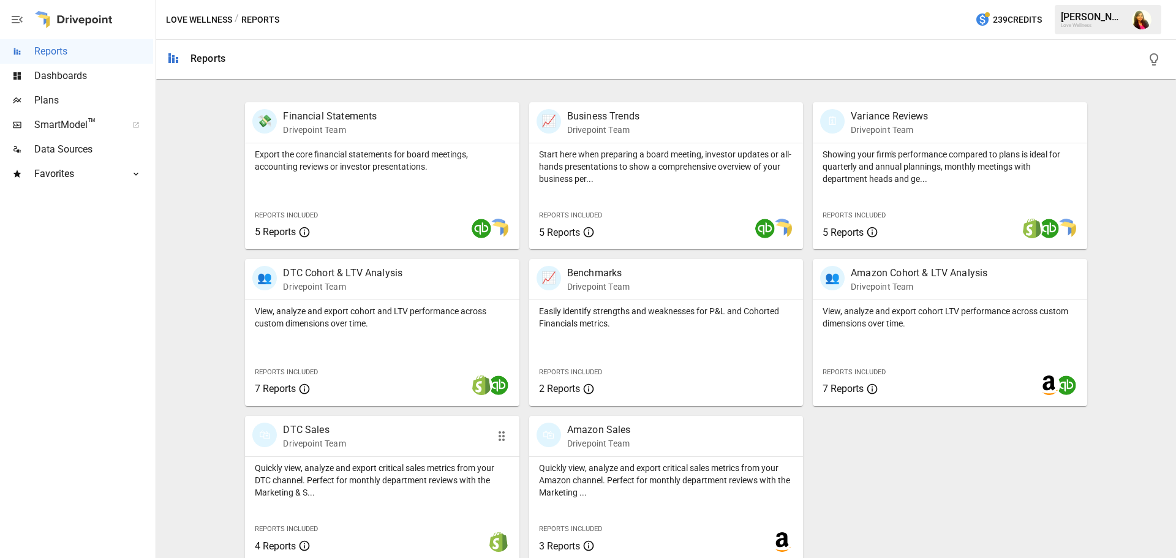
scroll to position [234, 0]
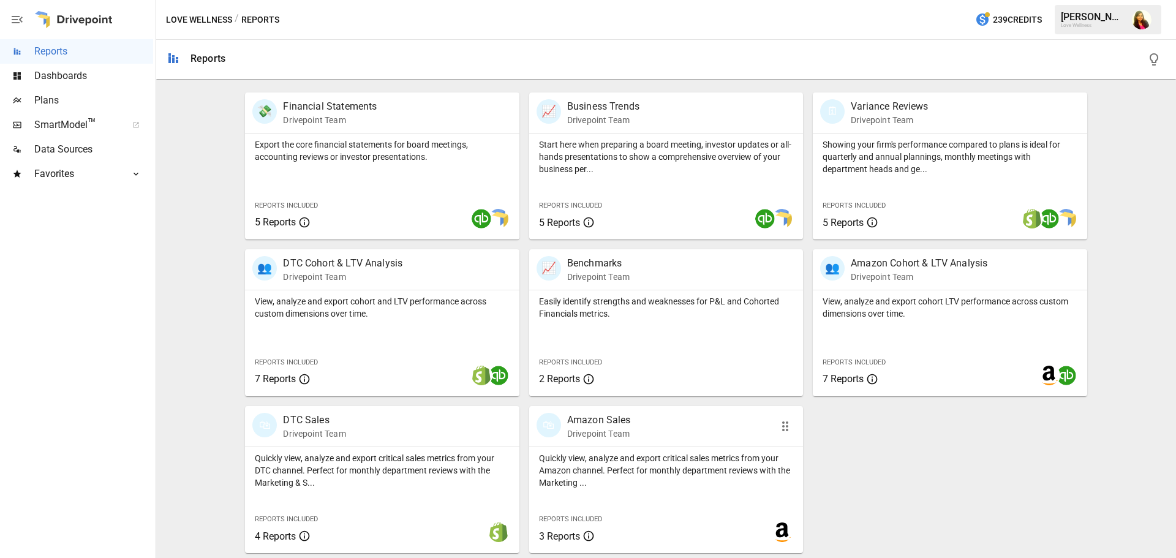
click at [646, 446] on div "🛍 Amazon Sales Drivepoint Team" at bounding box center [666, 426] width 274 height 40
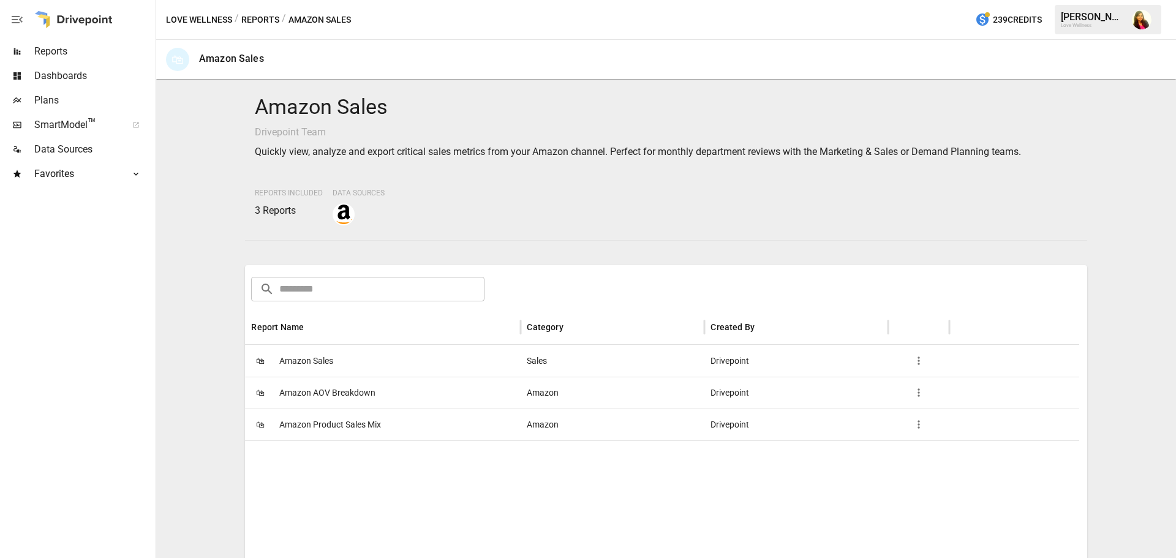
click at [305, 353] on span "Amazon Sales" at bounding box center [306, 360] width 54 height 31
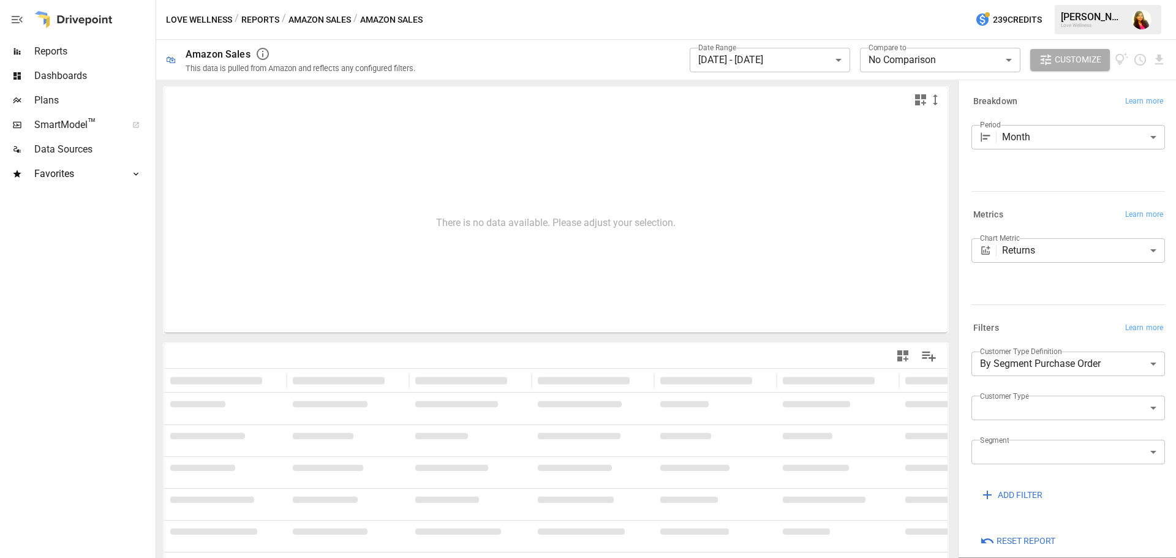
click at [825, 0] on body "**********" at bounding box center [588, 0] width 1176 height 0
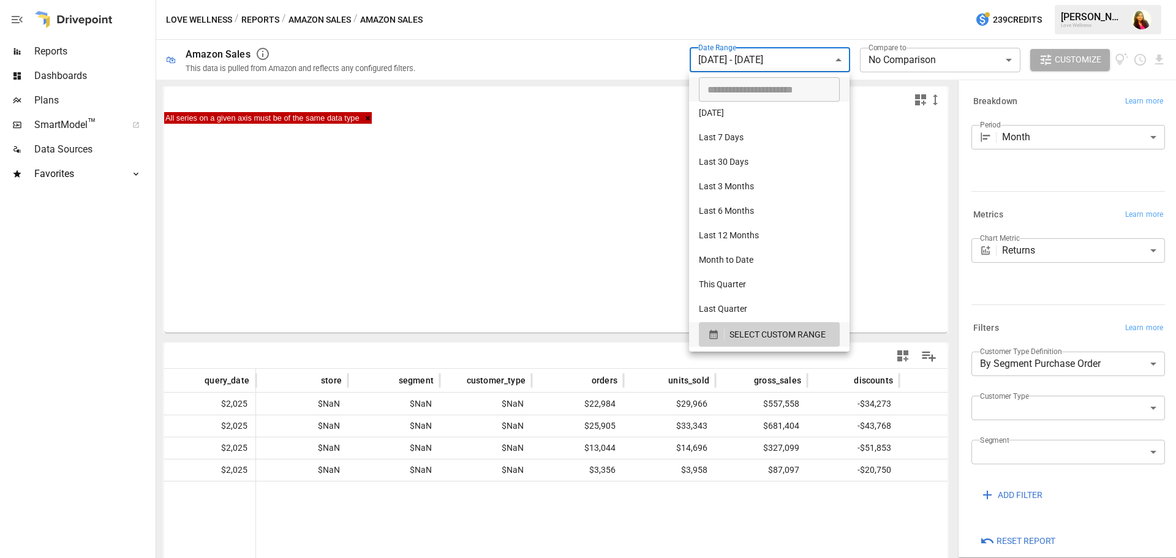
click at [329, 20] on div at bounding box center [588, 279] width 1176 height 558
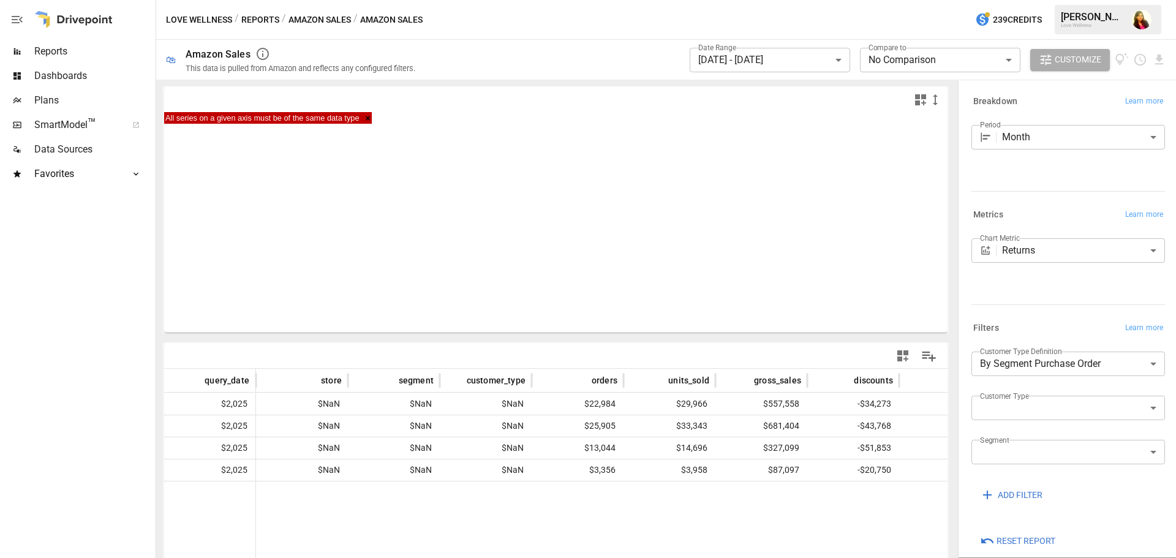
click at [270, 20] on button "Reports" at bounding box center [260, 19] width 38 height 15
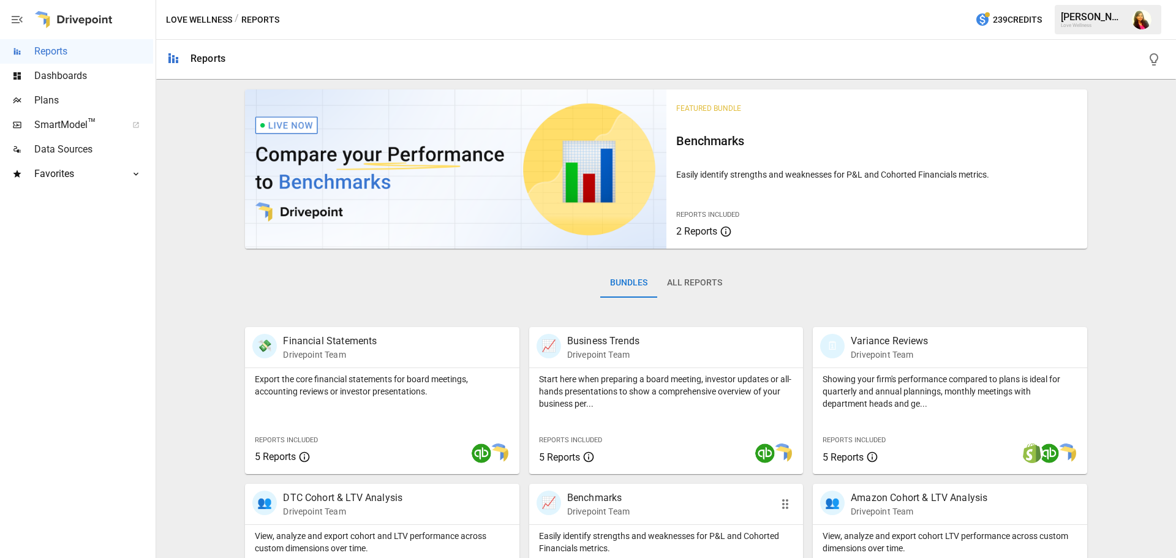
scroll to position [234, 0]
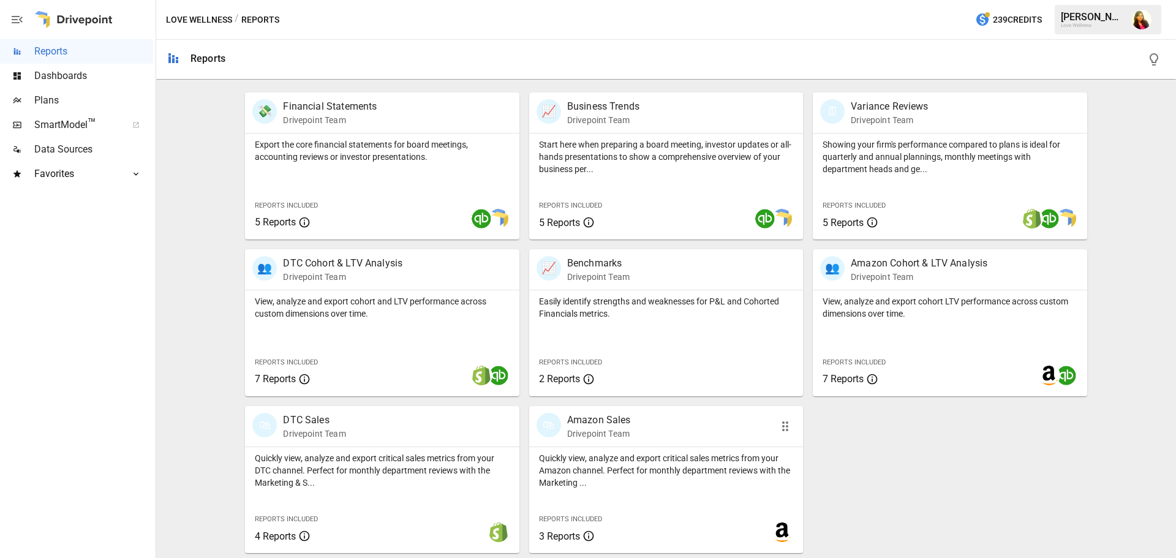
click at [669, 446] on div at bounding box center [666, 446] width 274 height 1
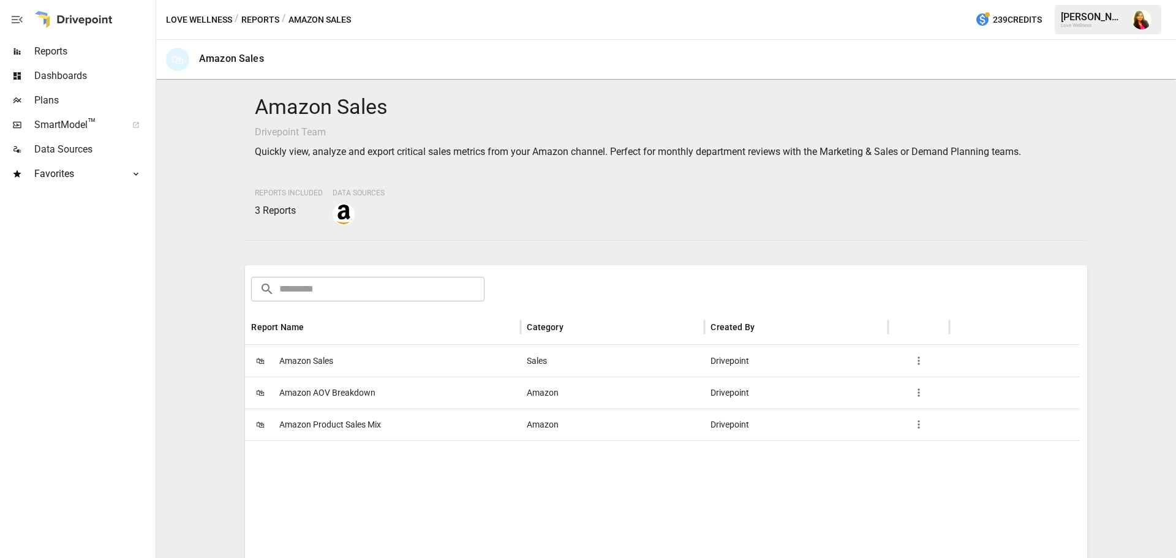
click at [323, 427] on span "Amazon Product Sales Mix" at bounding box center [330, 424] width 102 height 31
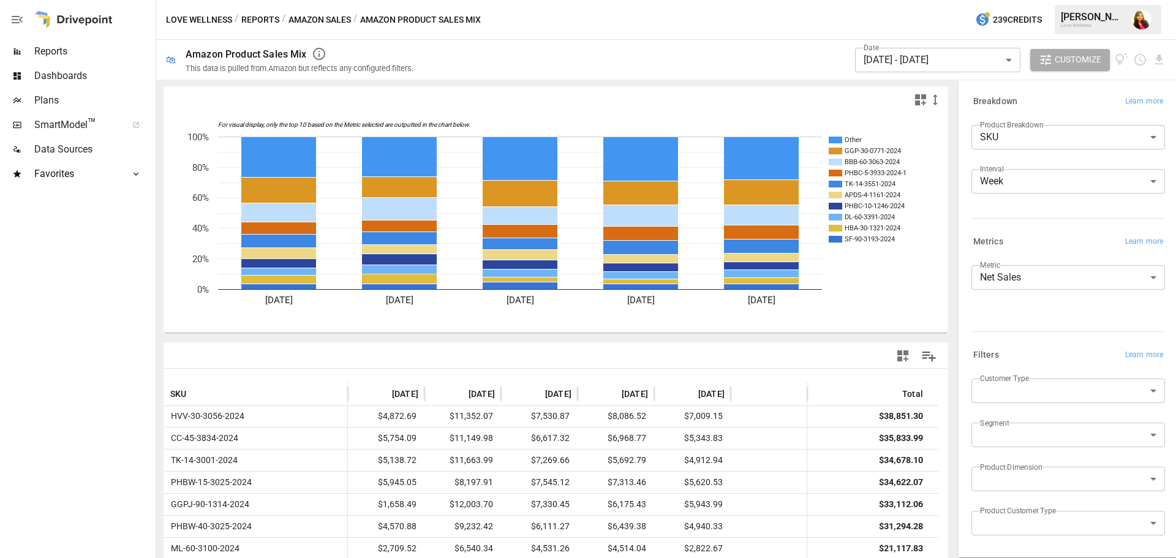
scroll to position [245, 0]
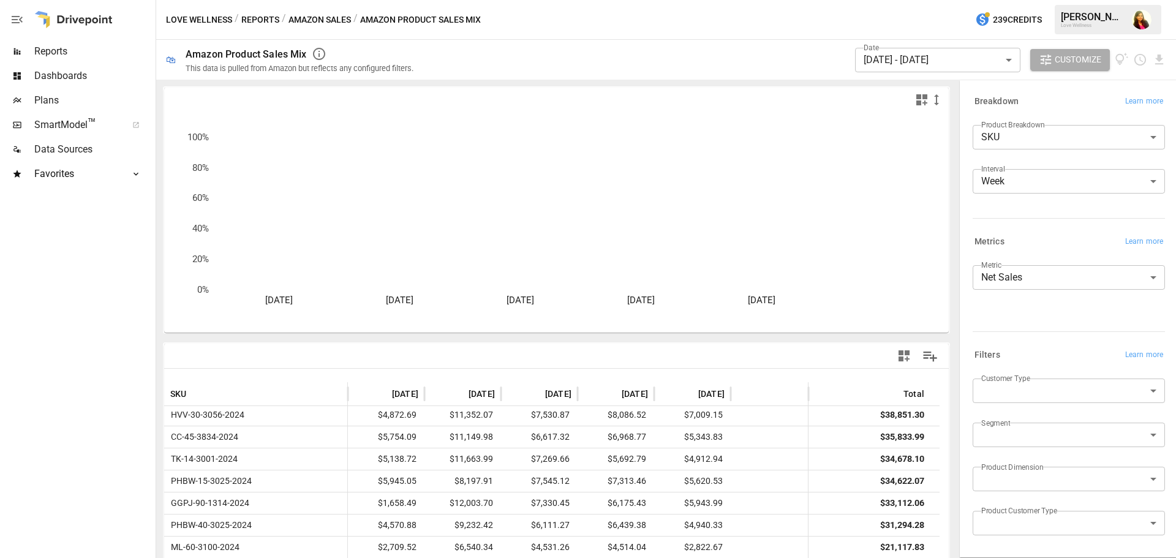
drag, startPoint x: 956, startPoint y: 213, endPoint x: 1010, endPoint y: 320, distance: 119.9
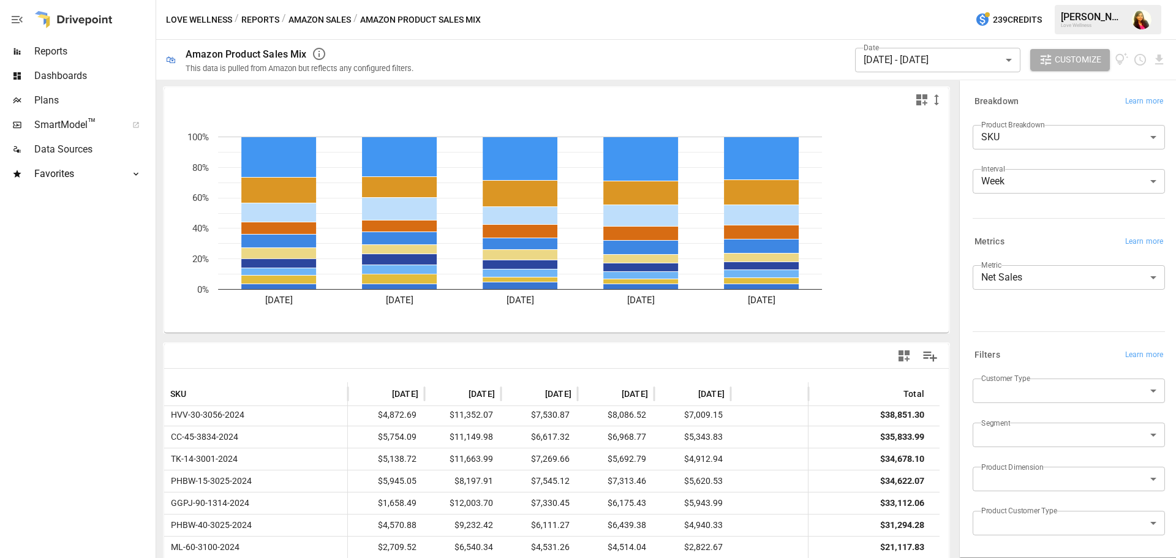
click at [956, 502] on div at bounding box center [957, 319] width 2 height 478
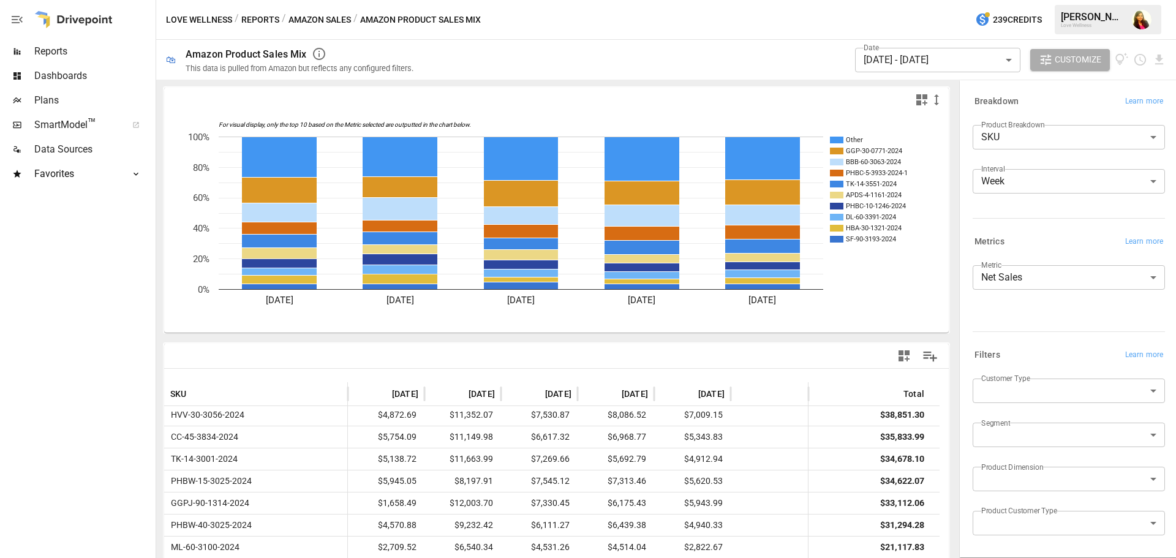
click at [1034, 194] on div "Interval Week **** ​" at bounding box center [1068, 186] width 192 height 34
click at [1034, 0] on body "Reports Dashboards Plans SmartModel ™ Data Sources Favorites DTC Product Sales …" at bounding box center [588, 0] width 1176 height 0
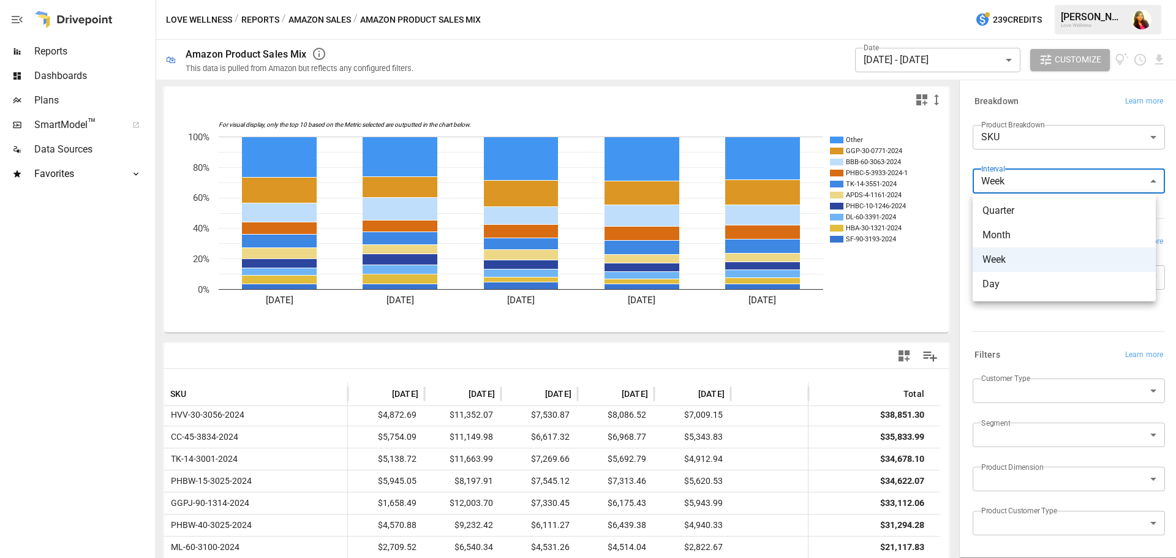
click at [1011, 231] on span "Month" at bounding box center [1063, 235] width 163 height 15
type input "*****"
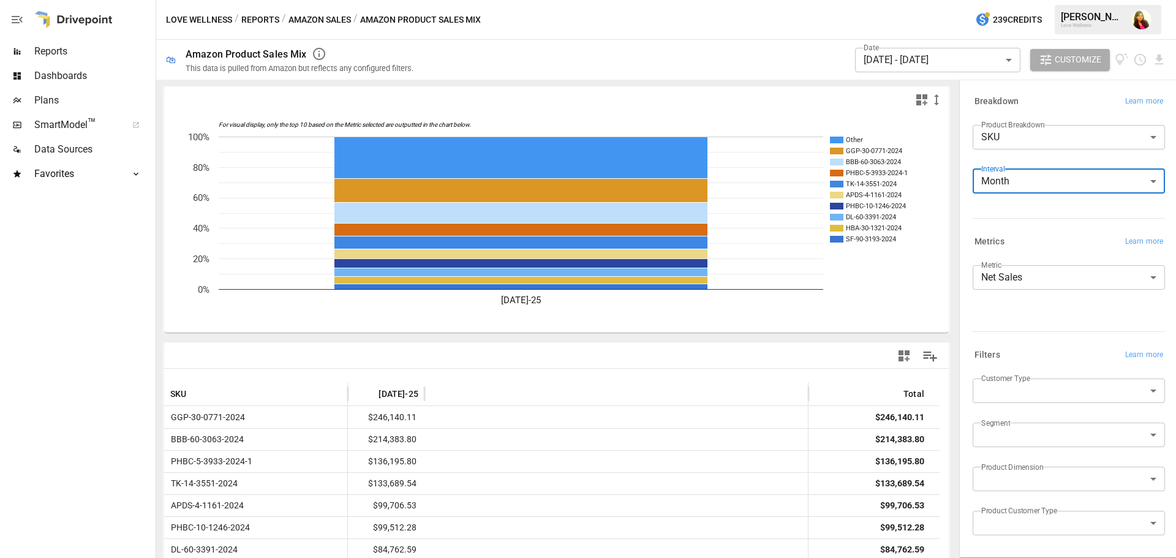
click at [963, 0] on body "Reports Dashboards Plans SmartModel ™ Data Sources Favorites DTC Product Sales …" at bounding box center [588, 0] width 1176 height 0
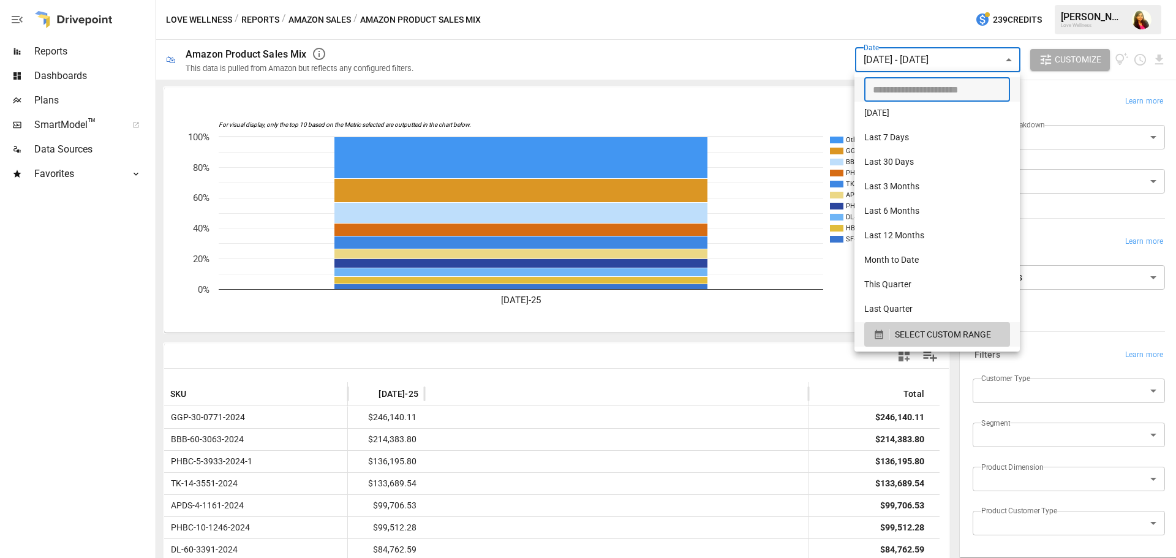
type input "**********"
click at [899, 90] on input "**********" at bounding box center [932, 89] width 137 height 24
click at [871, 91] on input "**********" at bounding box center [932, 89] width 137 height 24
click at [906, 331] on span "SELECT CUSTOM RANGE" at bounding box center [943, 334] width 96 height 15
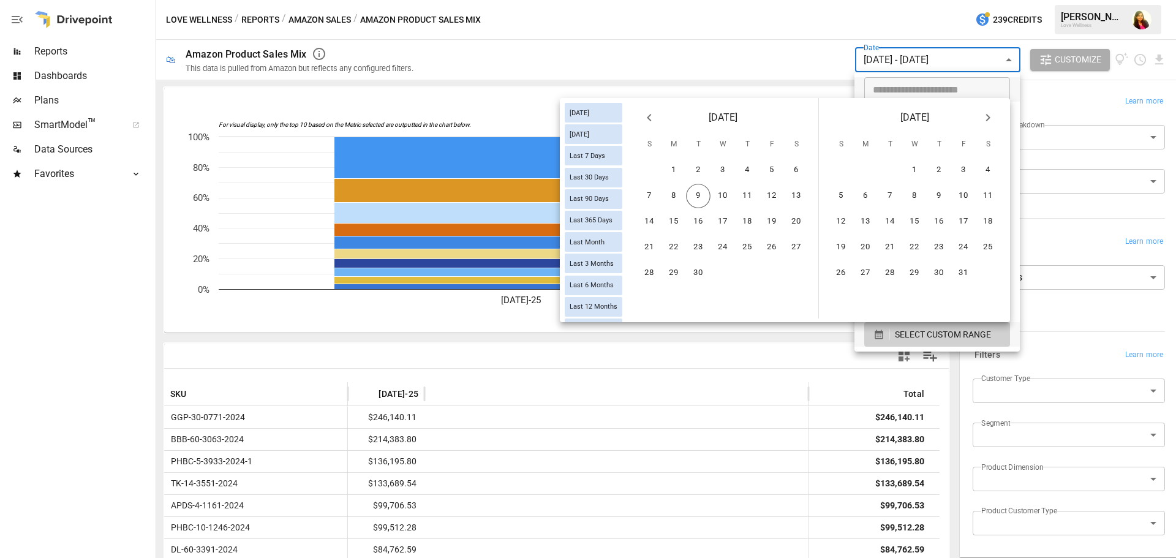
click at [649, 118] on icon "Previous month" at bounding box center [649, 117] width 15 height 15
click at [768, 169] on button "1" at bounding box center [771, 170] width 24 height 24
click at [646, 298] on button "31" at bounding box center [649, 299] width 24 height 24
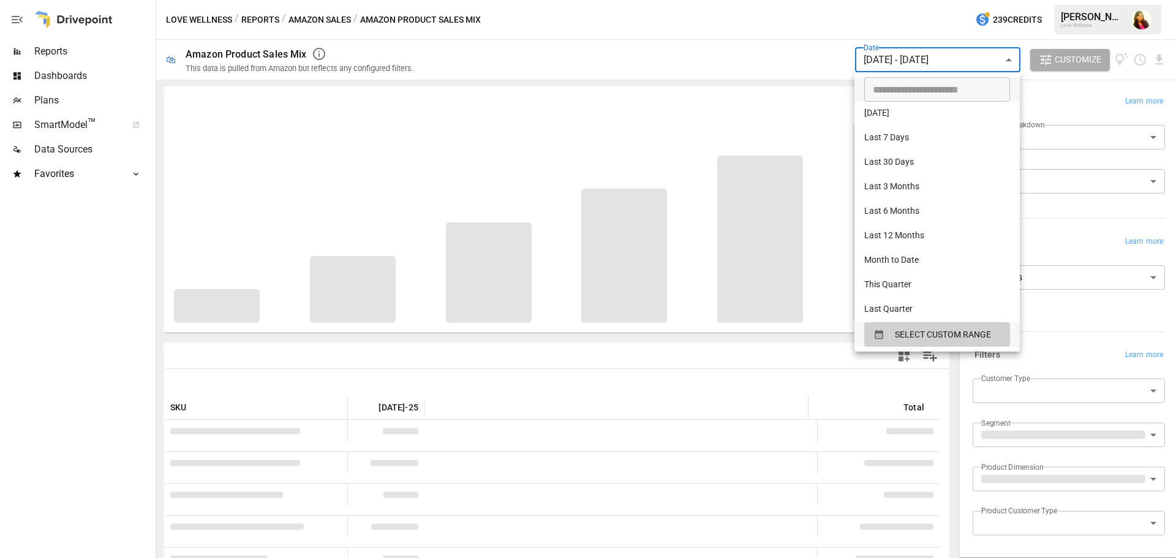
click at [792, 54] on div at bounding box center [588, 279] width 1176 height 558
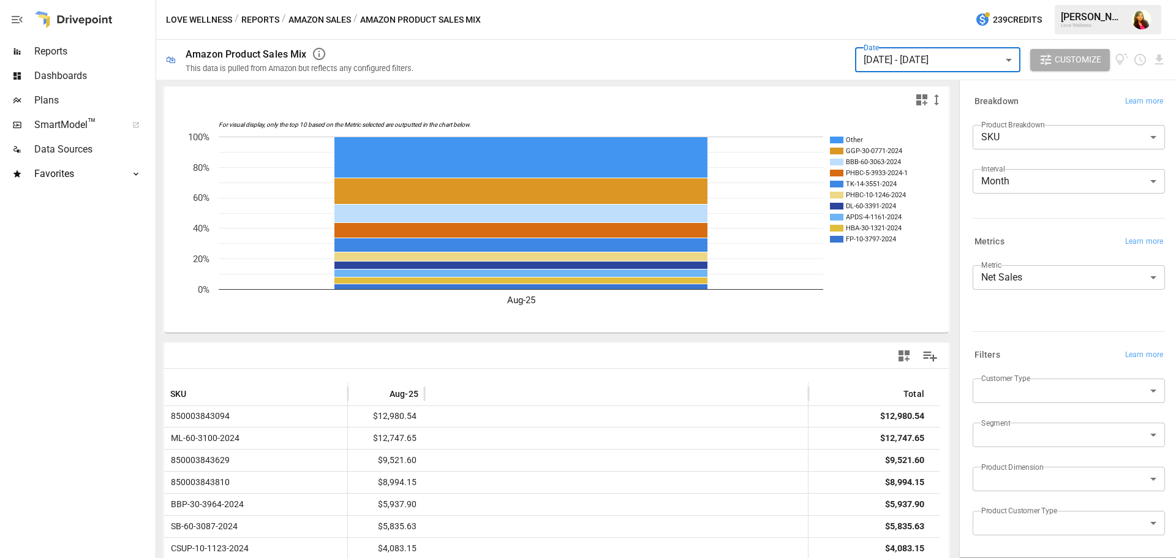
scroll to position [186, 0]
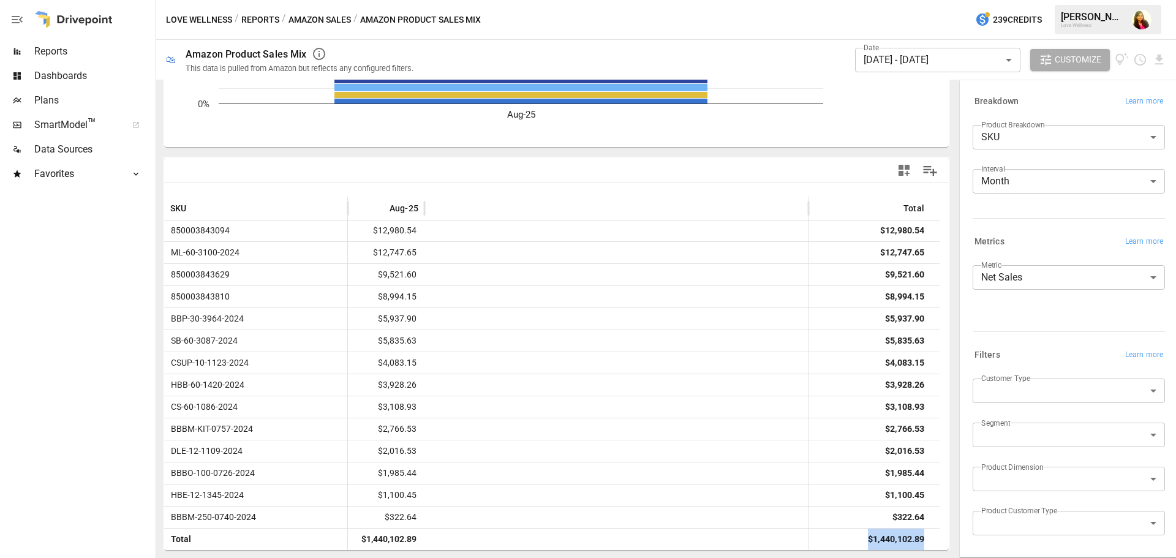
drag, startPoint x: 855, startPoint y: 539, endPoint x: 932, endPoint y: 536, distance: 77.2
click at [932, 536] on div "Total $1,440,102.89 $1,440,102.89" at bounding box center [551, 539] width 775 height 22
copy div "$1,440,102.89"
click at [1038, 0] on body "Reports Dashboards Plans SmartModel ™ Data Sources Favorites DTC Product Sales …" at bounding box center [588, 0] width 1176 height 0
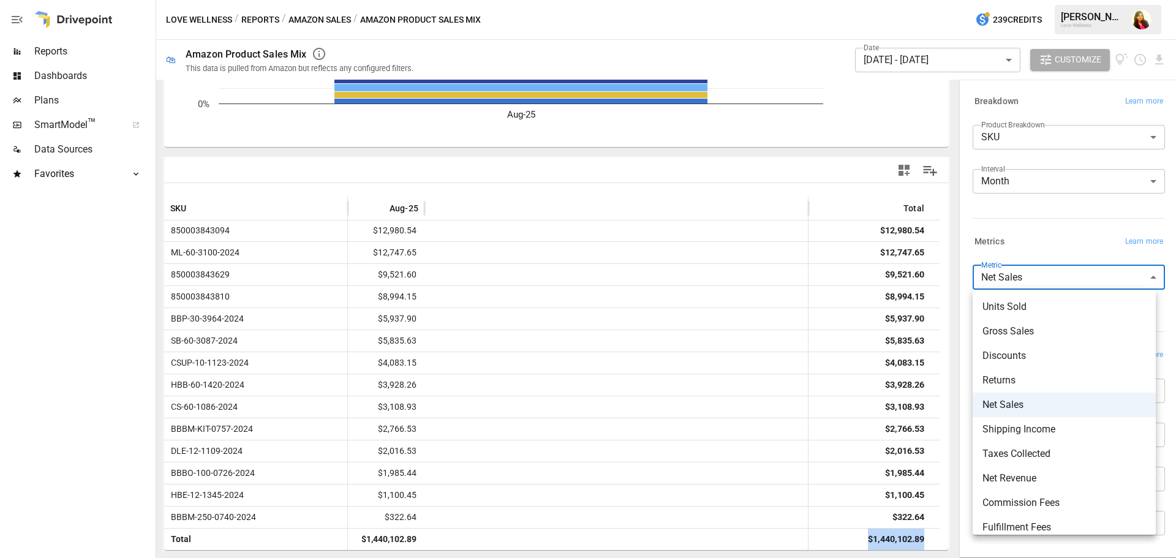
click at [1027, 355] on span "Discounts" at bounding box center [1063, 355] width 163 height 15
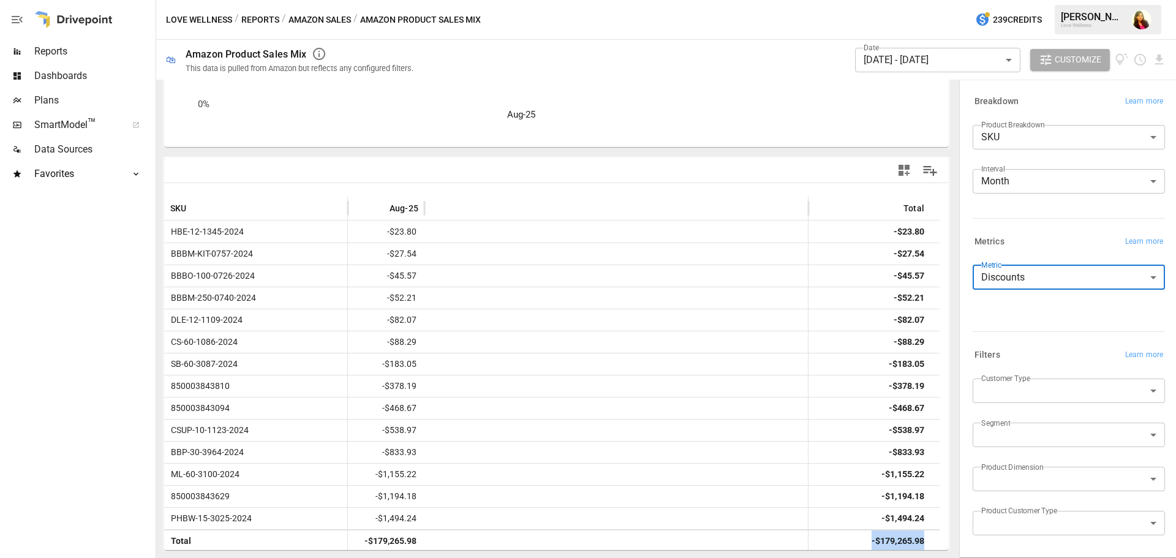
scroll to position [61, 0]
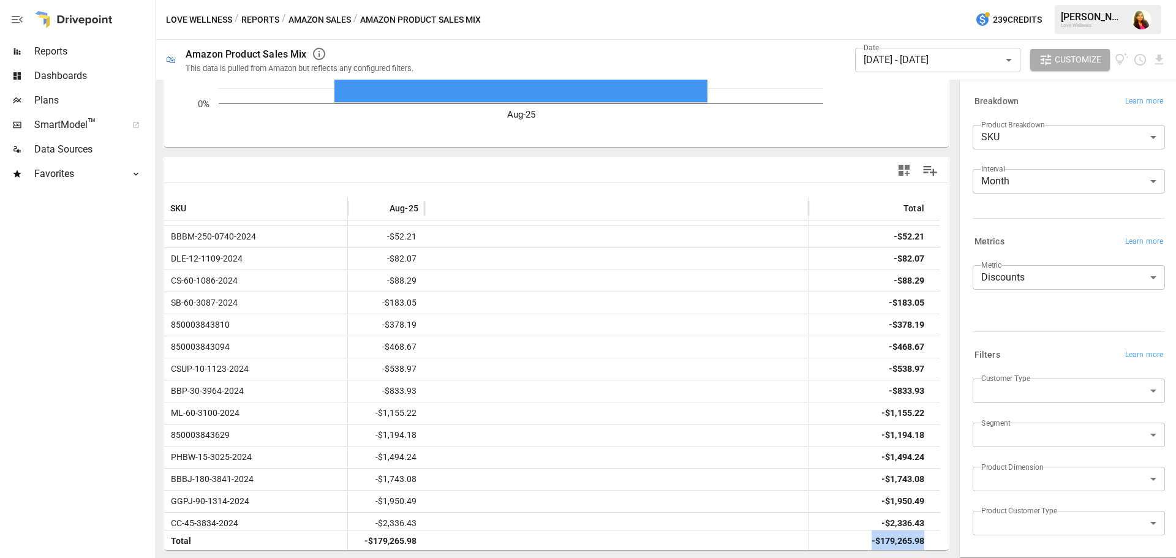
click at [990, 0] on body "Reports Dashboards Plans SmartModel ™ Data Sources Favorites DTC Product Sales …" at bounding box center [588, 0] width 1176 height 0
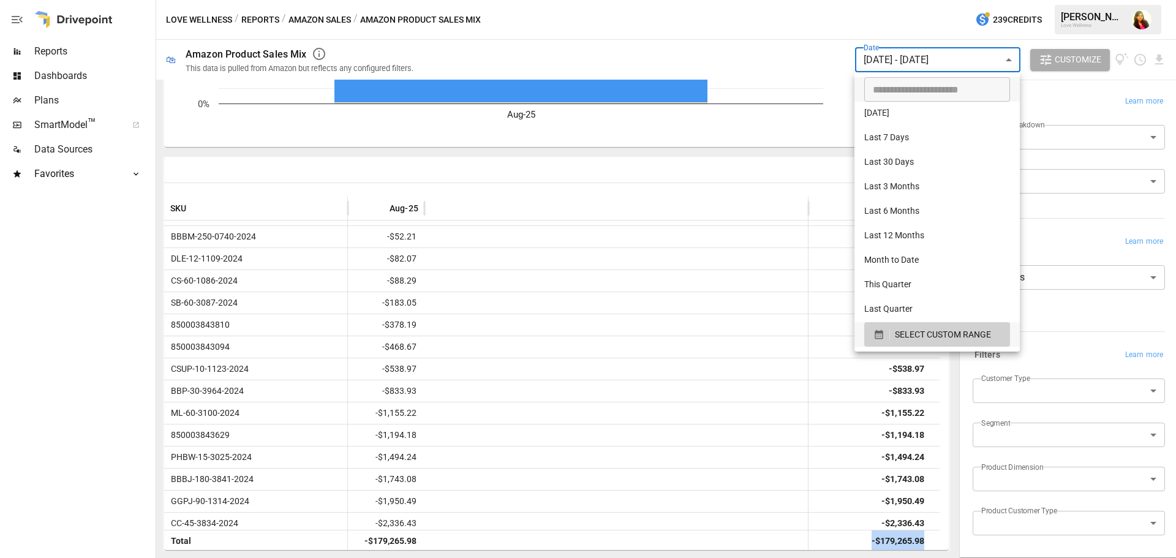
drag, startPoint x: 914, startPoint y: 339, endPoint x: 903, endPoint y: 73, distance: 265.9
click at [914, 336] on span "SELECT CUSTOM RANGE" at bounding box center [943, 334] width 96 height 15
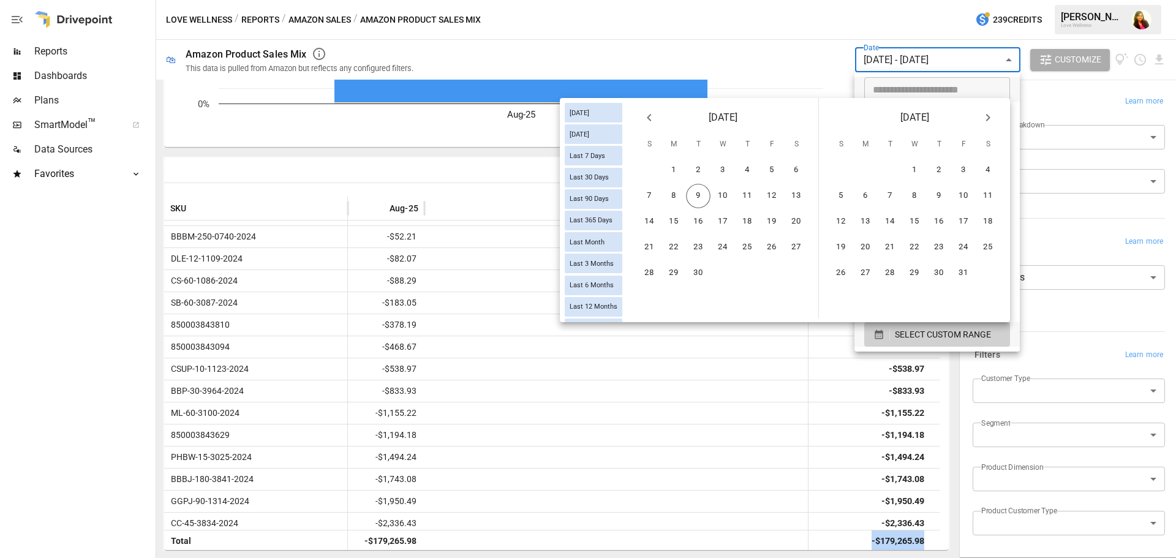
click at [656, 115] on button "Previous month" at bounding box center [649, 117] width 24 height 24
click at [652, 116] on icon "Previous month" at bounding box center [649, 117] width 15 height 15
click at [694, 171] on button "1" at bounding box center [698, 170] width 24 height 24
click at [750, 268] on button "31" at bounding box center [747, 273] width 24 height 24
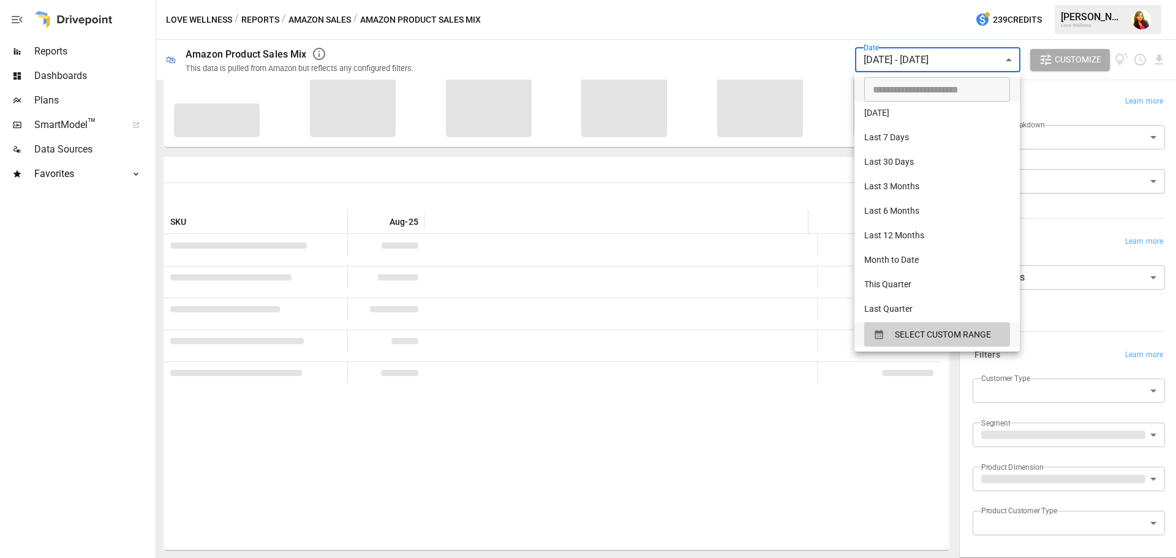
click at [787, 32] on div at bounding box center [588, 279] width 1176 height 558
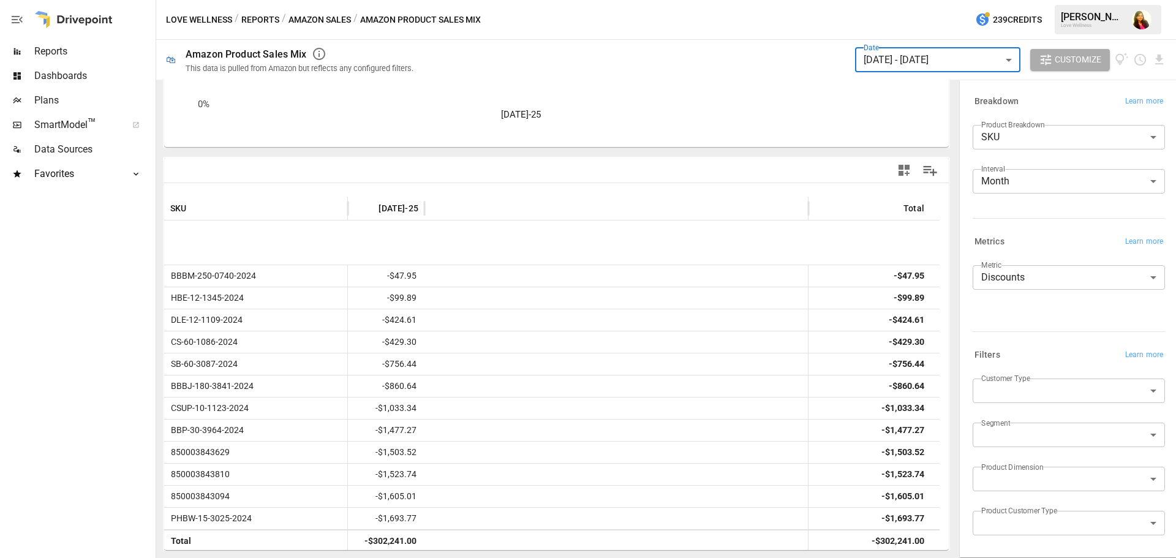
scroll to position [245, 0]
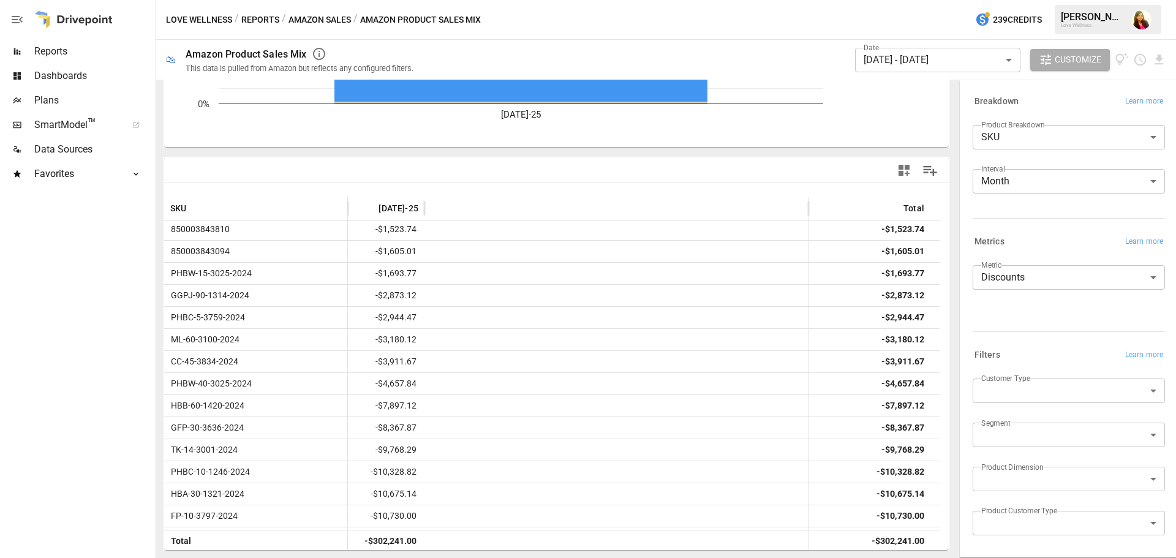
click at [923, 0] on body "Reports Dashboards Plans SmartModel ™ Data Sources Favorites DTC Product Sales …" at bounding box center [588, 0] width 1176 height 0
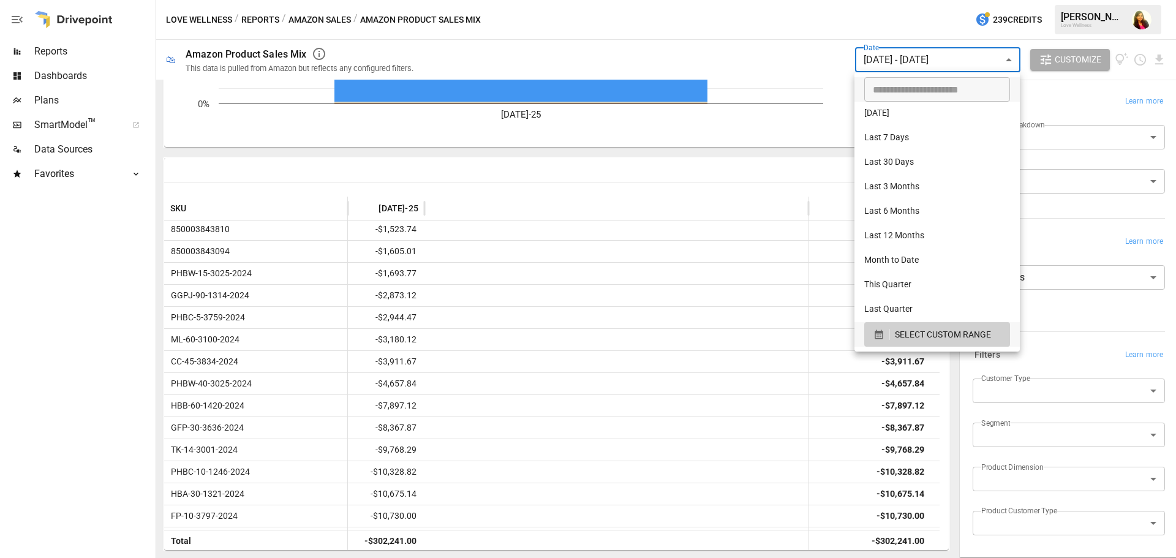
click at [849, 55] on div at bounding box center [588, 279] width 1176 height 558
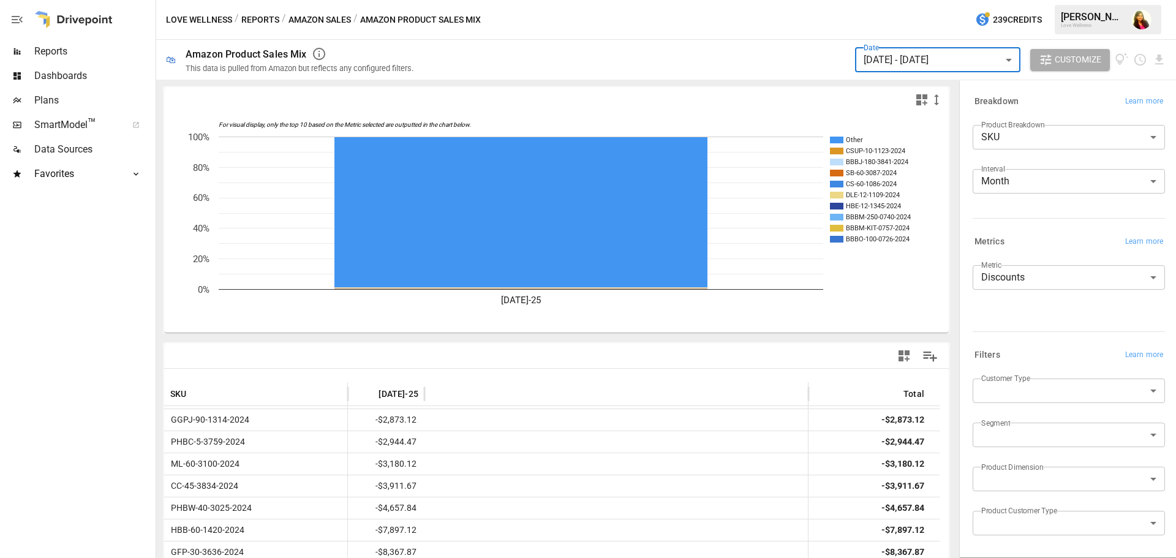
scroll to position [186, 0]
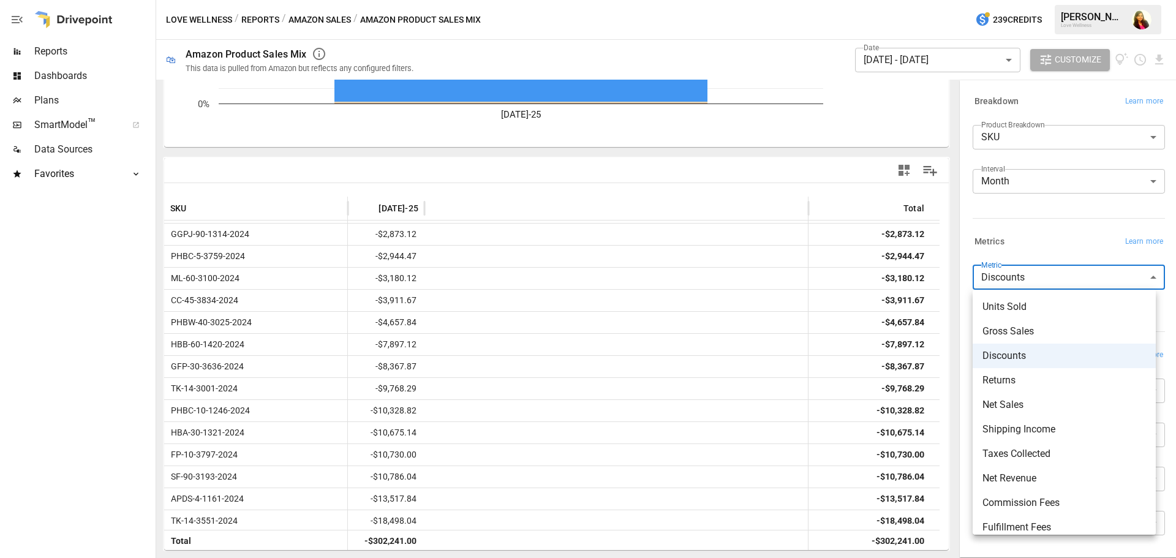
click at [1065, 0] on body "Reports Dashboards Plans SmartModel ™ Data Sources Favorites DTC Product Sales …" at bounding box center [588, 0] width 1176 height 0
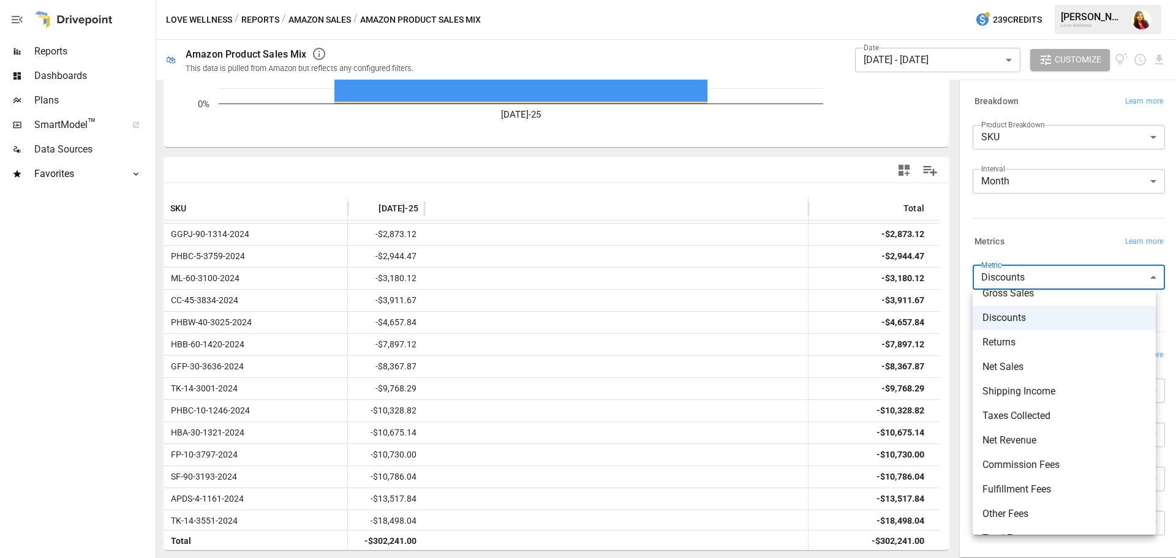
scroll to position [83, 0]
click at [1071, 513] on span "Net Revenue Less Fees" at bounding box center [1063, 517] width 163 height 15
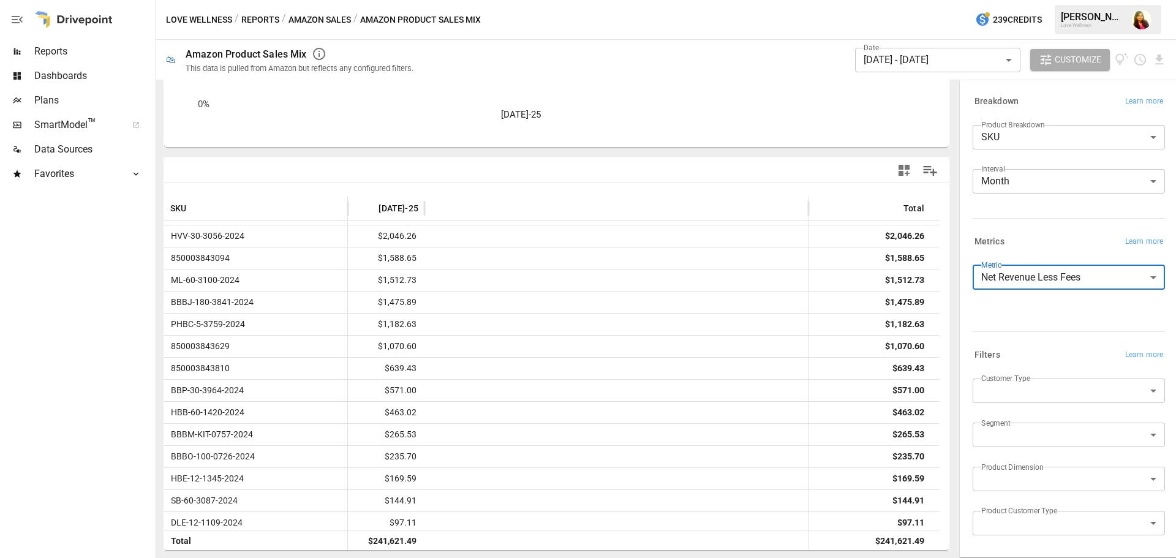
scroll to position [420, 0]
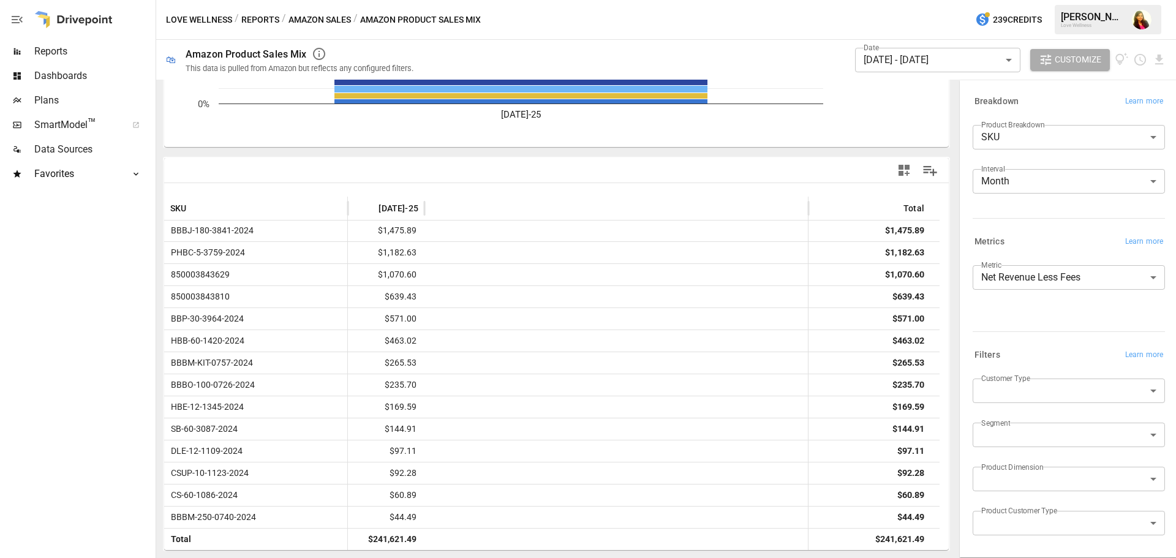
click at [1019, 0] on body "Reports Dashboards Plans SmartModel ™ Data Sources Favorites DTC Product Sales …" at bounding box center [588, 0] width 1176 height 0
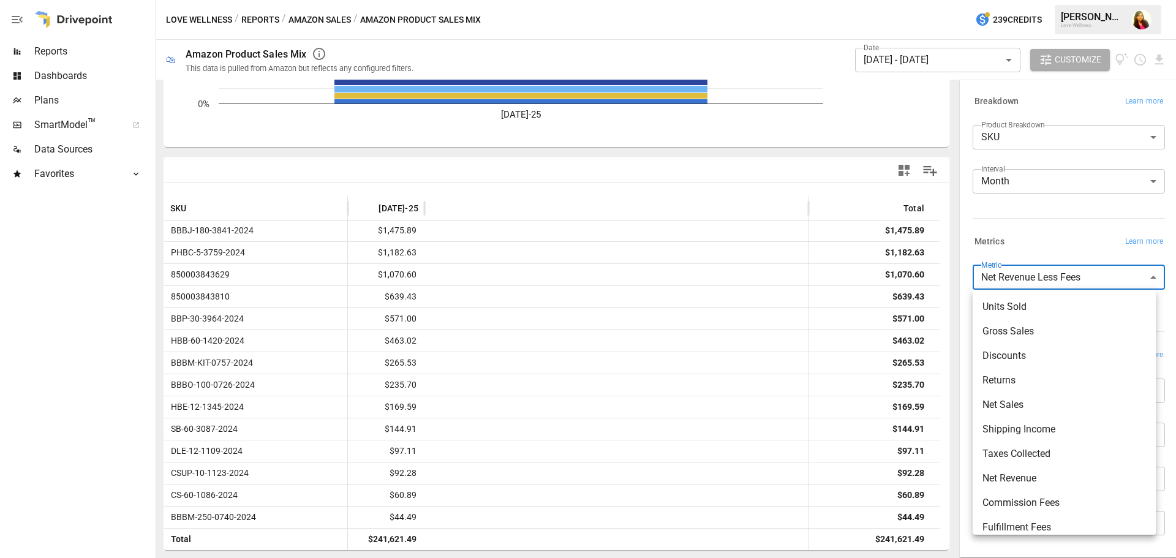
scroll to position [83, 0]
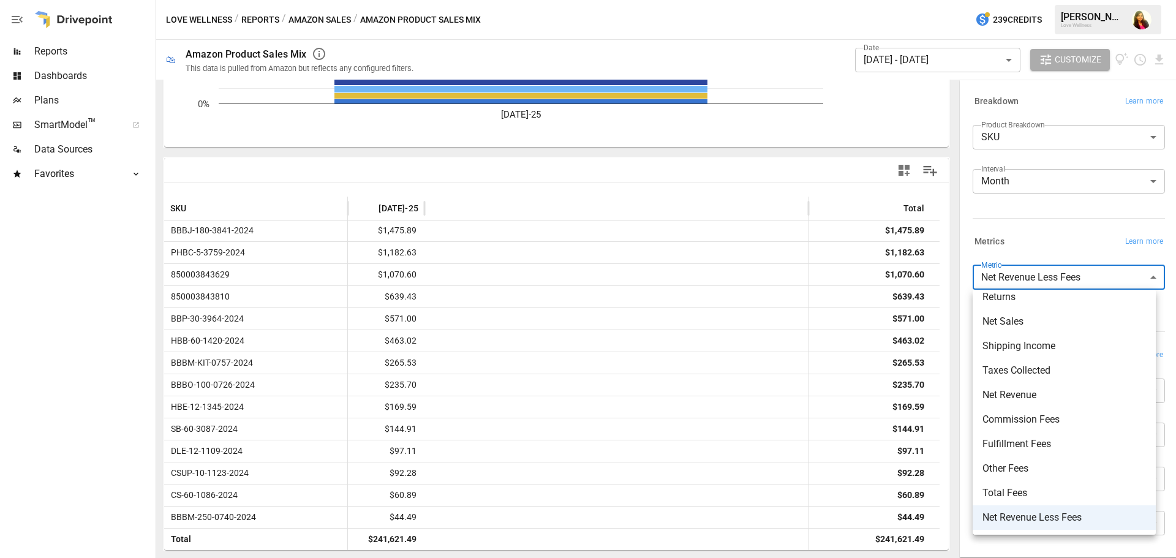
click at [1022, 393] on span "Net Revenue" at bounding box center [1063, 395] width 163 height 15
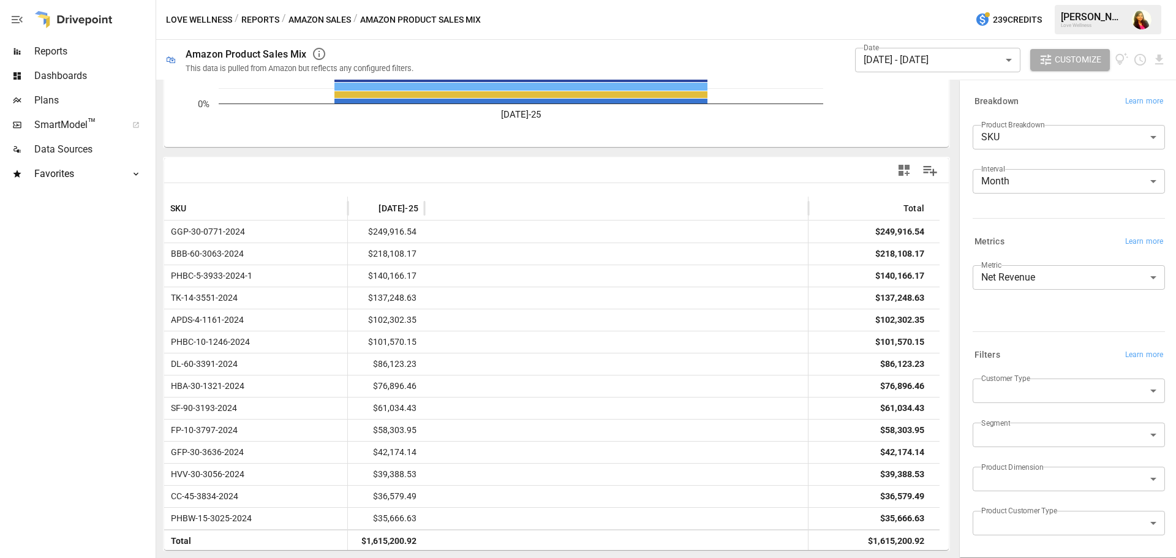
click at [1008, 0] on body "Reports Dashboards Plans SmartModel ™ Data Sources Favorites DTC Product Sales …" at bounding box center [588, 0] width 1176 height 0
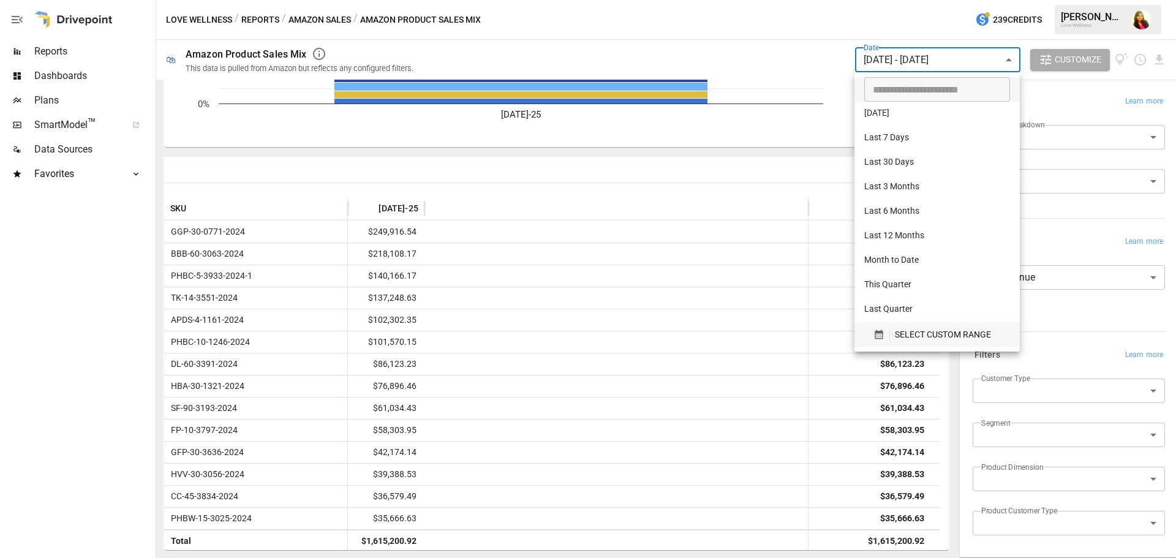
click at [949, 338] on span "SELECT CUSTOM RANGE" at bounding box center [943, 334] width 96 height 15
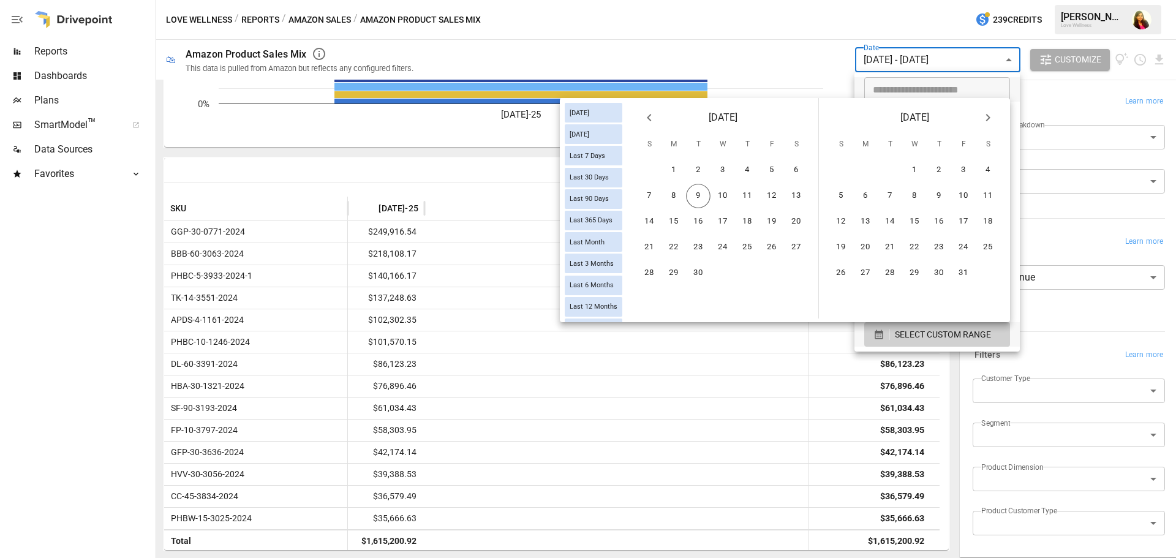
click at [648, 120] on icon "Previous month" at bounding box center [649, 117] width 15 height 15
click at [778, 168] on button "1" at bounding box center [771, 170] width 24 height 24
click at [648, 295] on button "31" at bounding box center [649, 299] width 24 height 24
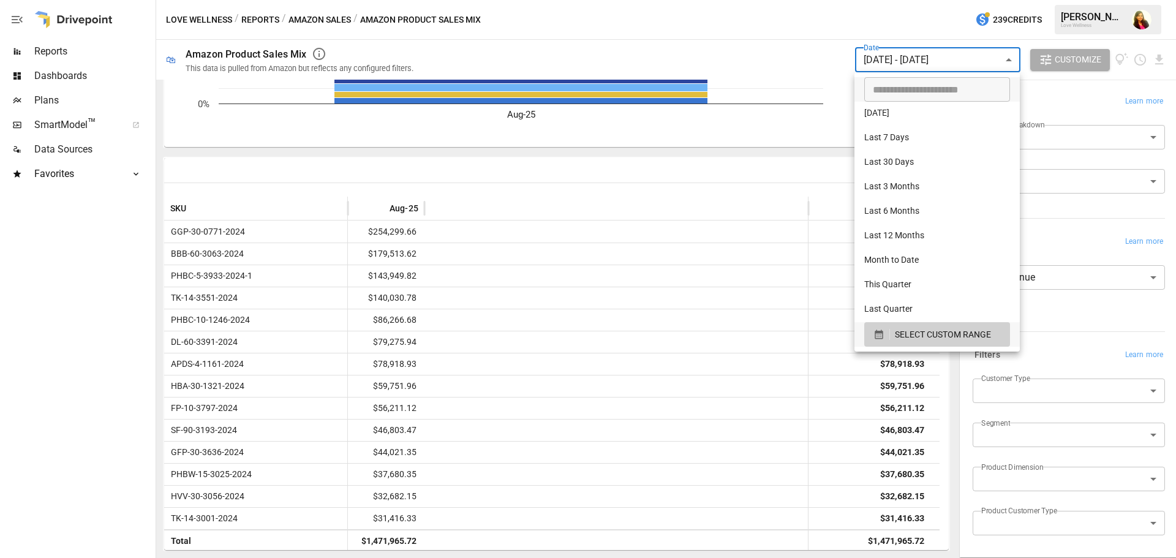
drag, startPoint x: 827, startPoint y: 41, endPoint x: 895, endPoint y: 172, distance: 147.9
click at [827, 41] on div at bounding box center [588, 279] width 1176 height 558
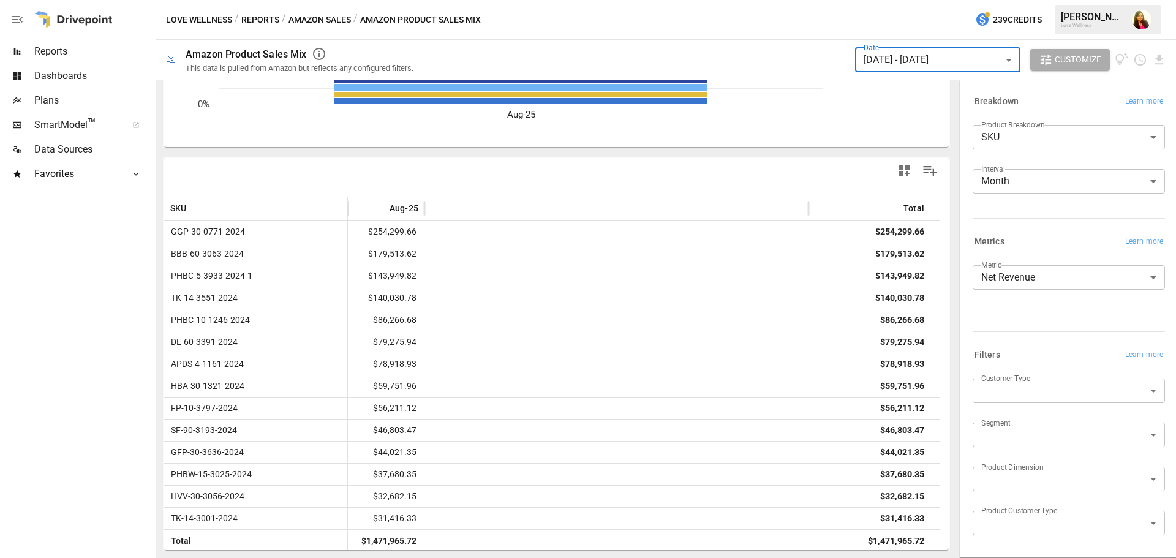
click at [1071, 0] on body "Reports Dashboards Plans SmartModel ™ Data Sources Favorites DTC Product Sales …" at bounding box center [588, 0] width 1176 height 0
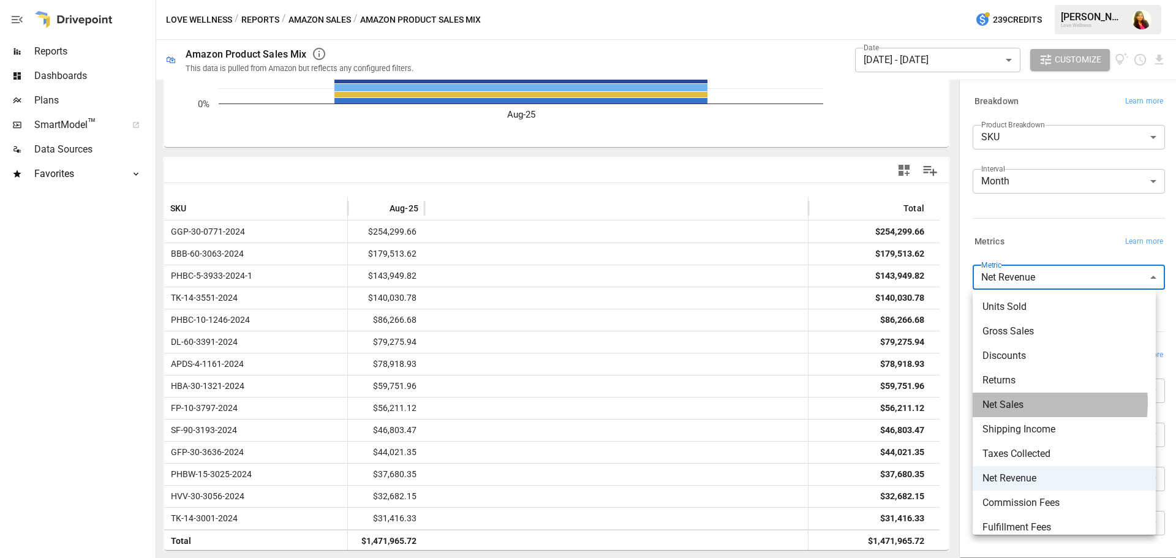
click at [1013, 402] on span "Net Sales" at bounding box center [1063, 404] width 163 height 15
type input "*********"
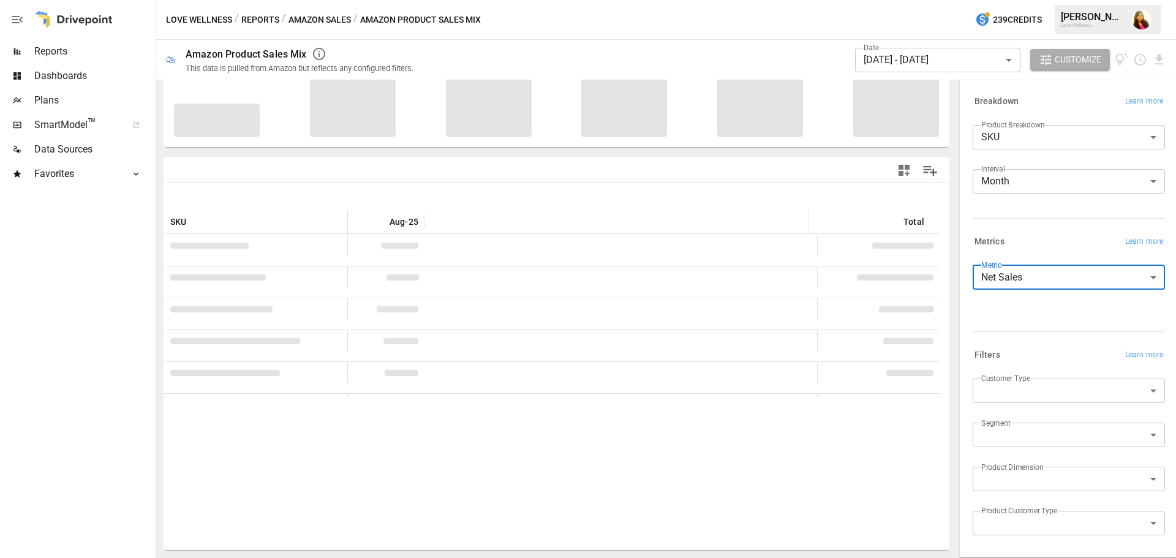
click at [935, 0] on body "Reports Dashboards Plans SmartModel ™ Data Sources Favorites DTC Product Sales …" at bounding box center [588, 0] width 1176 height 0
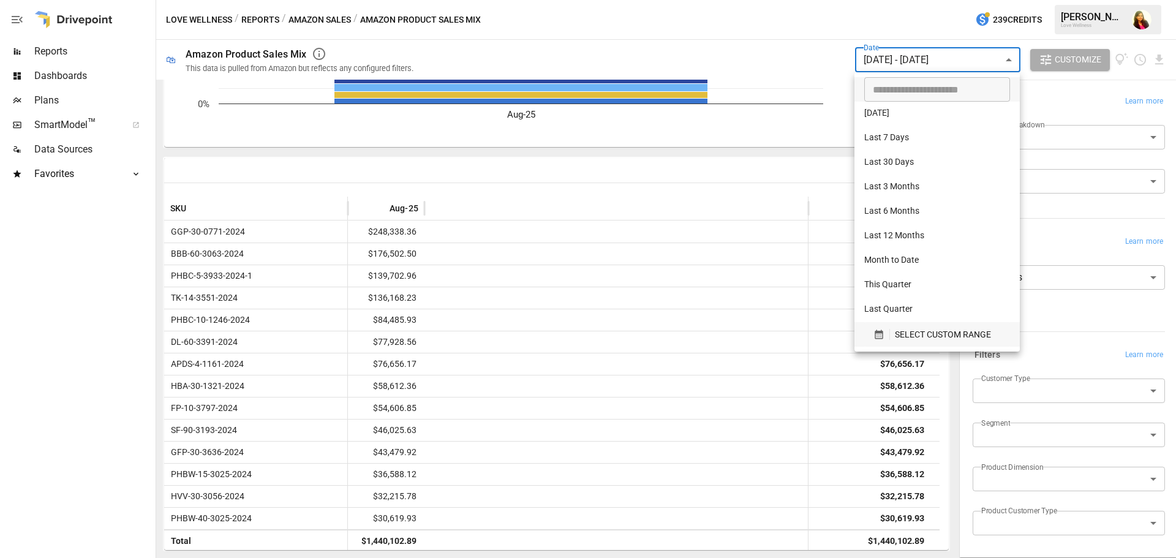
click at [910, 341] on span "SELECT CUSTOM RANGE" at bounding box center [943, 334] width 96 height 15
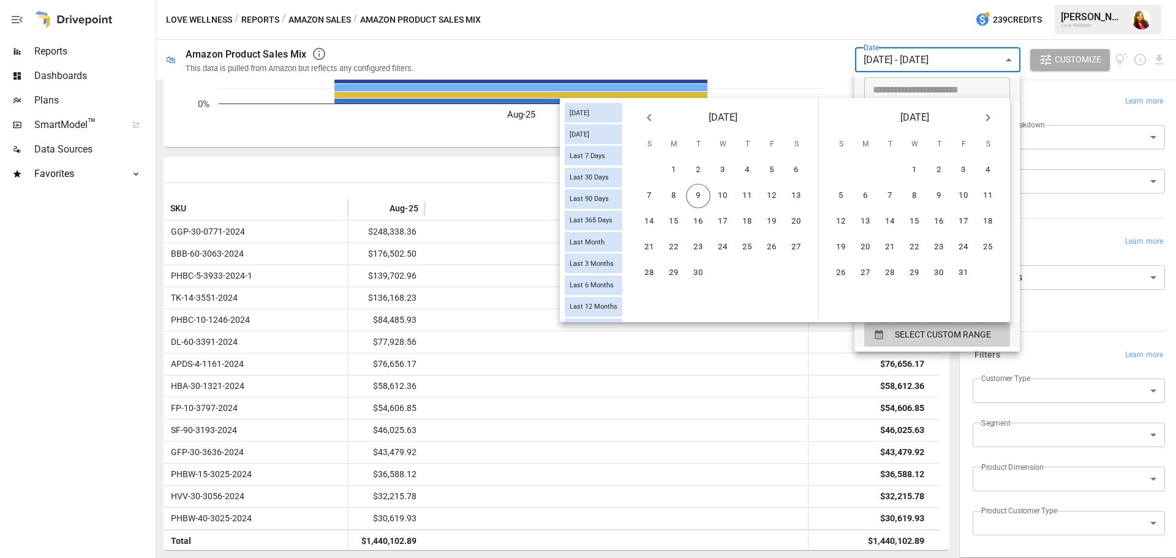
click at [635, 121] on div "[DATE]" at bounding box center [722, 115] width 191 height 34
click at [644, 119] on icon "Previous month" at bounding box center [649, 117] width 15 height 15
click at [686, 165] on div "1" at bounding box center [698, 170] width 24 height 24
click at [694, 165] on button "1" at bounding box center [698, 170] width 24 height 24
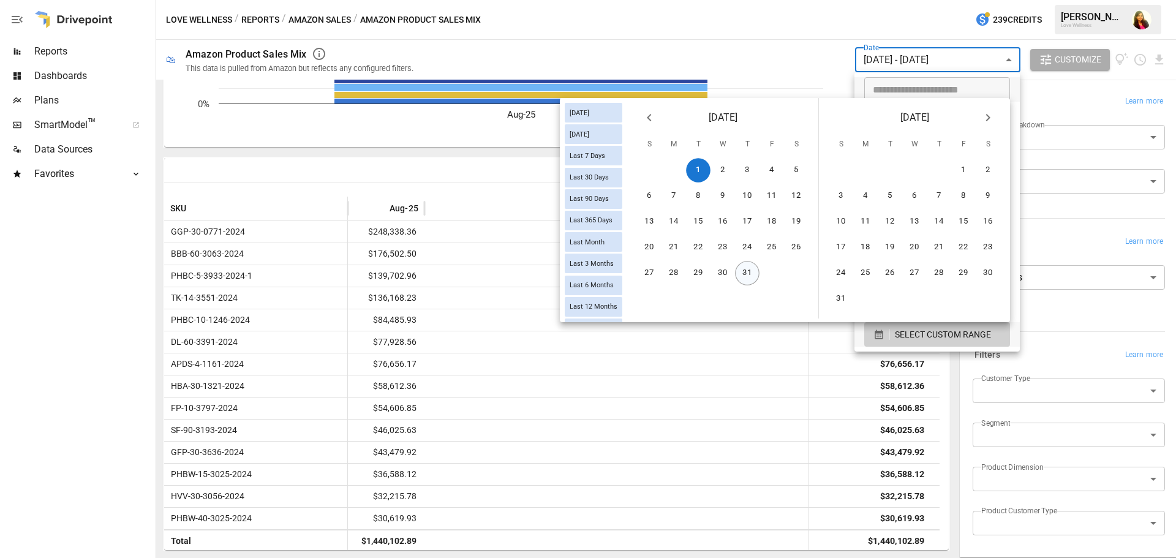
click at [746, 267] on button "31" at bounding box center [747, 273] width 24 height 24
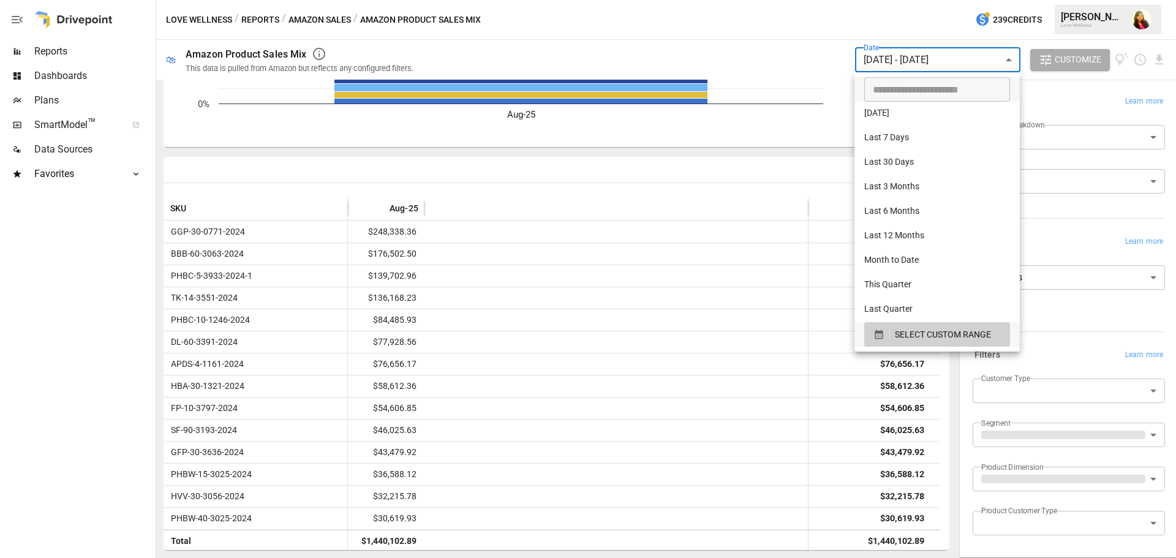
click at [773, 43] on div at bounding box center [588, 279] width 1176 height 558
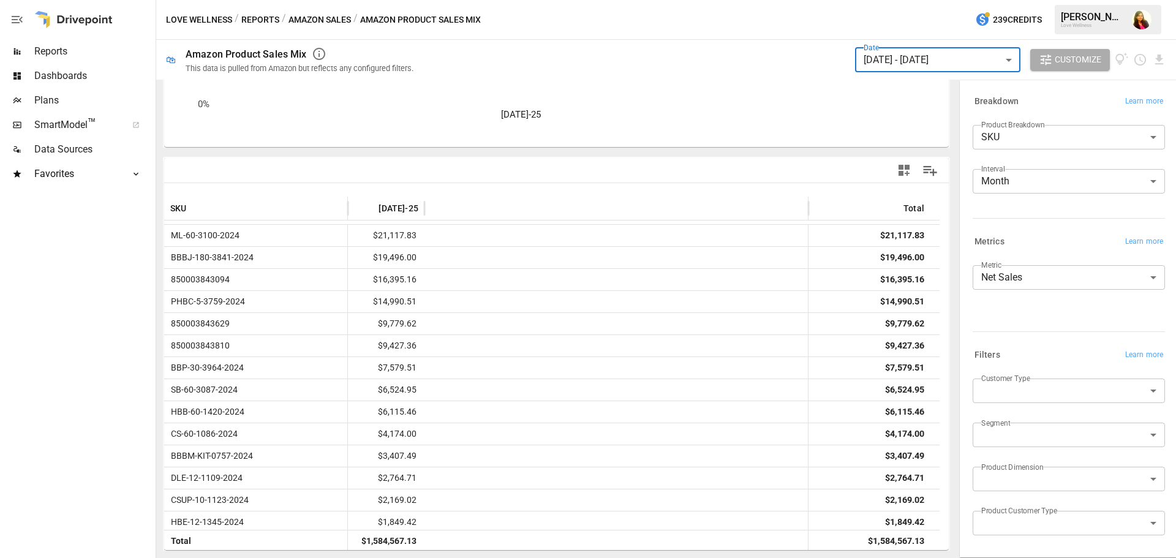
scroll to position [420, 0]
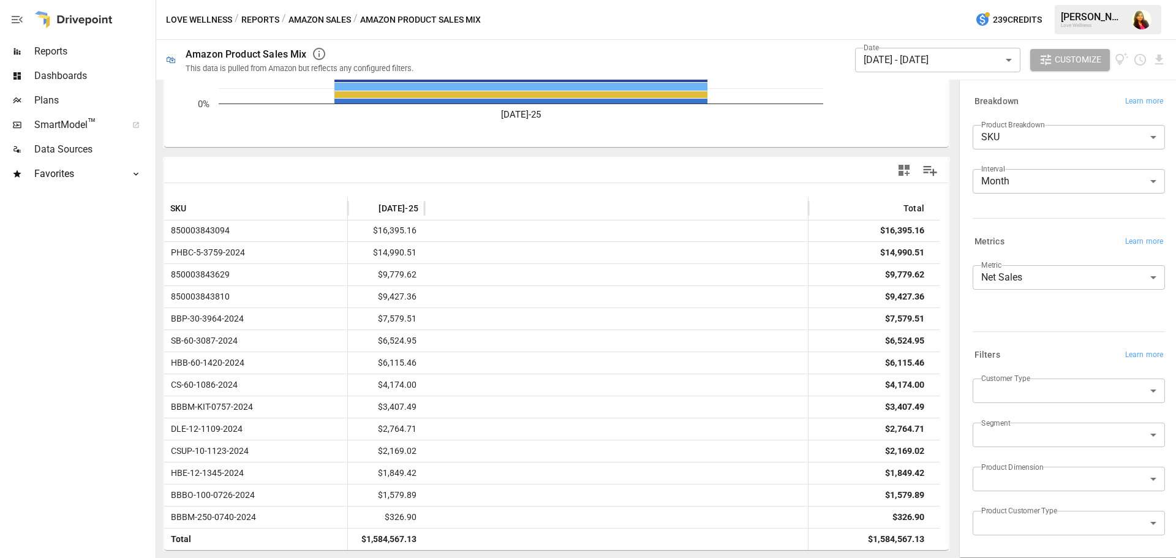
click at [880, 0] on body "Reports Dashboards Plans SmartModel ™ Data Sources Favorites DTC Product Sales …" at bounding box center [588, 0] width 1176 height 0
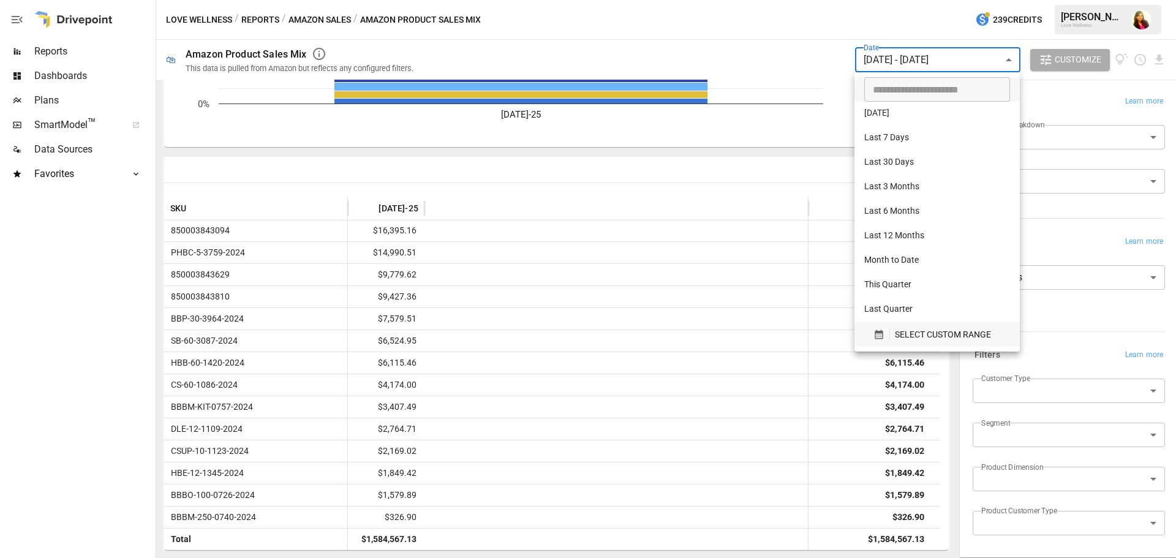
click at [959, 334] on span "SELECT CUSTOM RANGE" at bounding box center [943, 334] width 96 height 15
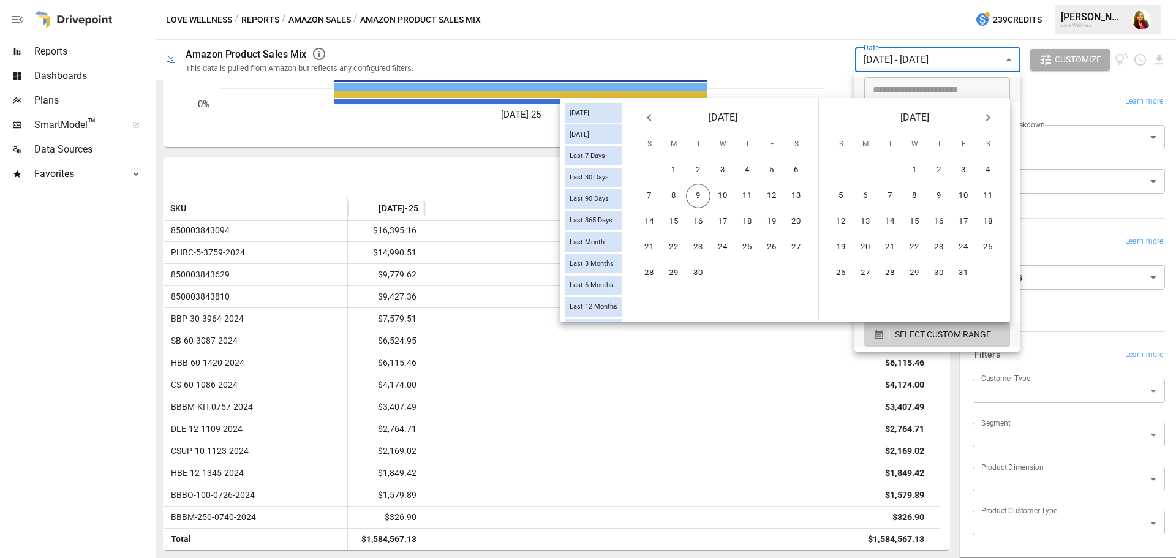
click at [647, 114] on icon "Previous month" at bounding box center [649, 117] width 15 height 15
click at [770, 166] on button "1" at bounding box center [771, 170] width 24 height 24
click at [648, 300] on button "31" at bounding box center [649, 299] width 24 height 24
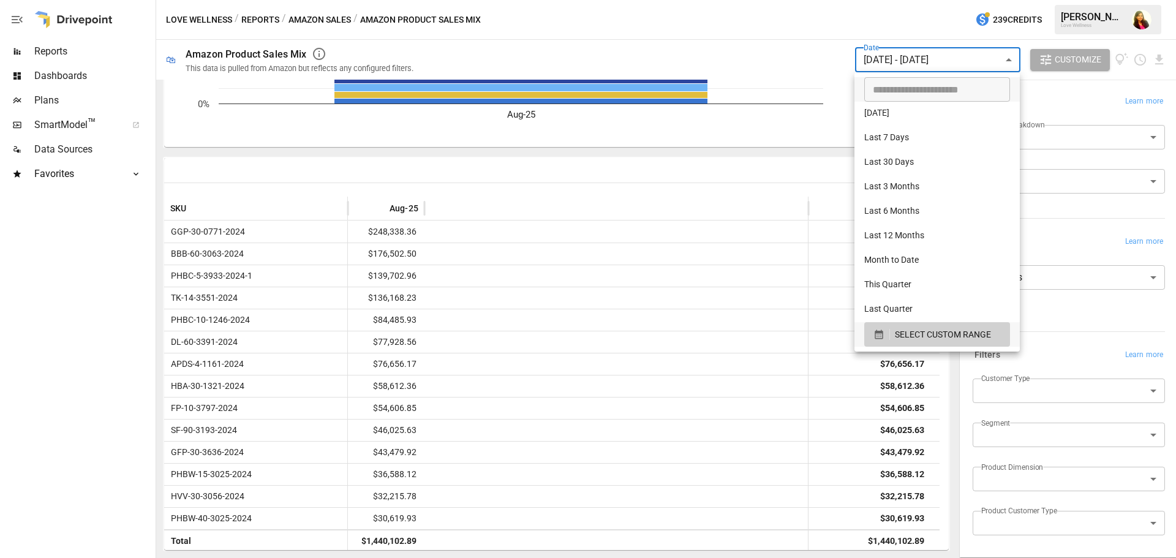
click at [837, 66] on div at bounding box center [588, 279] width 1176 height 558
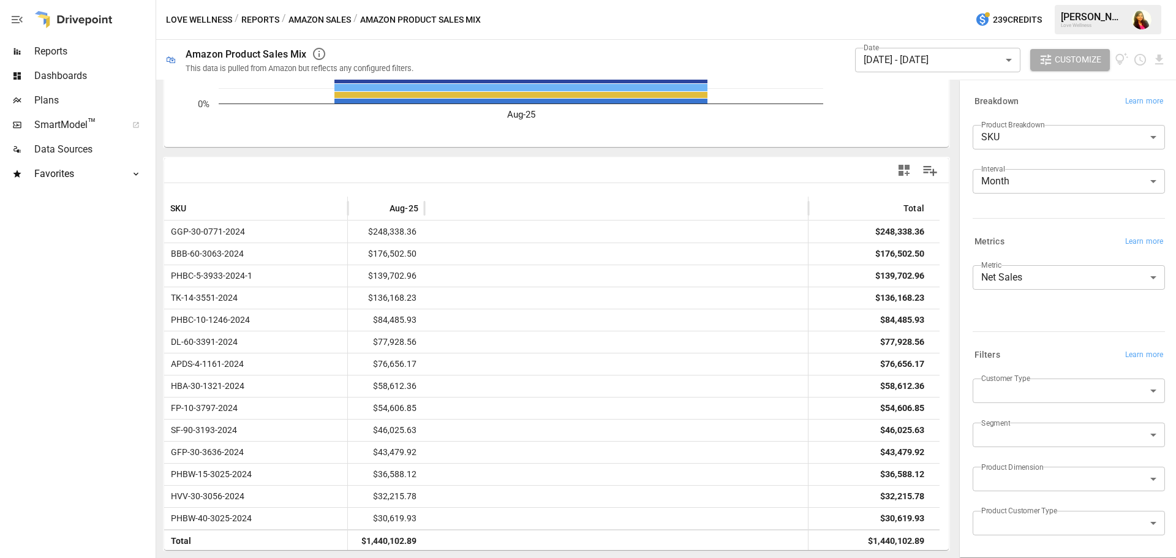
click at [1033, 0] on body "Reports Dashboards Plans SmartModel ™ Data Sources Favorites DTC Product Sales …" at bounding box center [588, 0] width 1176 height 0
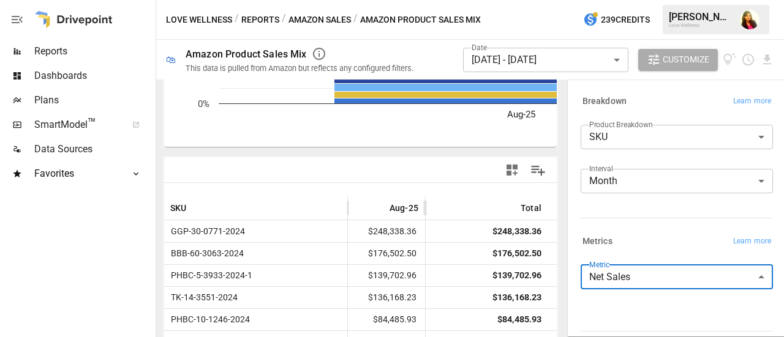
scroll to position [185, 0]
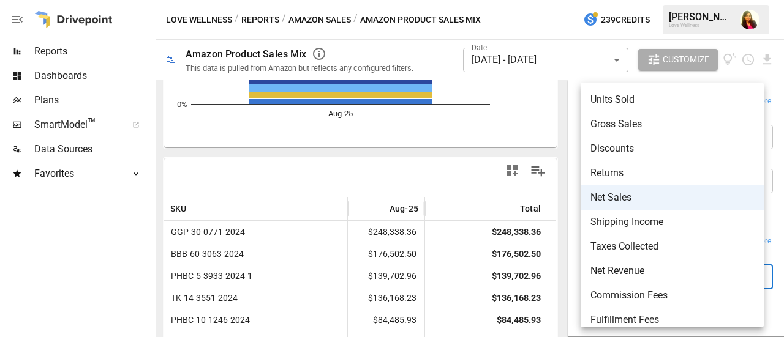
drag, startPoint x: 560, startPoint y: 183, endPoint x: 560, endPoint y: 264, distance: 80.8
click at [560, 264] on div at bounding box center [392, 168] width 784 height 337
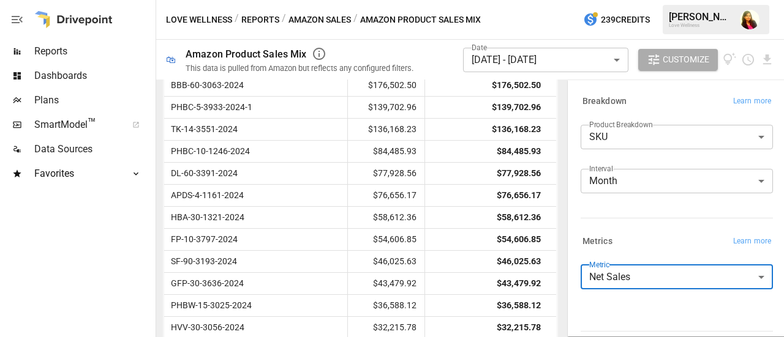
scroll to position [405, 0]
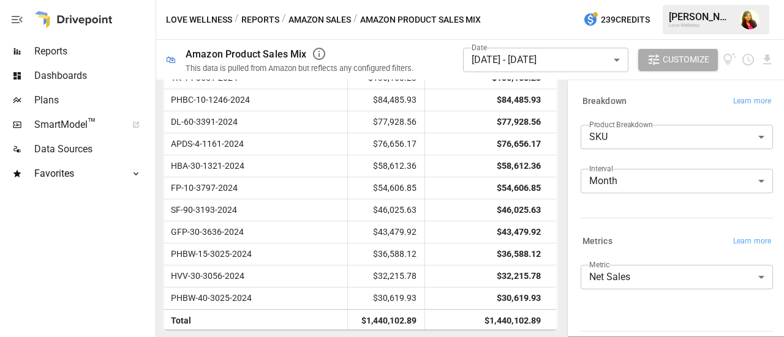
click at [56, 231] on div at bounding box center [76, 261] width 153 height 151
